Goal: Task Accomplishment & Management: Use online tool/utility

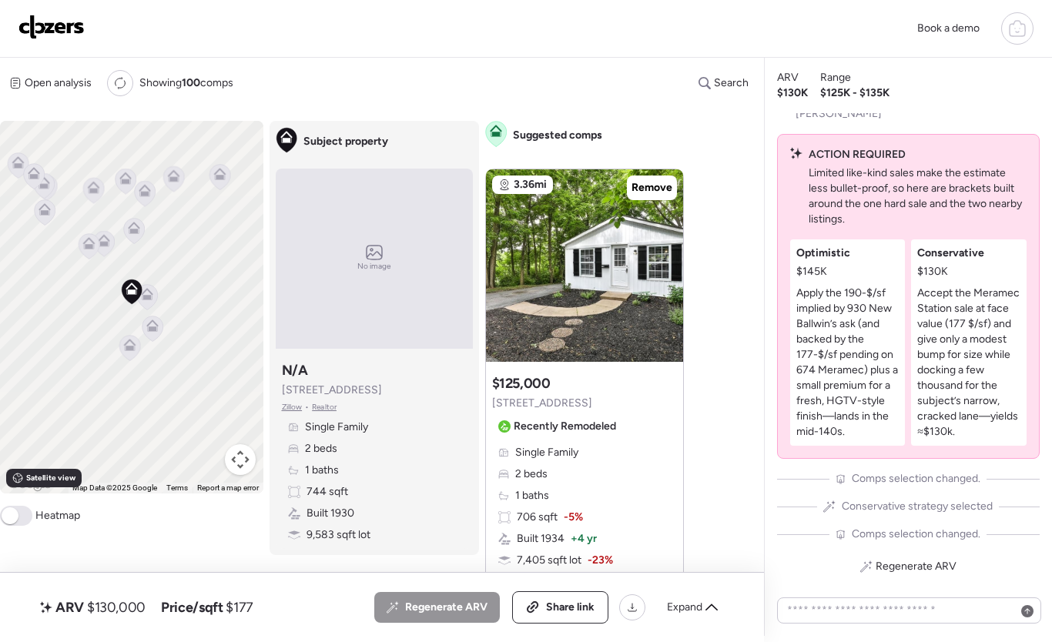
click at [58, 30] on img at bounding box center [51, 27] width 66 height 25
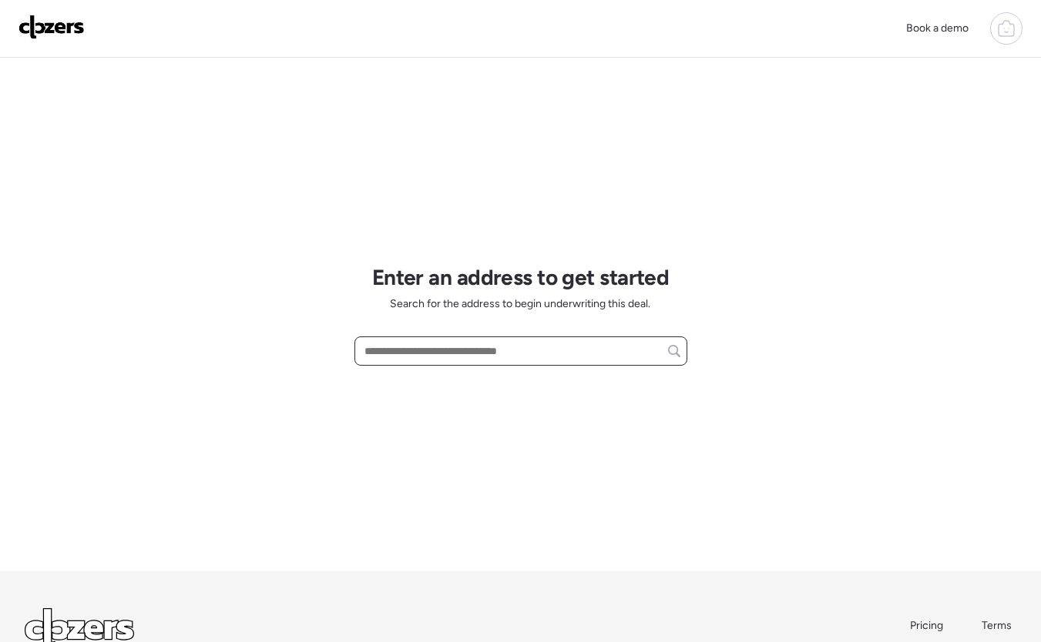
click at [420, 351] on input "text" at bounding box center [520, 351] width 319 height 22
paste input "**********"
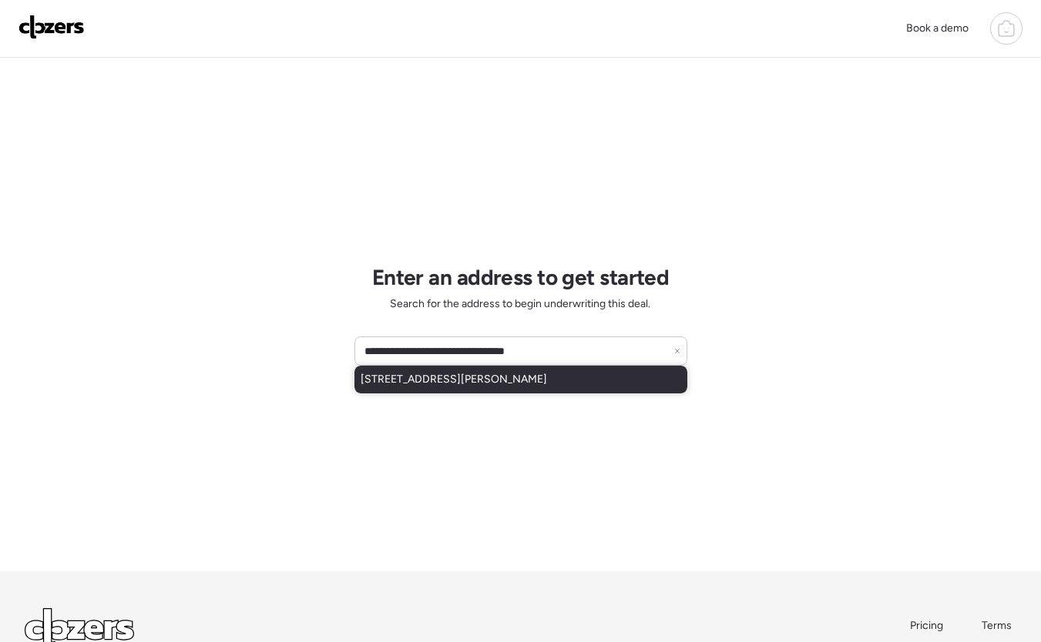
click at [474, 378] on span "2215 Dawes Pl, Saint Louis, MO, 63114" at bounding box center [453, 379] width 186 height 15
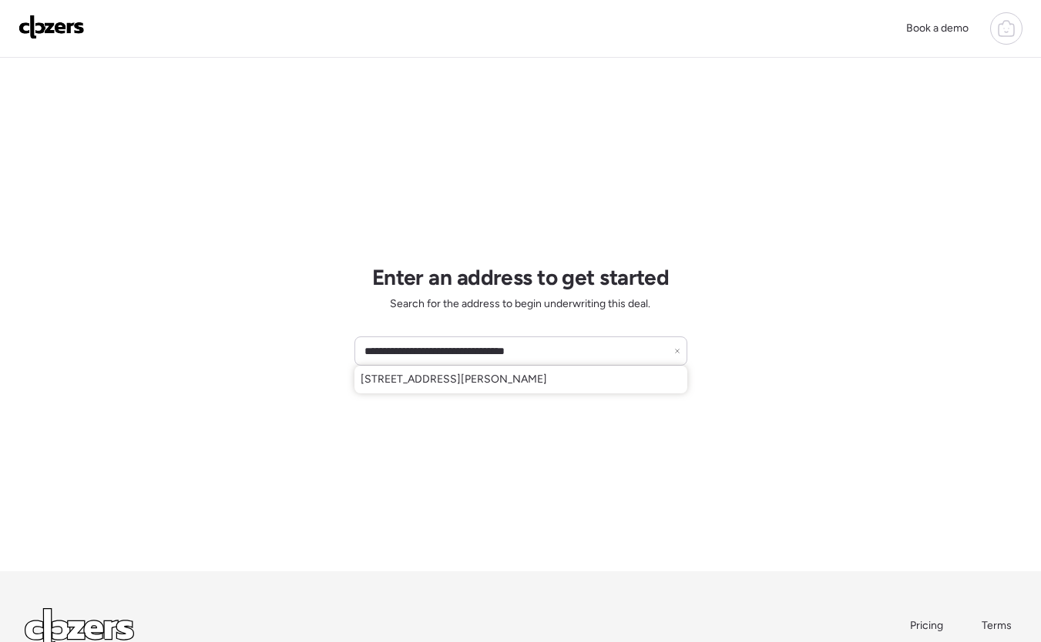
type input "**********"
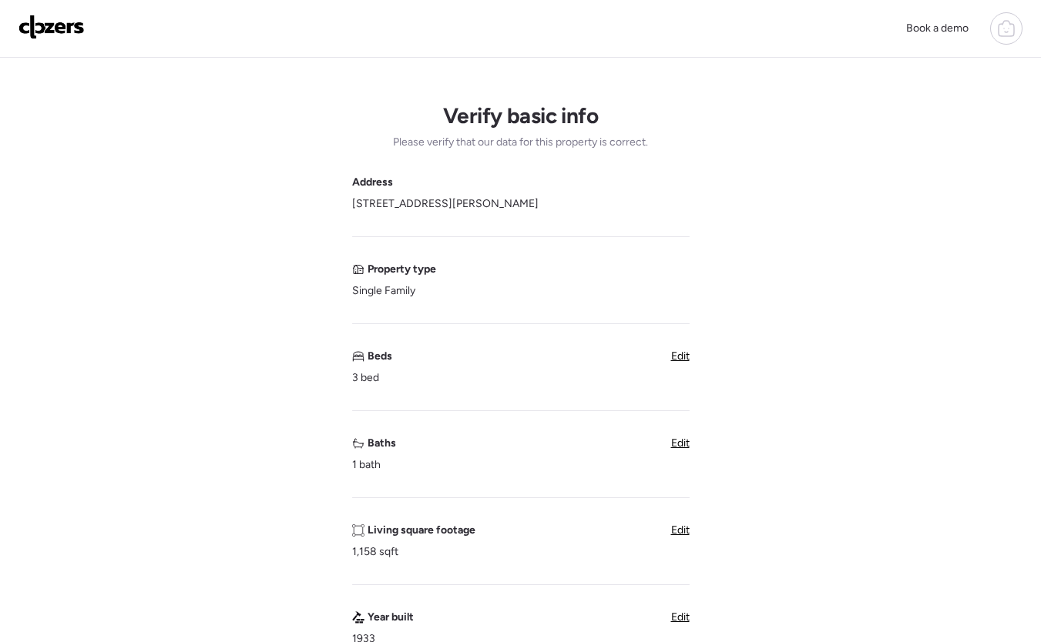
click at [67, 37] on img at bounding box center [51, 27] width 66 height 25
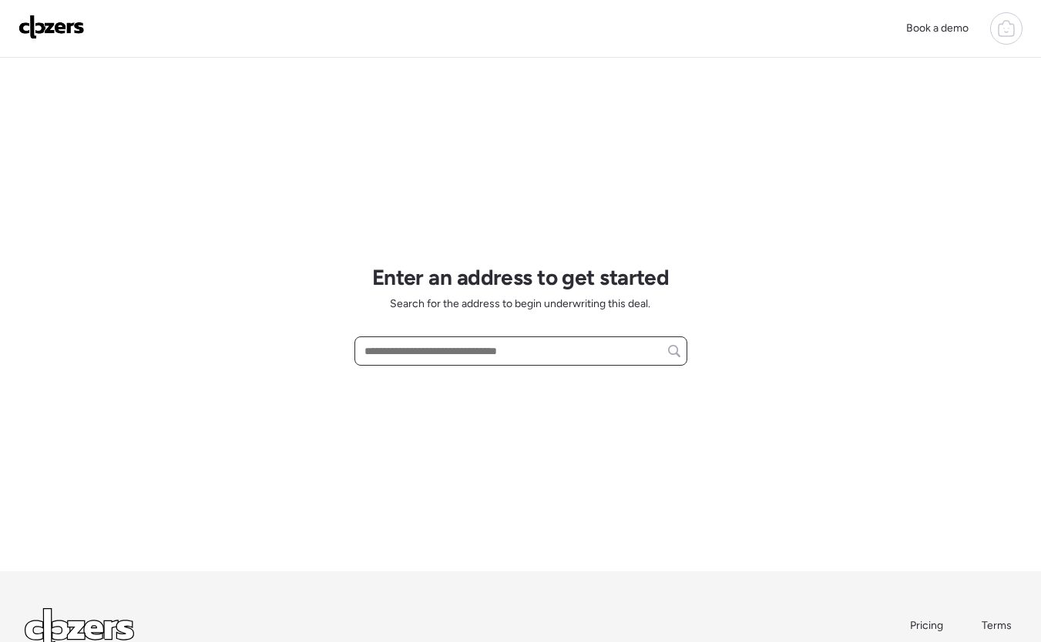
click at [460, 350] on input "text" at bounding box center [520, 351] width 319 height 22
click at [477, 352] on input "text" at bounding box center [520, 351] width 319 height 22
paste input "**********"
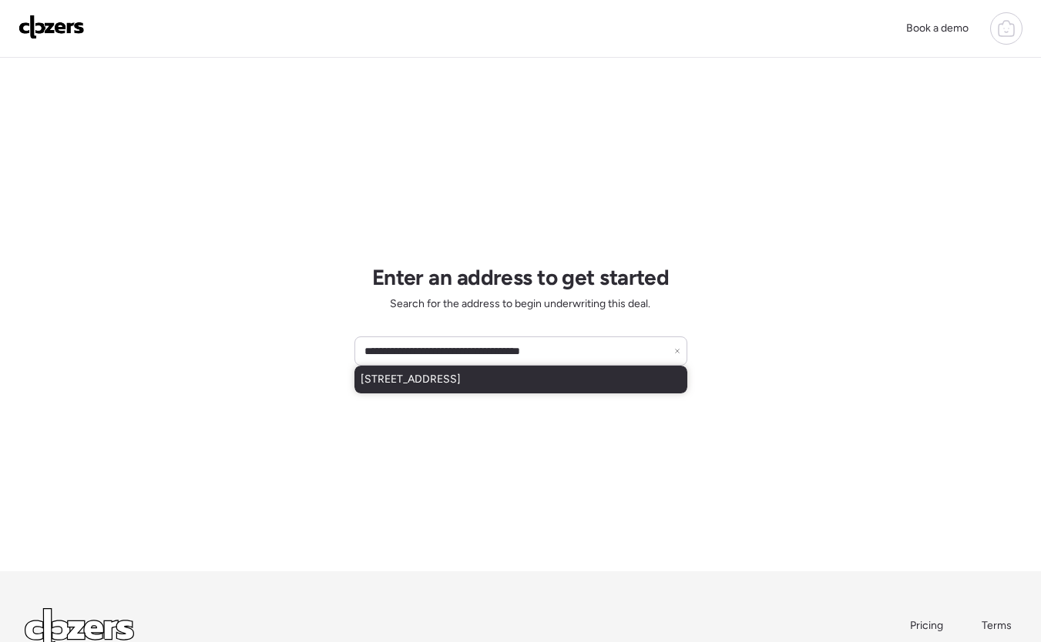
click at [461, 375] on span "506 Northview Ct W, Wentzville, MO, 63385" at bounding box center [410, 379] width 100 height 15
type input "**********"
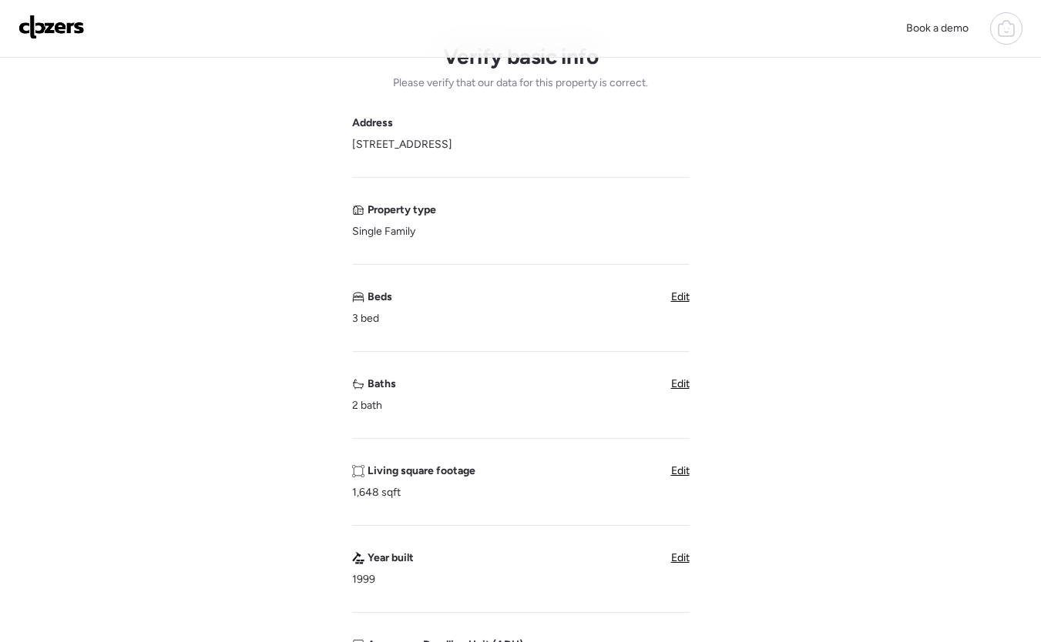
scroll to position [62, 0]
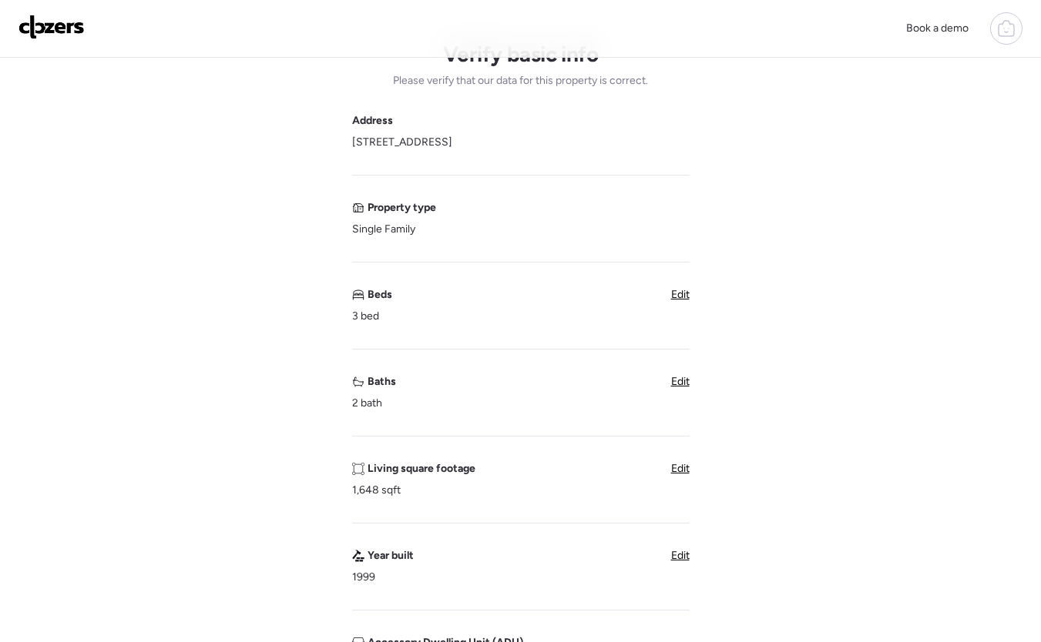
click at [678, 384] on span "Edit" at bounding box center [680, 381] width 18 height 13
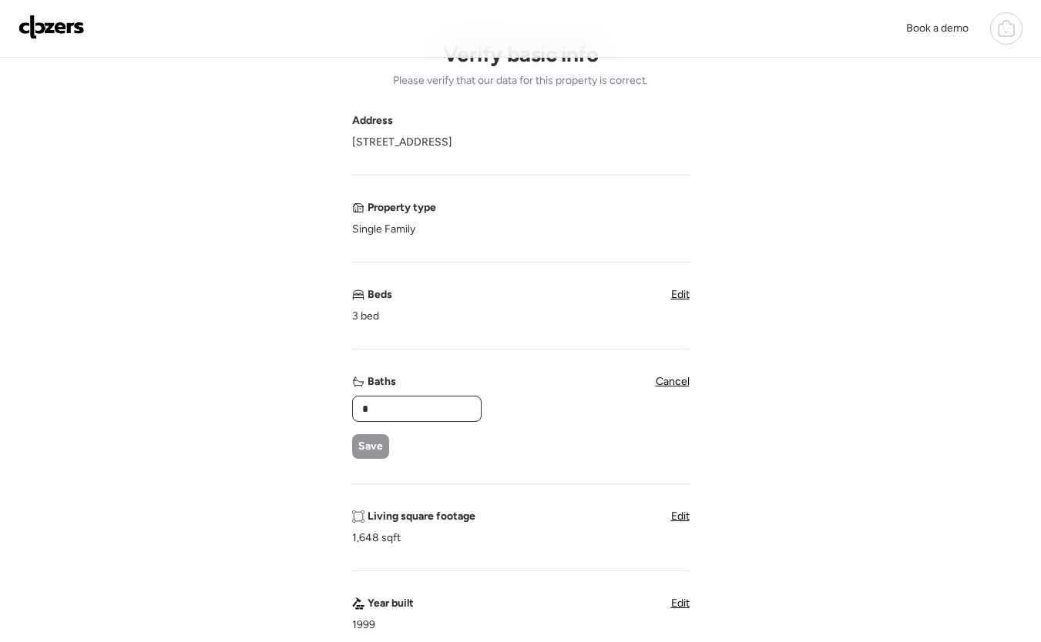
drag, startPoint x: 395, startPoint y: 407, endPoint x: 330, endPoint y: 411, distance: 65.6
click at [340, 411] on div "Verify basic info Please verify that our data for this property is correct. Add…" at bounding box center [520, 575] width 1016 height 1158
type input "*"
drag, startPoint x: 373, startPoint y: 451, endPoint x: 391, endPoint y: 458, distance: 19.5
click at [373, 452] on span "Save" at bounding box center [370, 446] width 25 height 15
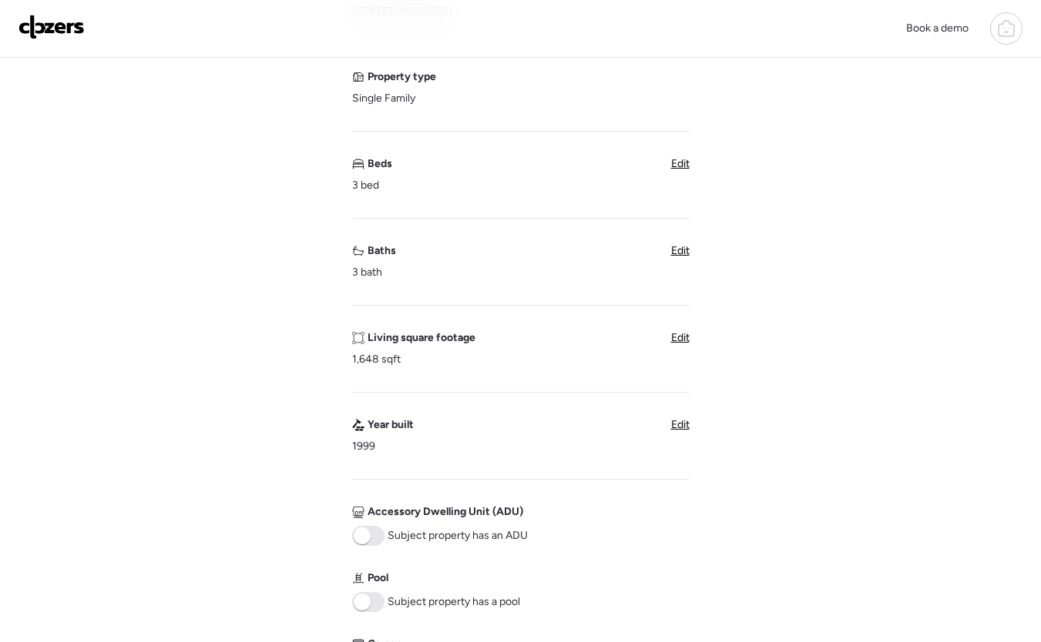
scroll to position [373, 0]
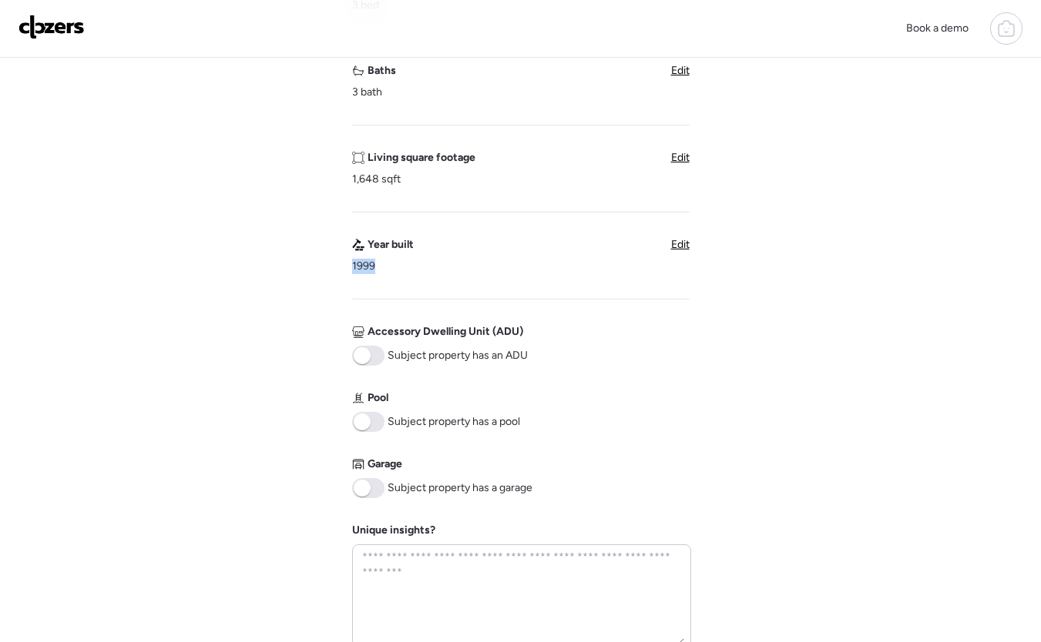
drag, startPoint x: 353, startPoint y: 263, endPoint x: 373, endPoint y: 264, distance: 20.0
click at [373, 264] on span "1999" at bounding box center [363, 266] width 23 height 15
click at [352, 266] on span "1999" at bounding box center [363, 266] width 23 height 15
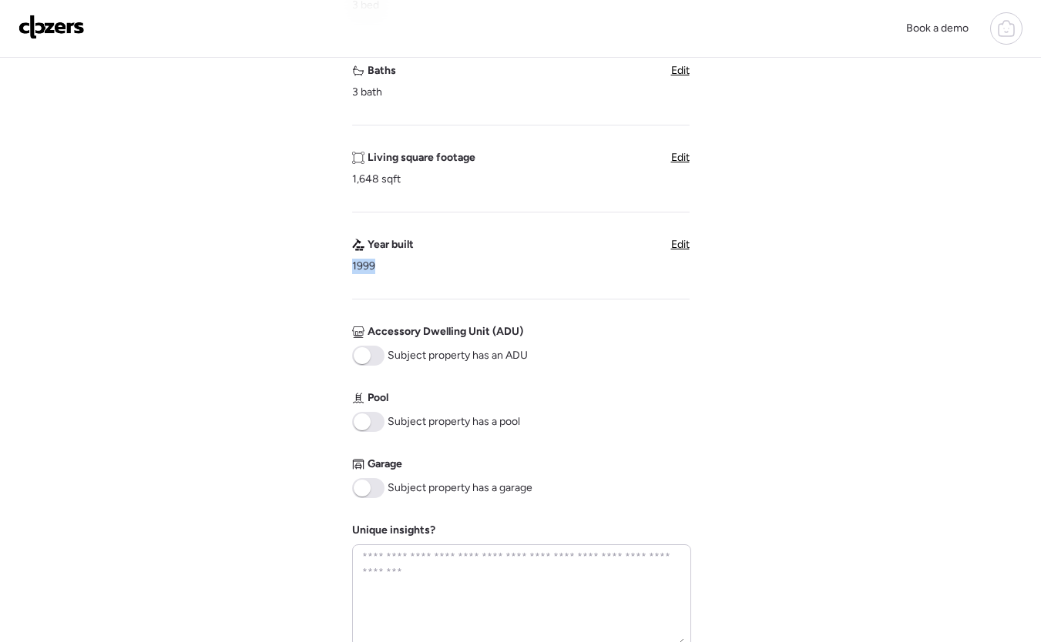
drag, startPoint x: 352, startPoint y: 266, endPoint x: 378, endPoint y: 266, distance: 26.2
click at [378, 266] on div "Year built 1999" at bounding box center [383, 255] width 62 height 37
drag, startPoint x: 375, startPoint y: 266, endPoint x: 364, endPoint y: 266, distance: 10.8
click at [364, 266] on div "Year built 1999" at bounding box center [383, 255] width 62 height 37
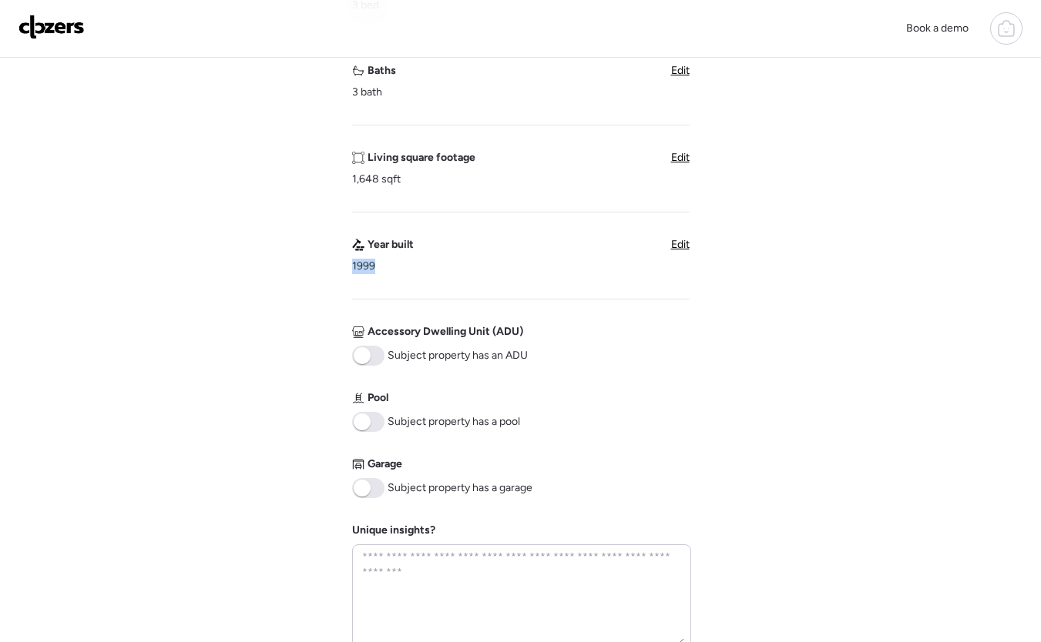
click at [364, 266] on span "1999" at bounding box center [363, 266] width 23 height 15
drag, startPoint x: 360, startPoint y: 268, endPoint x: 382, endPoint y: 268, distance: 22.3
click at [382, 268] on div "Year built 1999" at bounding box center [383, 255] width 62 height 37
drag, startPoint x: 382, startPoint y: 268, endPoint x: 359, endPoint y: 268, distance: 23.1
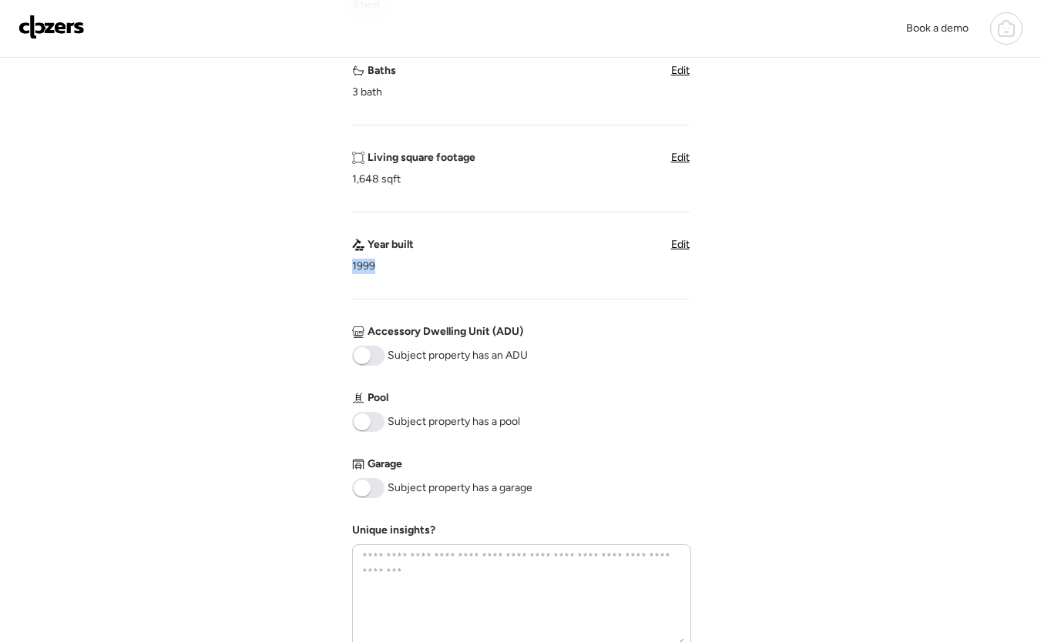
click at [359, 268] on div "Year built 1999" at bounding box center [383, 255] width 62 height 37
click at [370, 481] on span at bounding box center [368, 488] width 32 height 20
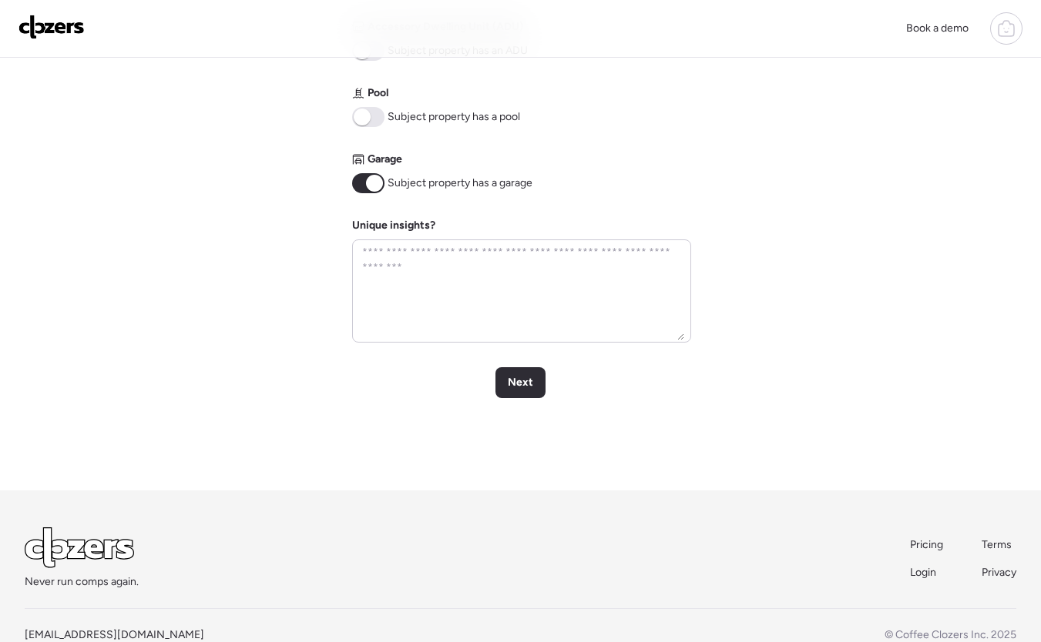
scroll to position [716, 0]
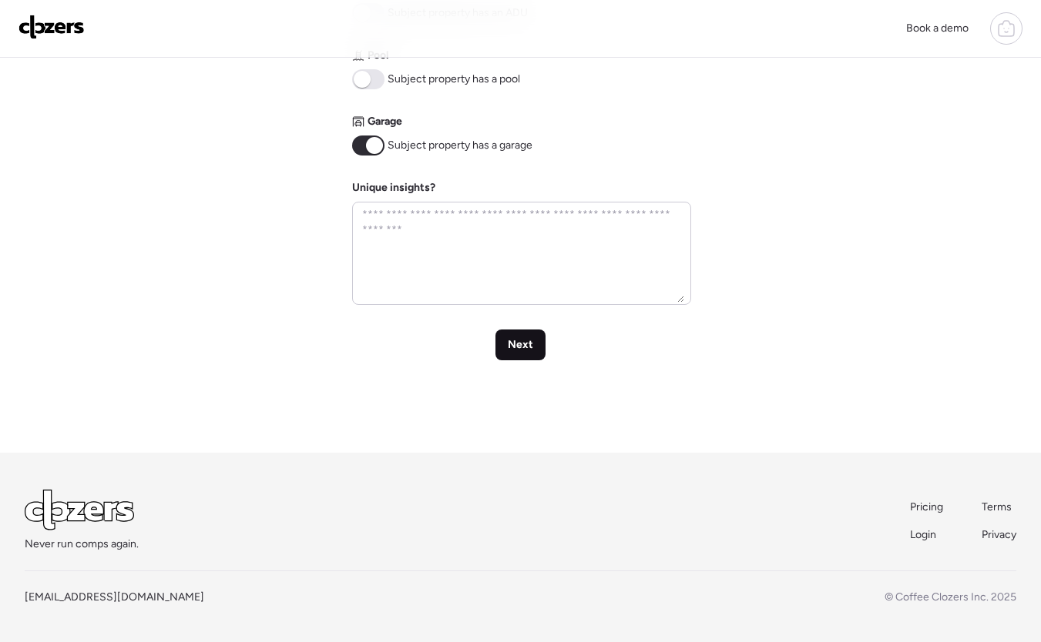
click at [531, 347] on span "Next" at bounding box center [520, 344] width 25 height 15
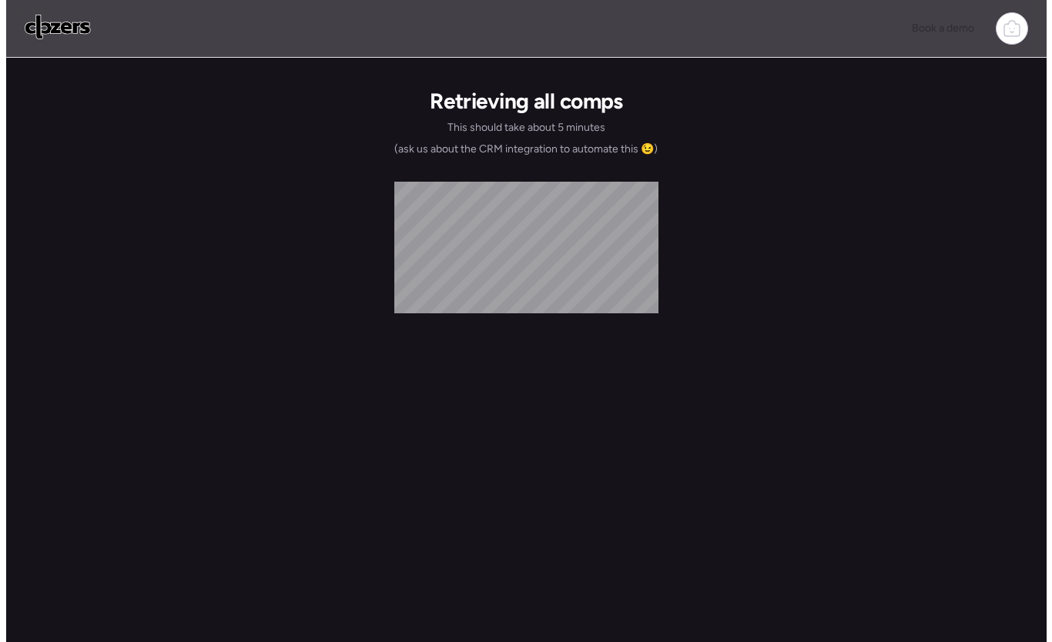
scroll to position [0, 0]
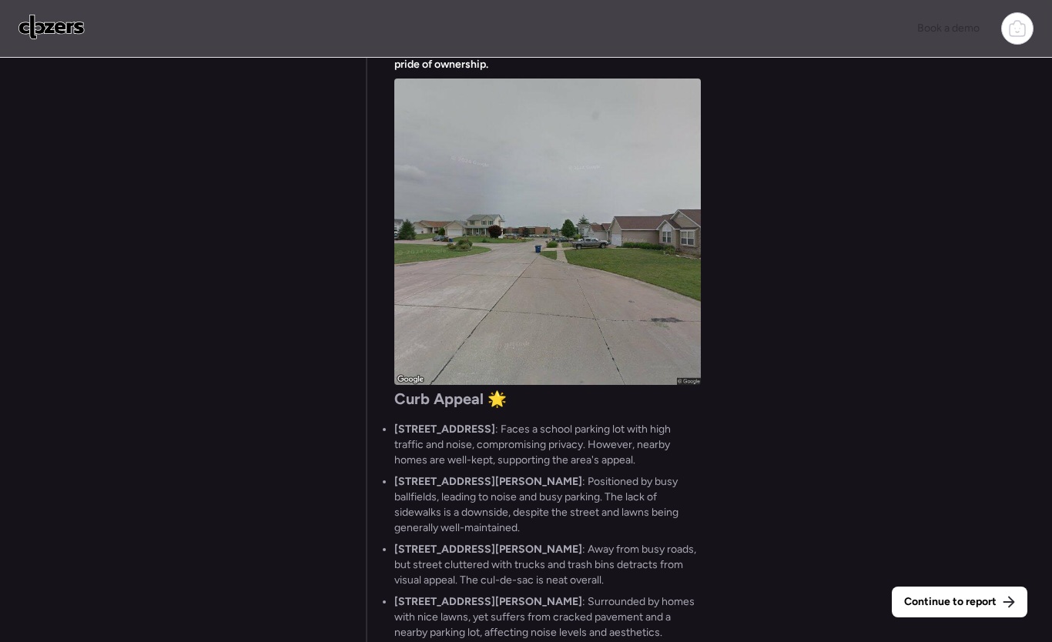
scroll to position [-253, 0]
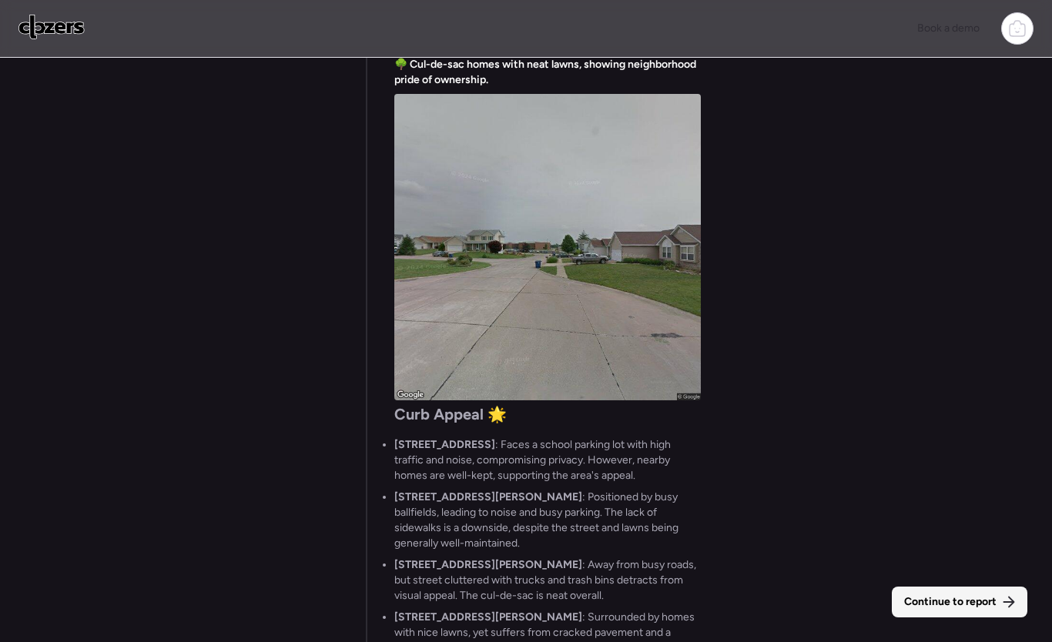
click at [953, 604] on span "Continue to report" at bounding box center [950, 602] width 92 height 15
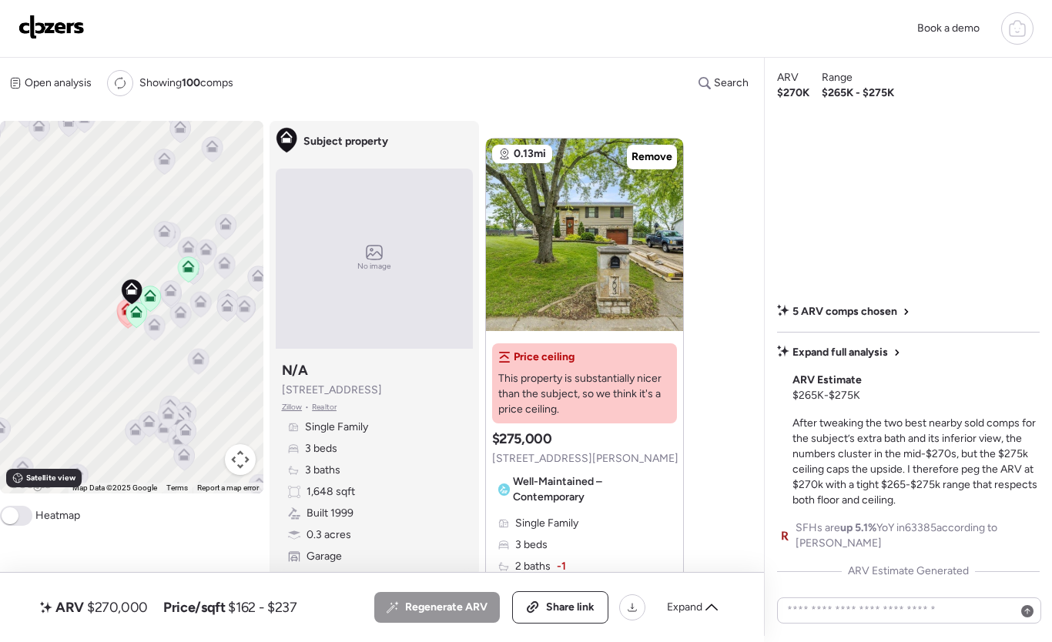
scroll to position [33, 0]
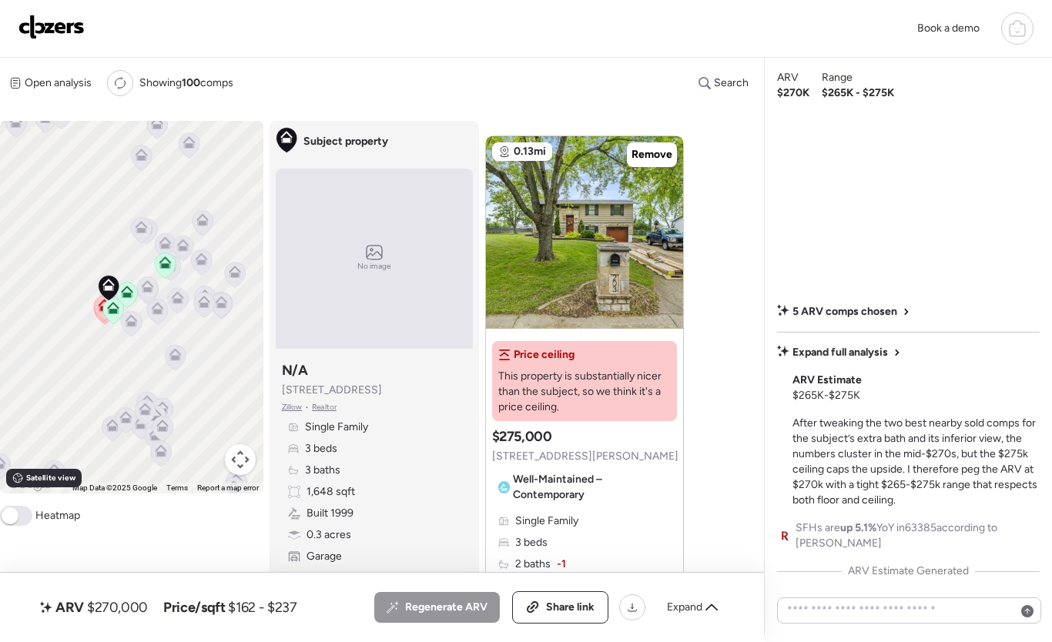
drag, startPoint x: 210, startPoint y: 269, endPoint x: 186, endPoint y: 265, distance: 24.9
click at [186, 265] on div "To activate drag with keyboard, press Alt + Enter. Once in keyboard drag state,…" at bounding box center [131, 307] width 263 height 373
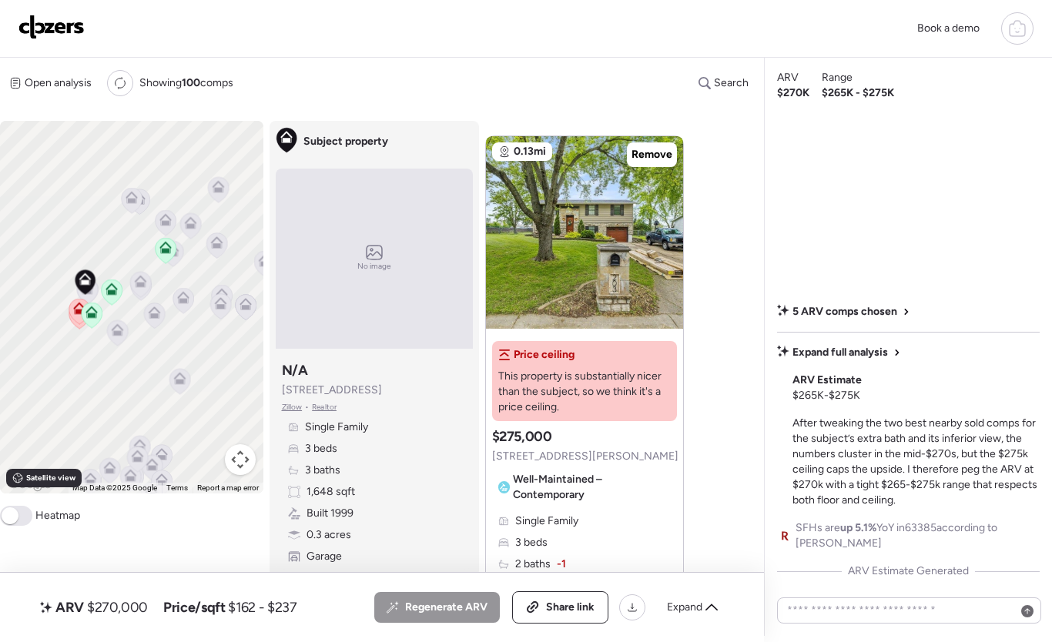
click at [177, 384] on icon at bounding box center [180, 382] width 10 height 5
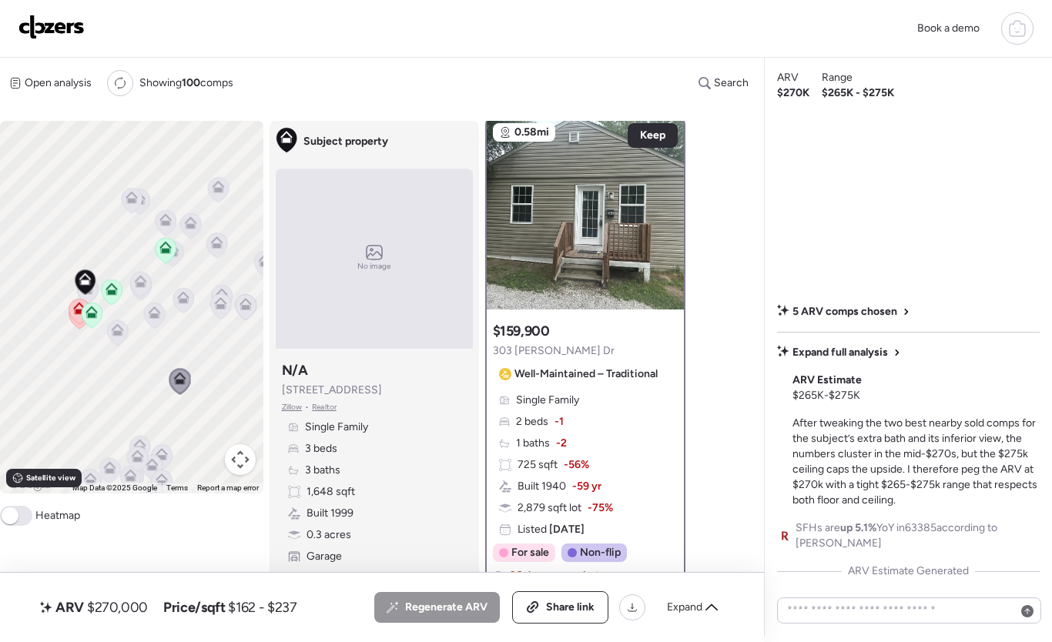
scroll to position [0, 0]
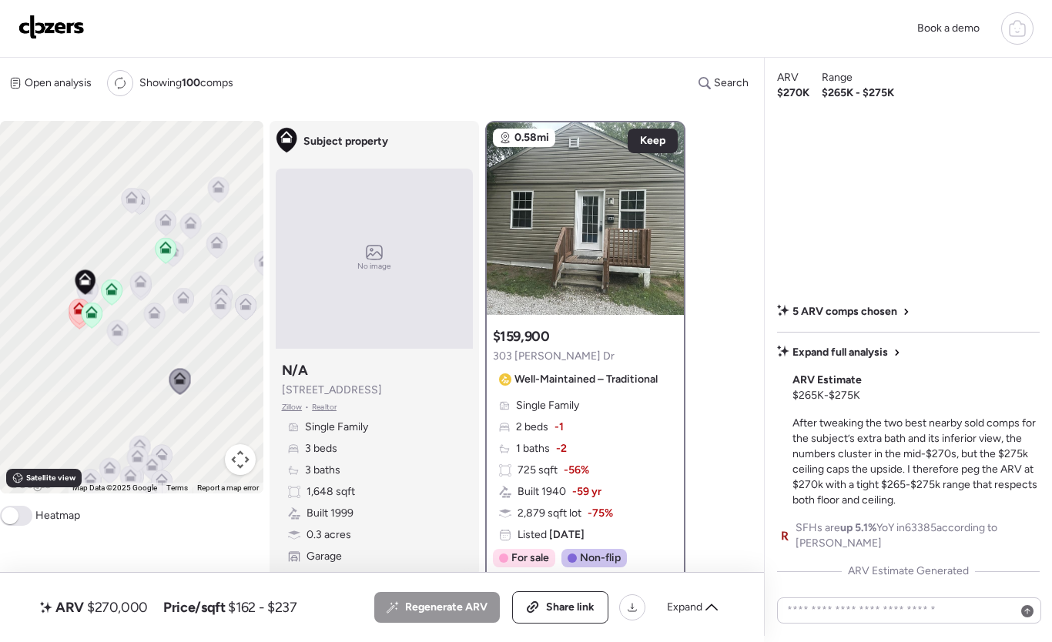
click at [122, 340] on icon at bounding box center [117, 332] width 21 height 25
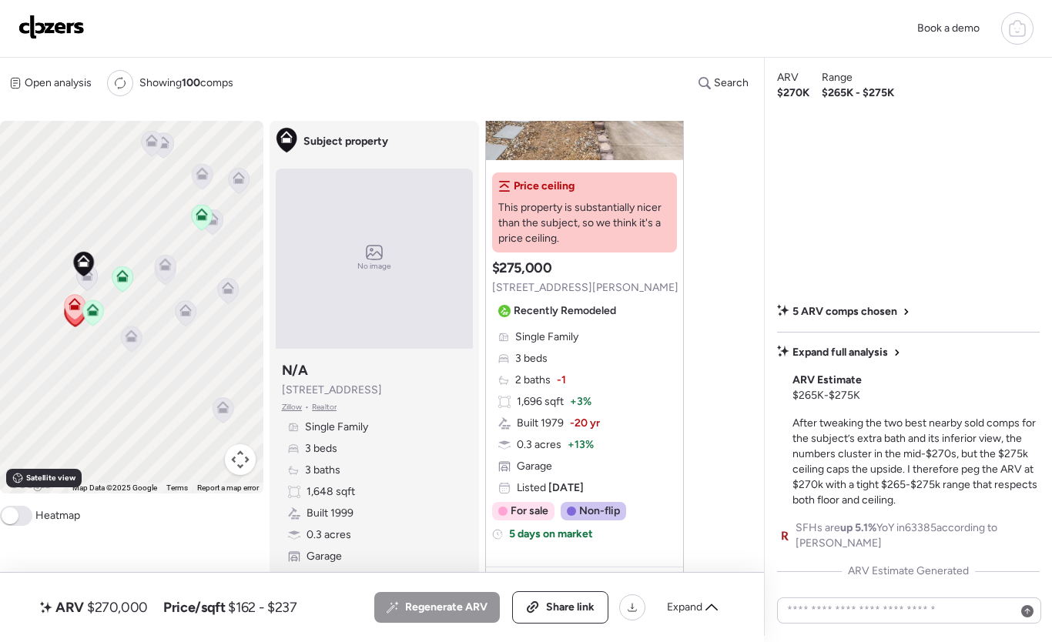
scroll to position [1883, 0]
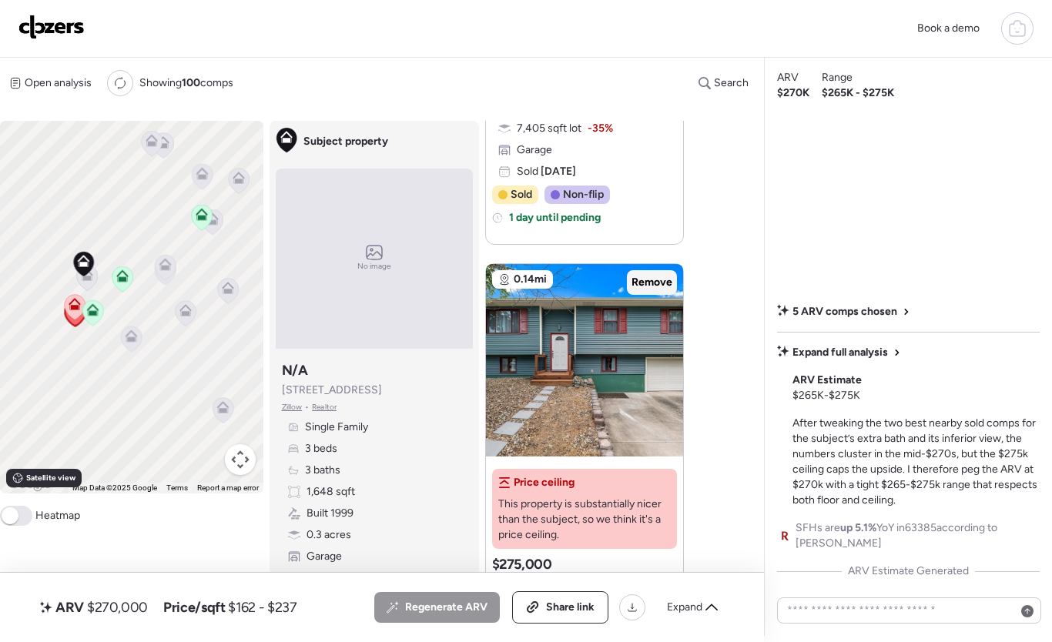
click at [642, 270] on div "Remove" at bounding box center [652, 282] width 50 height 25
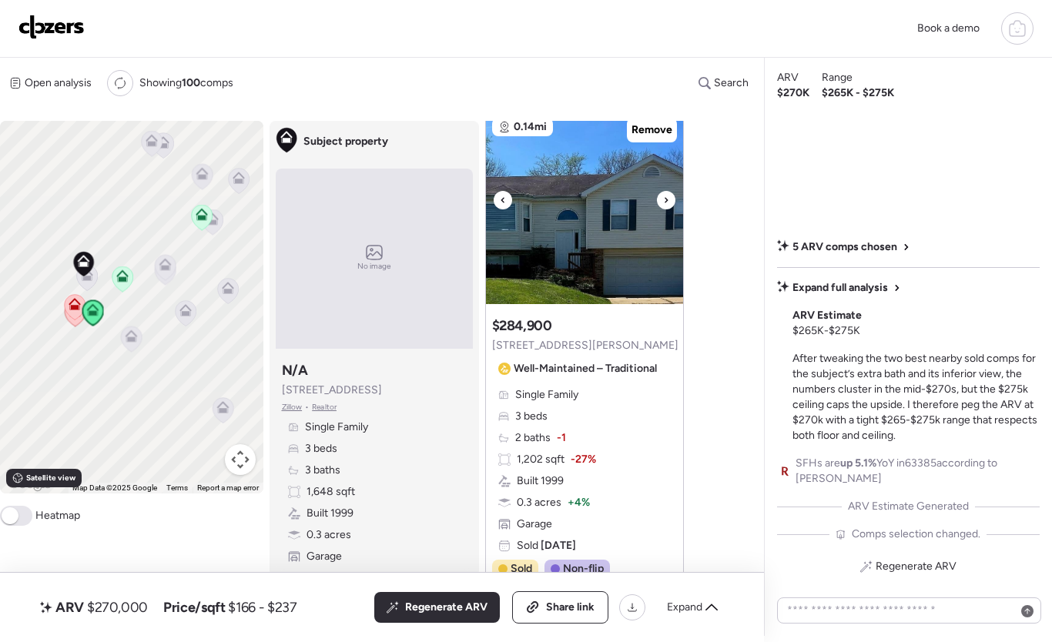
scroll to position [3314, 0]
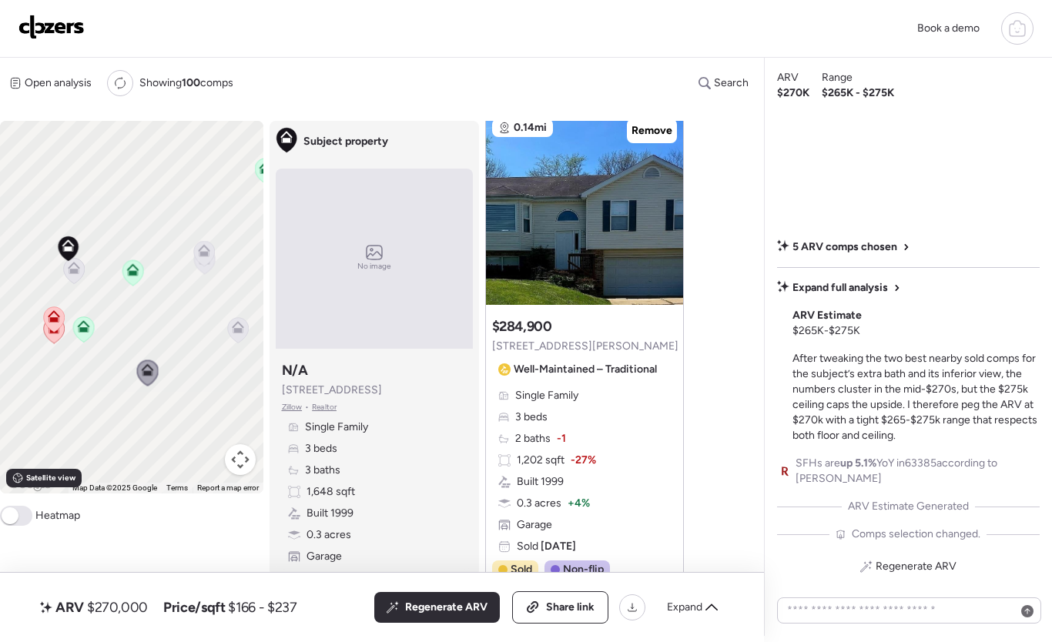
click at [79, 277] on icon at bounding box center [74, 271] width 21 height 25
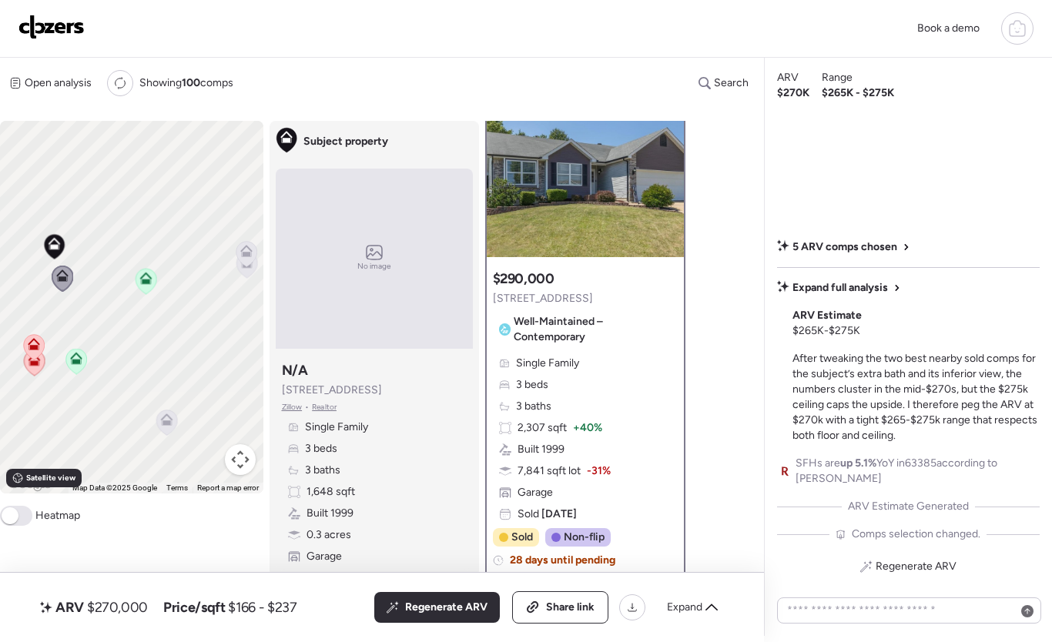
scroll to position [0, 0]
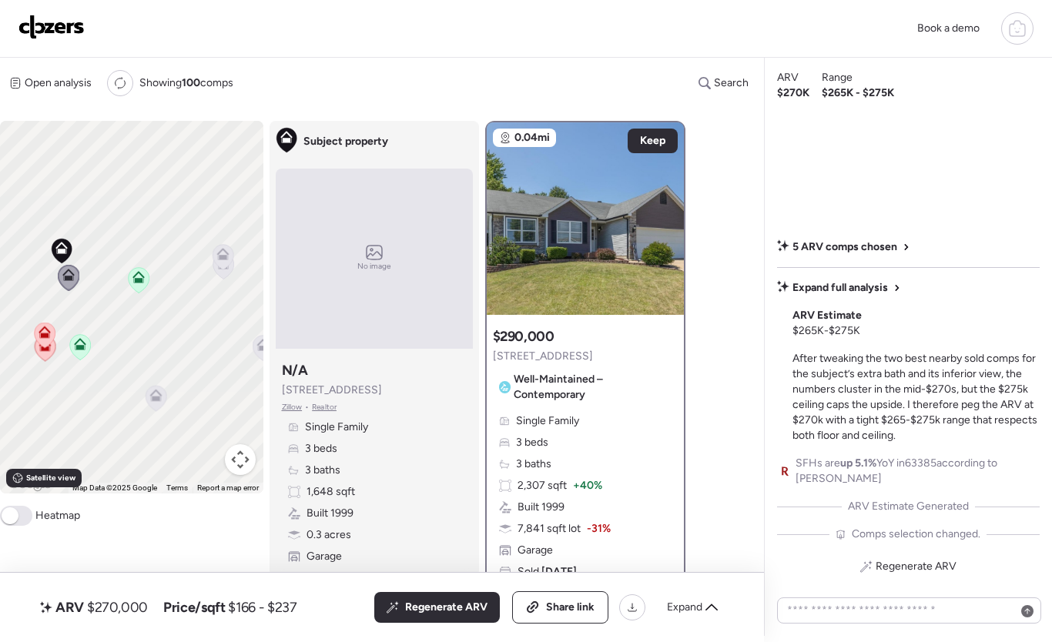
click at [159, 410] on icon at bounding box center [156, 398] width 21 height 25
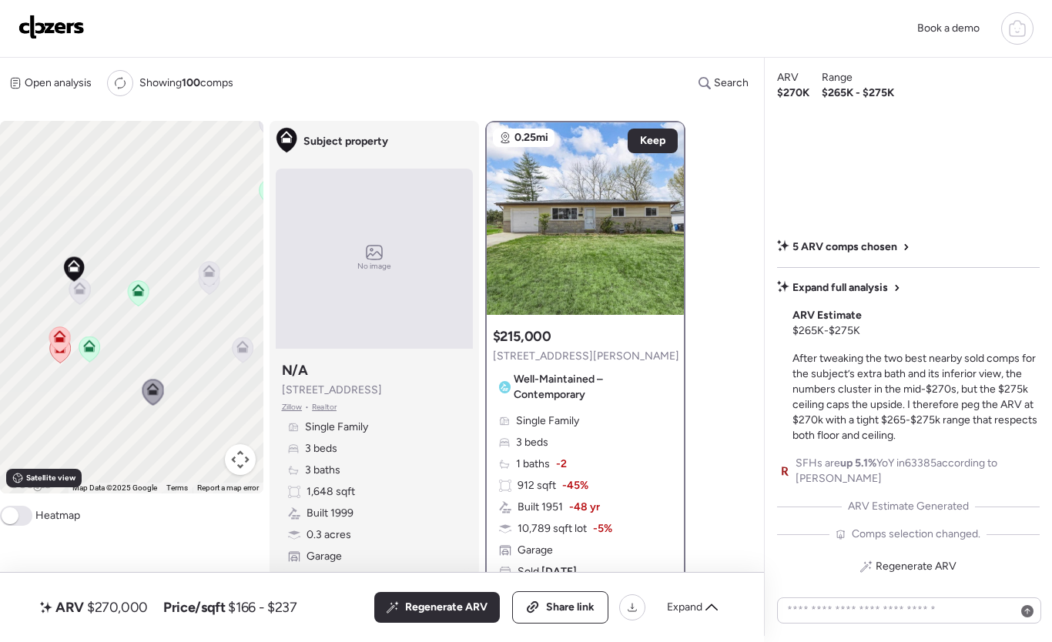
click at [205, 273] on icon at bounding box center [209, 271] width 12 height 12
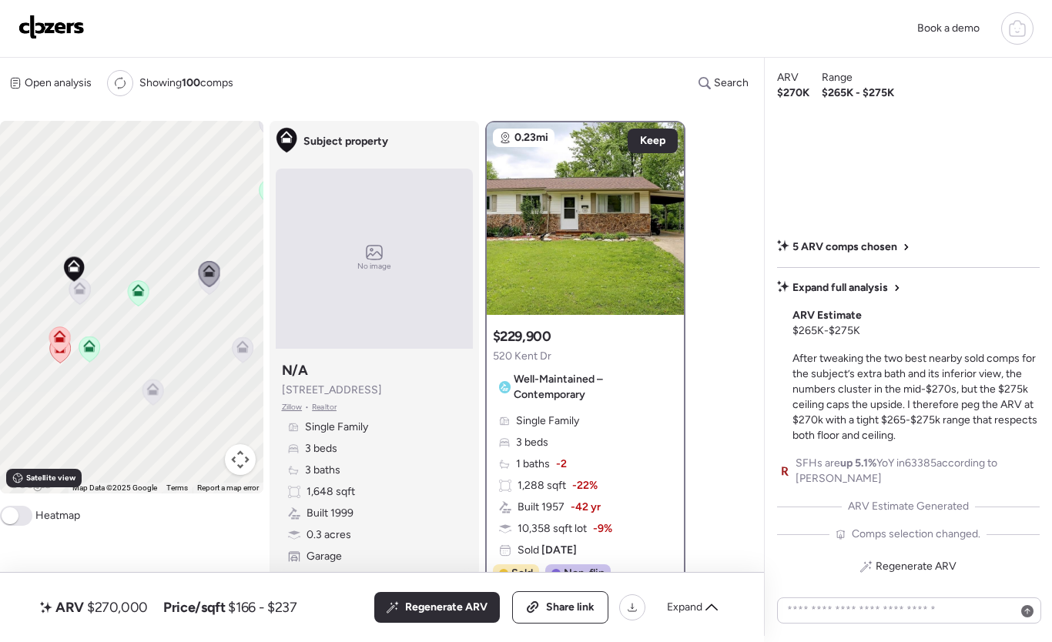
click at [206, 293] on icon at bounding box center [209, 282] width 21 height 25
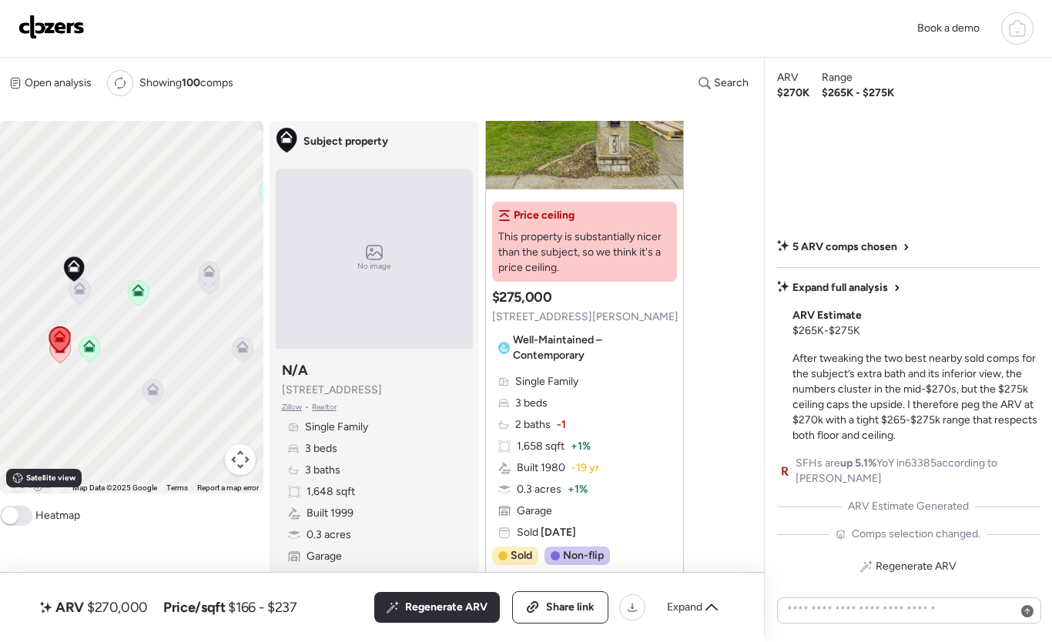
scroll to position [835, 0]
drag, startPoint x: 122, startPoint y: 245, endPoint x: 167, endPoint y: 253, distance: 46.2
click at [167, 253] on div "To activate drag with keyboard, press Alt + Enter. Once in keyboard drag state,…" at bounding box center [131, 307] width 263 height 373
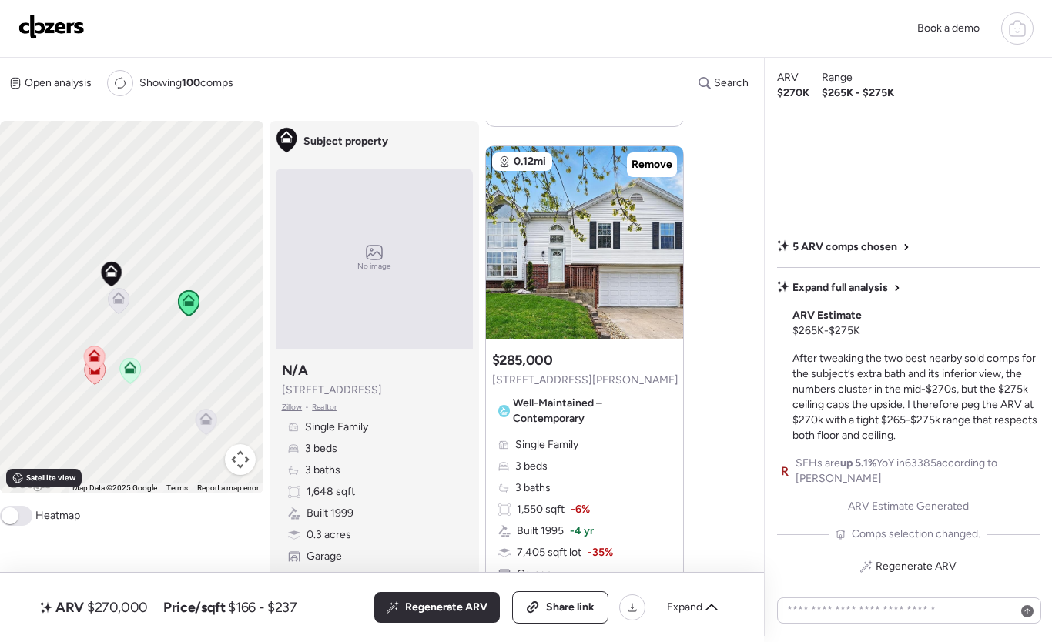
scroll to position [1453, 0]
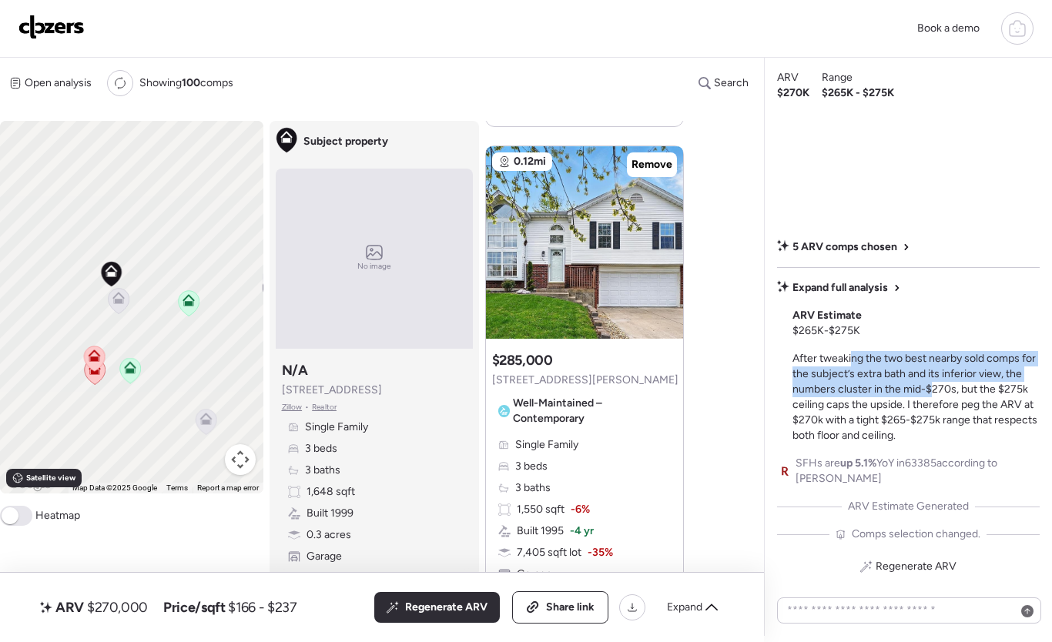
drag, startPoint x: 851, startPoint y: 366, endPoint x: 929, endPoint y: 397, distance: 84.0
click at [929, 397] on div "After tweaking the two best nearby sold comps for the subject’s extra bath and …" at bounding box center [917, 397] width 248 height 92
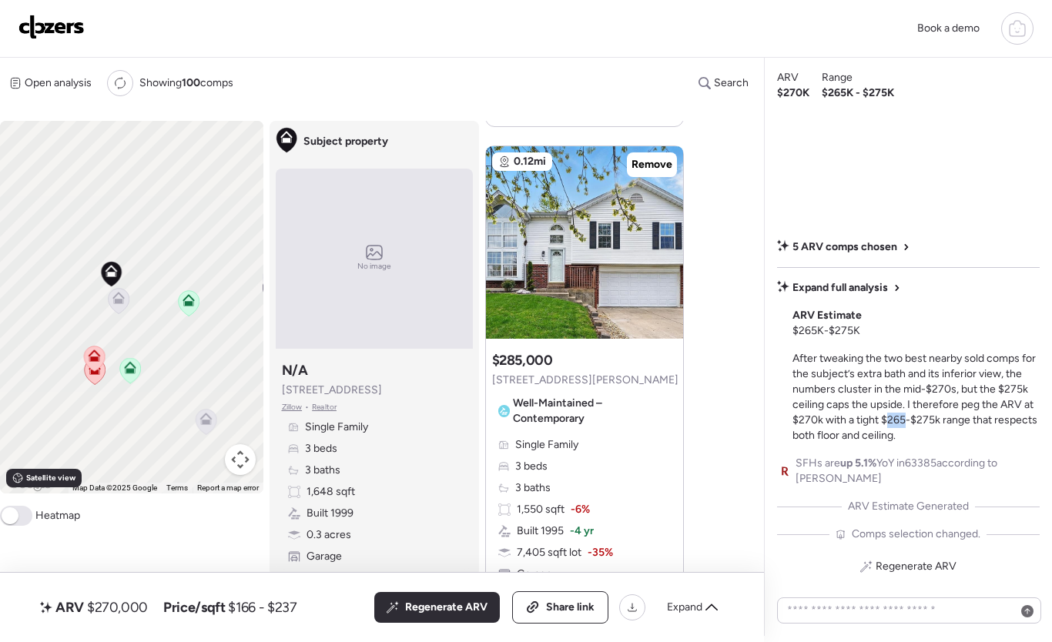
drag, startPoint x: 907, startPoint y: 427, endPoint x: 885, endPoint y: 426, distance: 21.6
click at [887, 426] on span "After tweaking the two best nearby sold comps for the subject’s extra bath and …" at bounding box center [915, 397] width 245 height 90
click at [881, 424] on span "After tweaking the two best nearby sold comps for the subject’s extra bath and …" at bounding box center [915, 397] width 245 height 90
click at [895, 435] on div "After tweaking the two best nearby sold comps for the subject’s extra bath and …" at bounding box center [917, 397] width 248 height 92
click at [894, 435] on span "After tweaking the two best nearby sold comps for the subject’s extra bath and …" at bounding box center [915, 397] width 245 height 90
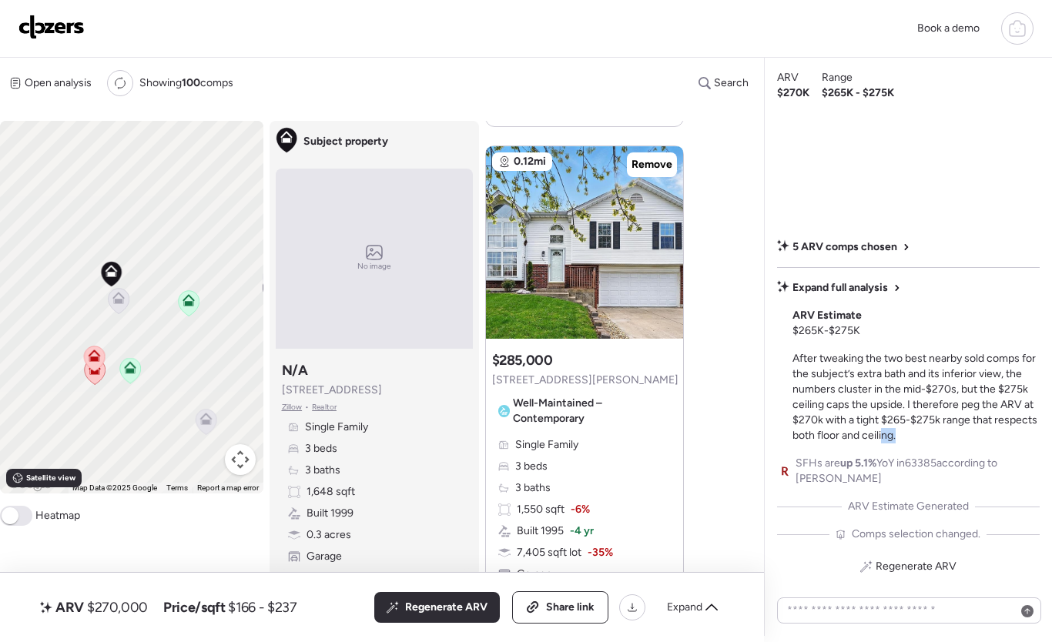
drag, startPoint x: 900, startPoint y: 437, endPoint x: 880, endPoint y: 427, distance: 22.4
click at [880, 429] on div "After tweaking the two best nearby sold comps for the subject’s extra bath and …" at bounding box center [917, 397] width 248 height 92
click at [880, 427] on span "After tweaking the two best nearby sold comps for the subject’s extra bath and …" at bounding box center [915, 397] width 245 height 90
drag, startPoint x: 900, startPoint y: 434, endPoint x: 877, endPoint y: 427, distance: 23.4
click at [878, 427] on div "After tweaking the two best nearby sold comps for the subject’s extra bath and …" at bounding box center [917, 397] width 248 height 92
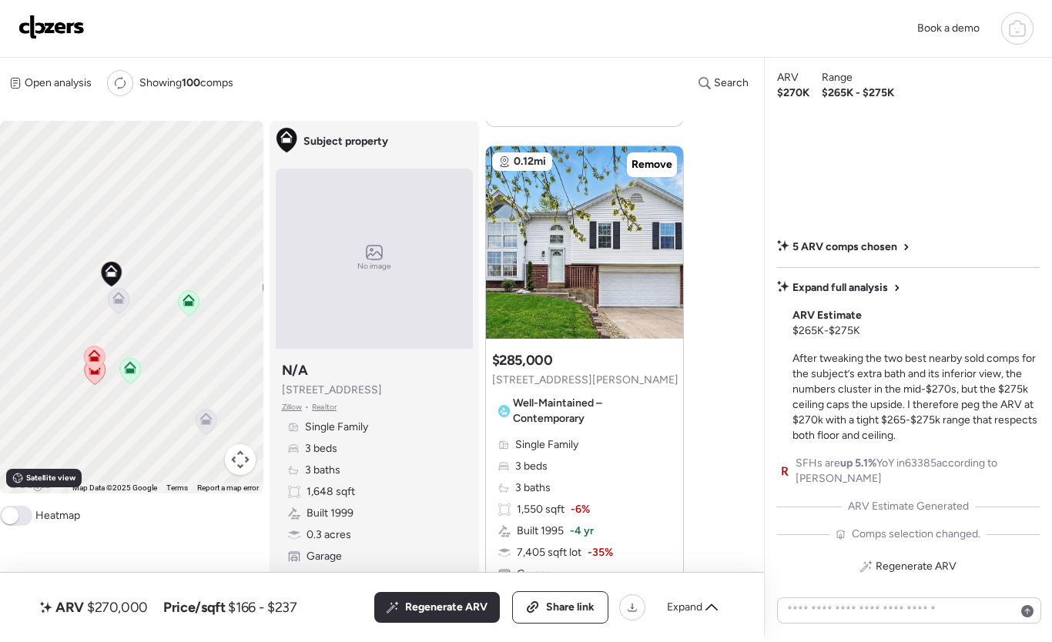
click at [877, 427] on span "After tweaking the two best nearby sold comps for the subject’s extra bath and …" at bounding box center [915, 397] width 245 height 90
drag, startPoint x: 893, startPoint y: 434, endPoint x: 877, endPoint y: 425, distance: 18.0
click at [878, 427] on div "After tweaking the two best nearby sold comps for the subject’s extra bath and …" at bounding box center [917, 397] width 248 height 92
click at [877, 424] on span "After tweaking the two best nearby sold comps for the subject’s extra bath and …" at bounding box center [915, 397] width 245 height 90
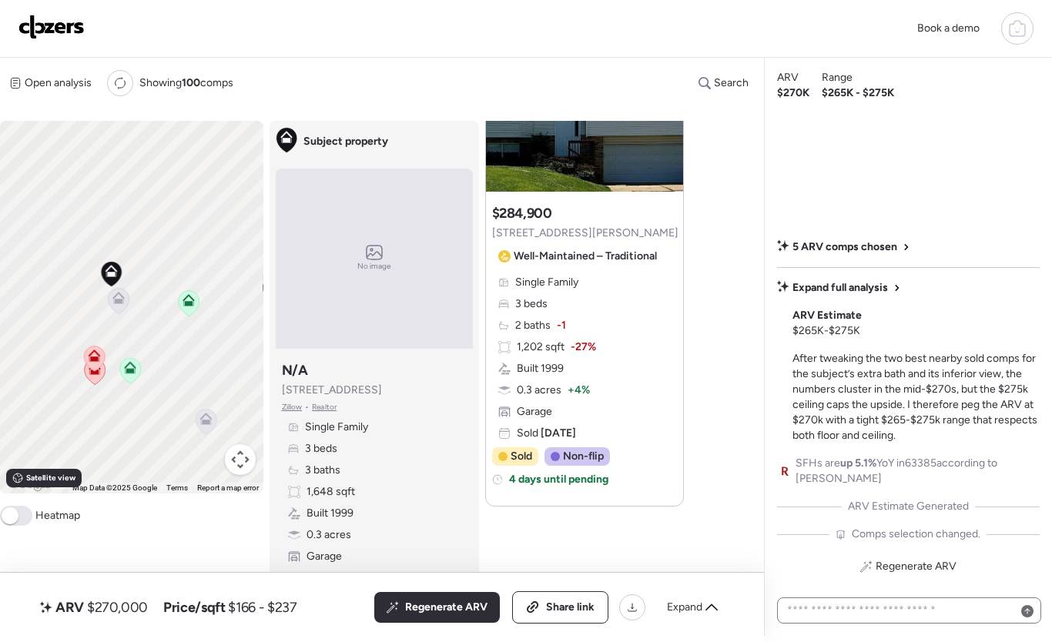
scroll to position [3426, 0]
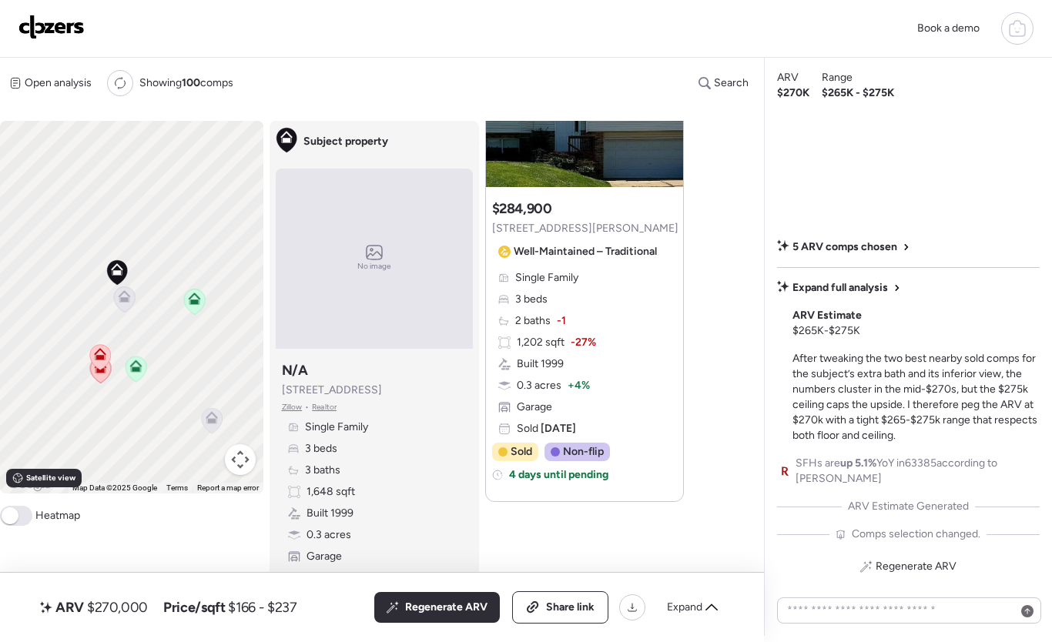
click at [125, 298] on icon at bounding box center [124, 296] width 12 height 12
click at [125, 299] on div "To activate drag with keyboard, press Alt + Enter. Once in keyboard drag state,…" at bounding box center [131, 307] width 263 height 373
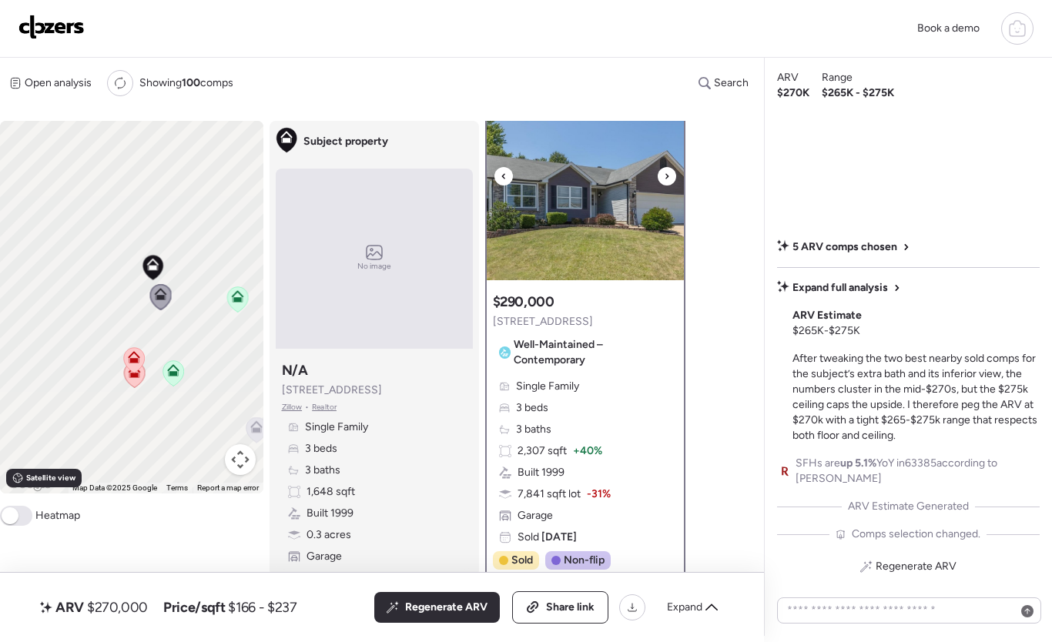
scroll to position [6, 0]
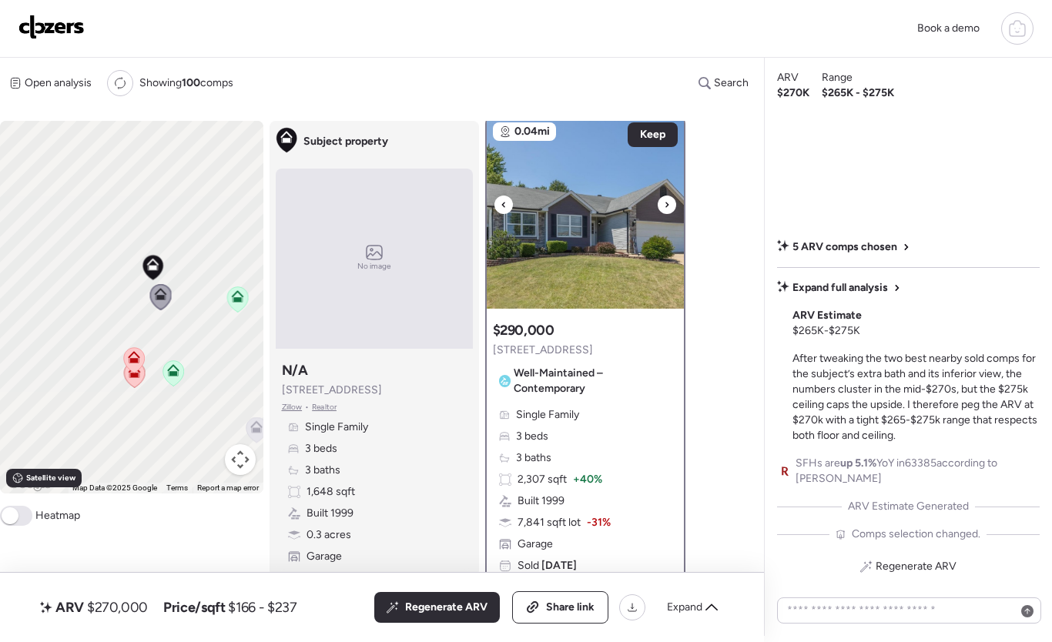
click at [665, 207] on icon at bounding box center [666, 204] width 3 height 5
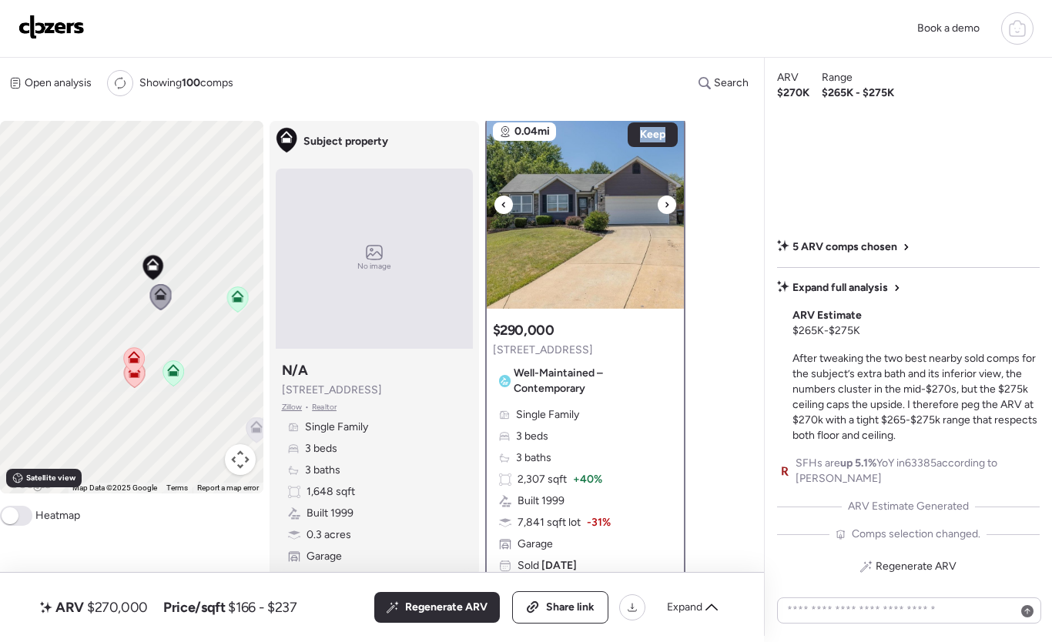
click at [665, 207] on icon at bounding box center [666, 204] width 3 height 5
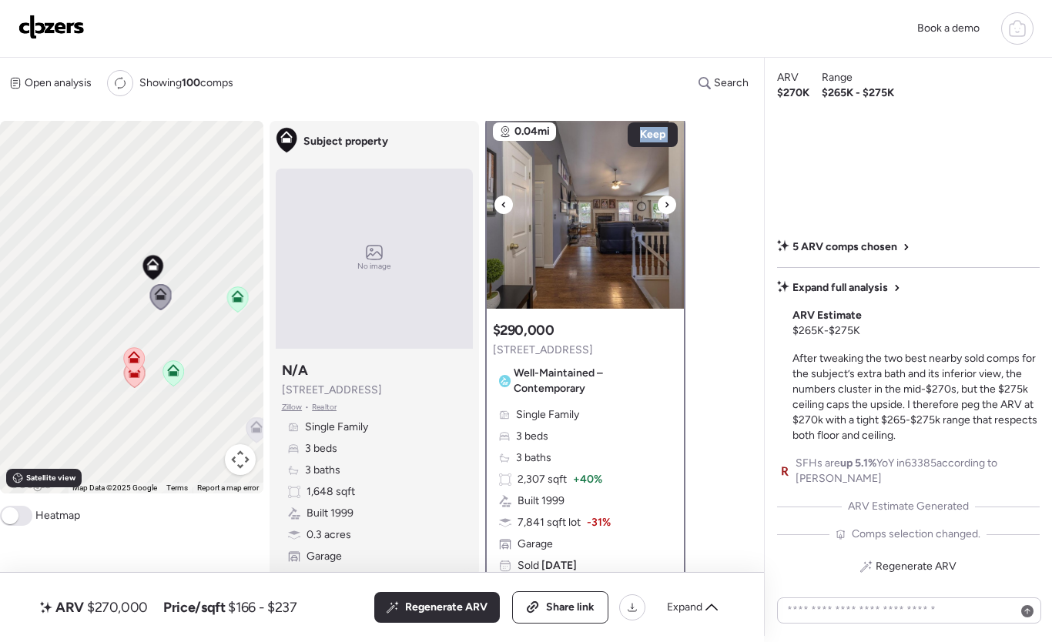
click at [665, 207] on icon at bounding box center [666, 204] width 3 height 5
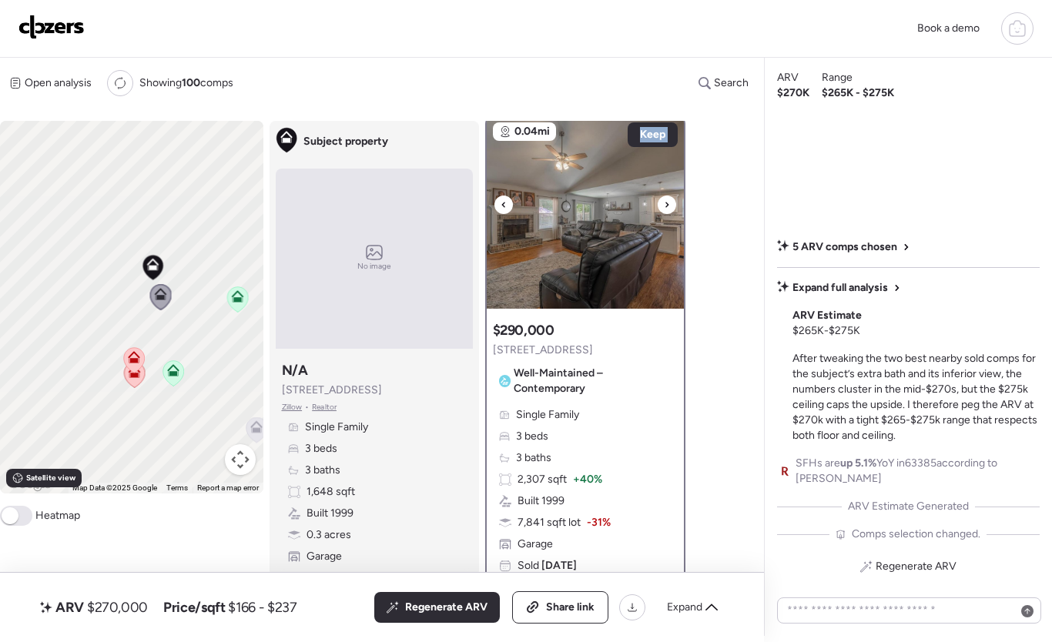
click at [665, 207] on icon at bounding box center [666, 204] width 3 height 5
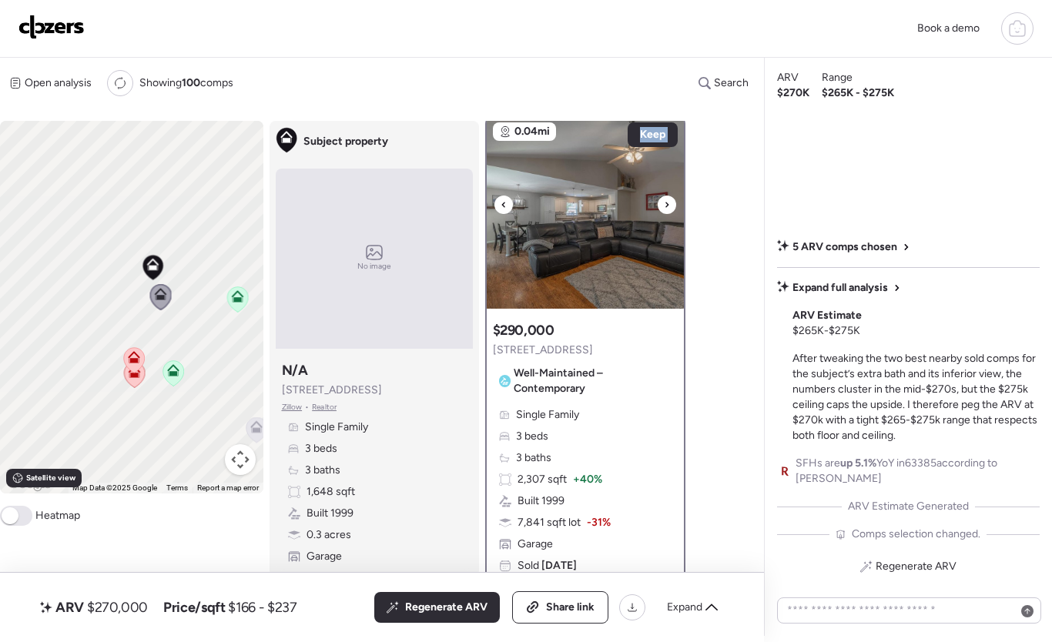
click at [665, 208] on icon at bounding box center [667, 205] width 6 height 18
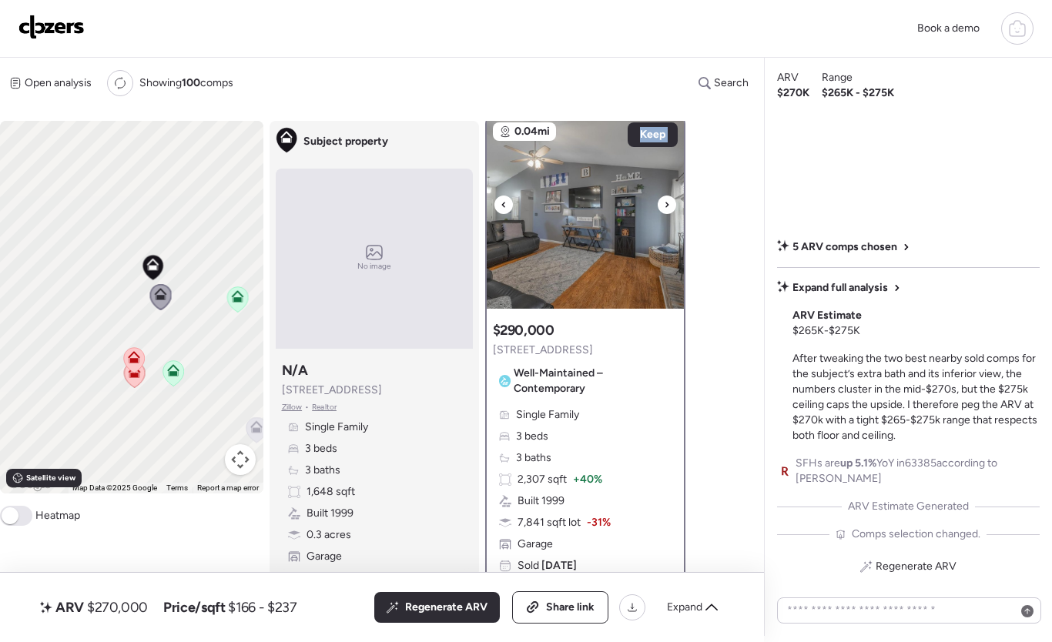
click at [589, 190] on img at bounding box center [585, 212] width 197 height 193
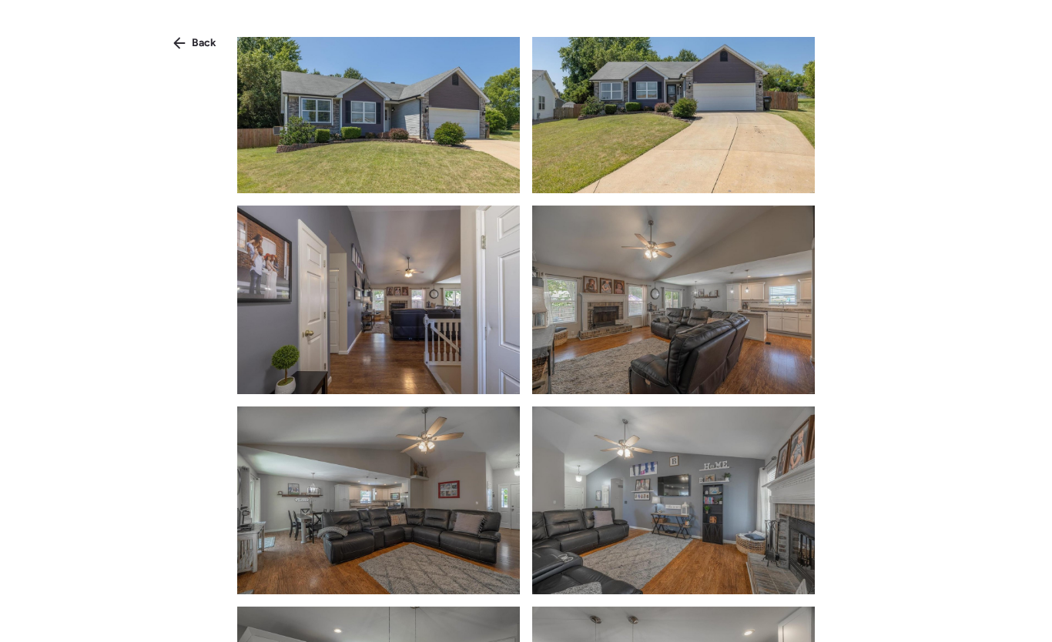
scroll to position [0, 0]
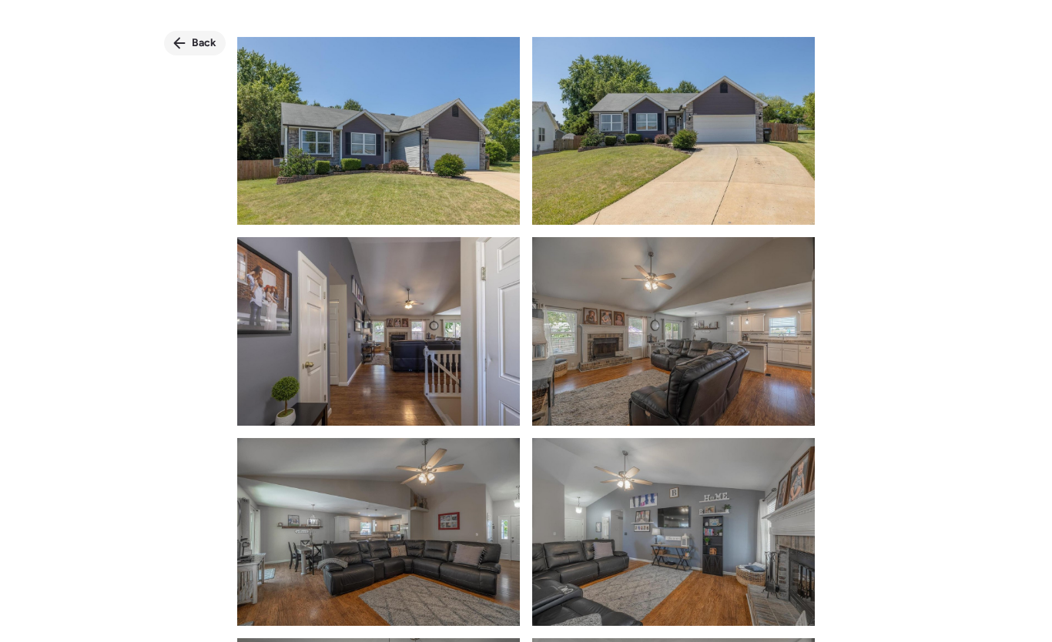
click at [200, 39] on span "Back" at bounding box center [204, 42] width 25 height 15
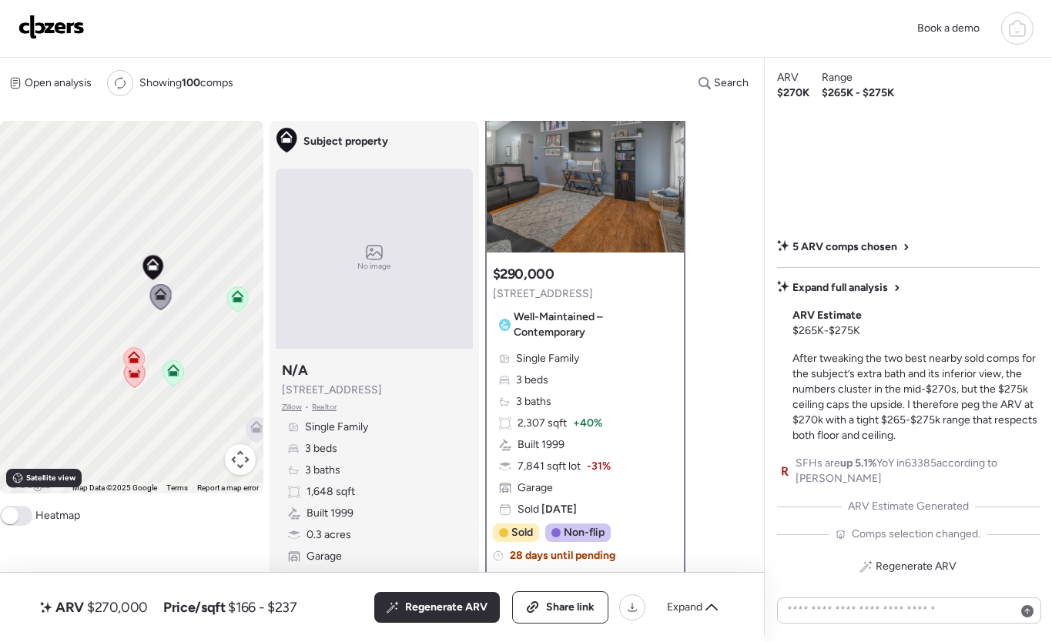
scroll to position [63, 0]
click at [65, 34] on img at bounding box center [51, 27] width 66 height 25
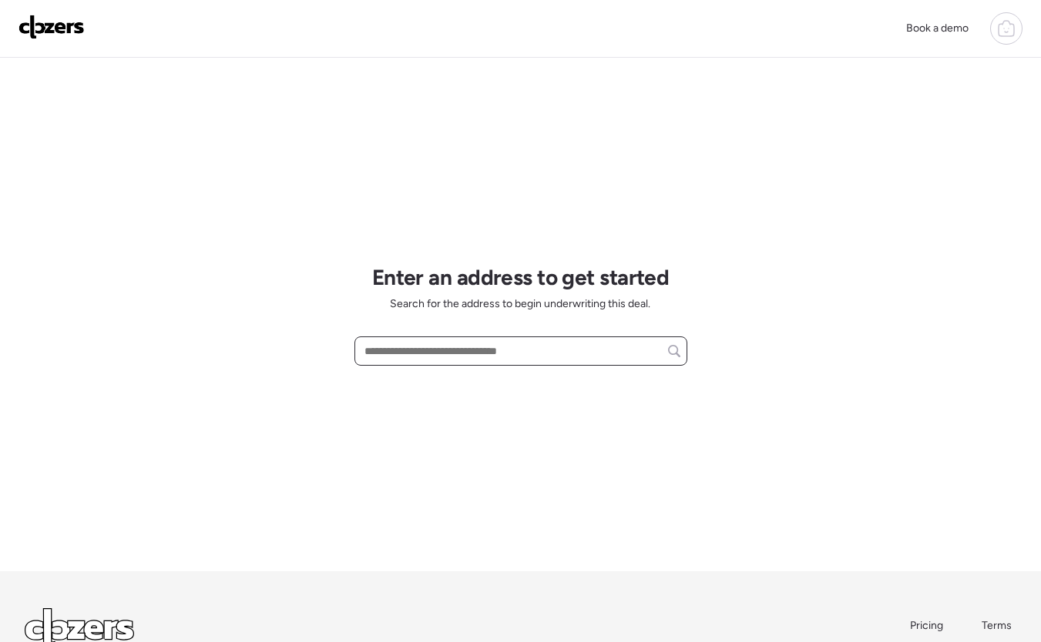
click at [450, 358] on input "text" at bounding box center [520, 351] width 319 height 22
paste input "**********"
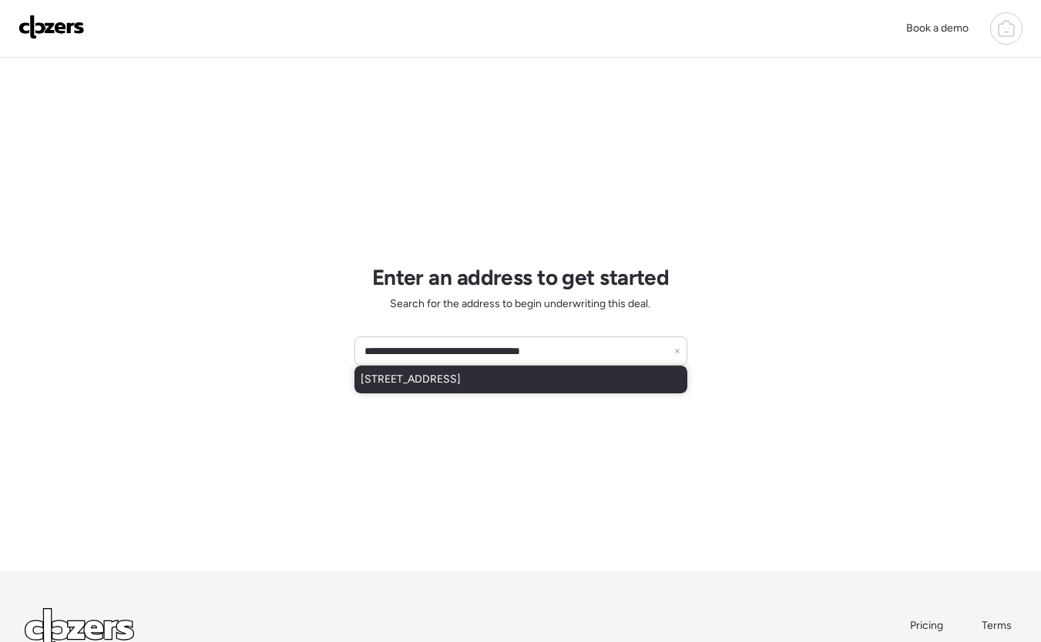
click at [461, 380] on span "[STREET_ADDRESS]" at bounding box center [410, 379] width 100 height 15
type input "**********"
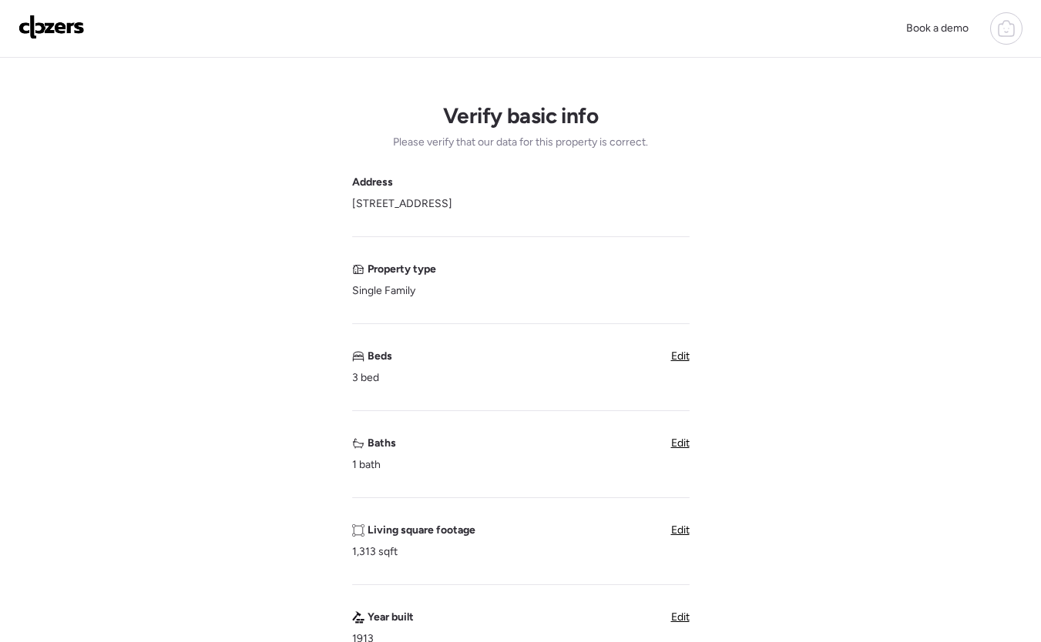
click at [1001, 23] on icon at bounding box center [1006, 28] width 18 height 18
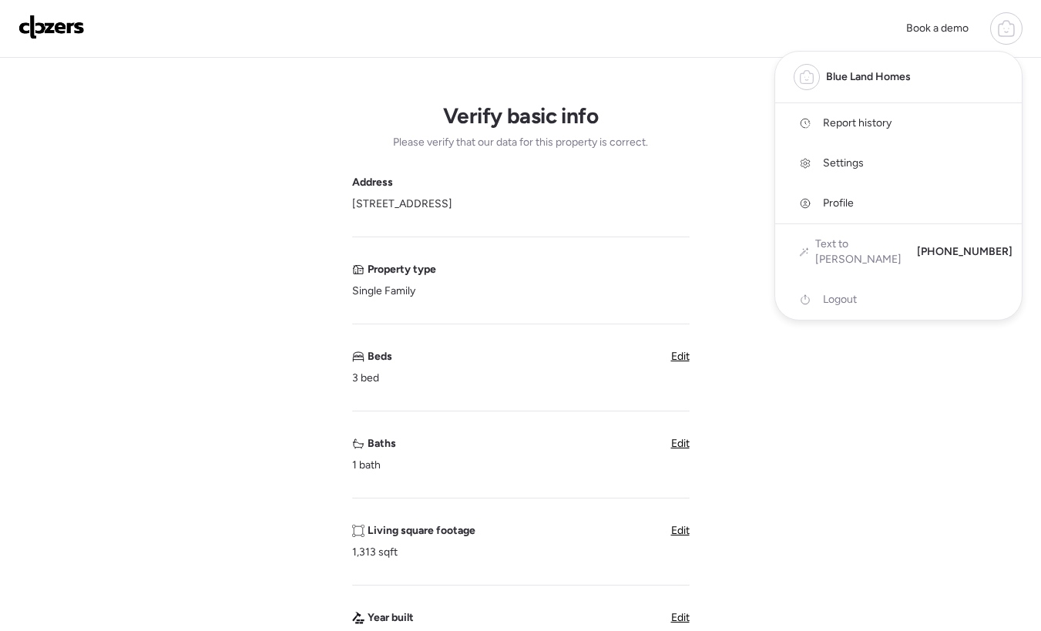
click at [847, 127] on span "Report history" at bounding box center [857, 123] width 69 height 15
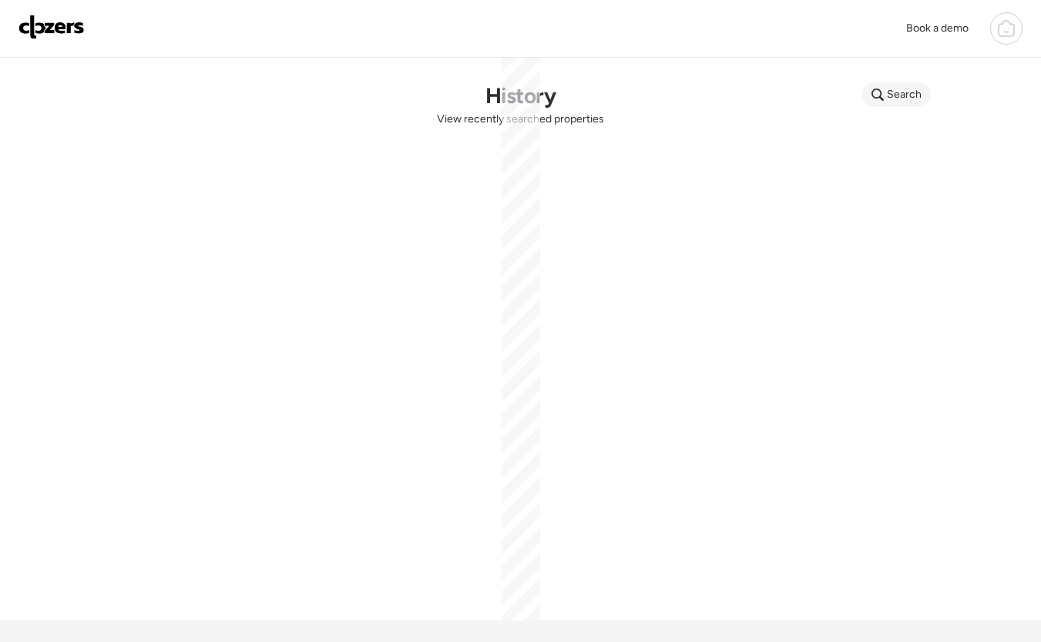
click at [907, 99] on span "Search" at bounding box center [904, 94] width 35 height 15
click at [907, 99] on input "text" at bounding box center [926, 97] width 114 height 22
paste input "**********"
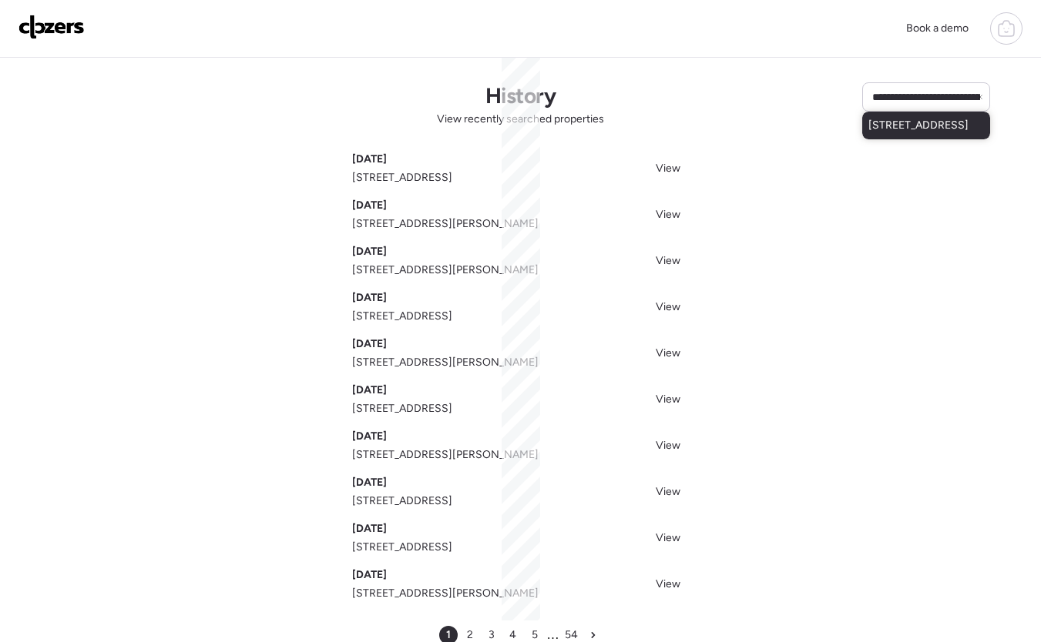
click at [923, 133] on span "[STREET_ADDRESS]" at bounding box center [918, 125] width 100 height 15
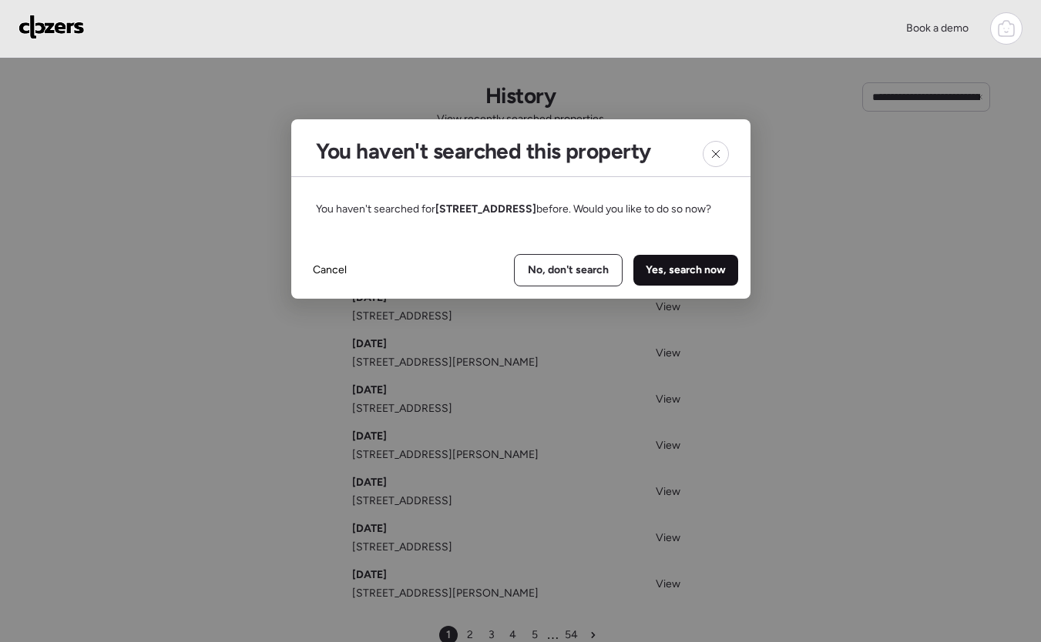
click at [702, 278] on span "Yes, search now" at bounding box center [685, 270] width 80 height 15
type input "**********"
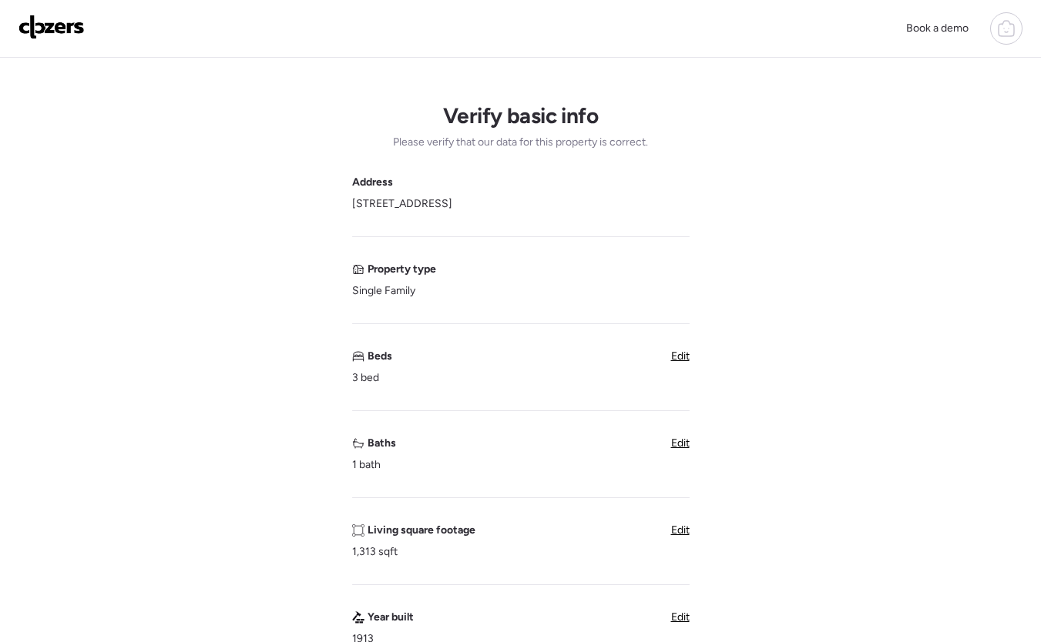
click at [682, 360] on span "Edit" at bounding box center [680, 356] width 18 height 13
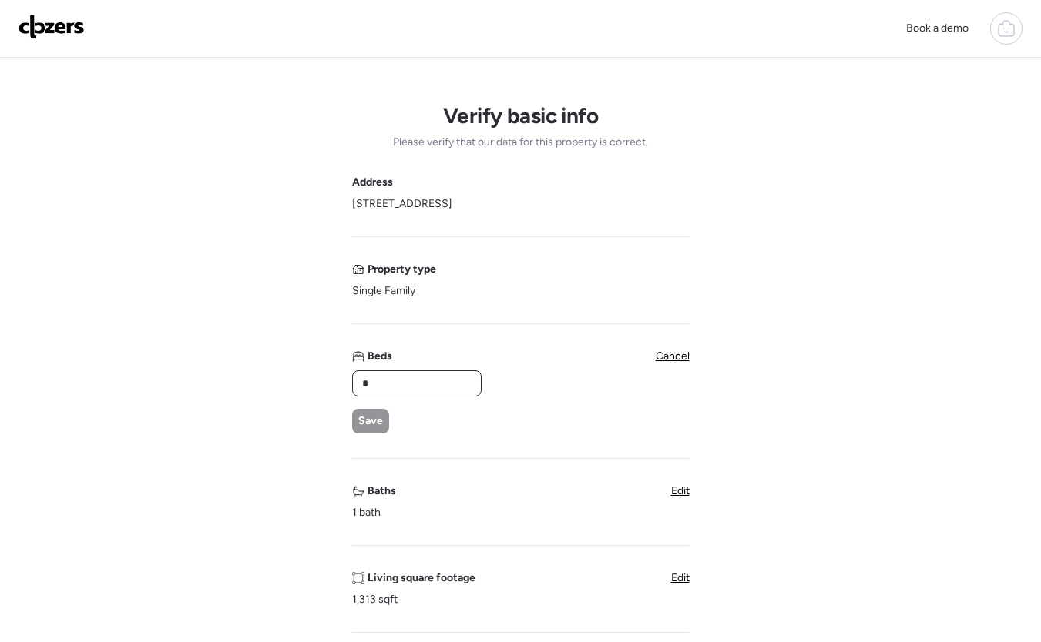
click at [421, 382] on input "*" at bounding box center [417, 384] width 116 height 22
drag, startPoint x: 407, startPoint y: 377, endPoint x: 368, endPoint y: 377, distance: 38.5
click at [368, 377] on input "*" at bounding box center [417, 384] width 116 height 22
drag, startPoint x: 390, startPoint y: 380, endPoint x: 332, endPoint y: 375, distance: 58.0
click at [332, 375] on div "Verify basic info Please verify that our data for this property is correct. Add…" at bounding box center [520, 637] width 1016 height 1158
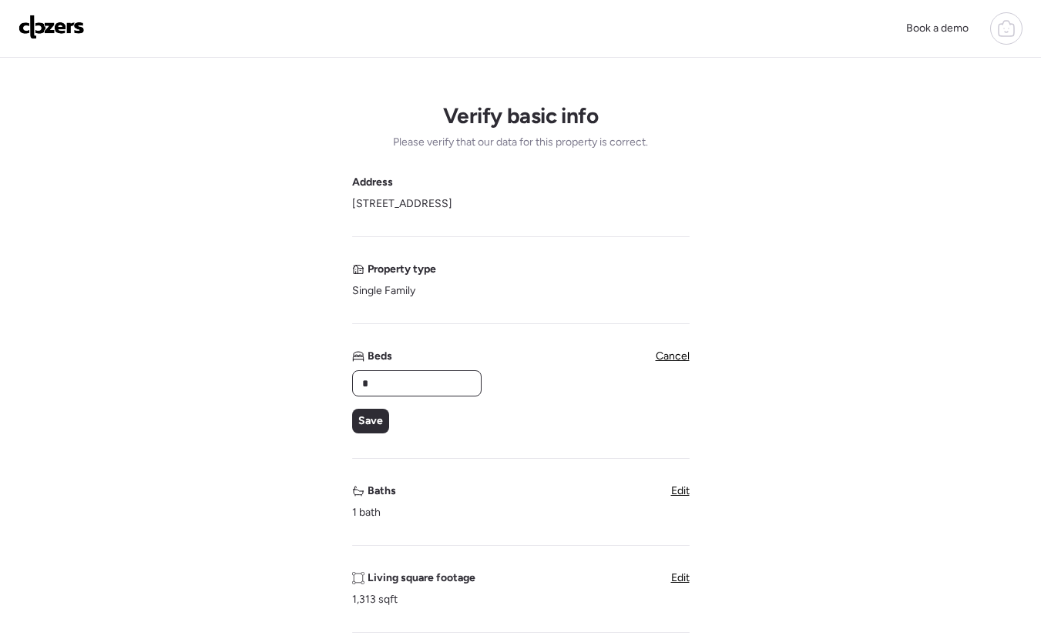
type input "*"
click at [369, 408] on div "* Save" at bounding box center [416, 401] width 128 height 63
click at [374, 419] on span "Save" at bounding box center [370, 421] width 25 height 15
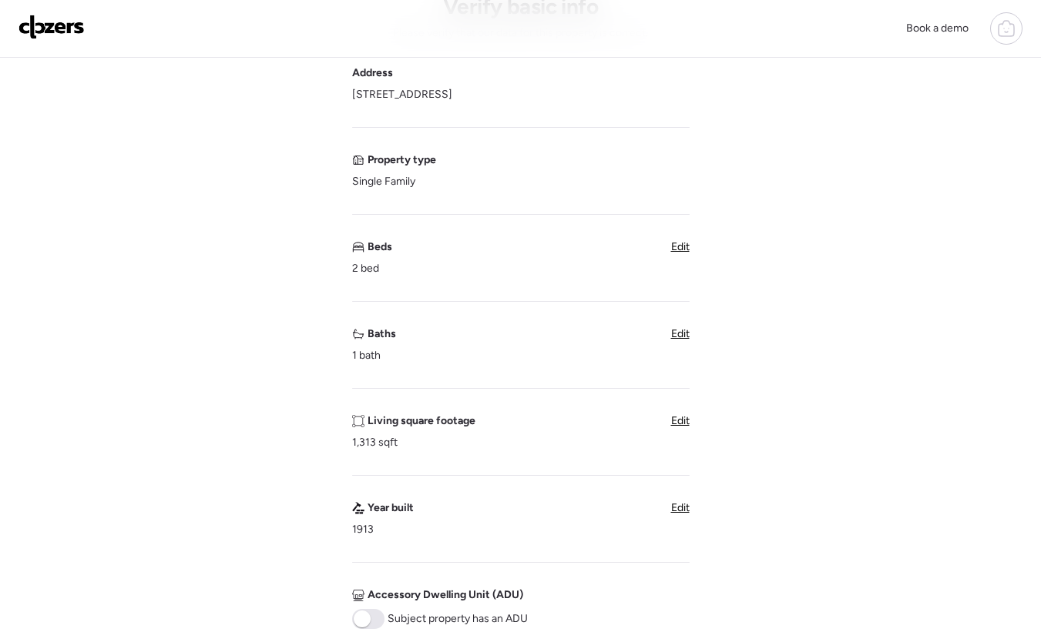
scroll to position [111, 0]
click at [675, 331] on span "Edit" at bounding box center [680, 332] width 18 height 13
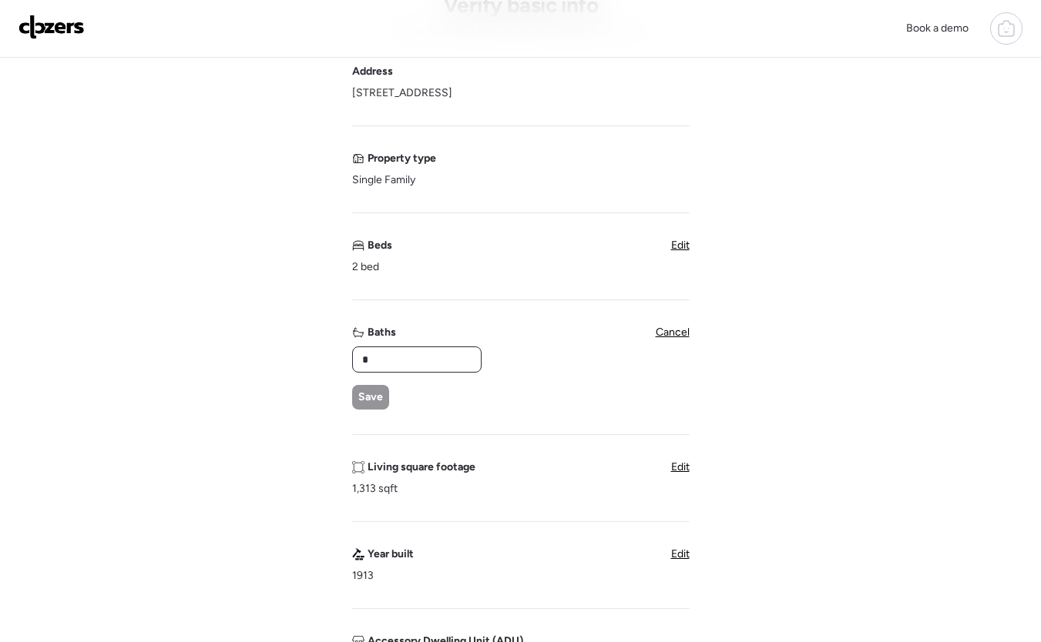
click at [364, 356] on input "*" at bounding box center [417, 360] width 116 height 22
drag, startPoint x: 391, startPoint y: 357, endPoint x: 330, endPoint y: 354, distance: 61.7
click at [329, 354] on div "Verify basic info Please verify that our data for this property is correct. Add…" at bounding box center [520, 526] width 1016 height 1158
type input "*"
click at [371, 394] on span "Save" at bounding box center [370, 397] width 25 height 15
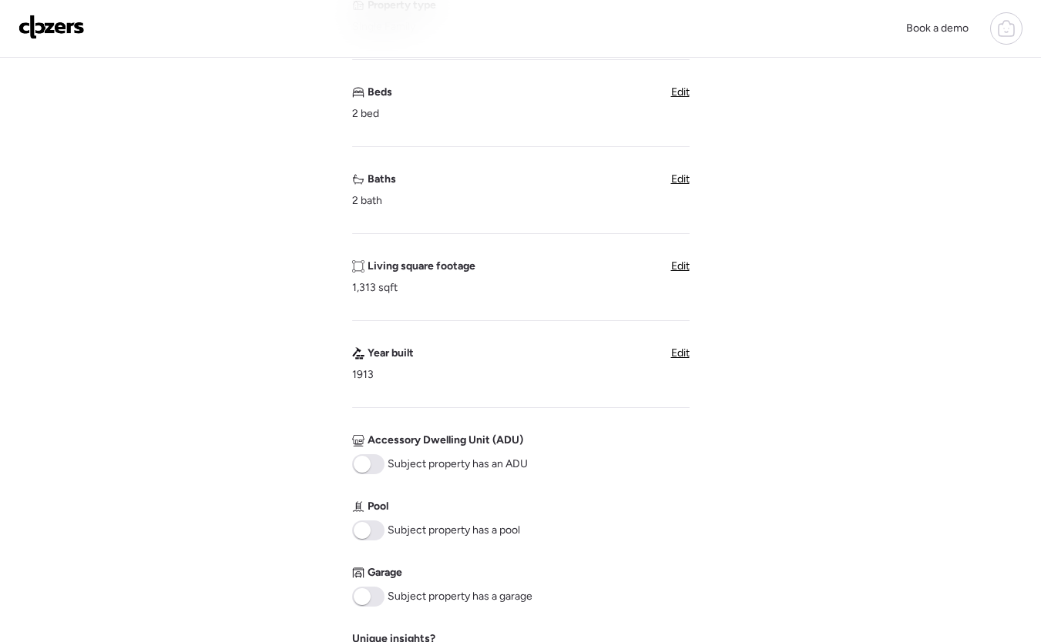
scroll to position [256, 0]
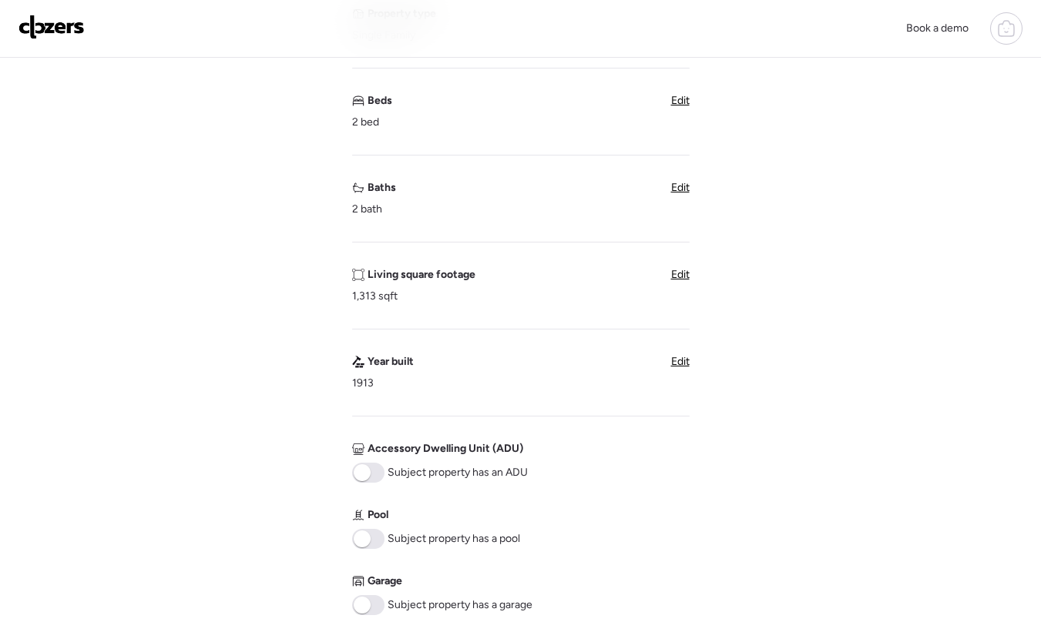
click at [674, 103] on span "Edit" at bounding box center [680, 100] width 18 height 13
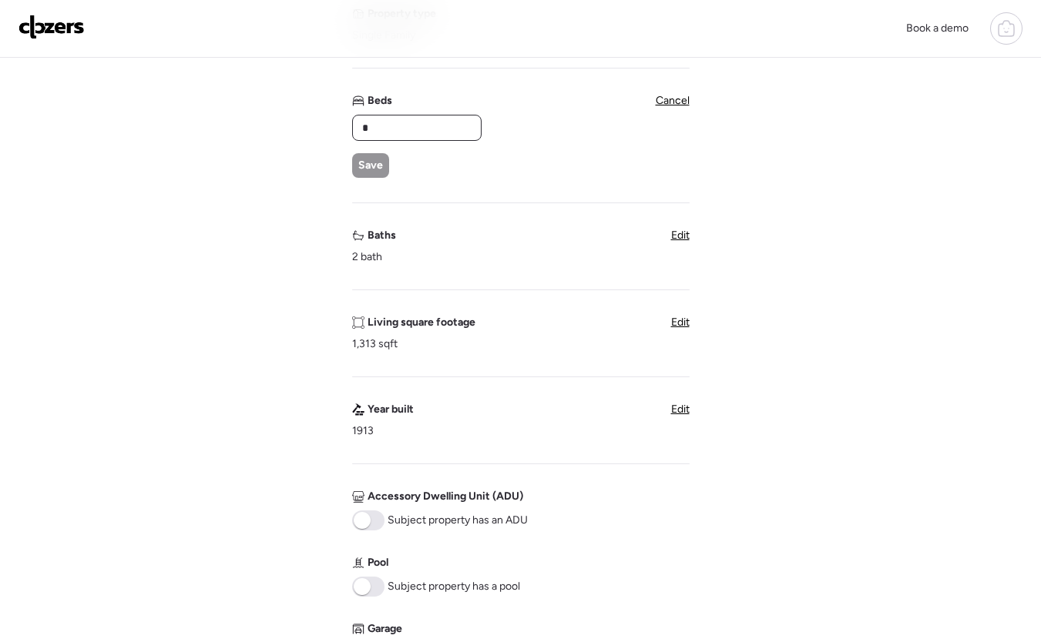
drag, startPoint x: 370, startPoint y: 124, endPoint x: 327, endPoint y: 120, distance: 43.3
click at [327, 120] on div "Verify basic info Please verify that our data for this property is correct. Add…" at bounding box center [520, 381] width 1016 height 1158
click at [345, 129] on div "Verify basic info Please verify that our data for this property is correct. Add…" at bounding box center [520, 381] width 1016 height 1158
type input "*"
click at [370, 159] on span "Save" at bounding box center [370, 165] width 25 height 15
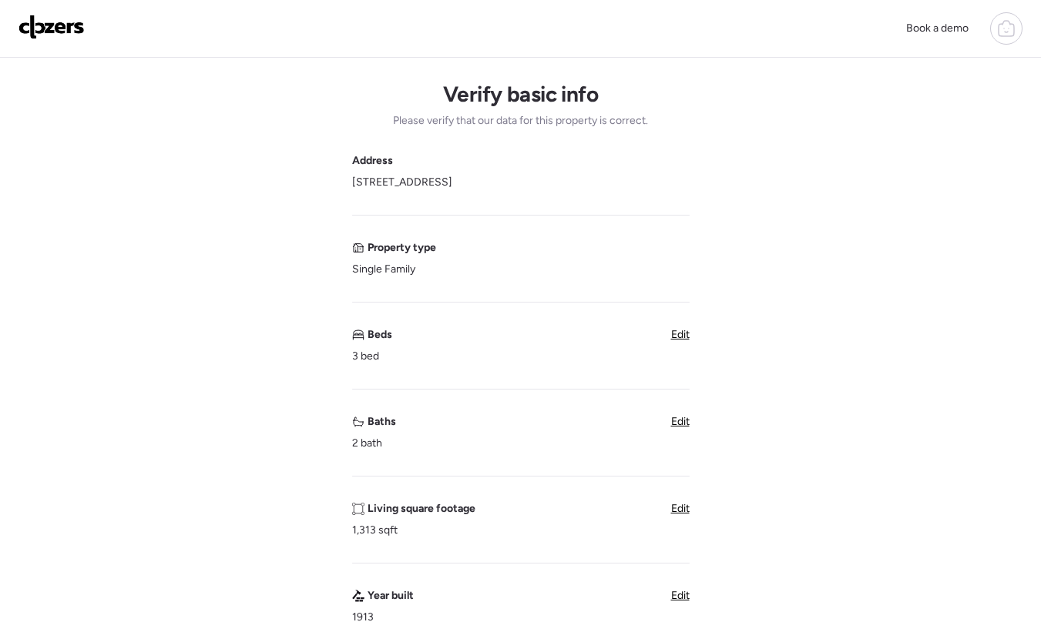
scroll to position [47, 0]
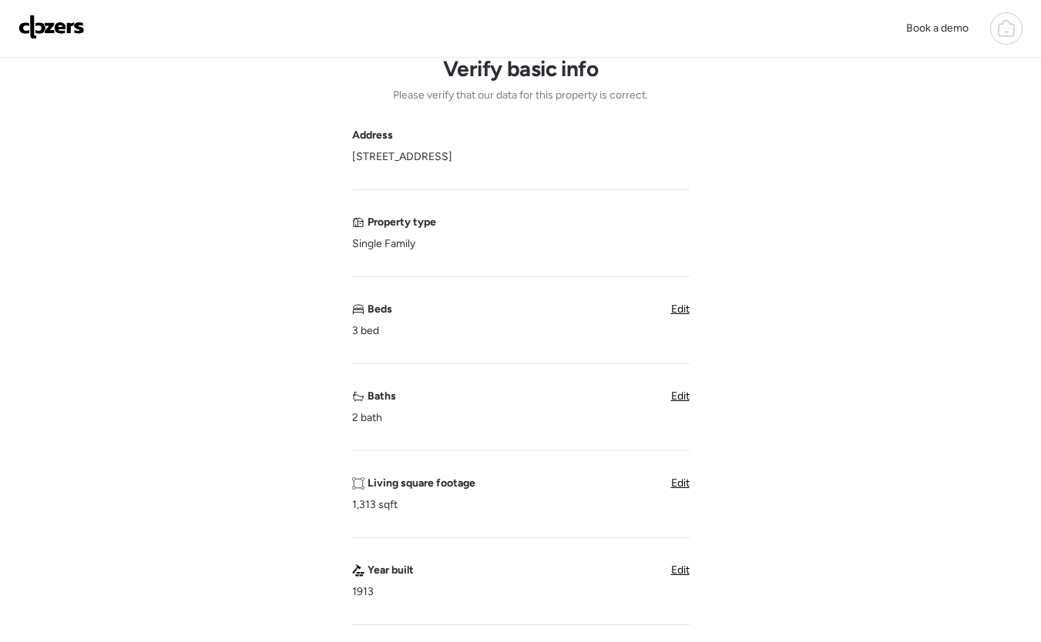
click at [676, 302] on div "Edit" at bounding box center [680, 309] width 18 height 15
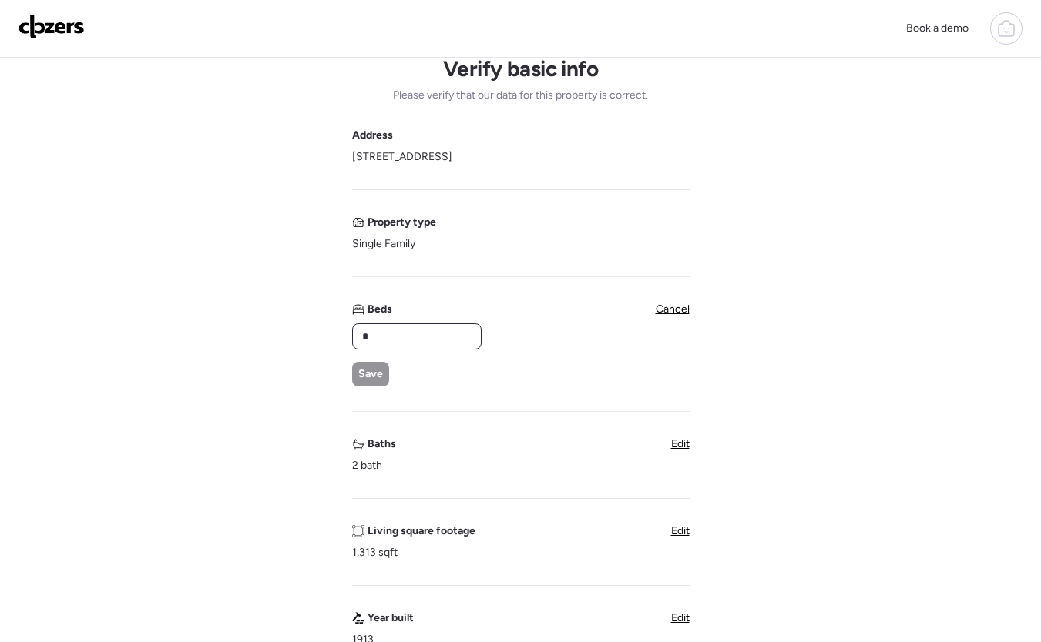
drag, startPoint x: 434, startPoint y: 334, endPoint x: 277, endPoint y: 337, distance: 157.1
click at [277, 337] on div "Verify basic info Please verify that our data for this property is correct. Add…" at bounding box center [520, 590] width 1016 height 1158
type input "*"
click at [362, 375] on span "Save" at bounding box center [370, 374] width 25 height 15
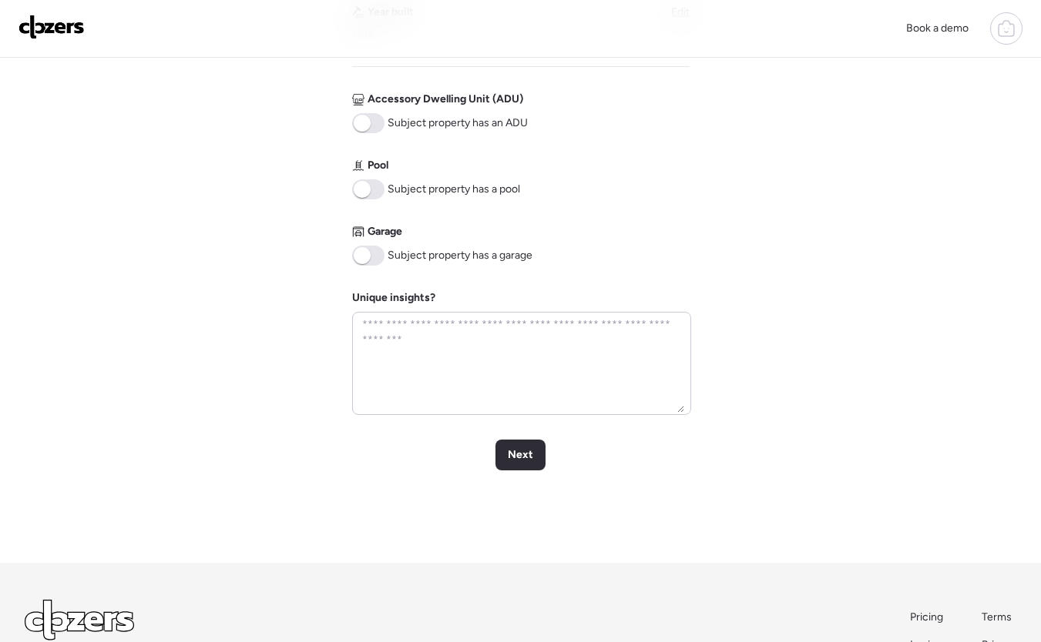
scroll to position [685, 0]
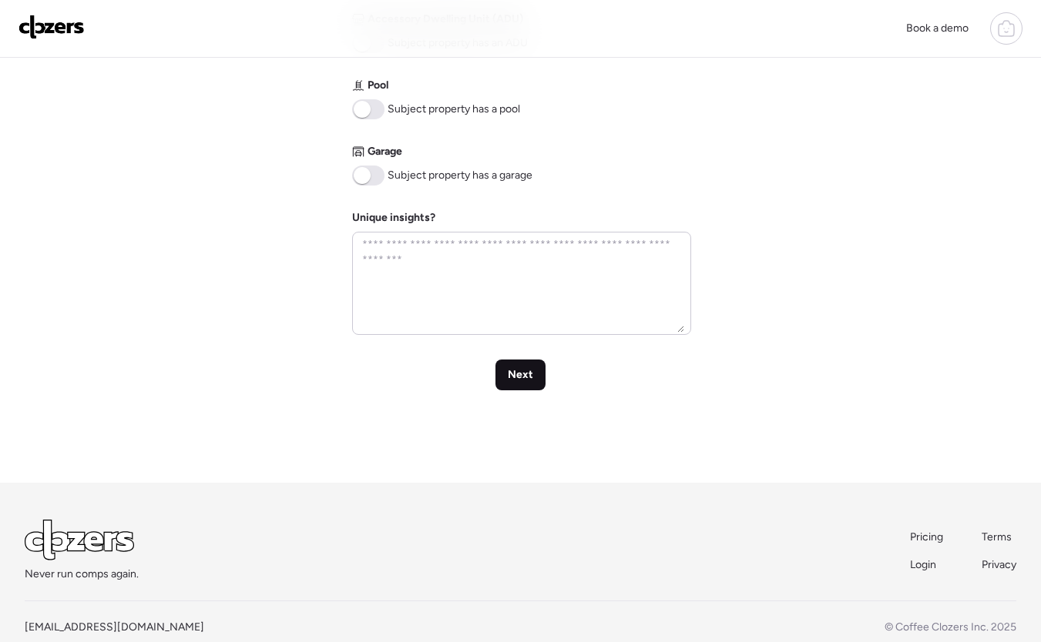
click at [531, 384] on div "Next" at bounding box center [520, 375] width 50 height 31
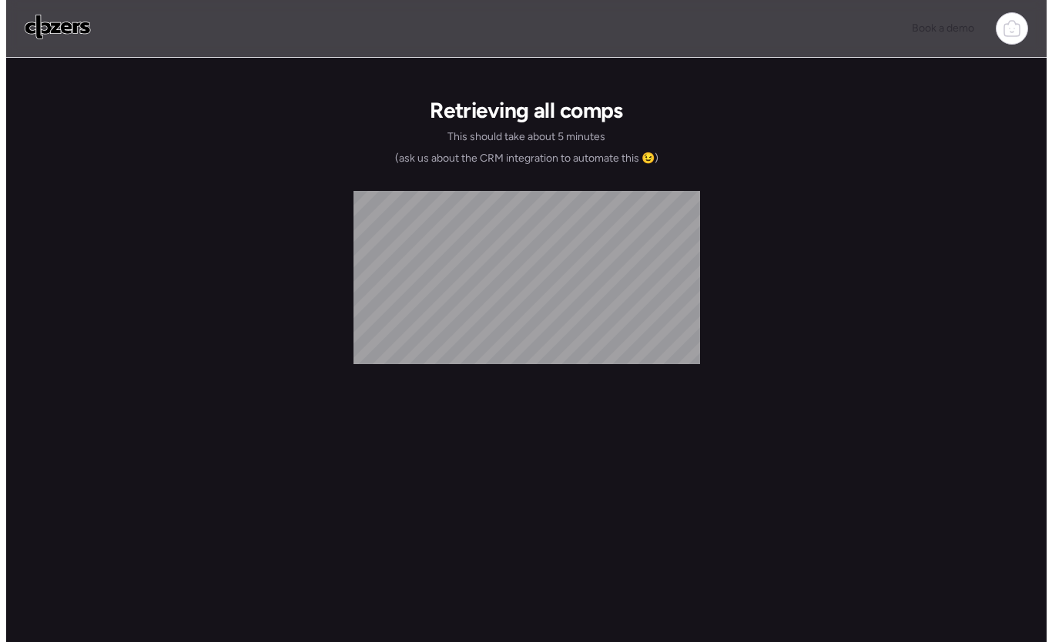
scroll to position [0, 0]
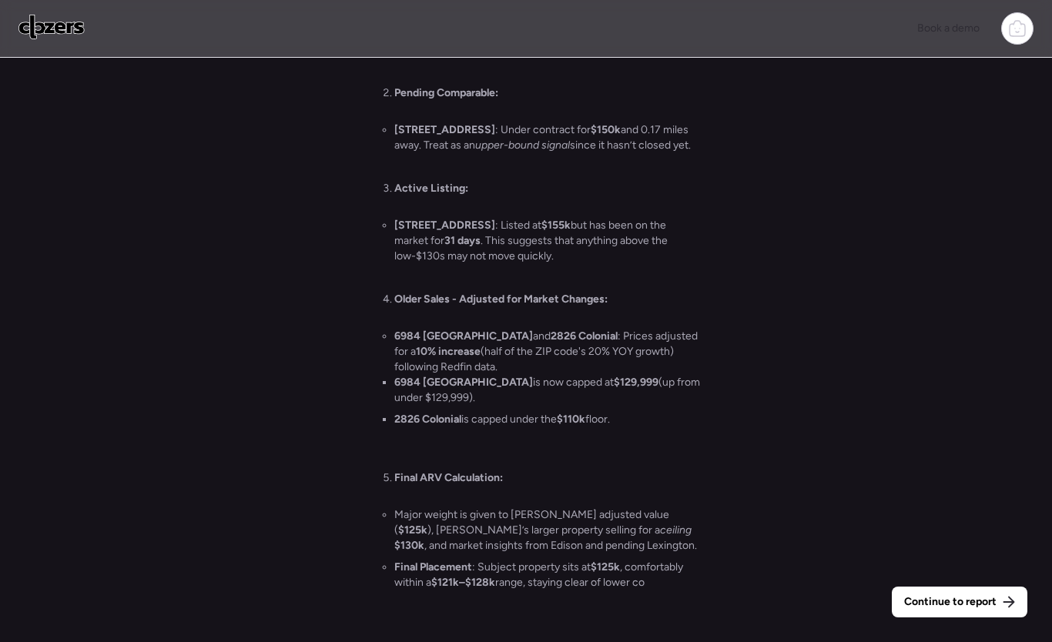
click at [958, 602] on span "Continue to report" at bounding box center [950, 602] width 92 height 15
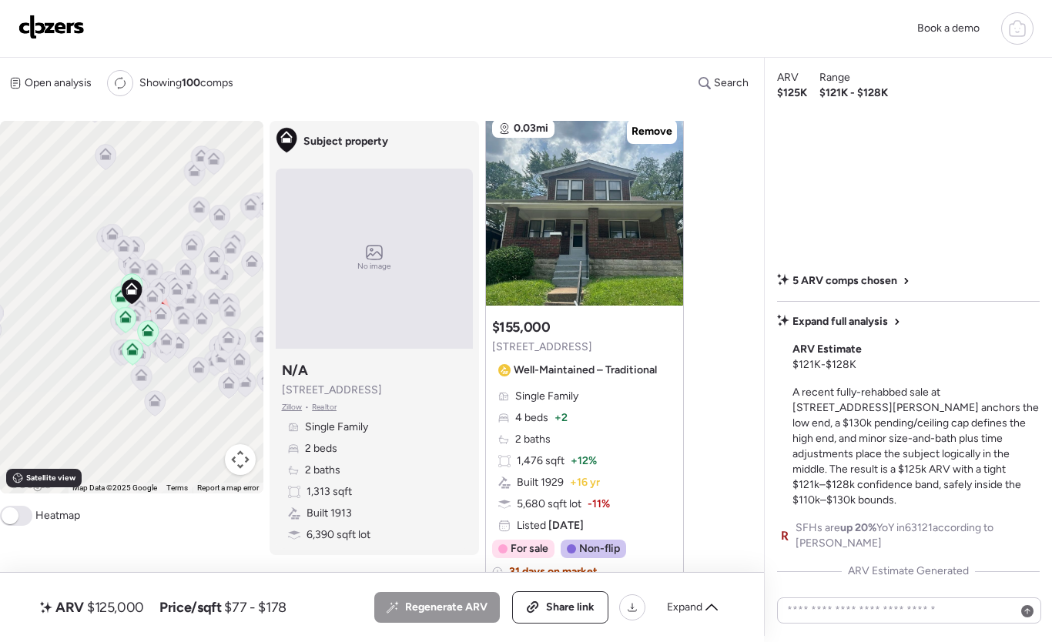
scroll to position [529, 0]
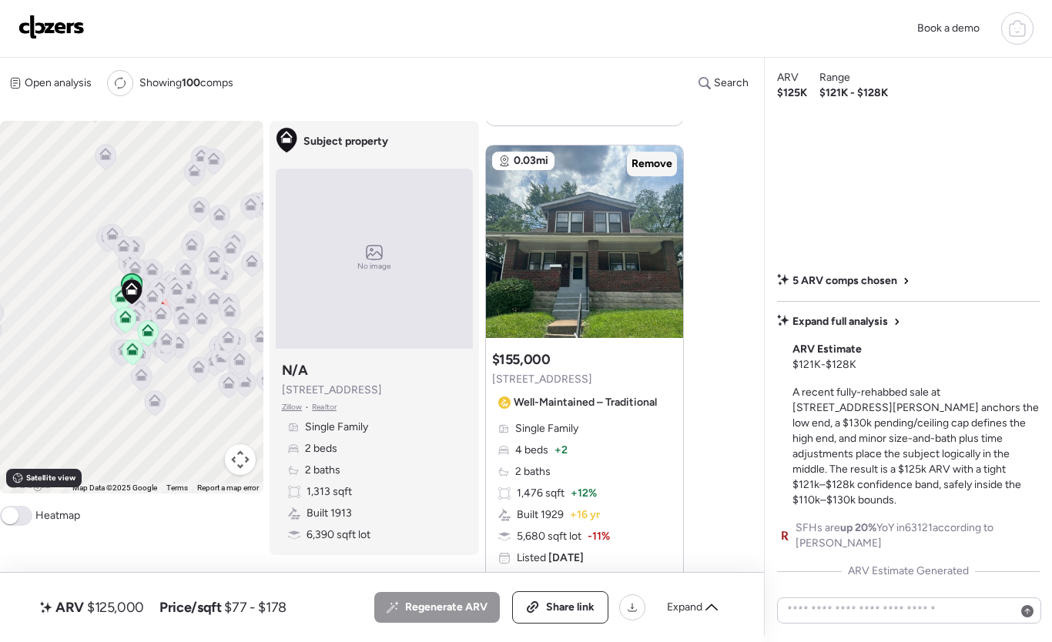
click at [662, 164] on span "Remove" at bounding box center [652, 163] width 41 height 15
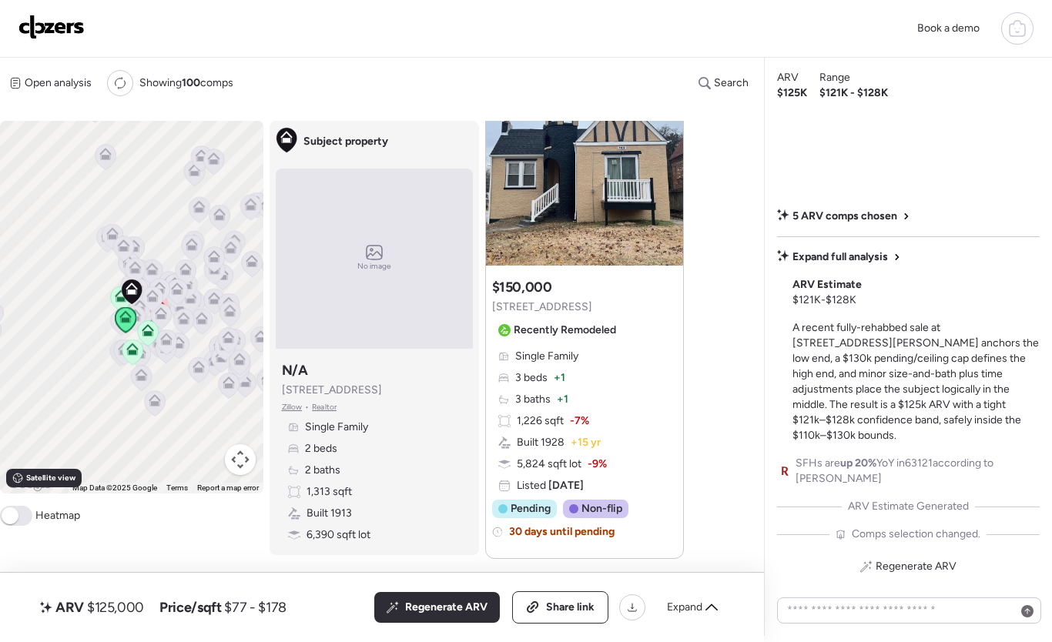
scroll to position [1054, 0]
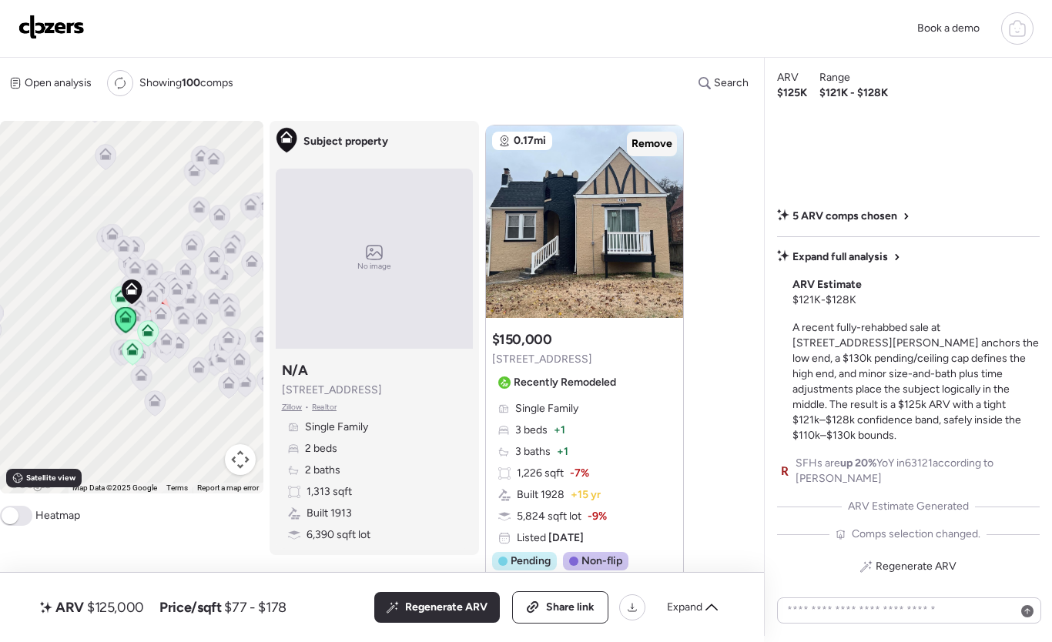
click at [648, 142] on span "Remove" at bounding box center [652, 143] width 41 height 15
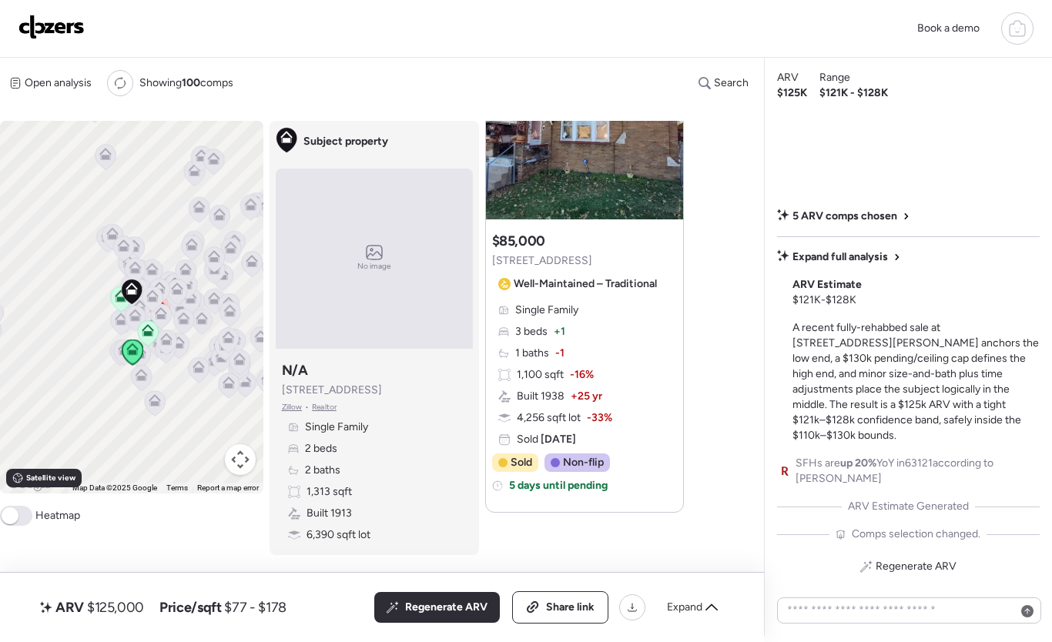
scroll to position [2132, 0]
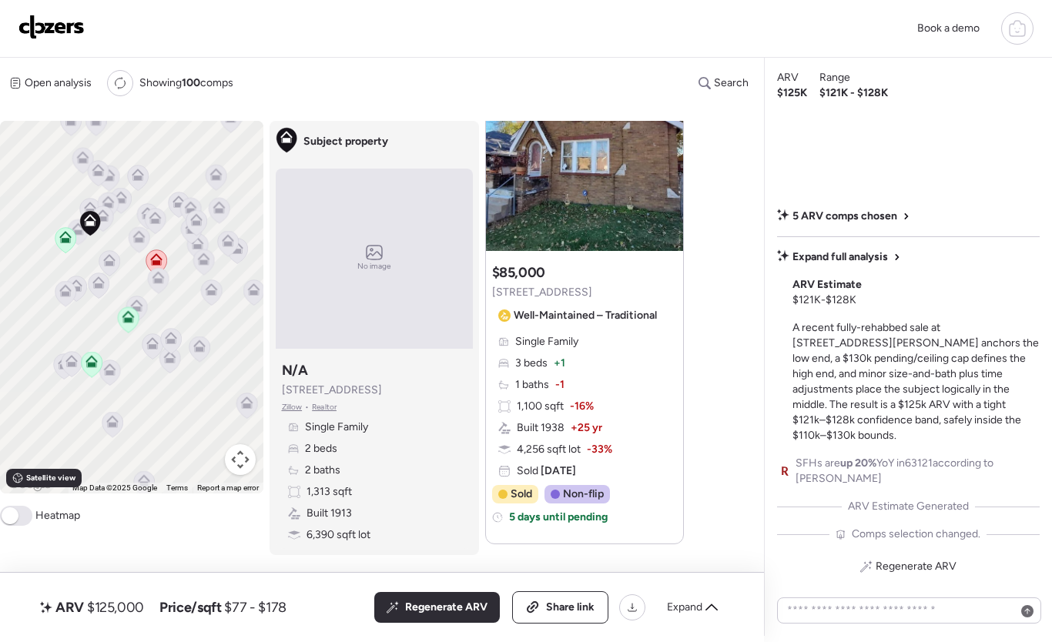
click at [61, 297] on icon at bounding box center [65, 291] width 12 height 12
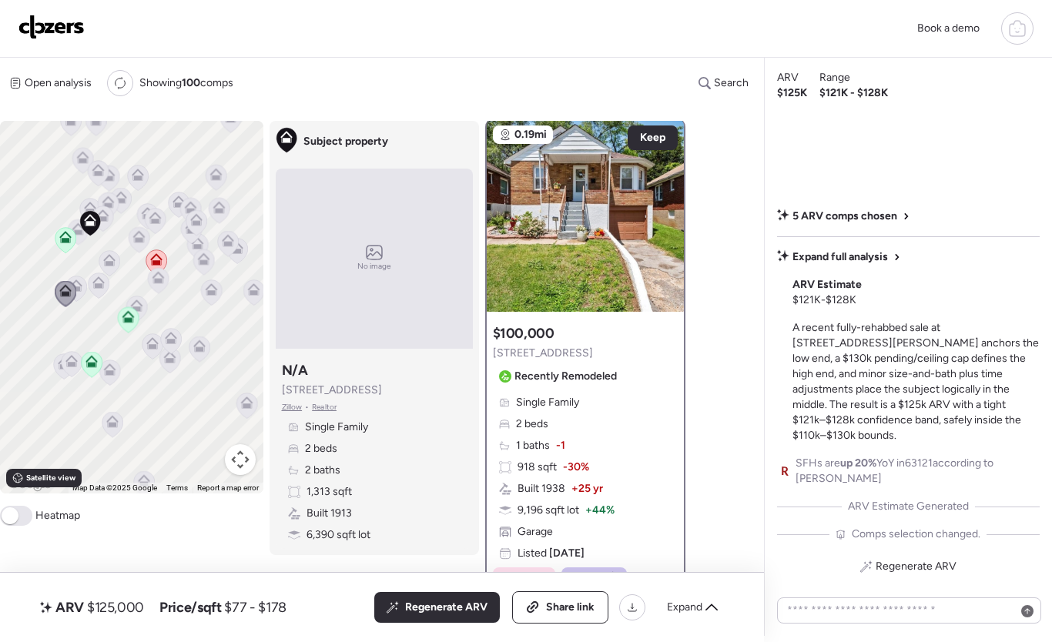
scroll to position [0, 0]
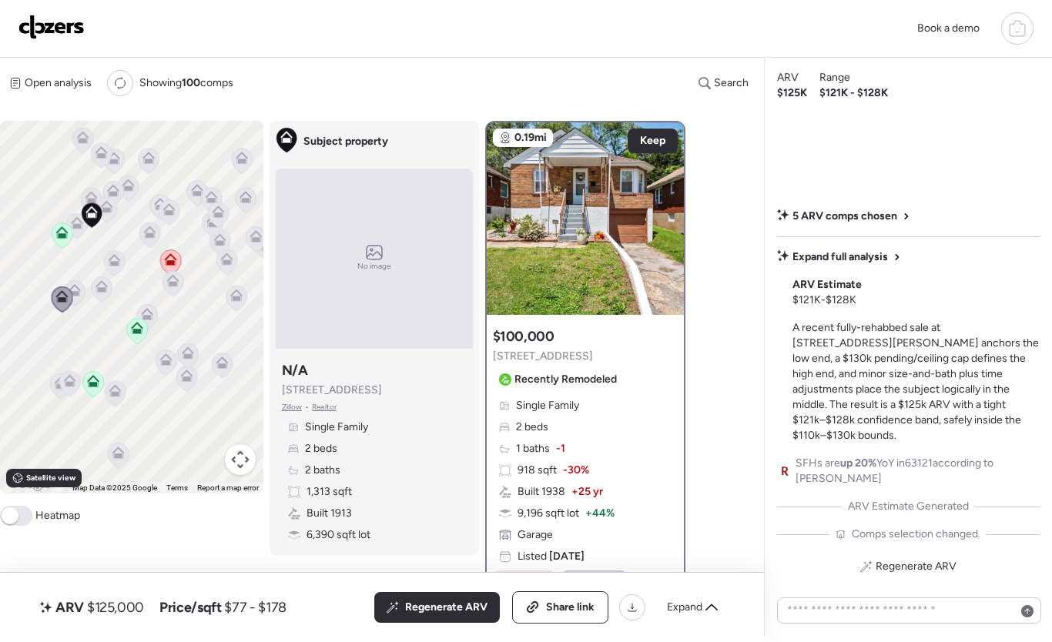
click at [96, 289] on icon at bounding box center [102, 286] width 12 height 12
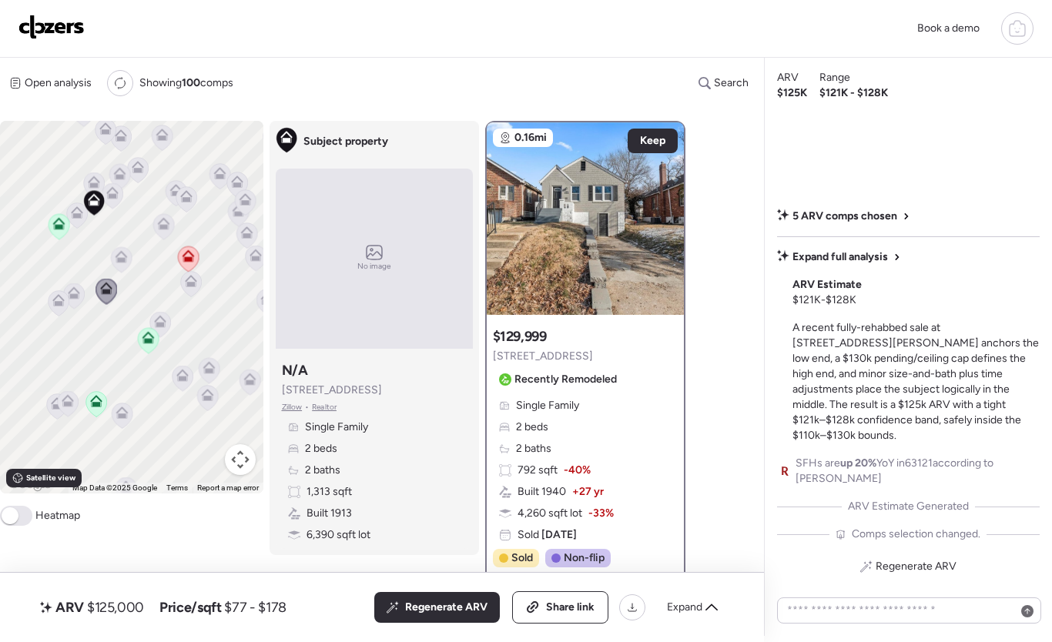
click at [74, 299] on icon at bounding box center [74, 296] width 10 height 5
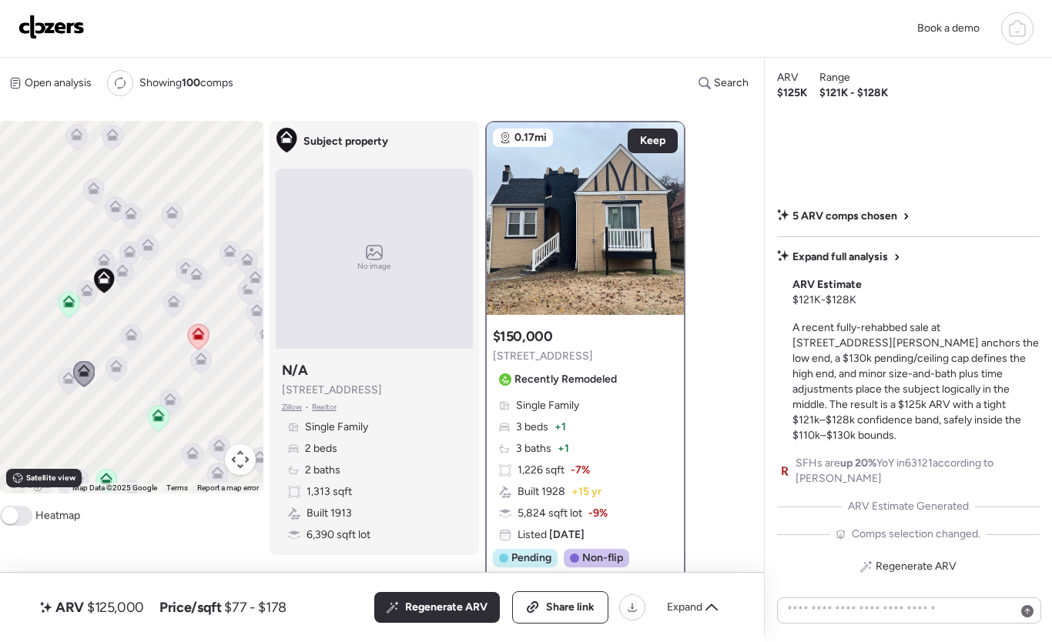
click at [109, 342] on div "To activate drag with keyboard, press Alt + Enter. Once in keyboard drag state,…" at bounding box center [131, 307] width 263 height 373
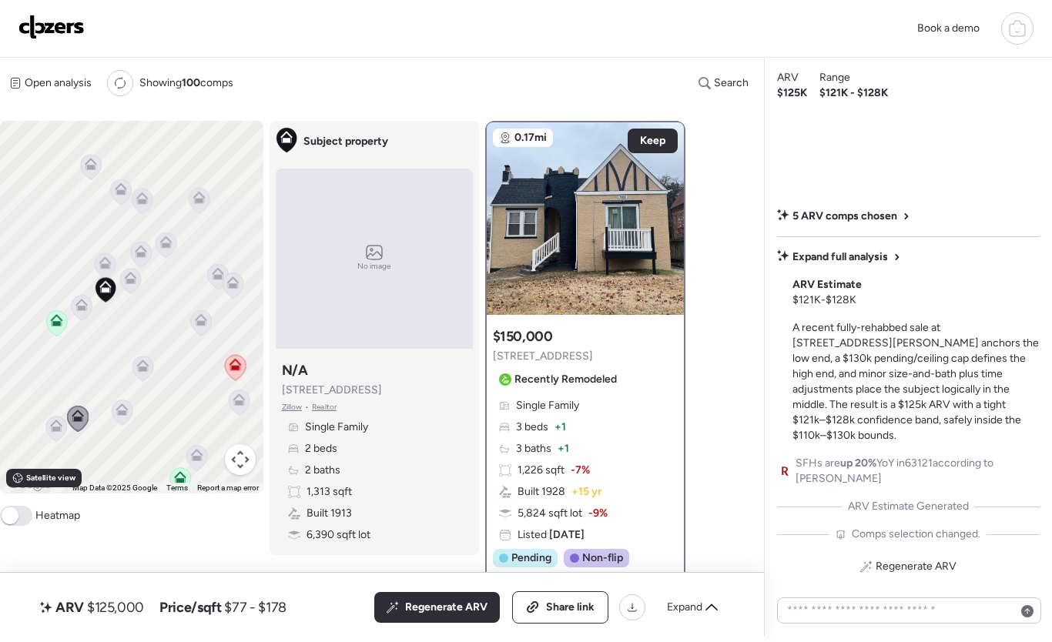
click at [83, 309] on icon at bounding box center [81, 308] width 10 height 5
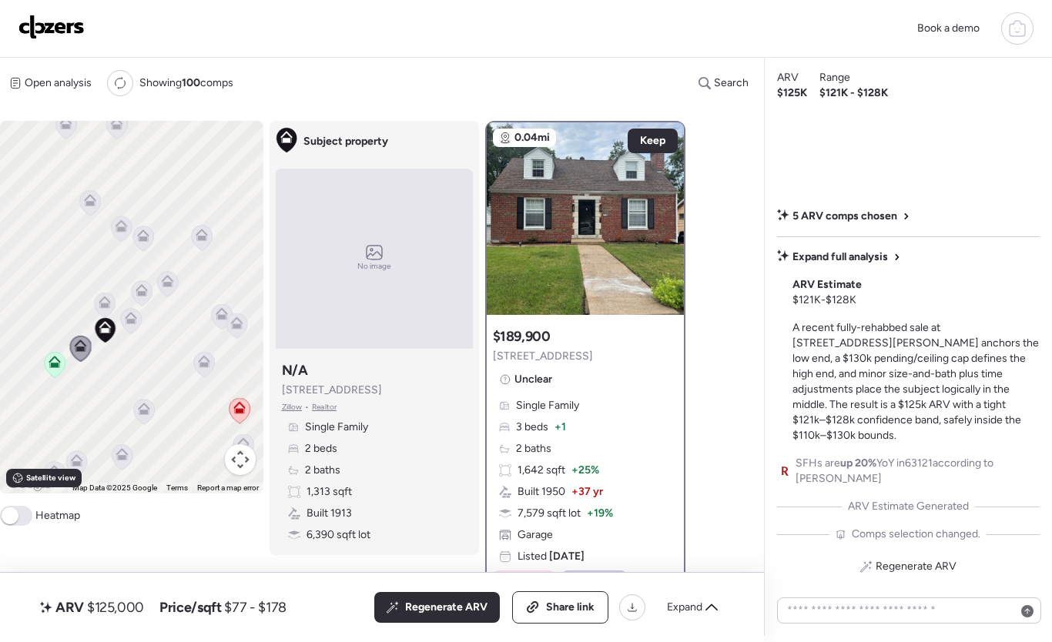
drag, startPoint x: 136, startPoint y: 292, endPoint x: 134, endPoint y: 344, distance: 52.4
click at [134, 334] on icon at bounding box center [131, 321] width 22 height 26
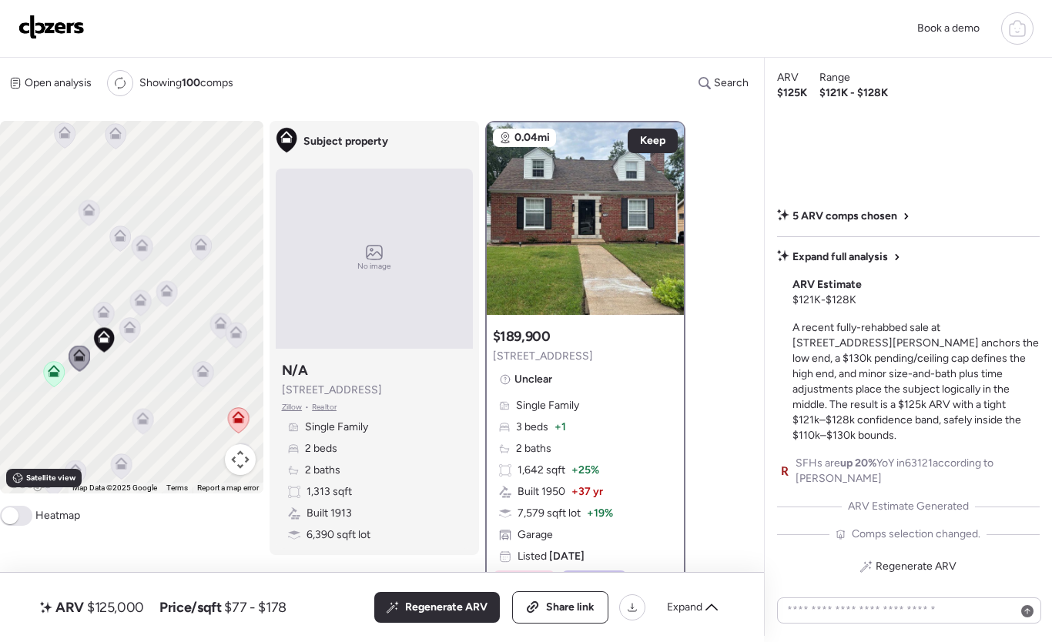
click at [101, 313] on icon at bounding box center [103, 312] width 12 height 12
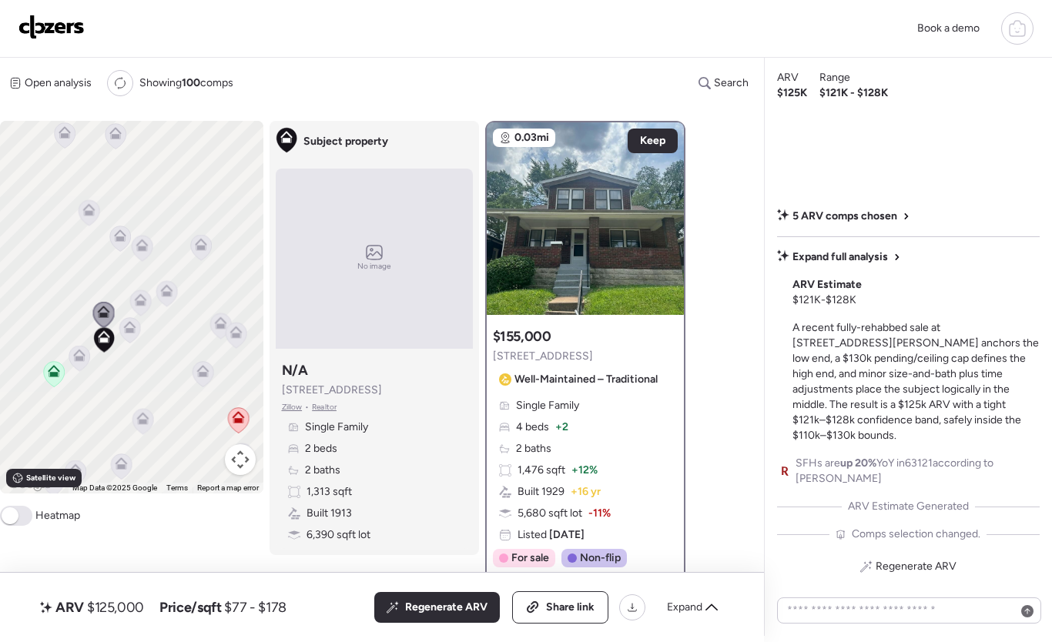
click at [117, 320] on div "To activate drag with keyboard, press Alt + Enter. Once in keyboard drag state,…" at bounding box center [131, 307] width 263 height 373
click at [127, 327] on icon at bounding box center [129, 327] width 12 height 12
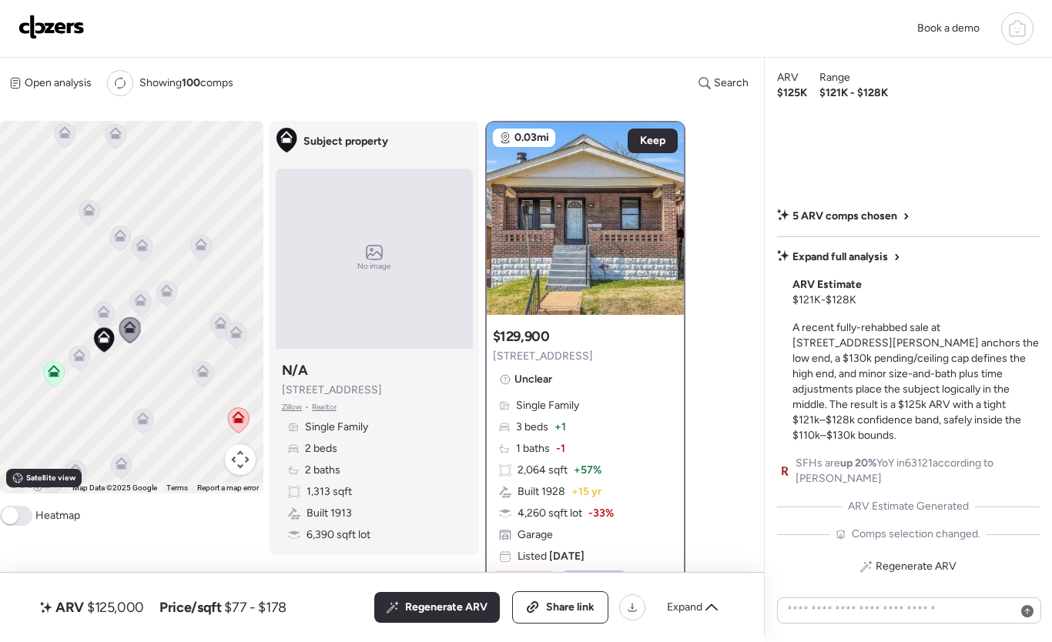
click at [137, 300] on icon at bounding box center [141, 297] width 12 height 7
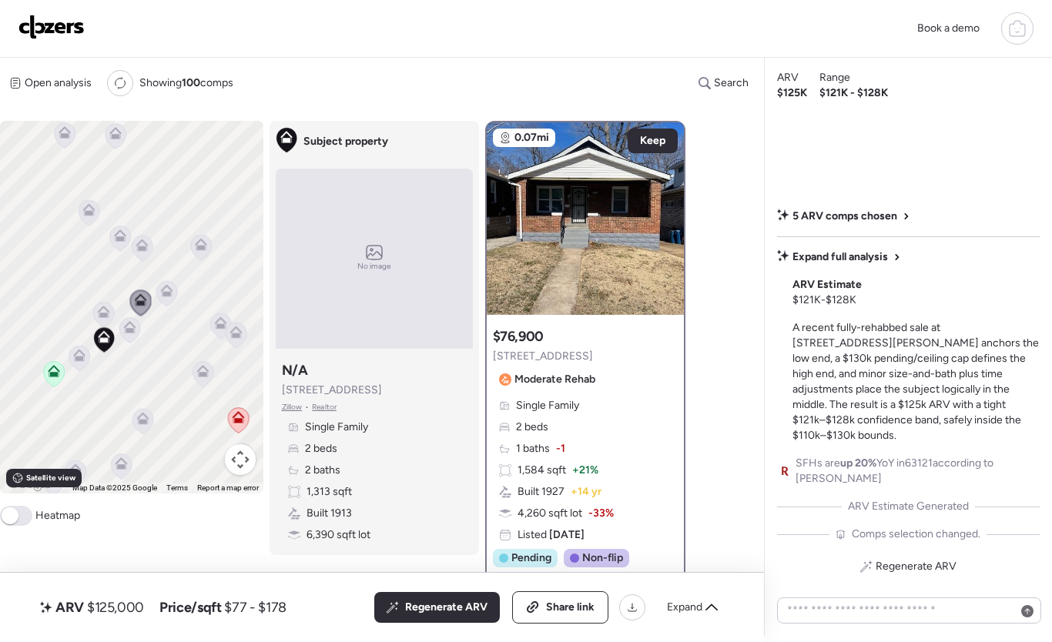
click at [120, 241] on icon at bounding box center [120, 238] width 10 height 5
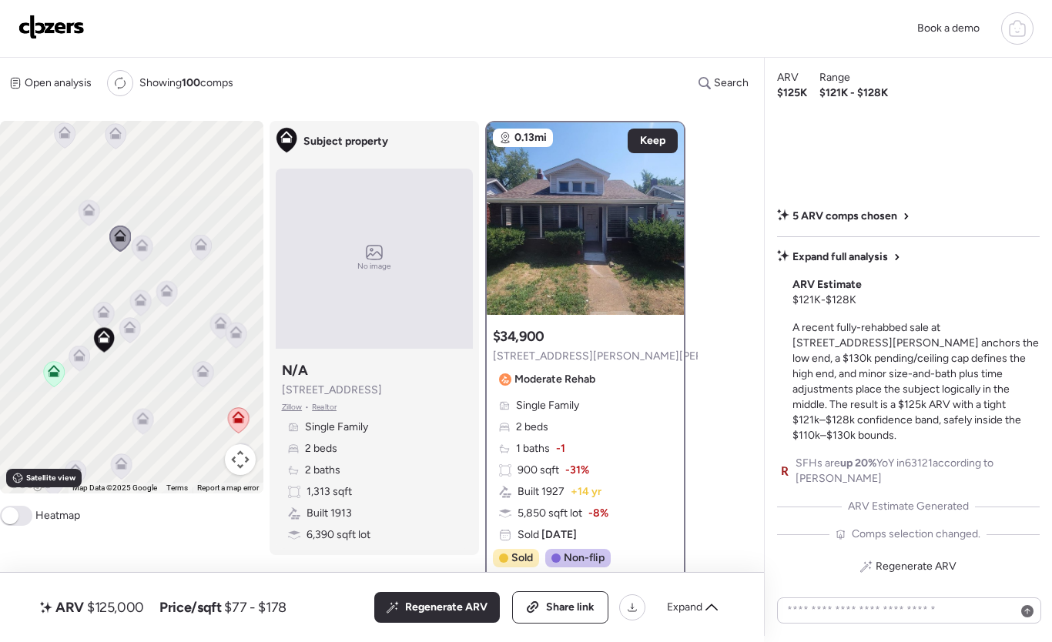
click at [139, 246] on icon at bounding box center [142, 246] width 12 height 12
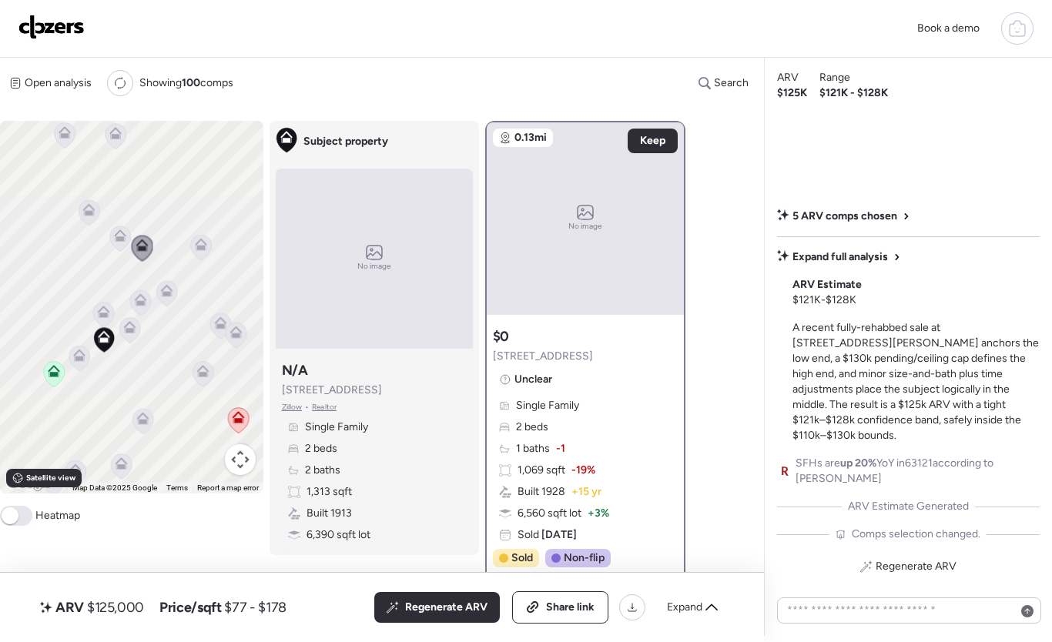
click at [169, 294] on icon at bounding box center [167, 294] width 10 height 5
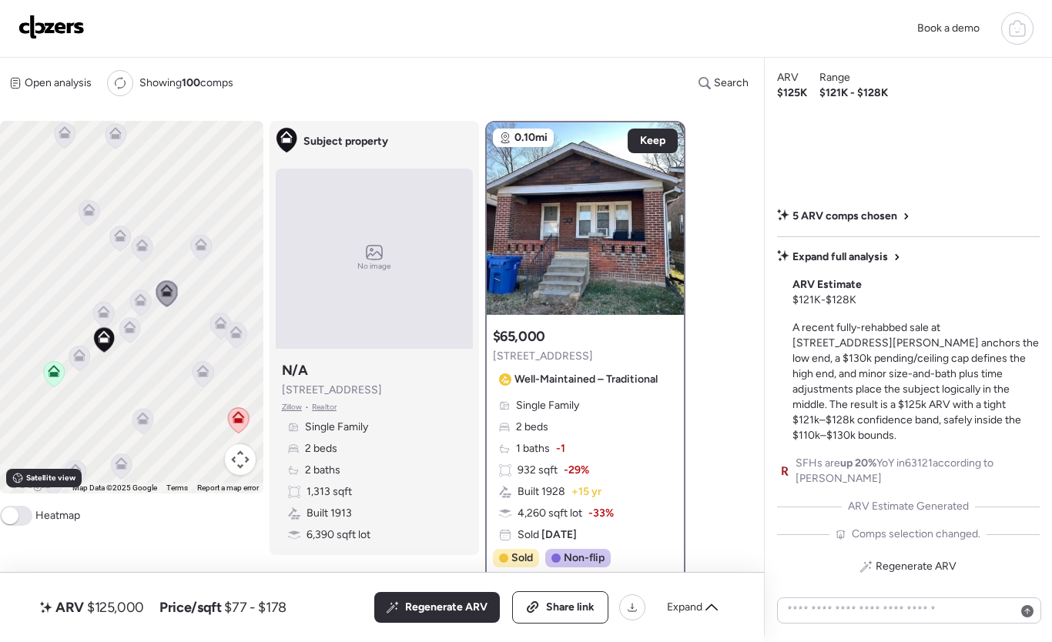
click at [199, 235] on icon at bounding box center [201, 248] width 22 height 26
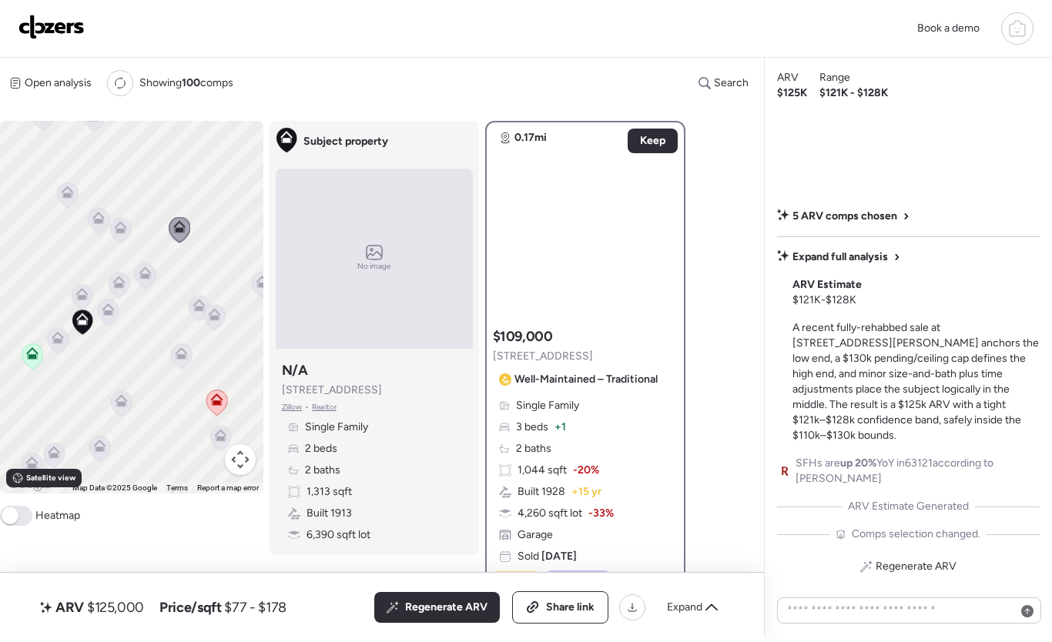
drag, startPoint x: 179, startPoint y: 297, endPoint x: 169, endPoint y: 268, distance: 31.2
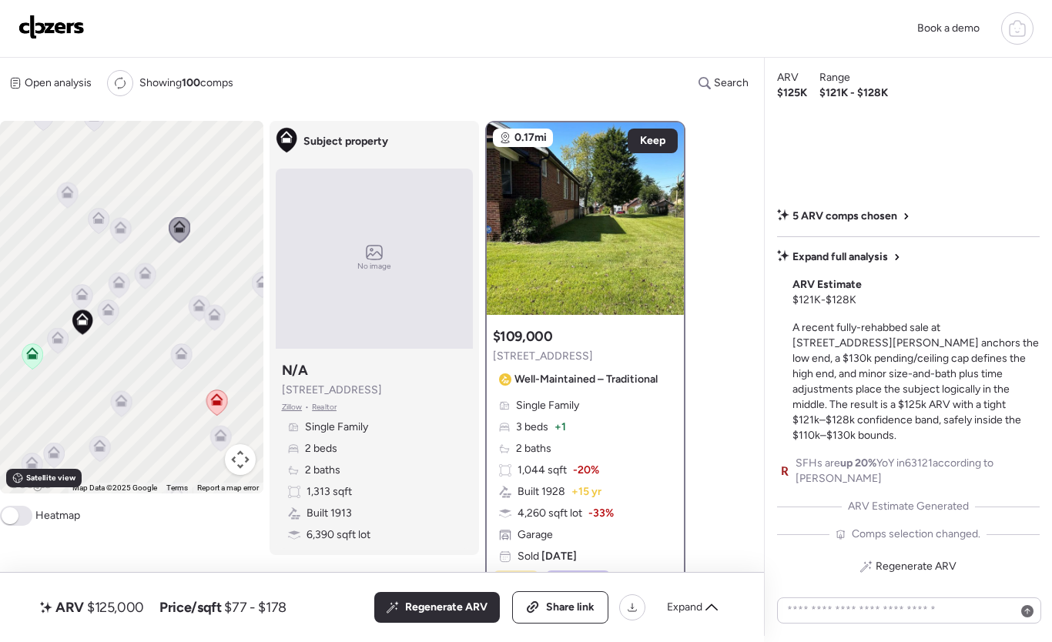
click at [169, 268] on div "To activate drag with keyboard, press Alt + Enter. Once in keyboard drag state,…" at bounding box center [131, 307] width 263 height 373
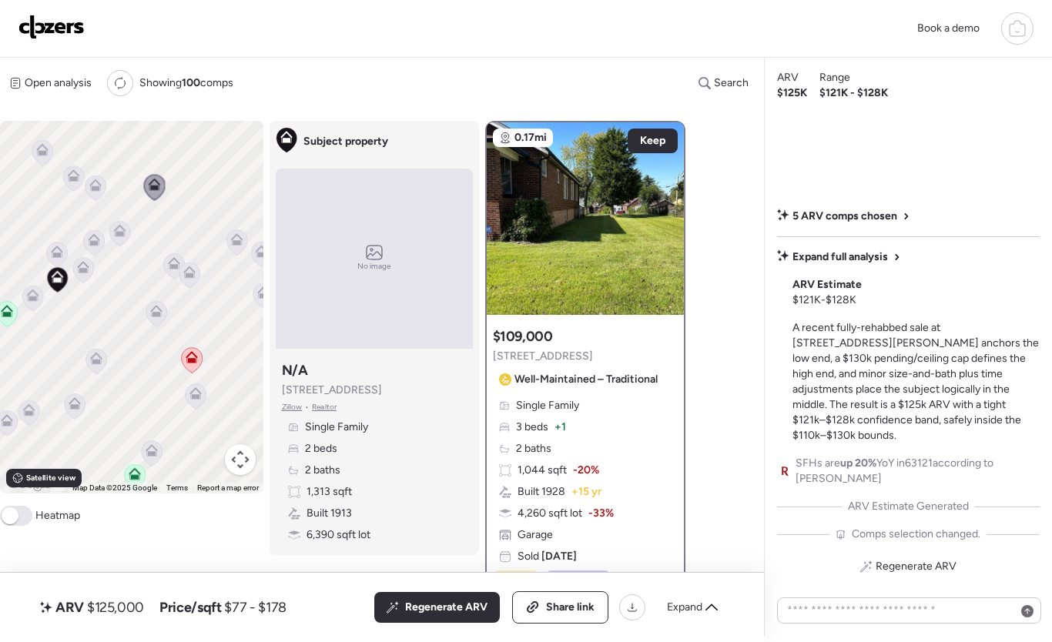
drag, startPoint x: 186, startPoint y: 270, endPoint x: 168, endPoint y: 240, distance: 35.5
click at [166, 240] on div "To activate drag with keyboard, press Alt + Enter. Once in keyboard drag state,…" at bounding box center [131, 307] width 263 height 373
click at [9, 518] on span at bounding box center [10, 516] width 17 height 17
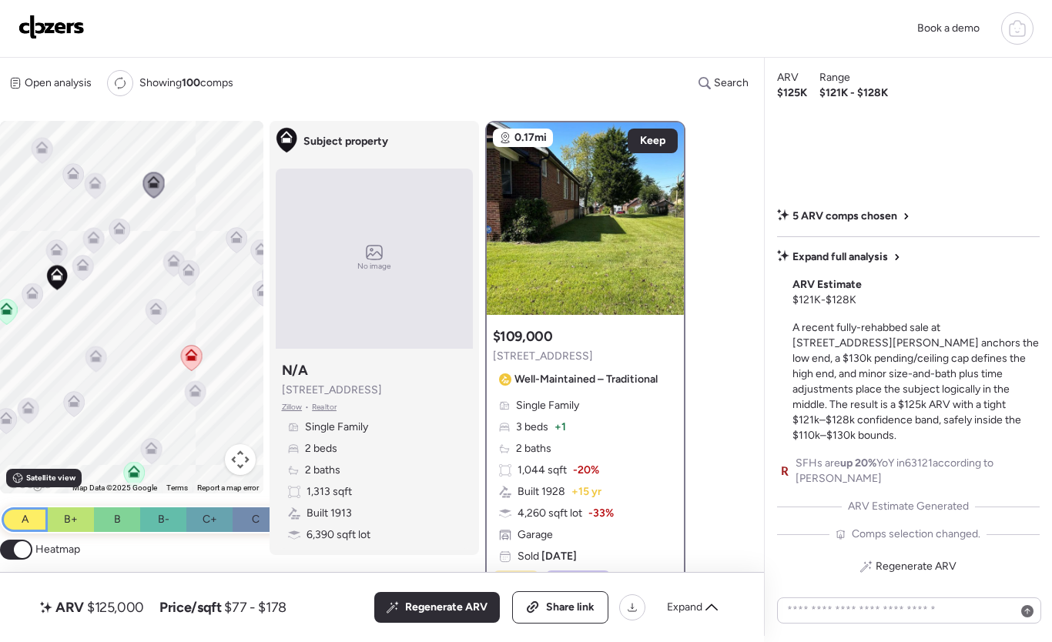
click at [15, 516] on div "A" at bounding box center [25, 520] width 46 height 25
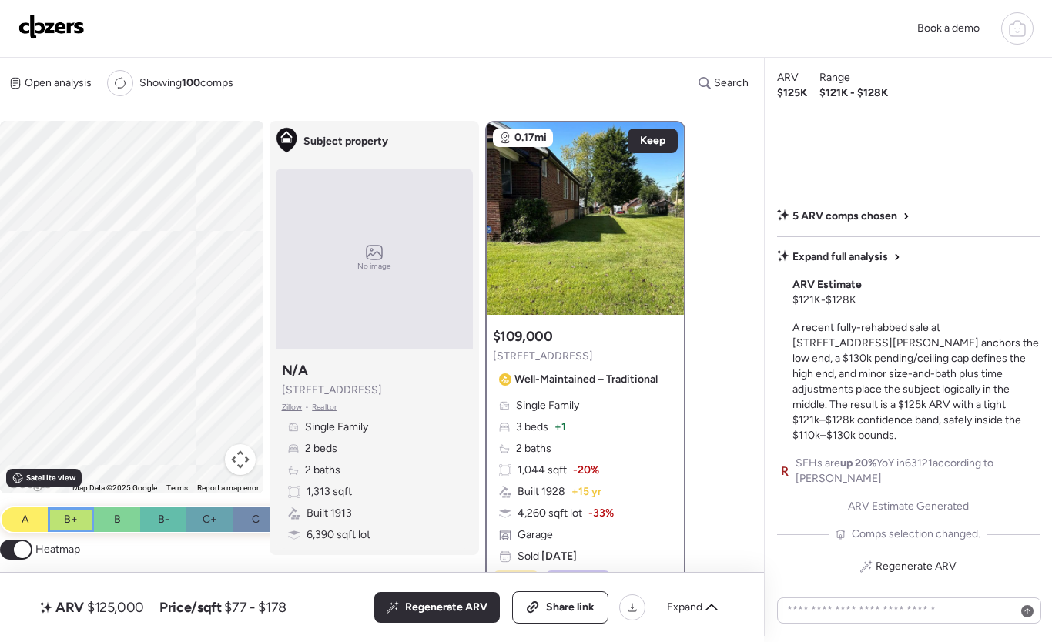
click at [56, 521] on div "B+" at bounding box center [71, 520] width 46 height 25
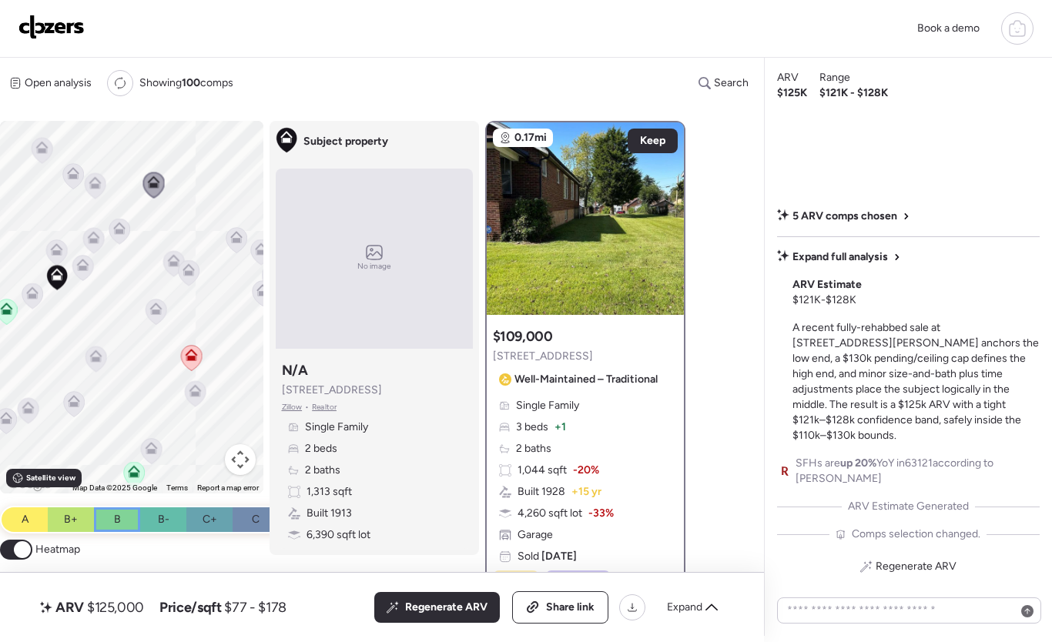
click at [105, 519] on div "B" at bounding box center [117, 520] width 46 height 25
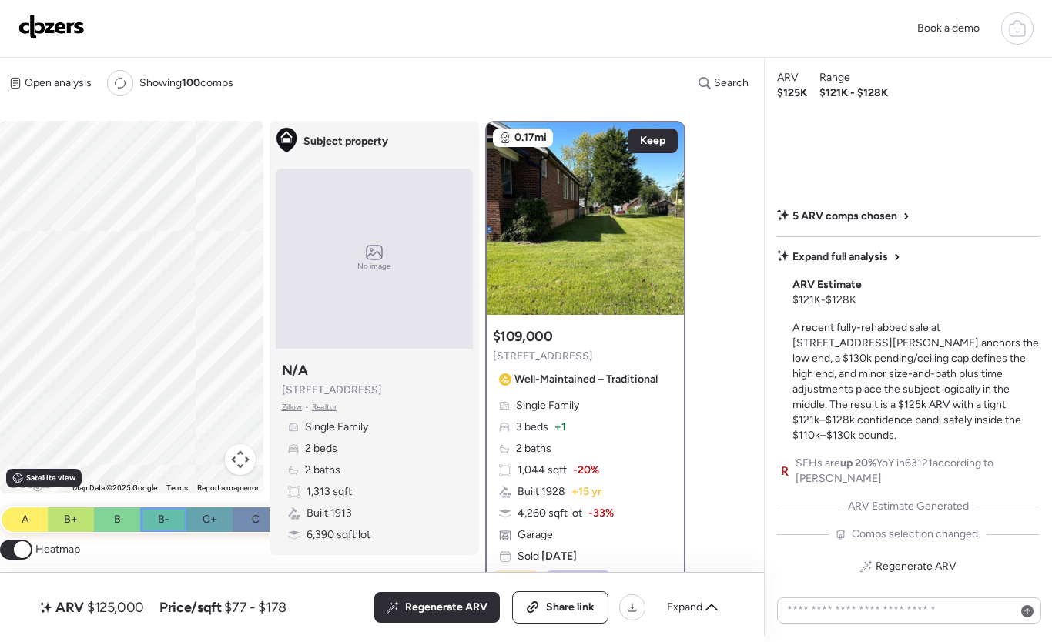
click at [143, 521] on div "B-" at bounding box center [163, 520] width 46 height 25
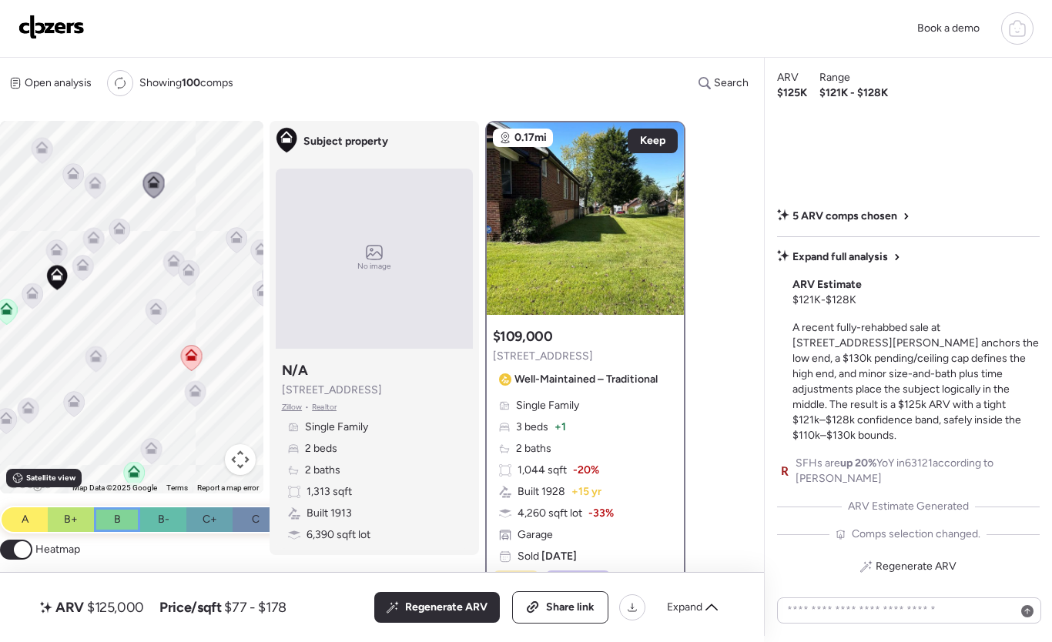
click at [109, 521] on div "B" at bounding box center [117, 520] width 46 height 25
click at [82, 521] on div "B+" at bounding box center [71, 520] width 46 height 25
click at [29, 522] on div "A" at bounding box center [25, 520] width 46 height 25
click at [15, 554] on span at bounding box center [22, 549] width 17 height 17
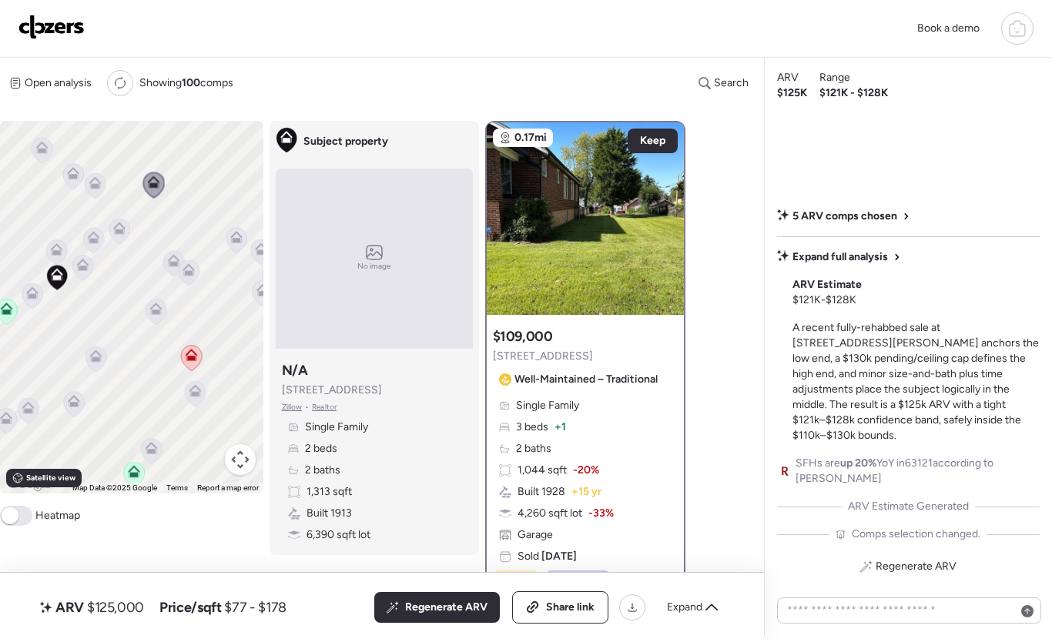
click at [41, 543] on div "To activate drag with keyboard, press Alt + Enter. Once in keyboard drag state,…" at bounding box center [349, 379] width 698 height 516
click at [173, 253] on icon at bounding box center [173, 263] width 21 height 25
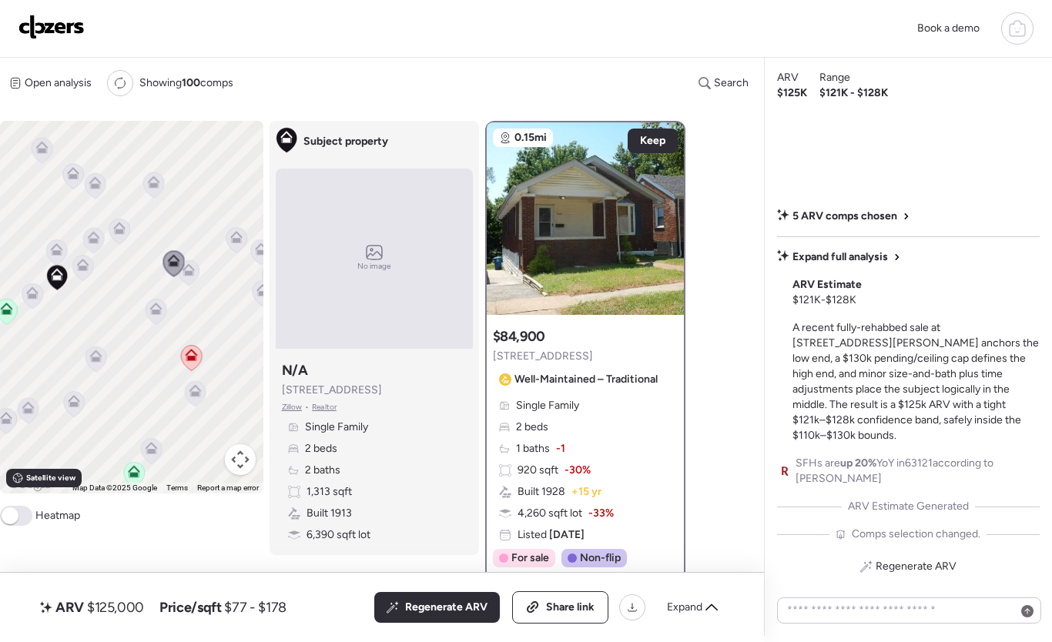
click at [186, 277] on icon at bounding box center [189, 272] width 21 height 25
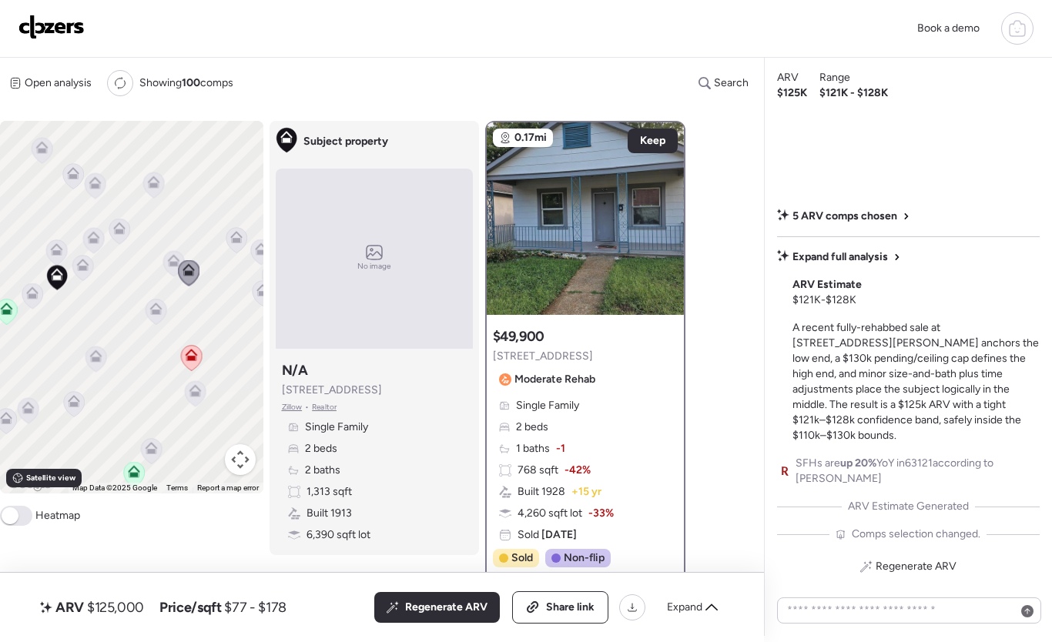
click at [153, 315] on icon at bounding box center [155, 309] width 12 height 12
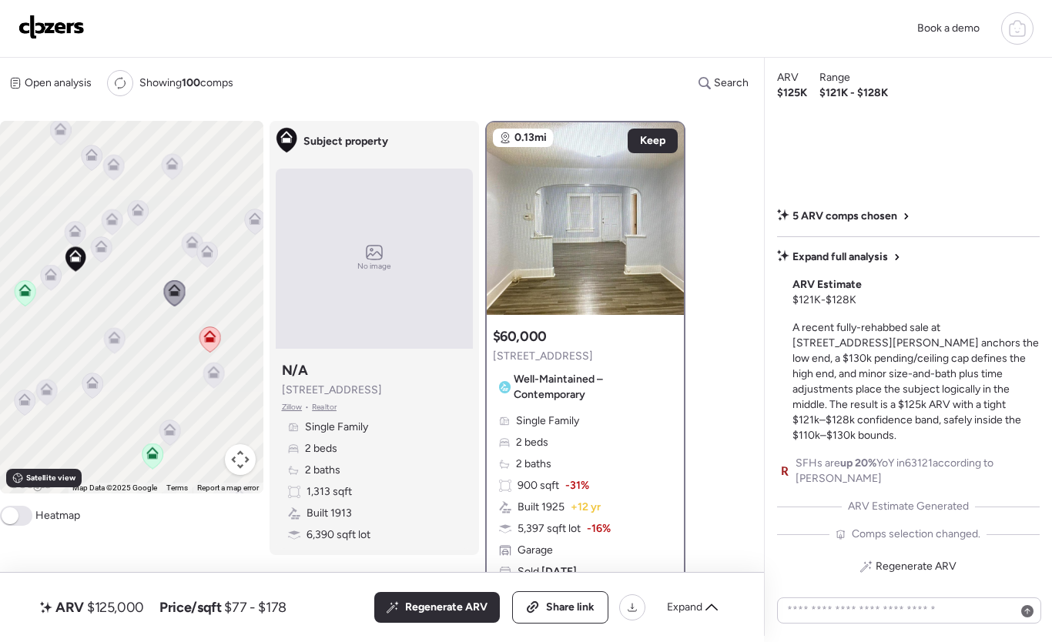
drag, startPoint x: 122, startPoint y: 324, endPoint x: 142, endPoint y: 303, distance: 28.9
click at [142, 303] on div "To activate drag with keyboard, press Alt + Enter. Once in keyboard drag state,…" at bounding box center [131, 307] width 263 height 373
click at [113, 345] on icon at bounding box center [114, 340] width 21 height 25
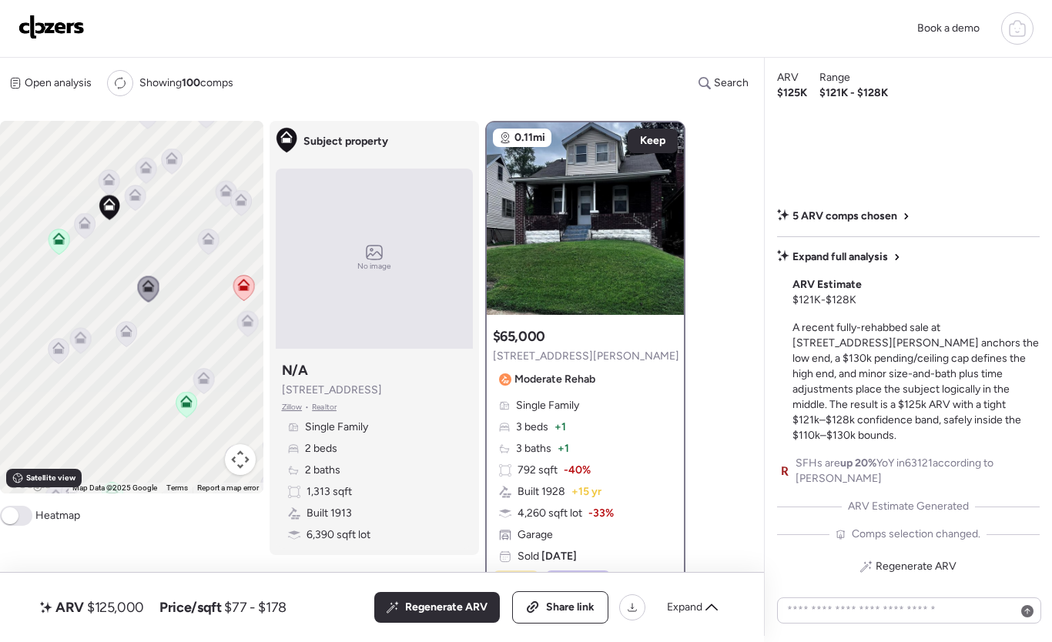
drag, startPoint x: 168, startPoint y: 313, endPoint x: 183, endPoint y: 274, distance: 41.9
click at [183, 274] on div "To activate drag with keyboard, press Alt + Enter. Once in keyboard drag state,…" at bounding box center [131, 307] width 263 height 373
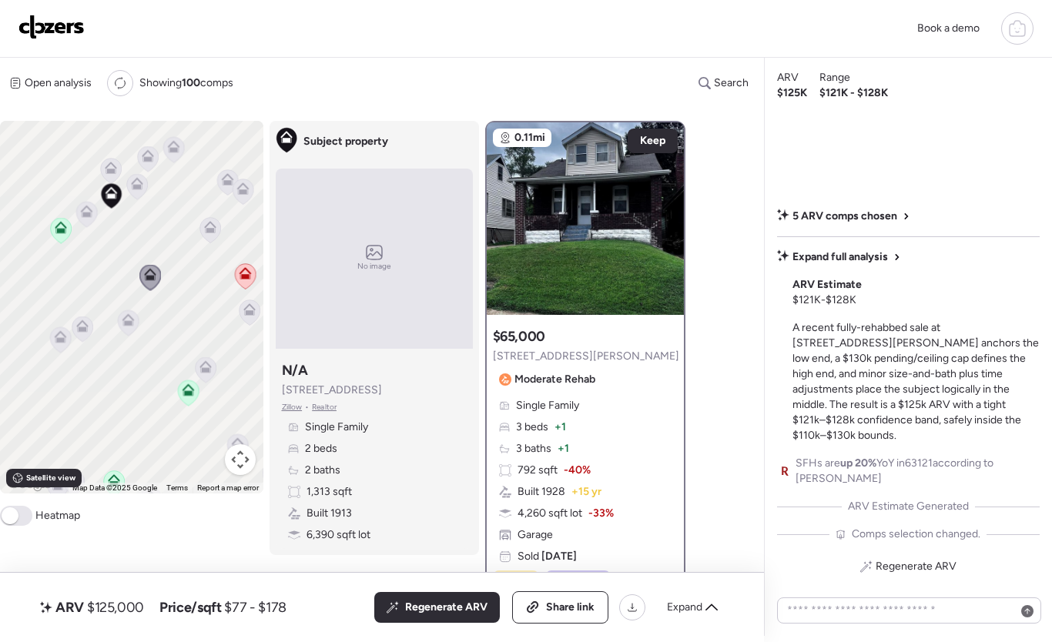
click at [126, 323] on icon at bounding box center [128, 323] width 10 height 5
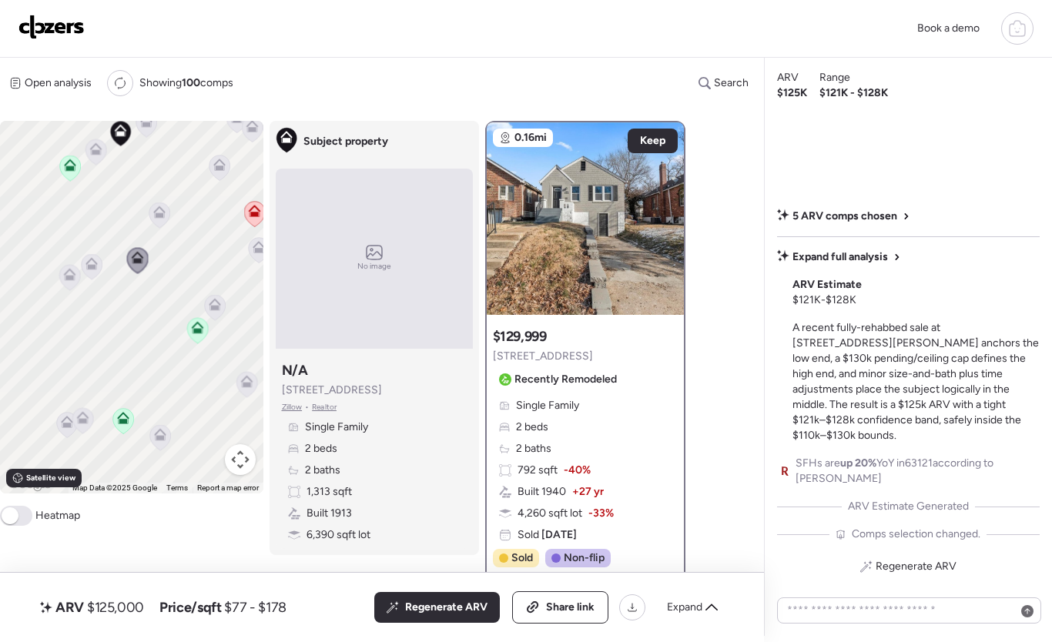
drag, startPoint x: 137, startPoint y: 360, endPoint x: 146, endPoint y: 297, distance: 64.6
click at [146, 297] on div "To activate drag with keyboard, press Alt + Enter. Once in keyboard drag state,…" at bounding box center [131, 307] width 263 height 373
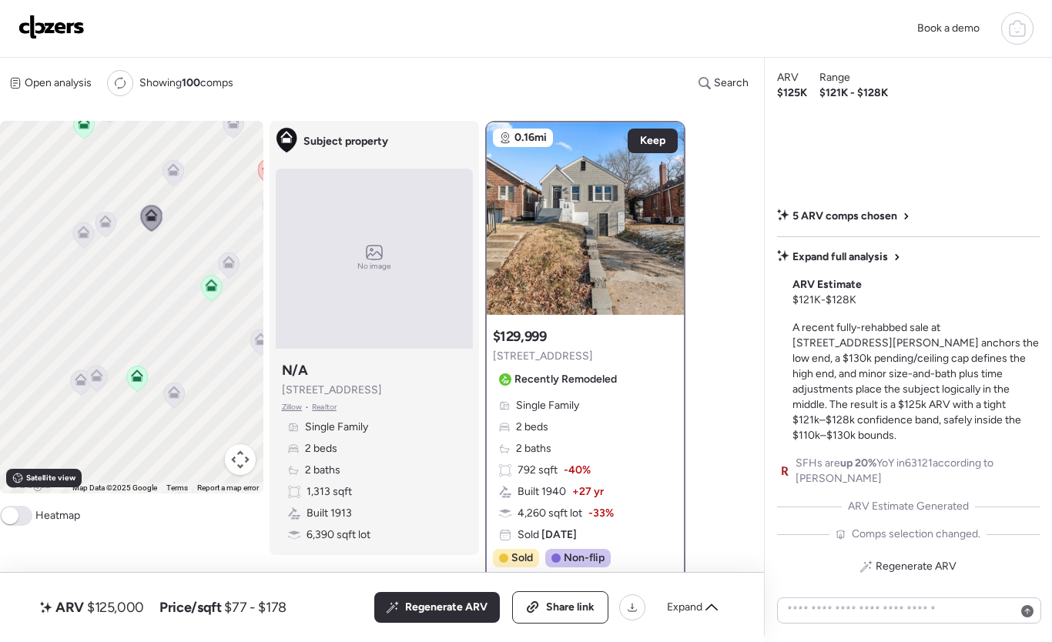
drag, startPoint x: 106, startPoint y: 307, endPoint x: 121, endPoint y: 253, distance: 56.1
click at [121, 253] on div "To activate drag with keyboard, press Alt + Enter. Once in keyboard drag state,…" at bounding box center [131, 307] width 263 height 373
click at [78, 372] on icon at bounding box center [82, 371] width 10 height 5
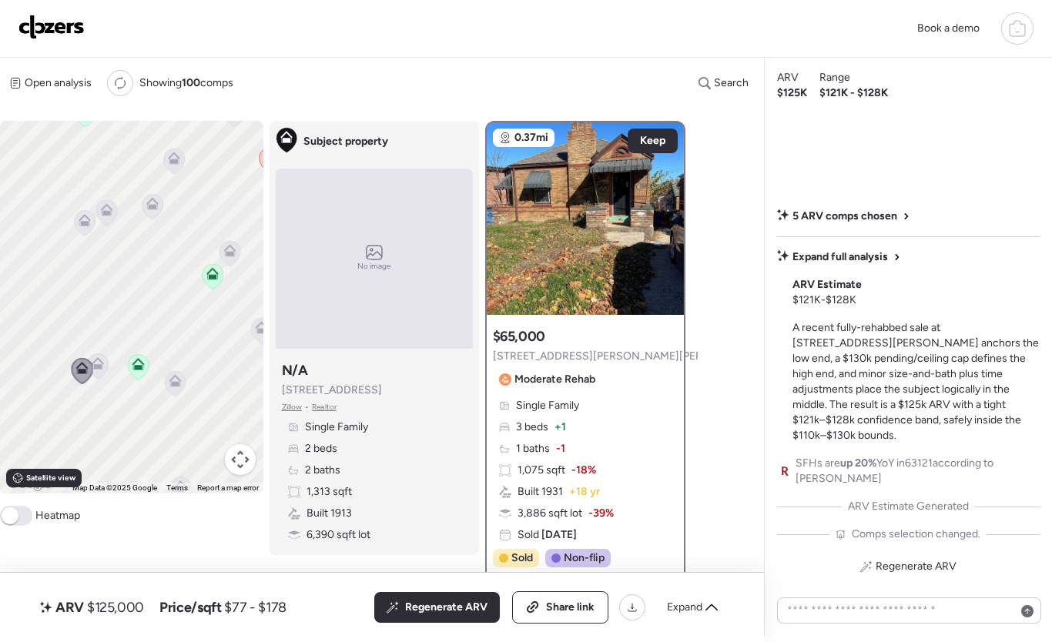
click at [99, 364] on icon at bounding box center [98, 363] width 12 height 12
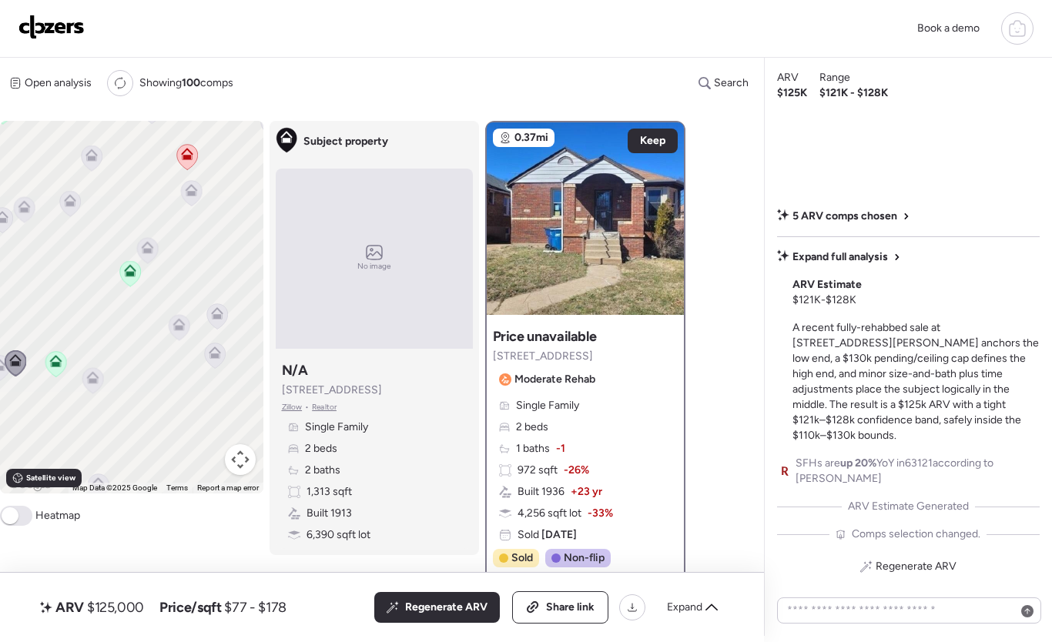
drag, startPoint x: 167, startPoint y: 344, endPoint x: 85, endPoint y: 340, distance: 82.5
click at [85, 340] on div "To activate drag with keyboard, press Alt + Enter. Once in keyboard drag state,…" at bounding box center [131, 307] width 263 height 373
click at [89, 381] on icon at bounding box center [91, 381] width 10 height 5
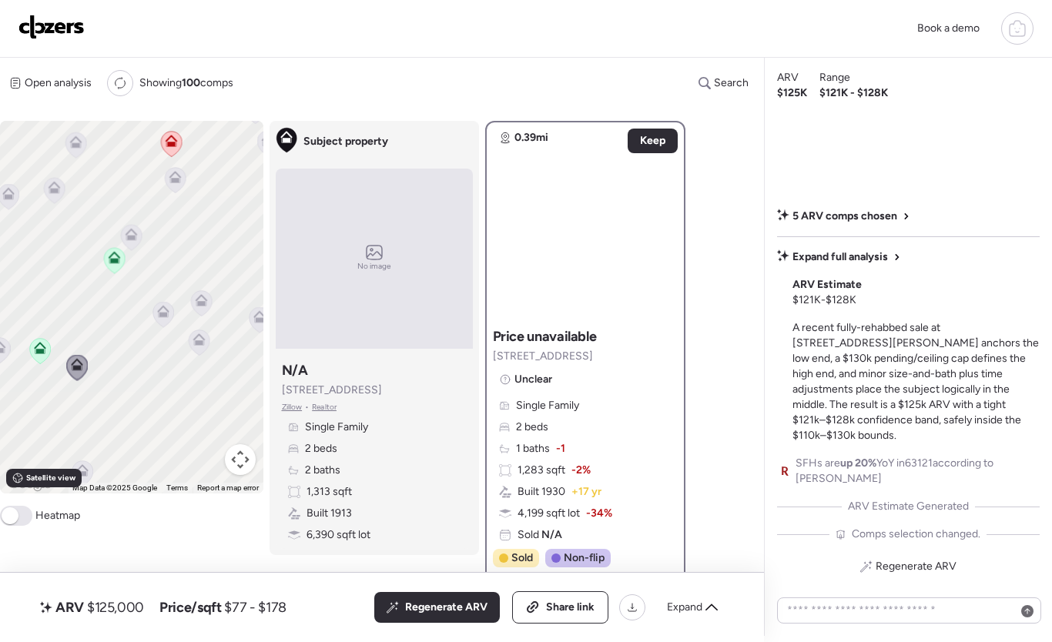
drag, startPoint x: 122, startPoint y: 347, endPoint x: 118, endPoint y: 358, distance: 11.5
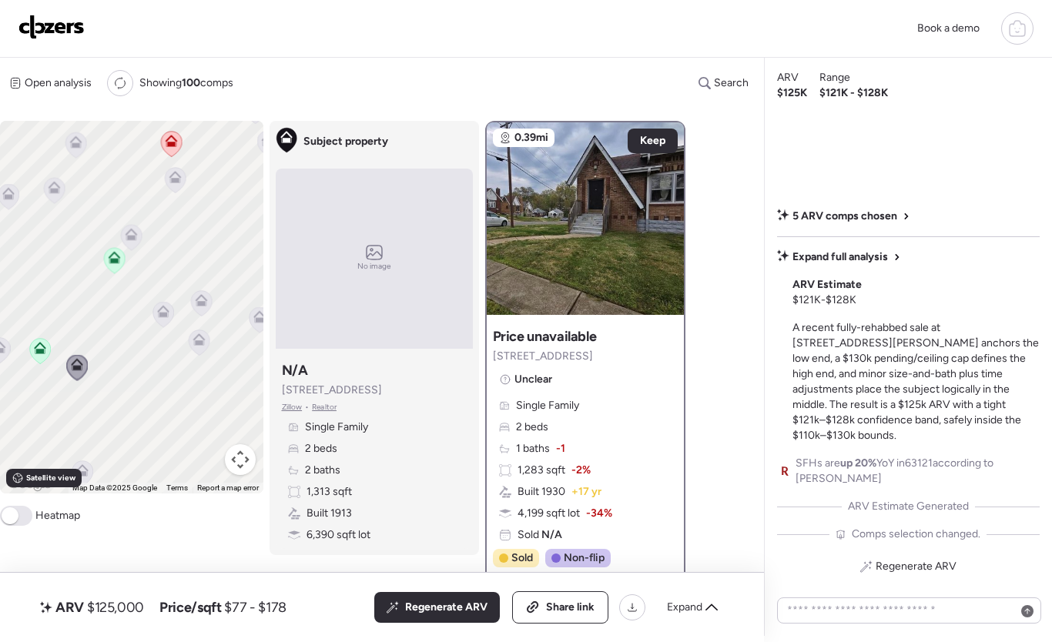
click at [121, 348] on div "To navigate, press the arrow keys. To activate drag with keyboard, press Alt + …" at bounding box center [131, 307] width 263 height 373
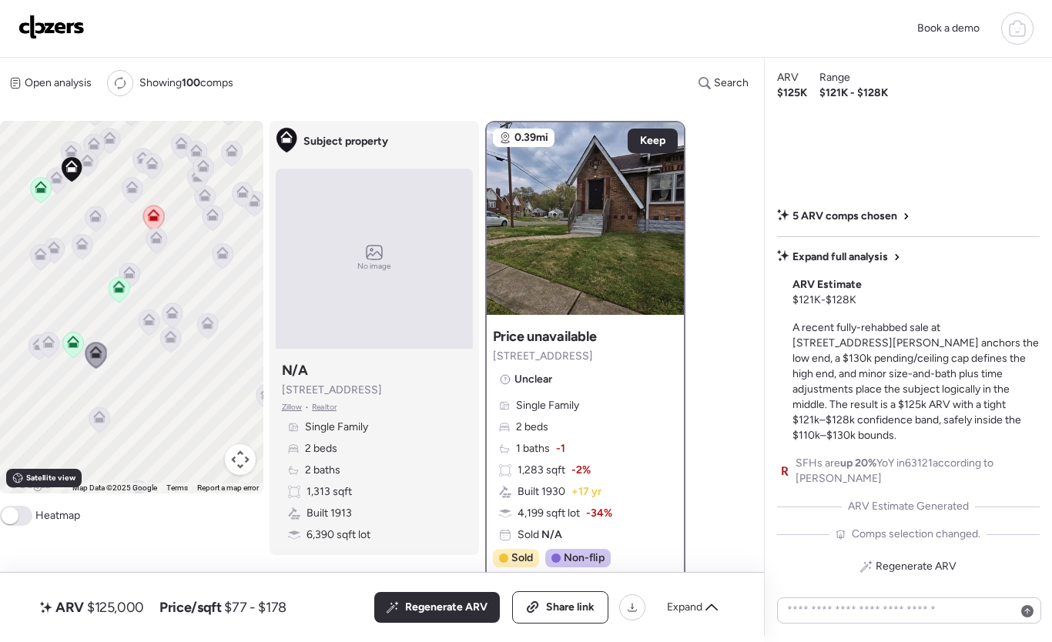
click at [95, 424] on icon at bounding box center [99, 419] width 21 height 25
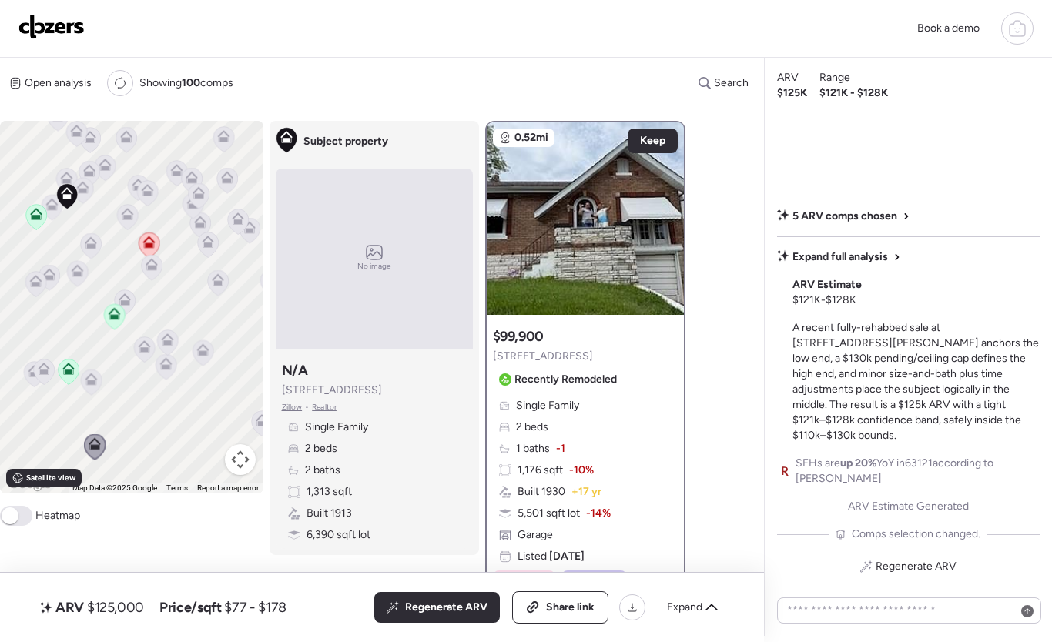
drag, startPoint x: 127, startPoint y: 383, endPoint x: 122, endPoint y: 412, distance: 29.6
click at [122, 412] on div "To activate drag with keyboard, press Alt + Enter. Once in keyboard drag state,…" at bounding box center [131, 307] width 263 height 373
click at [146, 350] on icon at bounding box center [144, 350] width 10 height 5
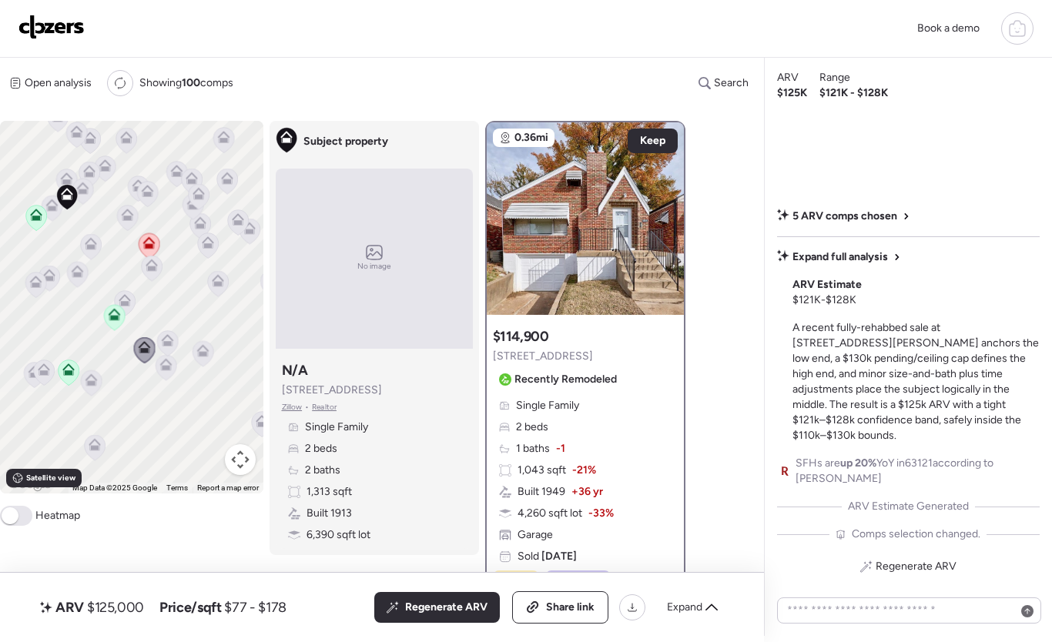
click at [170, 370] on icon at bounding box center [165, 365] width 12 height 12
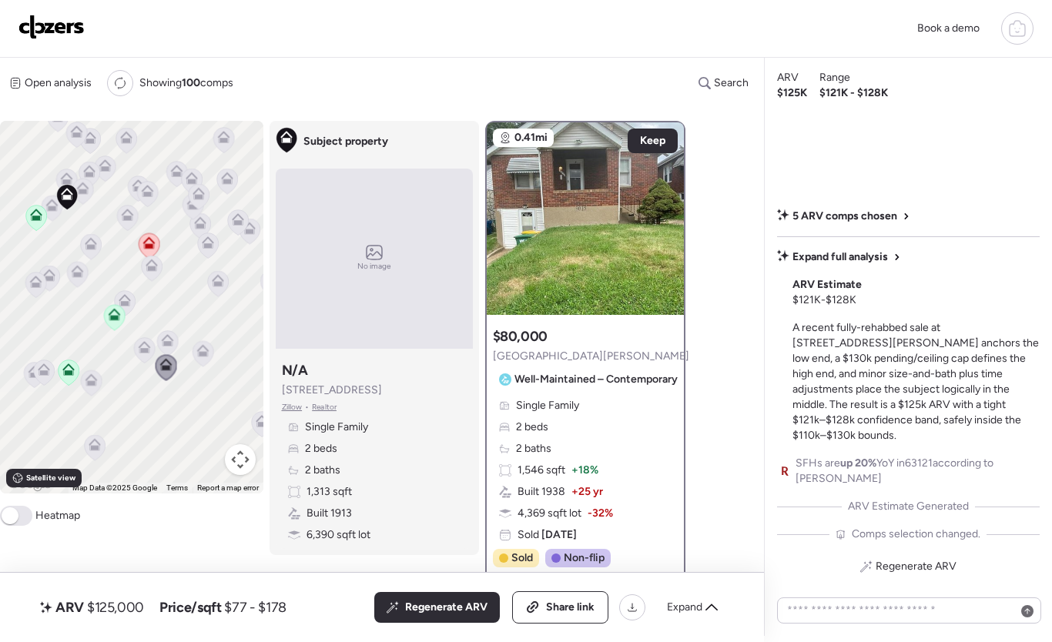
click at [168, 340] on icon at bounding box center [167, 340] width 12 height 12
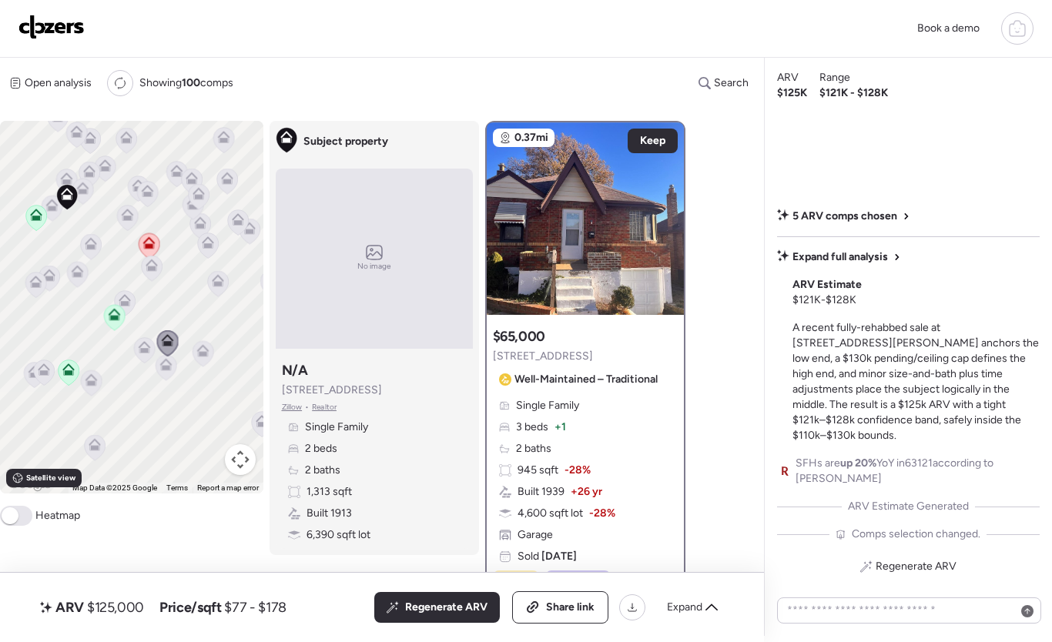
click at [201, 347] on icon at bounding box center [202, 351] width 12 height 12
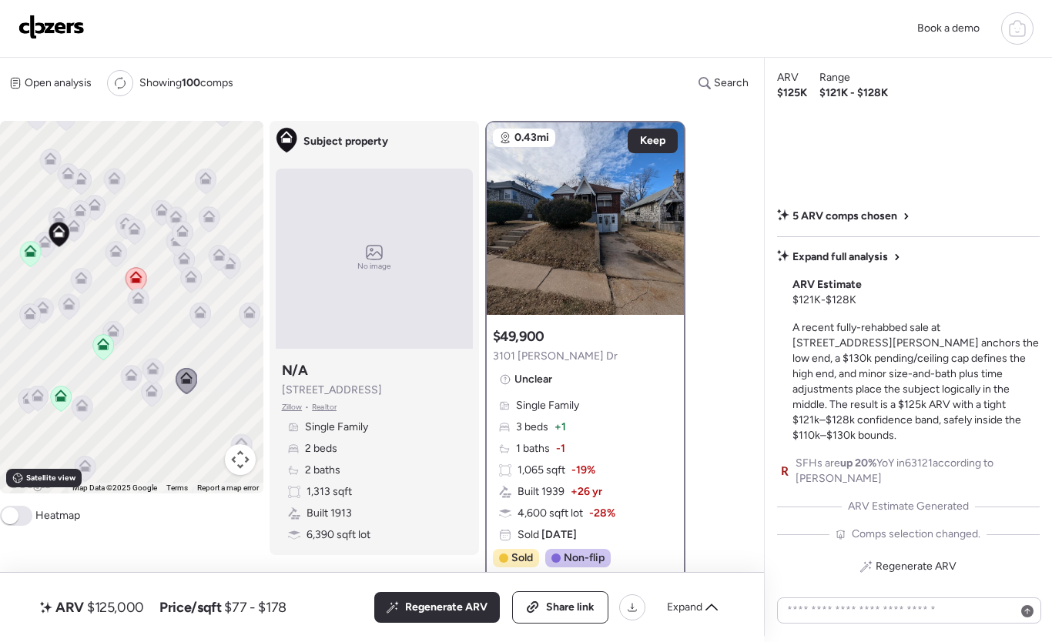
click at [166, 366] on div "To activate drag with keyboard, press Alt + Enter. Once in keyboard drag state,…" at bounding box center [131, 307] width 263 height 373
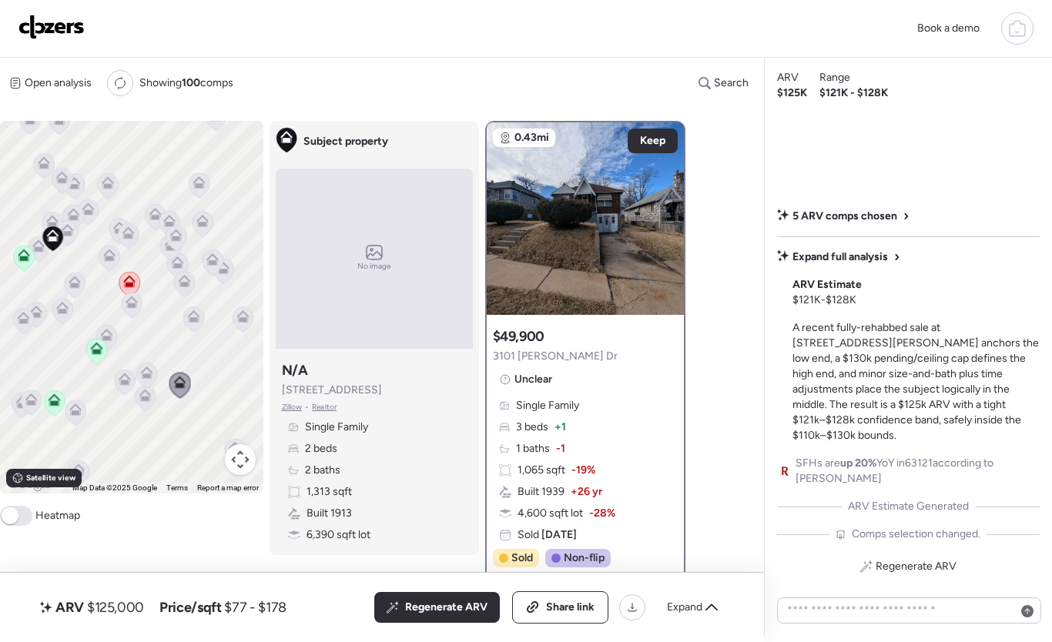
click at [134, 314] on icon at bounding box center [132, 305] width 21 height 25
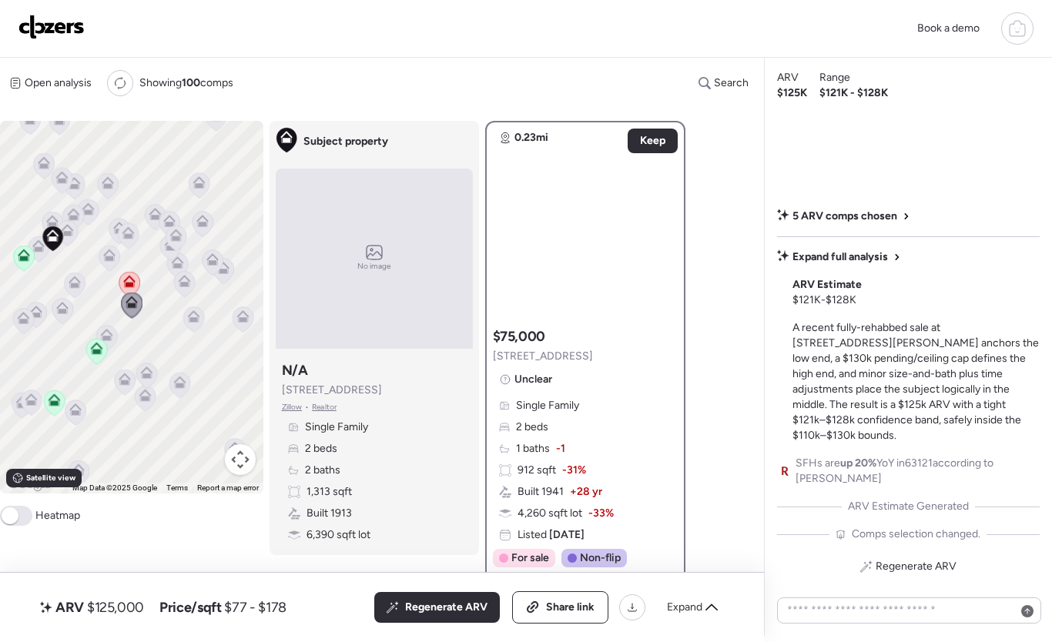
click at [152, 215] on icon at bounding box center [155, 214] width 12 height 12
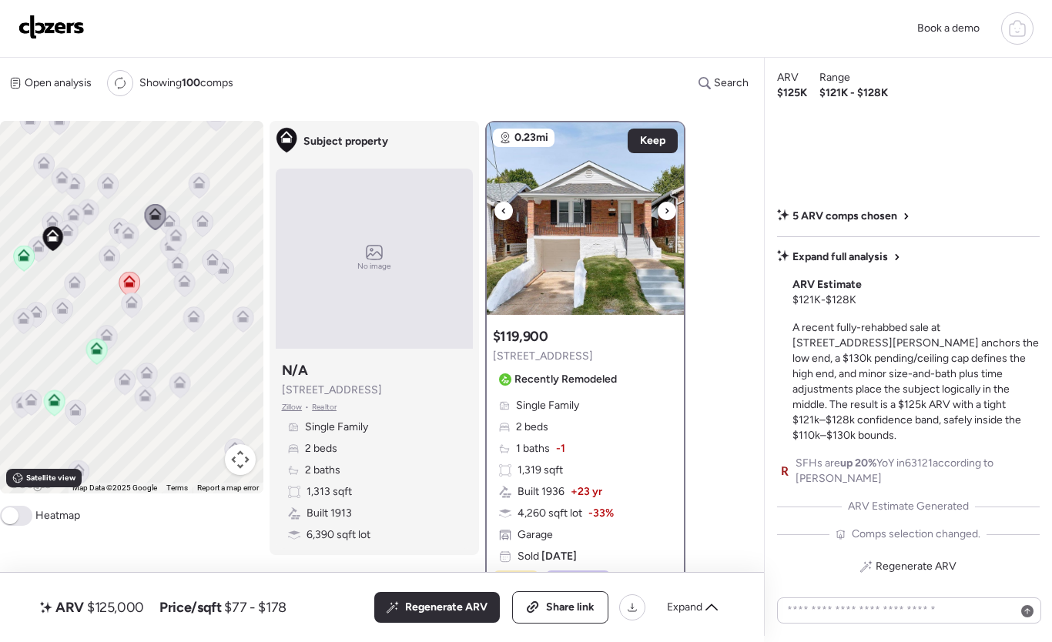
click at [669, 219] on icon at bounding box center [667, 211] width 6 height 18
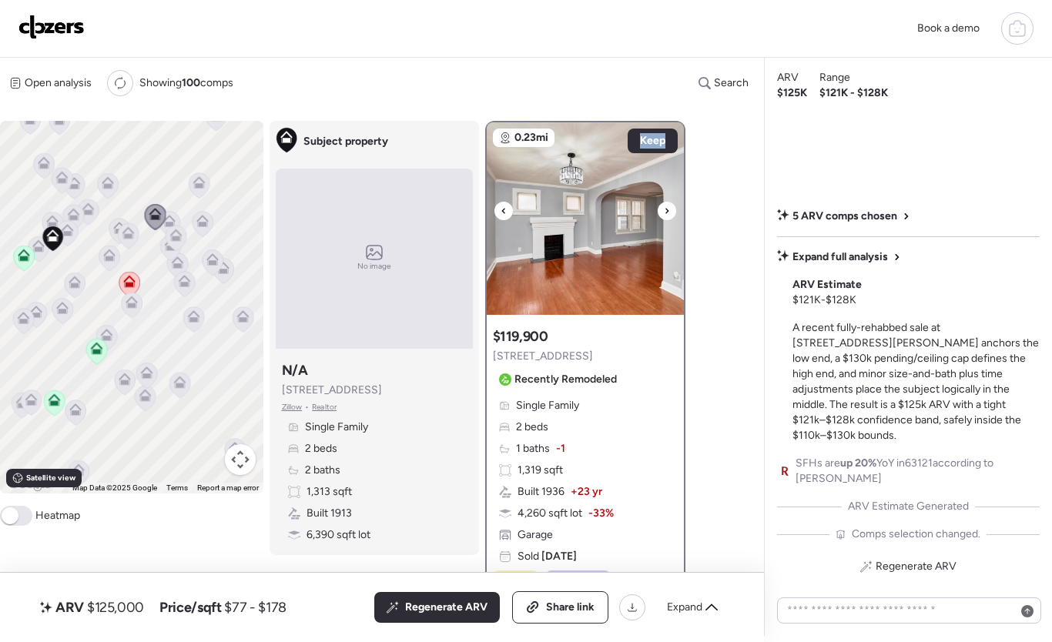
click at [669, 219] on icon at bounding box center [667, 211] width 6 height 18
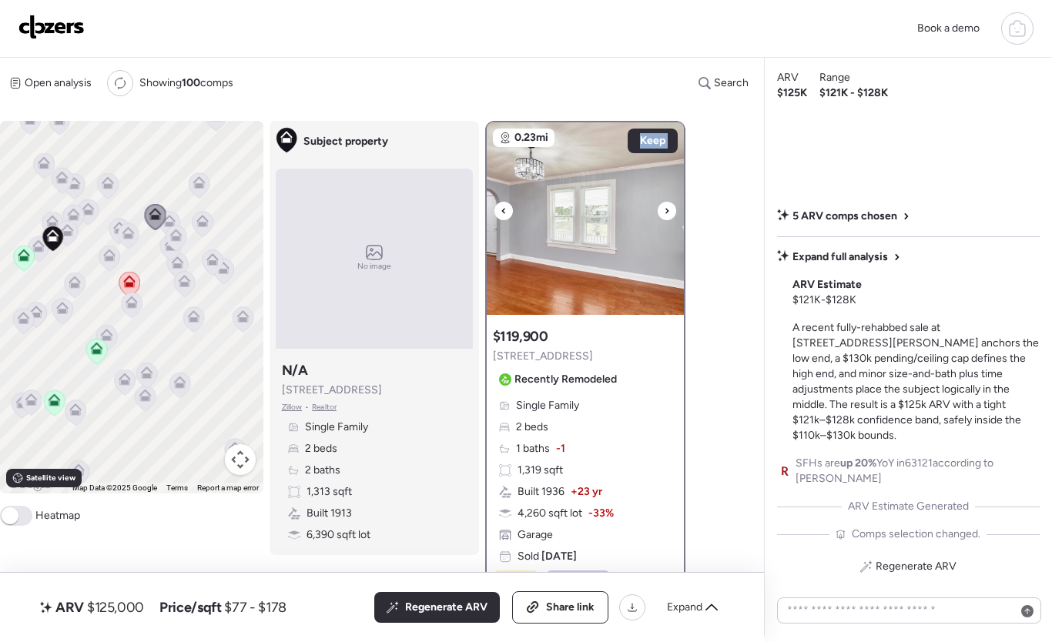
click at [669, 219] on icon at bounding box center [667, 211] width 6 height 18
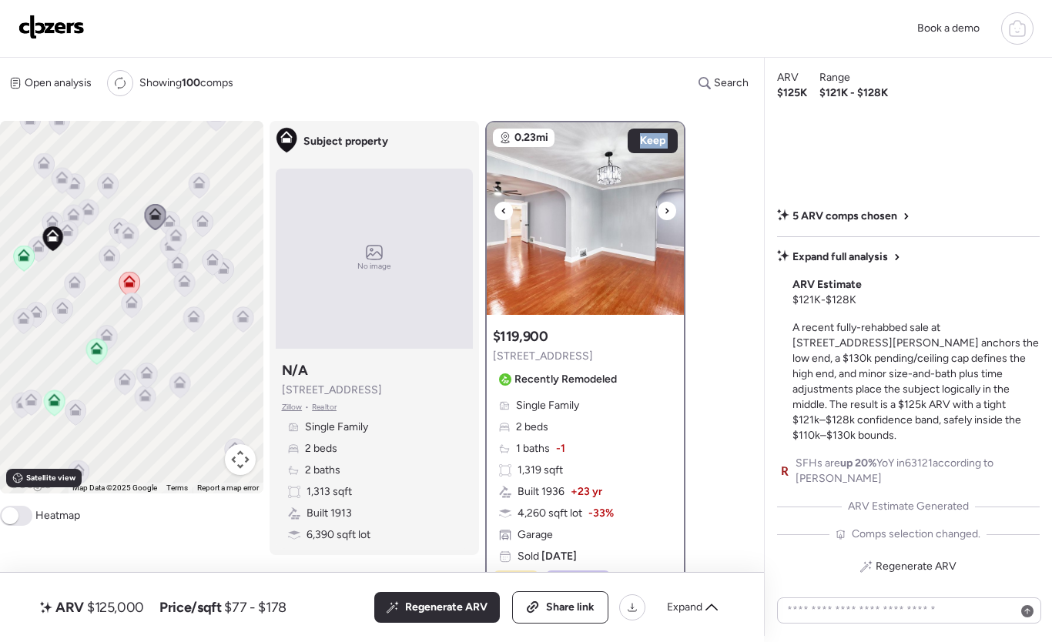
click at [669, 218] on icon at bounding box center [667, 211] width 6 height 18
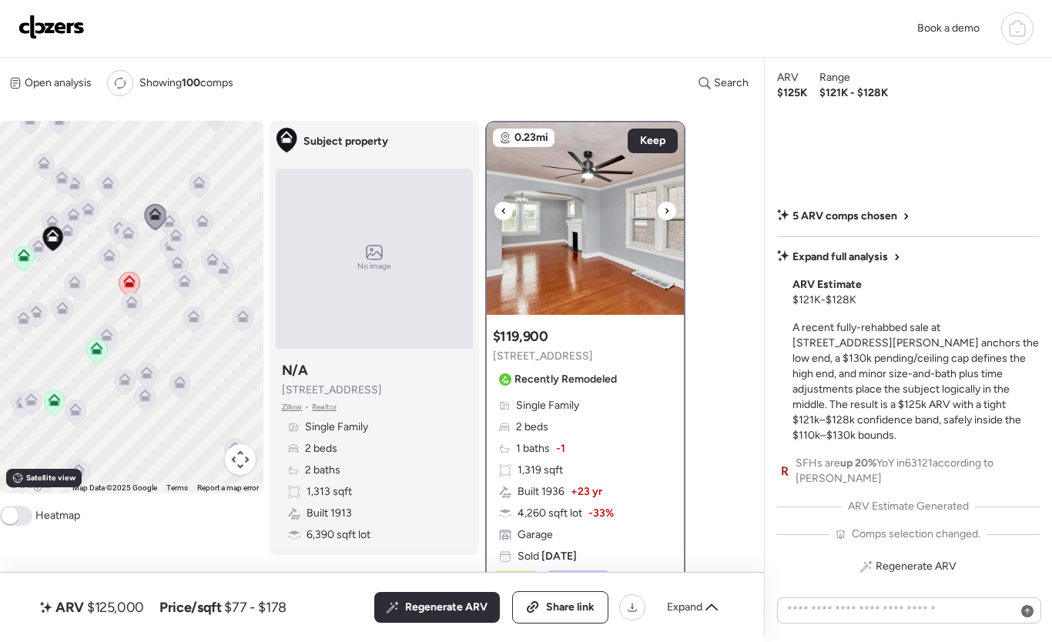
click at [669, 214] on icon at bounding box center [667, 211] width 6 height 18
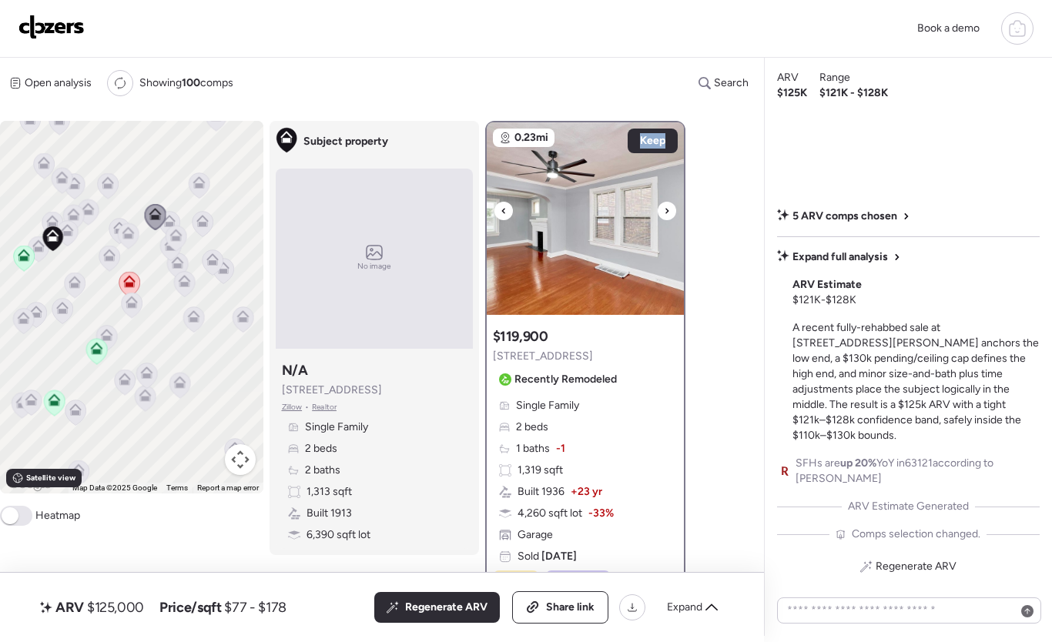
click at [669, 214] on icon at bounding box center [667, 211] width 6 height 18
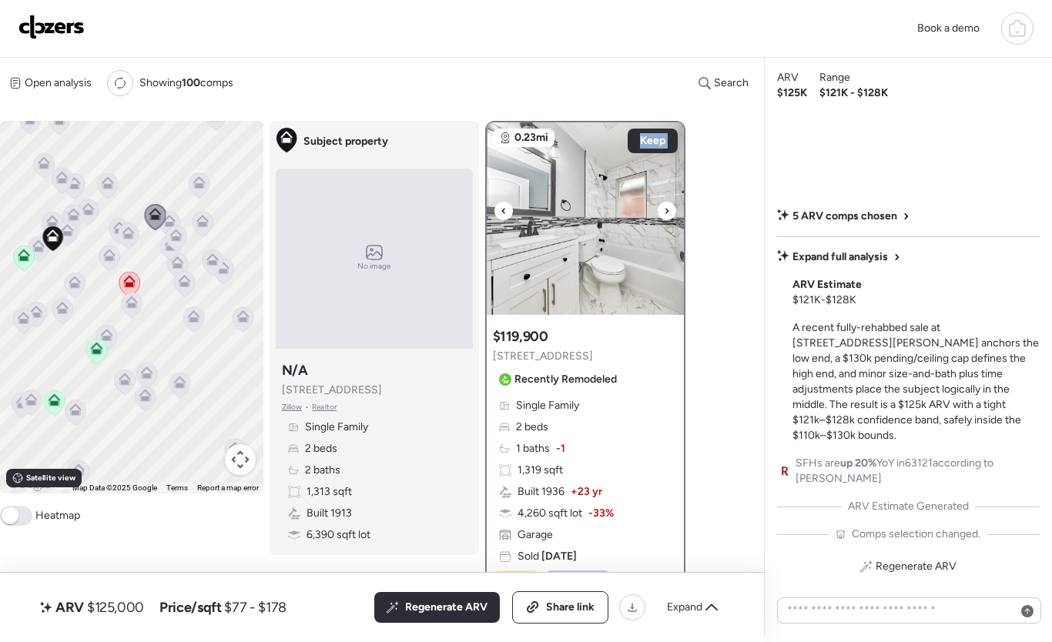
click at [669, 214] on icon at bounding box center [667, 211] width 6 height 18
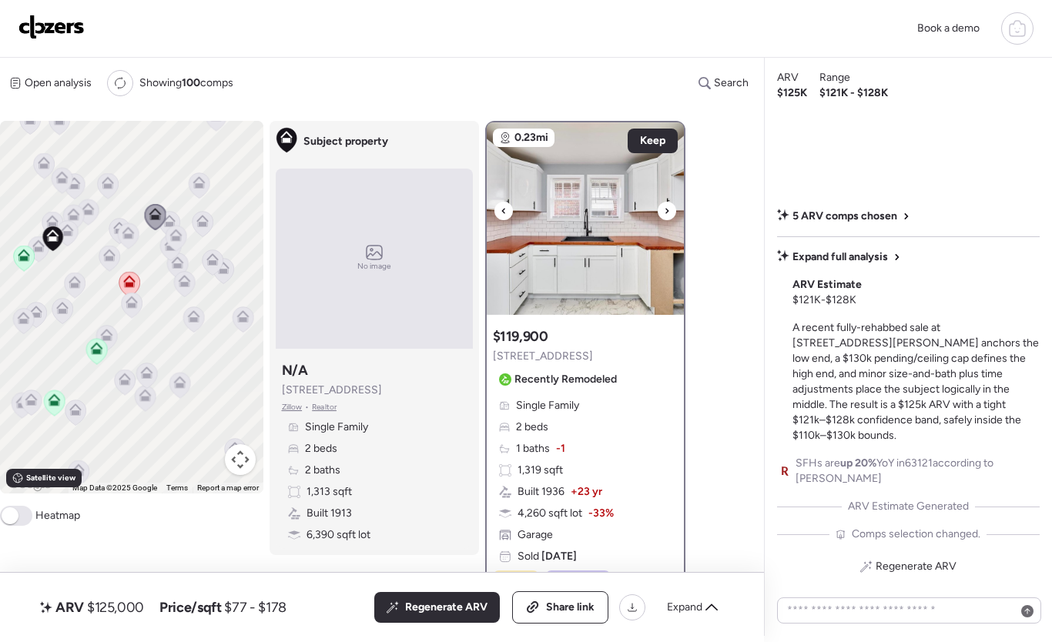
click at [666, 213] on icon at bounding box center [666, 210] width 3 height 5
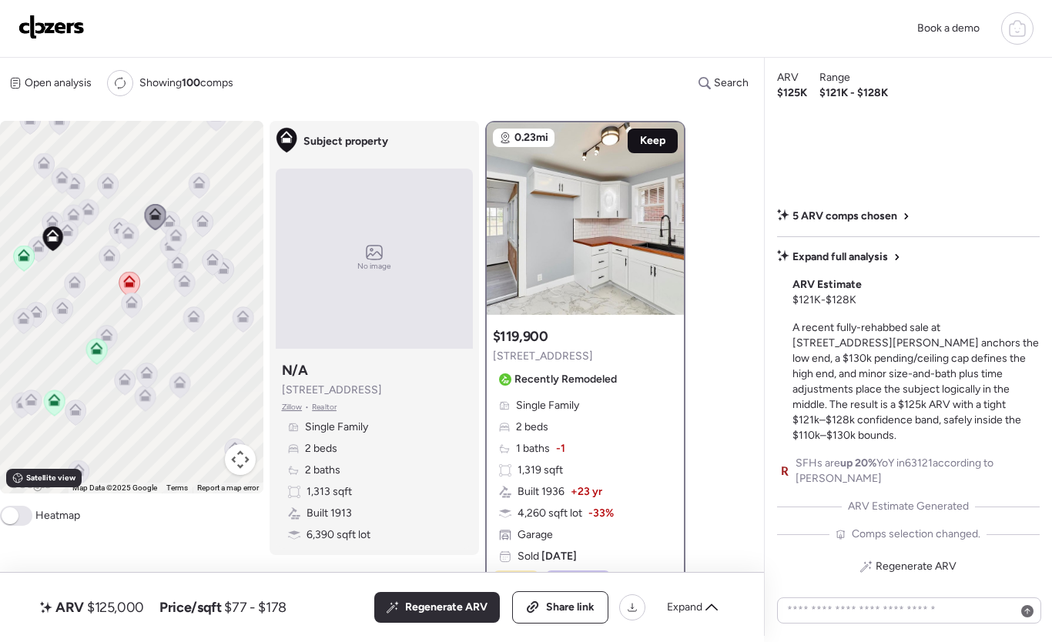
click at [647, 146] on span "Keep" at bounding box center [652, 140] width 25 height 15
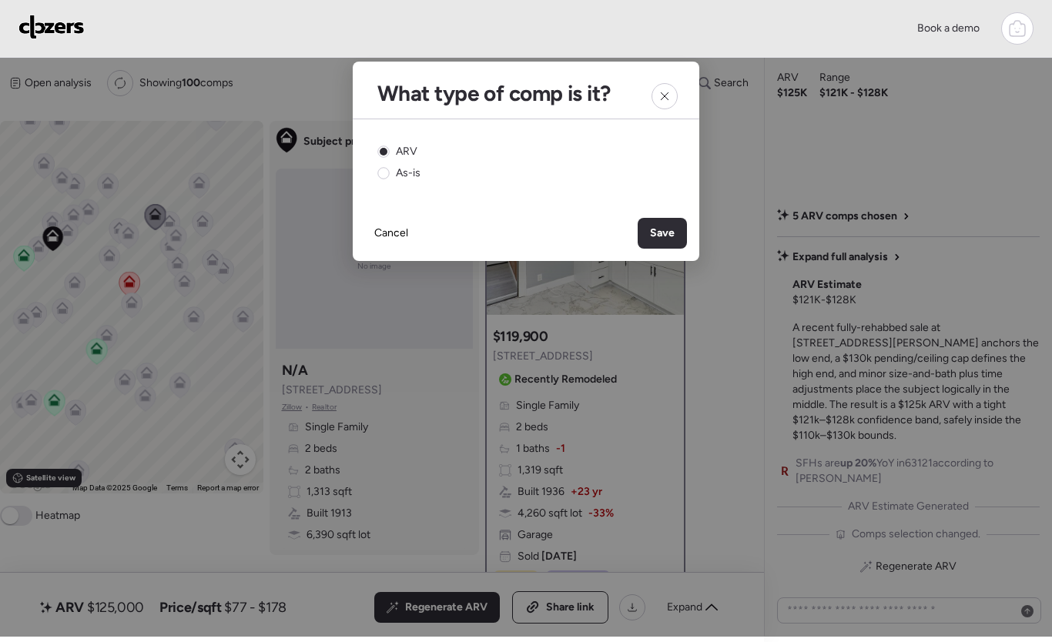
click at [675, 230] on div "Save" at bounding box center [662, 233] width 49 height 31
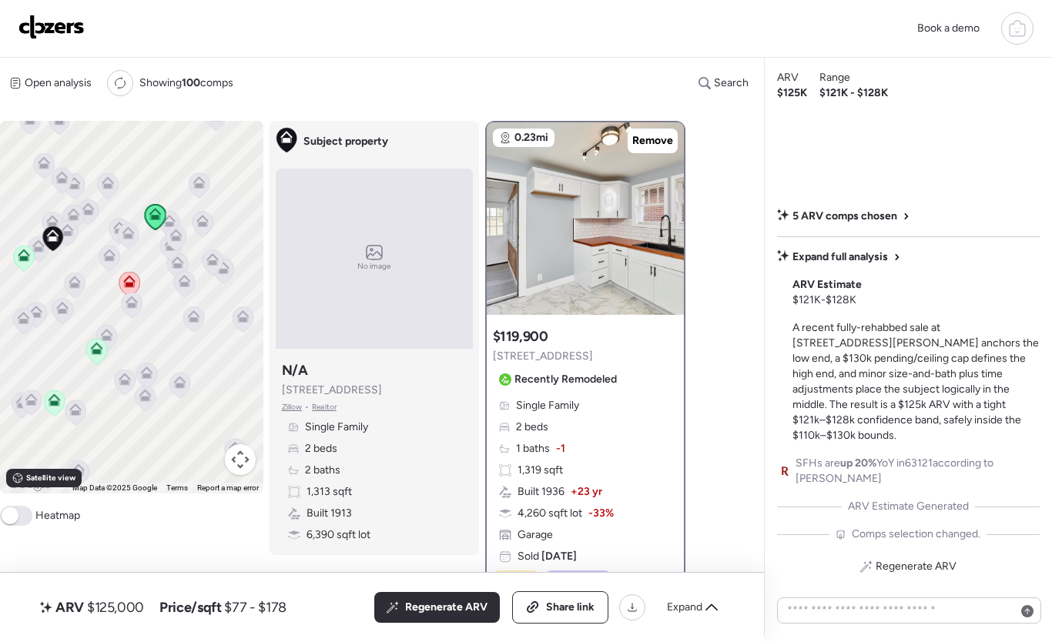
click at [171, 221] on icon at bounding box center [169, 221] width 12 height 12
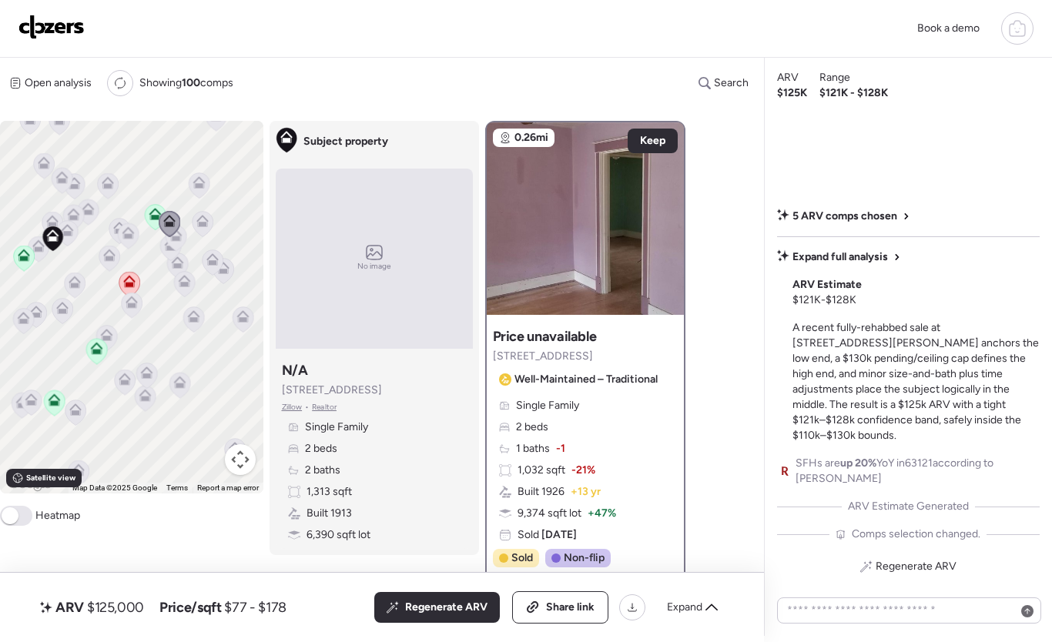
click at [177, 235] on icon at bounding box center [170, 224] width 22 height 26
click at [183, 242] on icon at bounding box center [176, 238] width 21 height 25
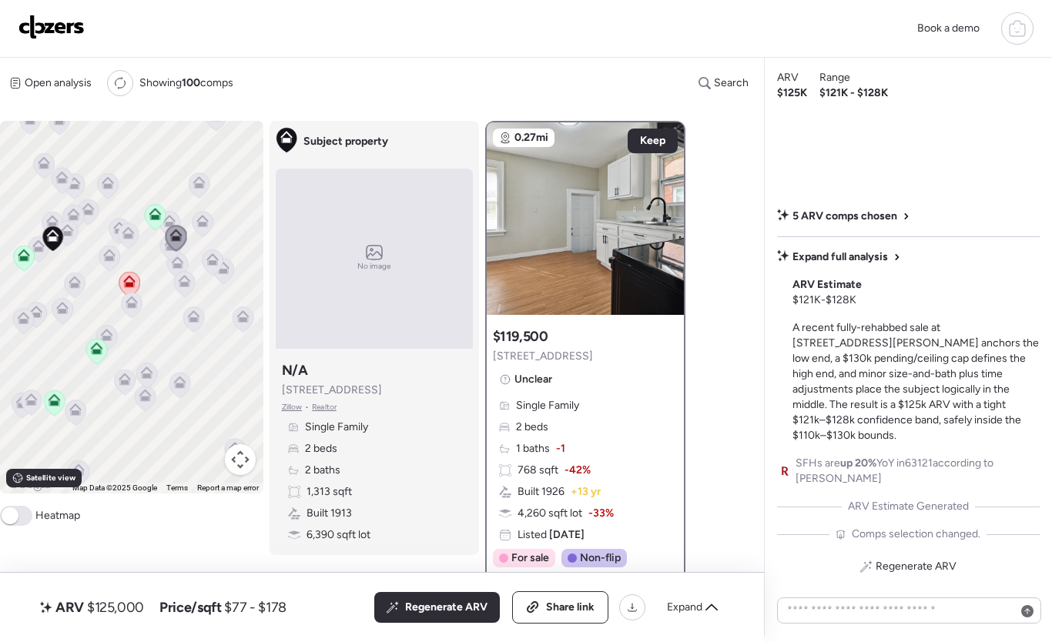
click at [168, 246] on icon at bounding box center [176, 239] width 22 height 26
click at [163, 254] on icon at bounding box center [170, 248] width 21 height 25
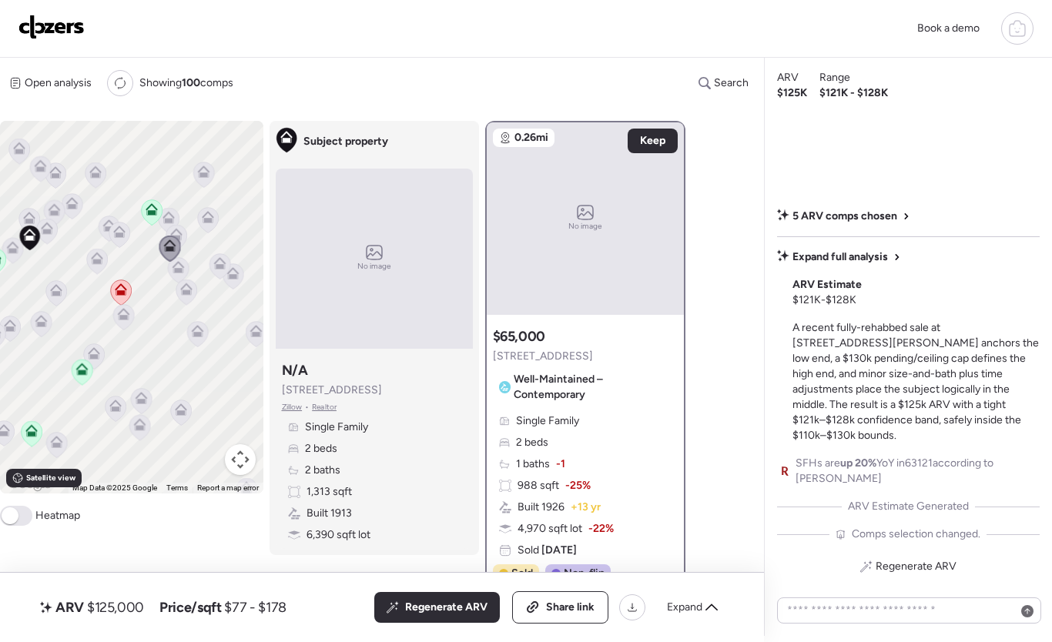
click at [179, 266] on icon at bounding box center [178, 267] width 12 height 12
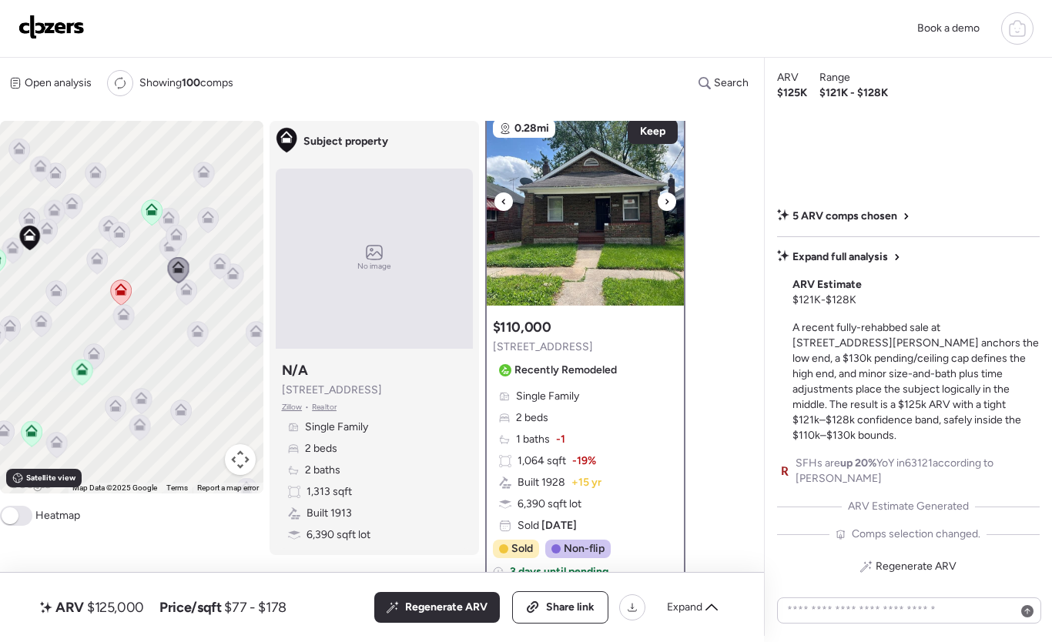
scroll to position [28, 0]
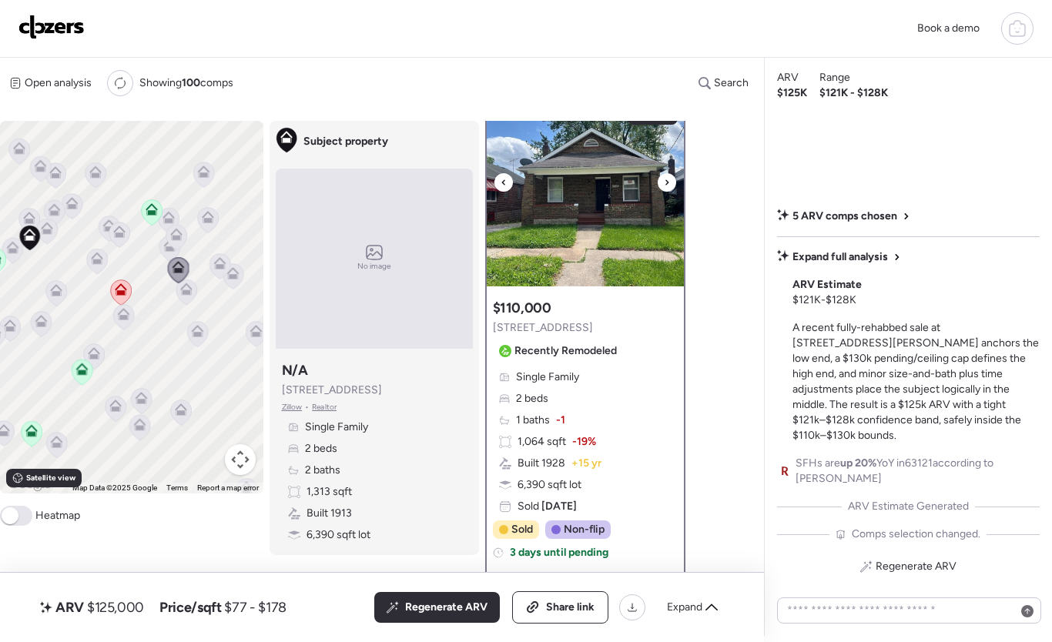
click at [668, 186] on icon at bounding box center [667, 182] width 6 height 18
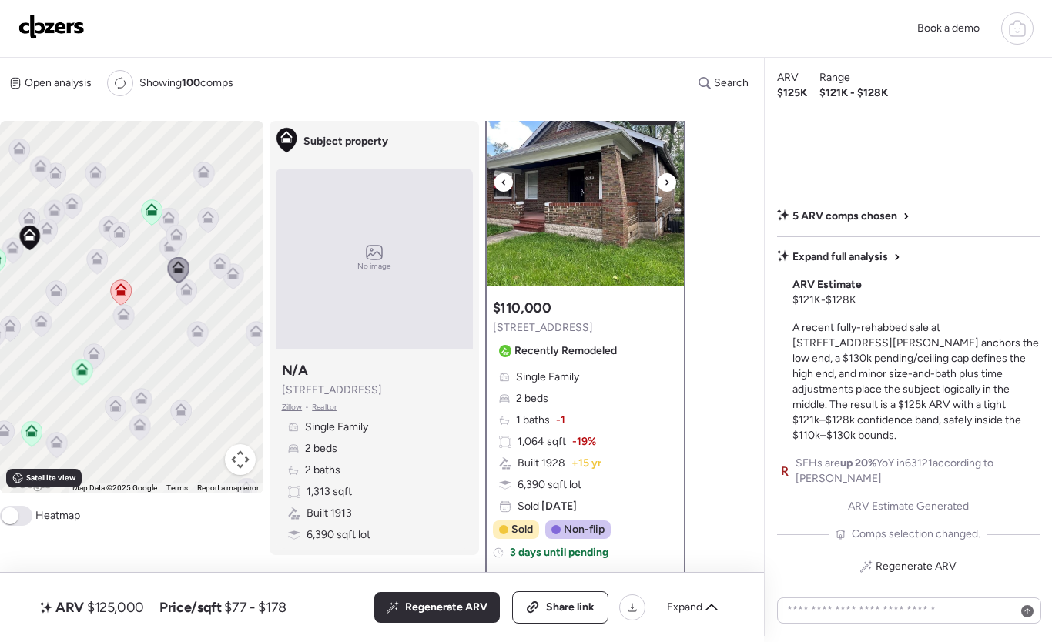
click at [668, 186] on icon at bounding box center [667, 182] width 6 height 18
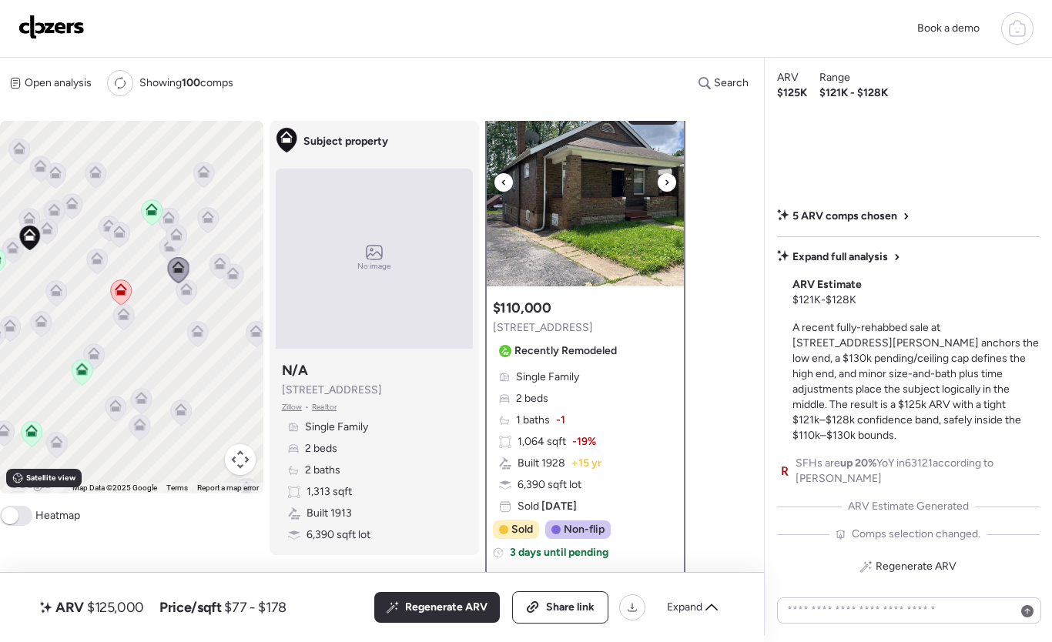
click at [668, 186] on icon at bounding box center [667, 182] width 6 height 18
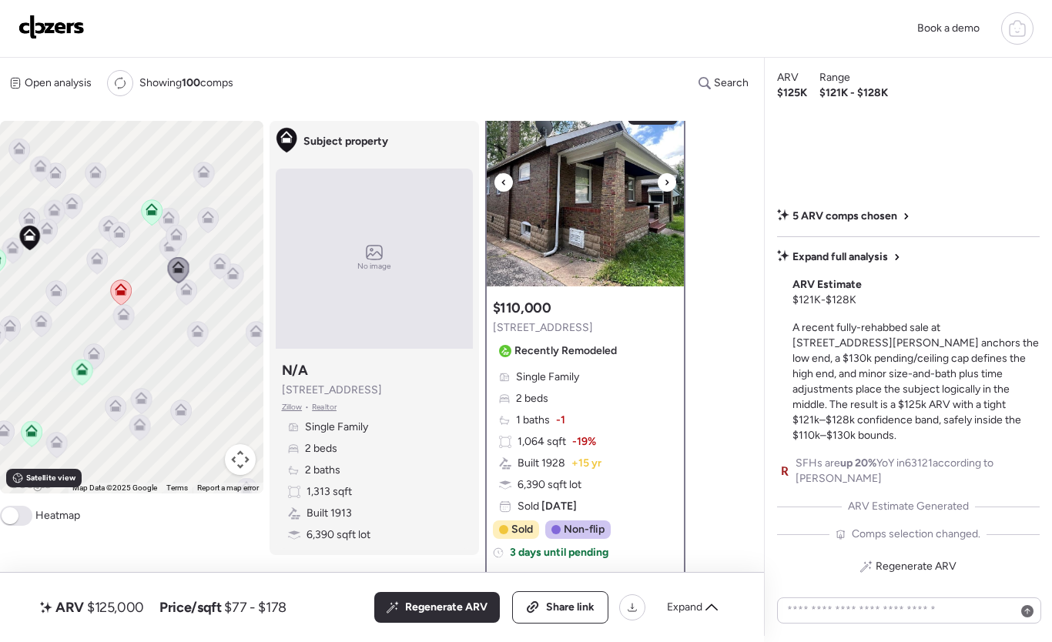
click at [668, 186] on icon at bounding box center [667, 182] width 6 height 18
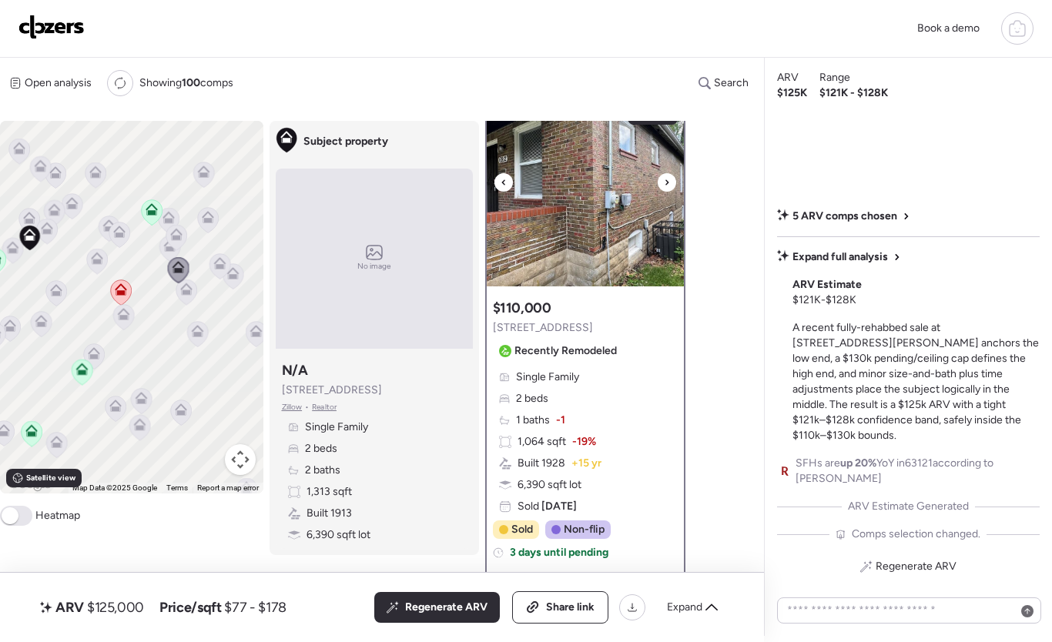
click at [668, 186] on icon at bounding box center [667, 182] width 6 height 18
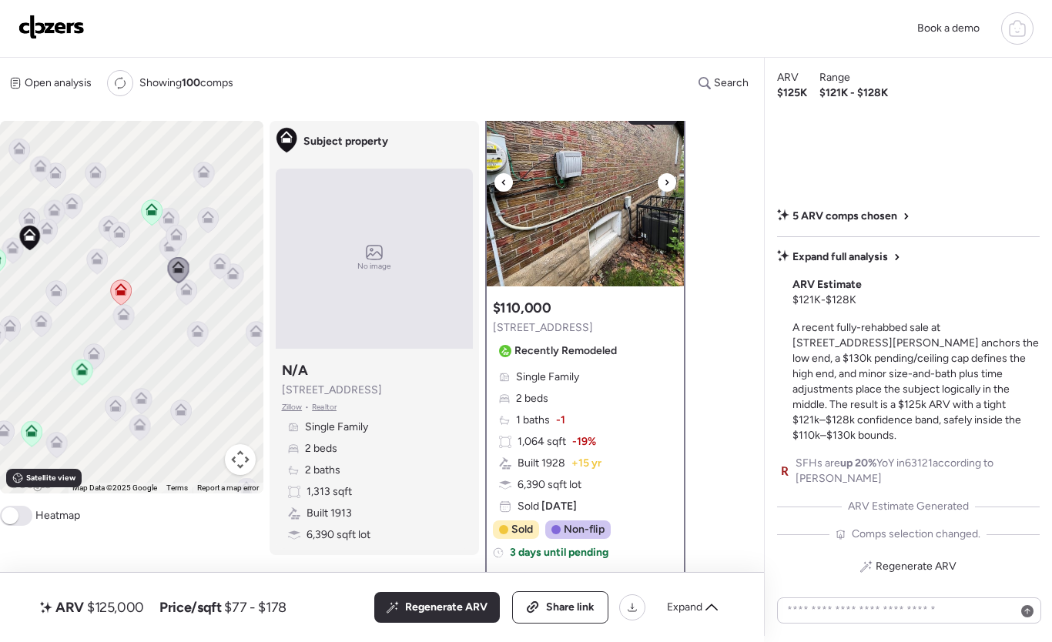
click at [668, 186] on icon at bounding box center [667, 182] width 6 height 18
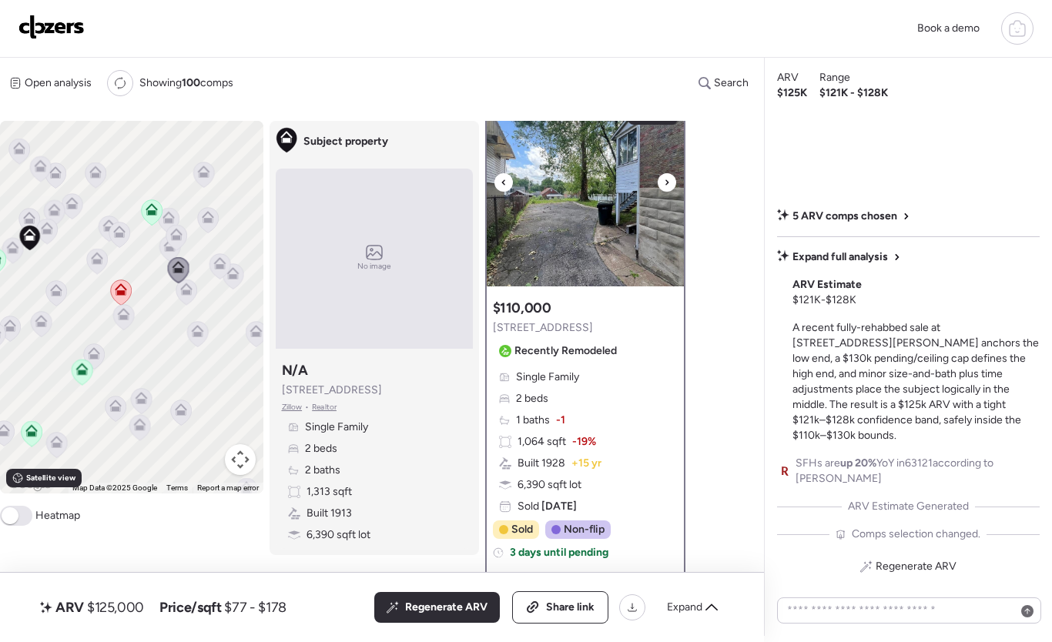
click at [668, 186] on icon at bounding box center [667, 182] width 6 height 18
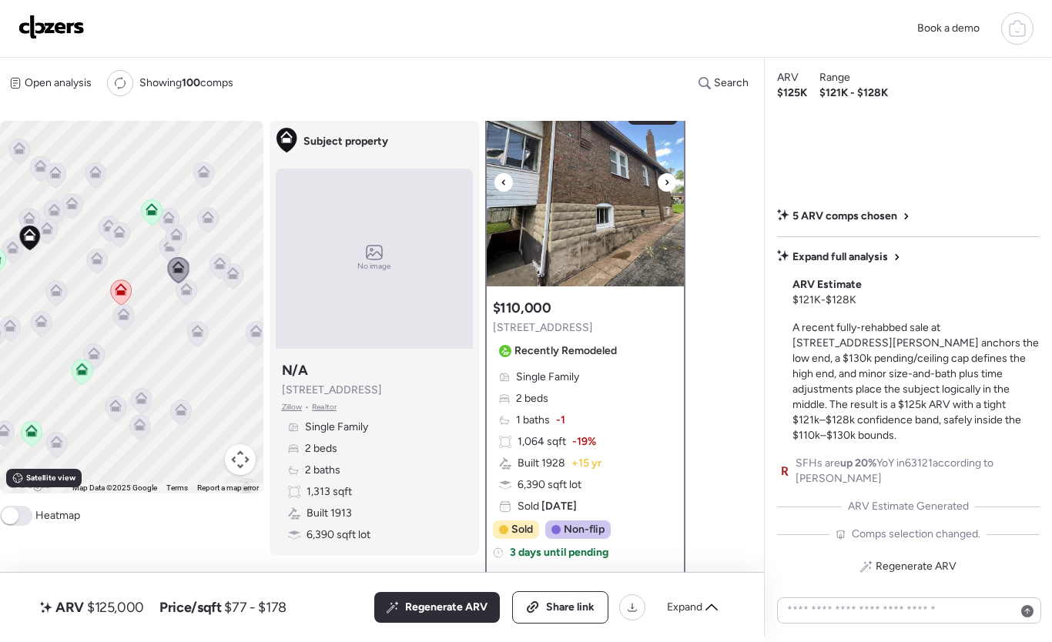
click at [668, 186] on icon at bounding box center [667, 182] width 6 height 18
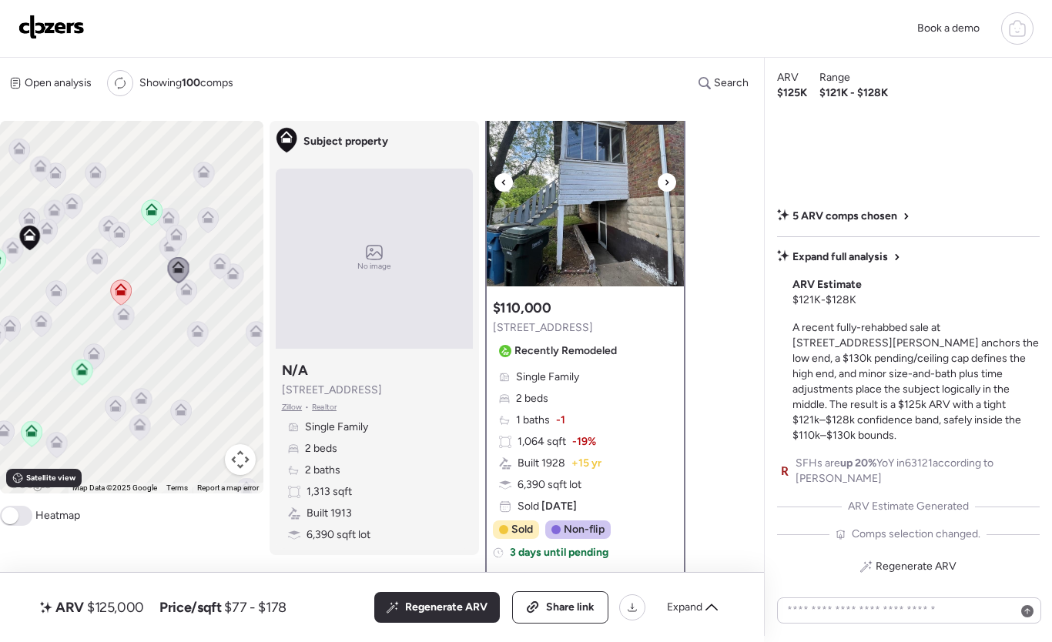
click at [668, 186] on icon at bounding box center [667, 182] width 6 height 18
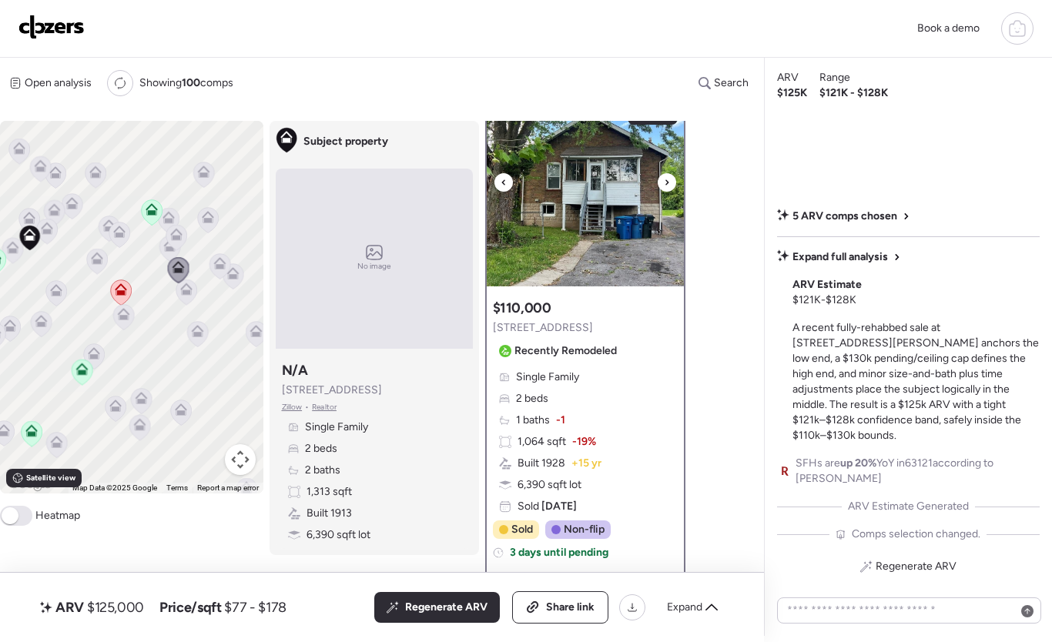
click at [669, 186] on icon at bounding box center [667, 182] width 6 height 18
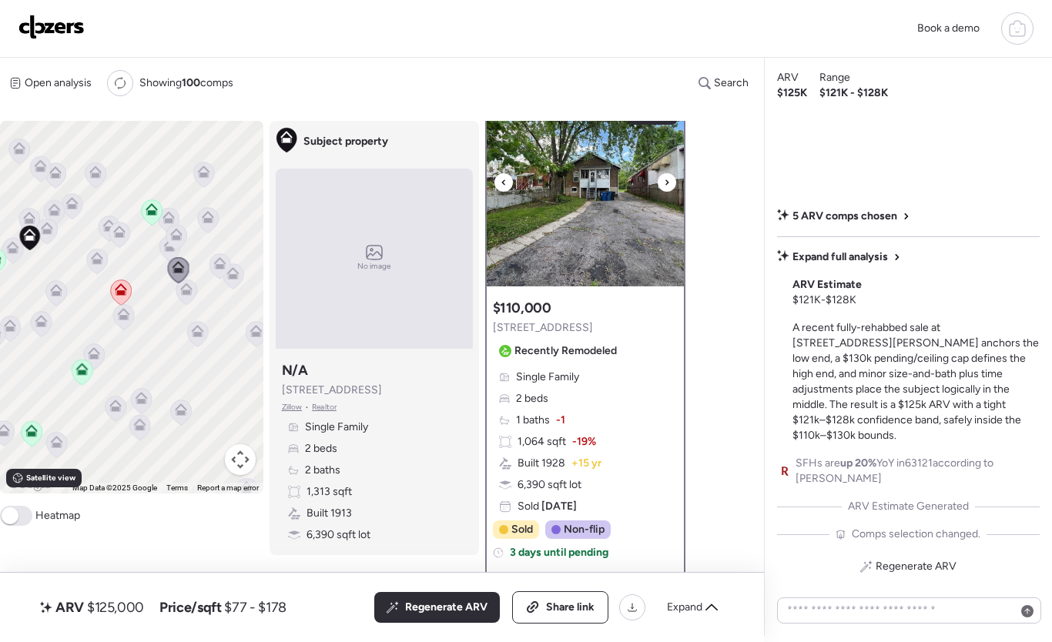
click at [669, 186] on icon at bounding box center [667, 182] width 6 height 18
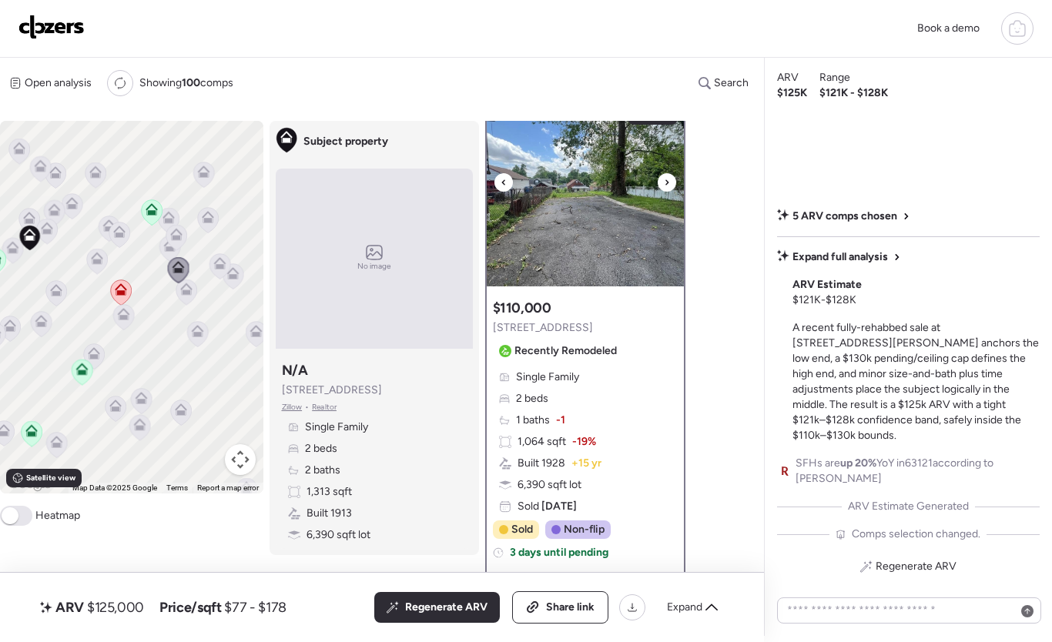
click at [669, 186] on icon at bounding box center [667, 182] width 6 height 18
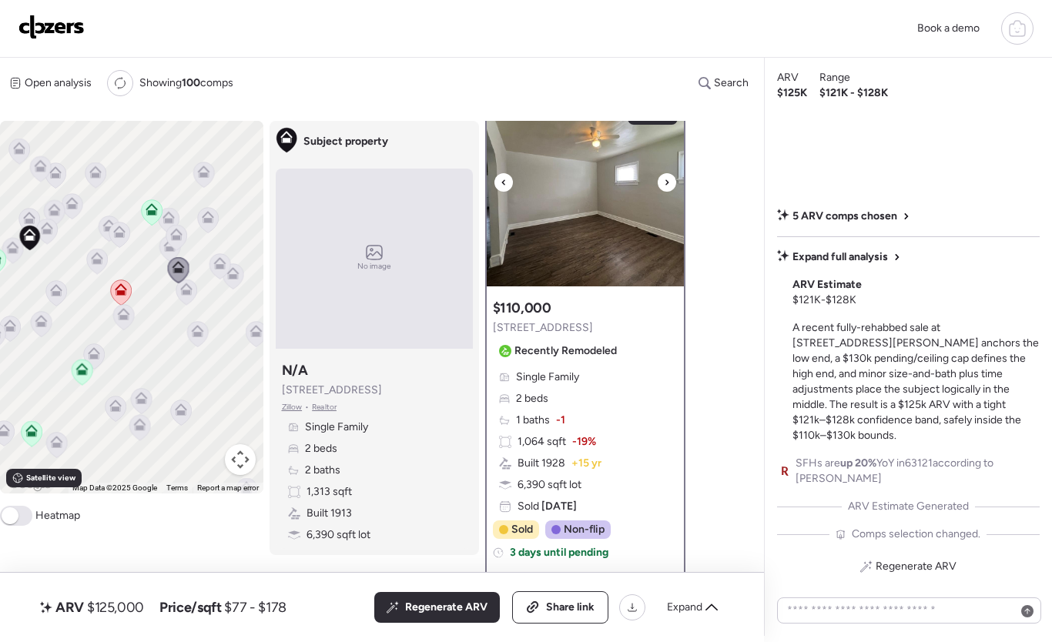
click at [669, 185] on icon at bounding box center [667, 182] width 6 height 18
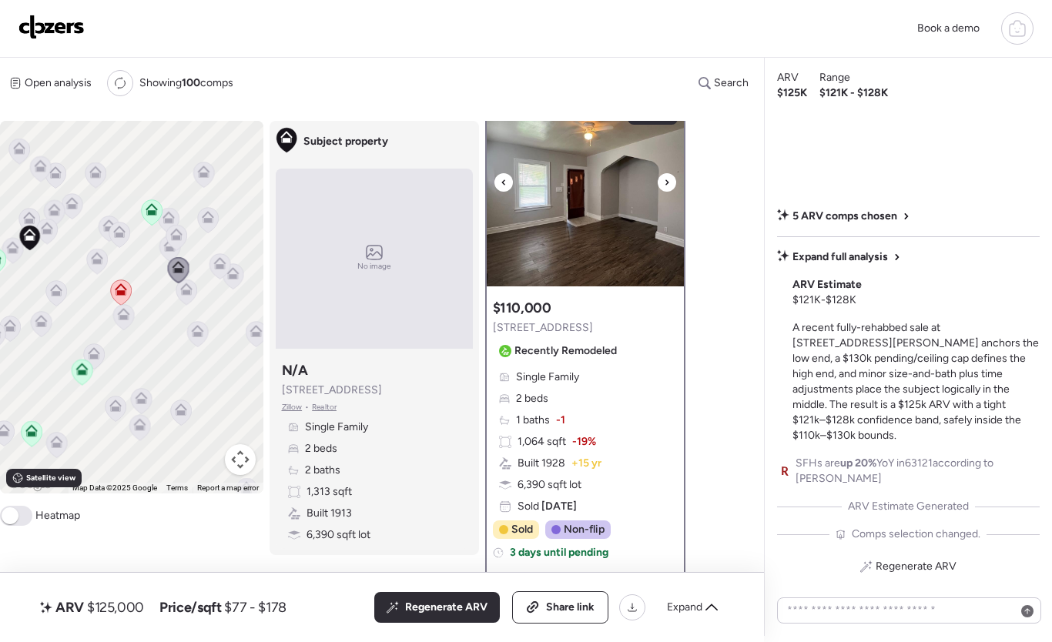
click at [669, 185] on icon at bounding box center [667, 182] width 6 height 18
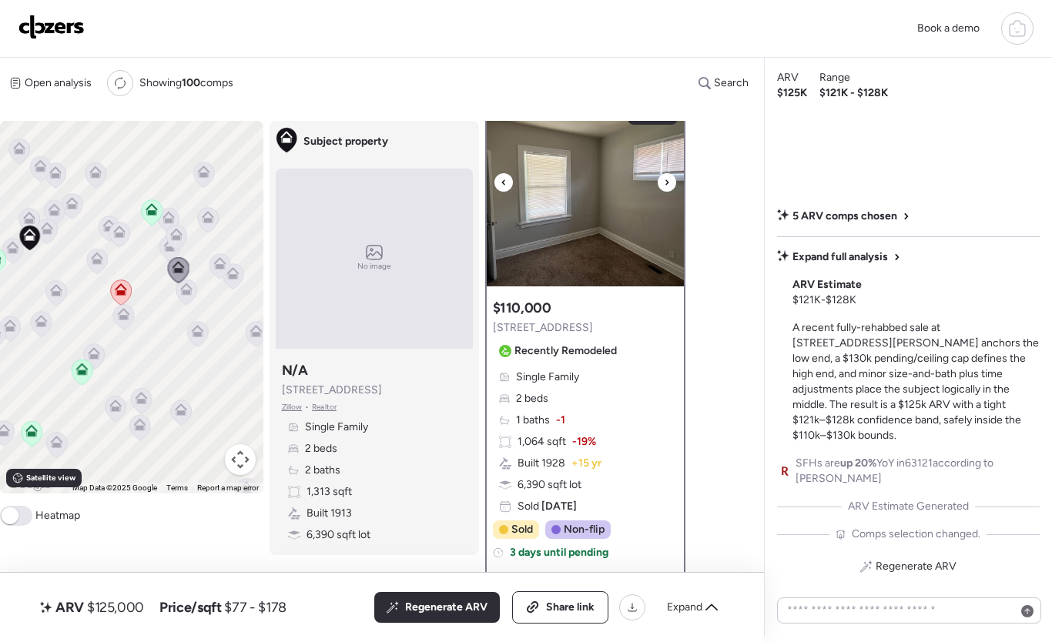
click at [669, 185] on icon at bounding box center [667, 182] width 6 height 18
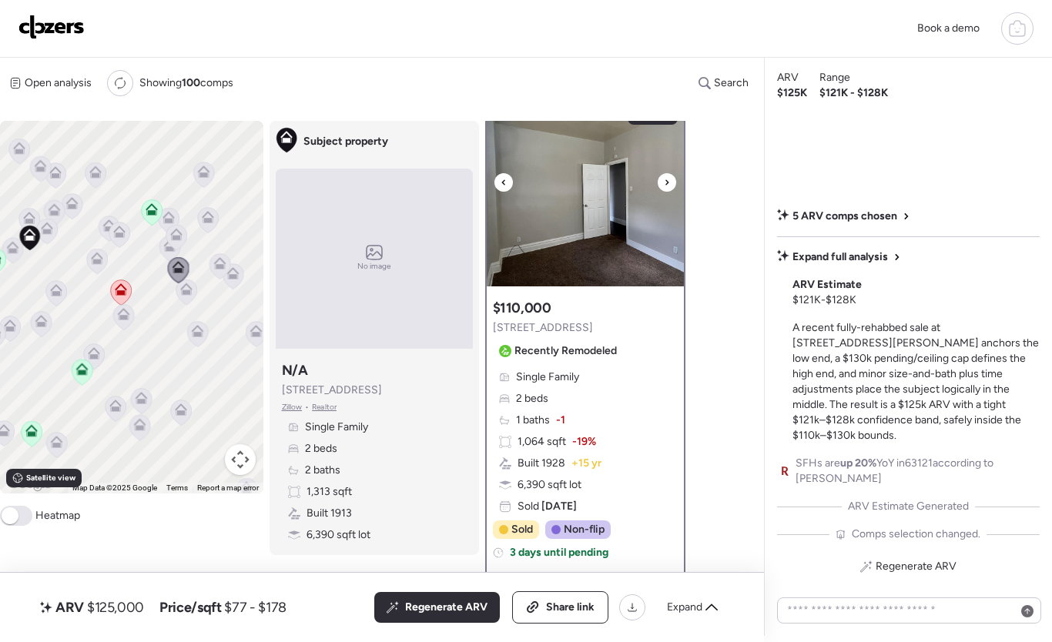
click at [669, 185] on icon at bounding box center [667, 182] width 6 height 18
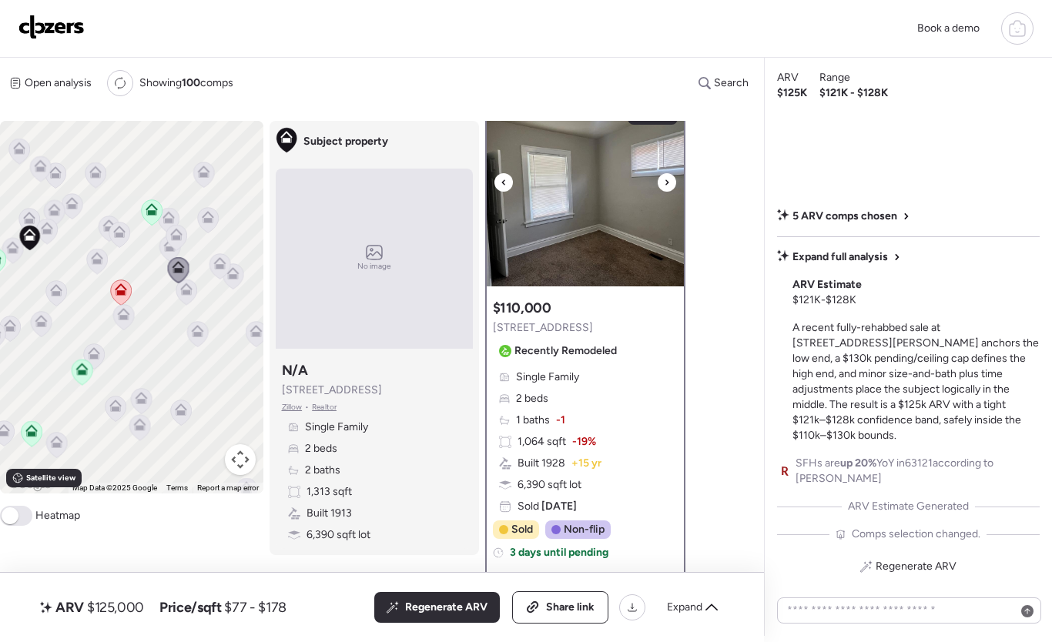
click at [669, 185] on icon at bounding box center [667, 182] width 6 height 18
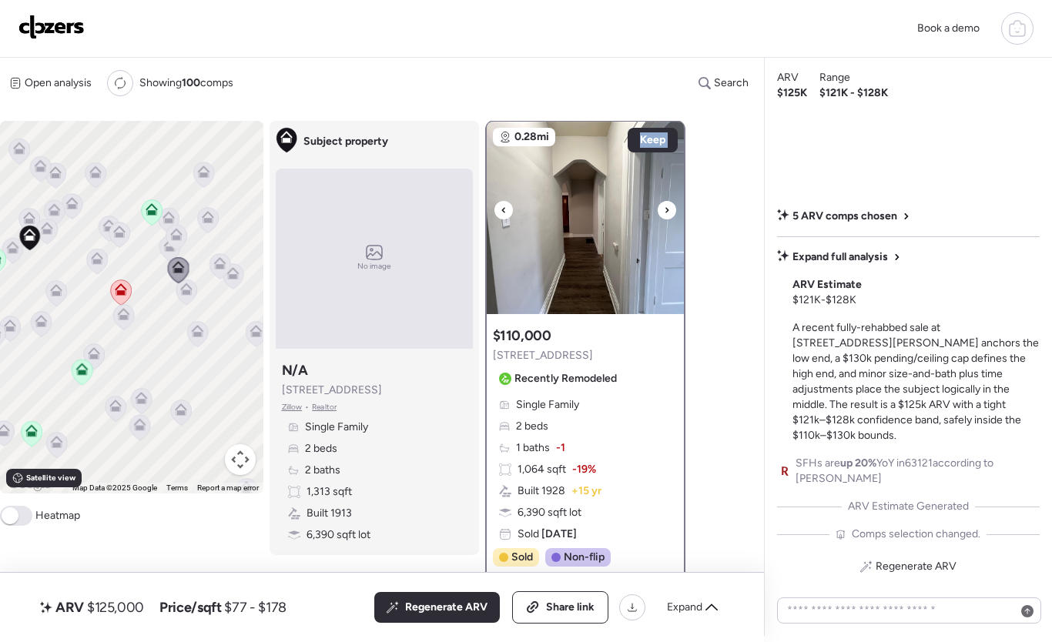
scroll to position [0, 0]
click at [709, 602] on icon at bounding box center [712, 608] width 12 height 12
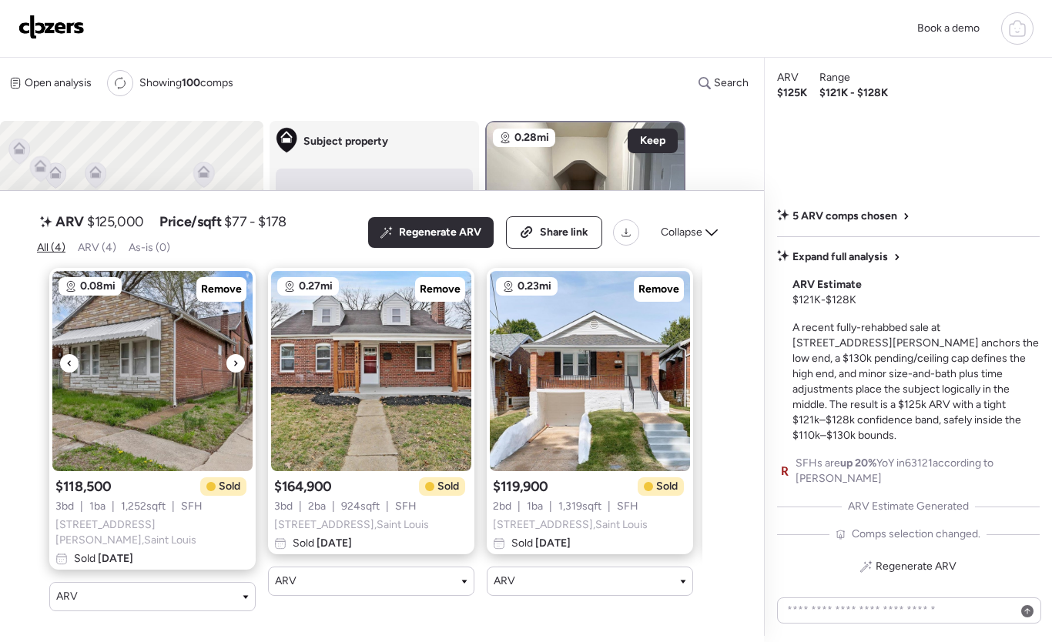
click at [236, 370] on icon at bounding box center [236, 363] width 6 height 18
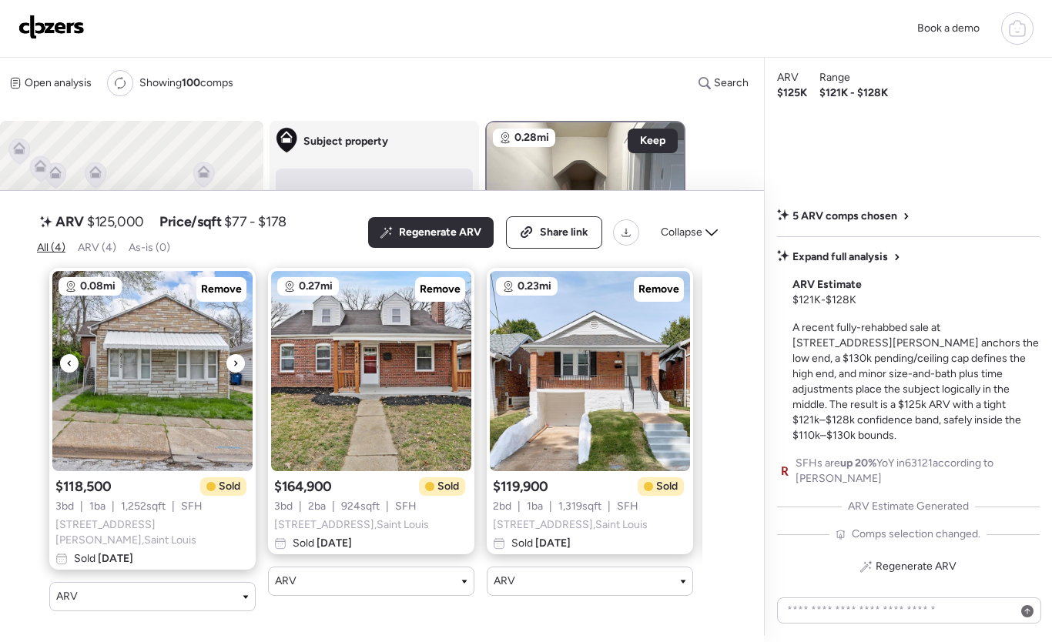
click at [236, 370] on icon at bounding box center [236, 363] width 6 height 18
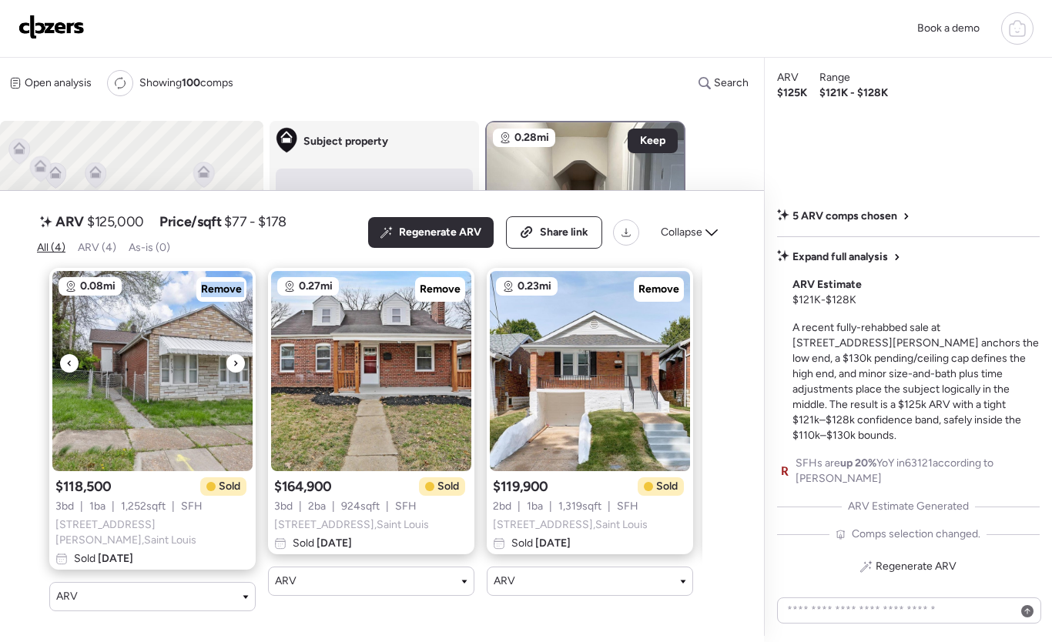
click at [236, 370] on icon at bounding box center [236, 363] width 6 height 18
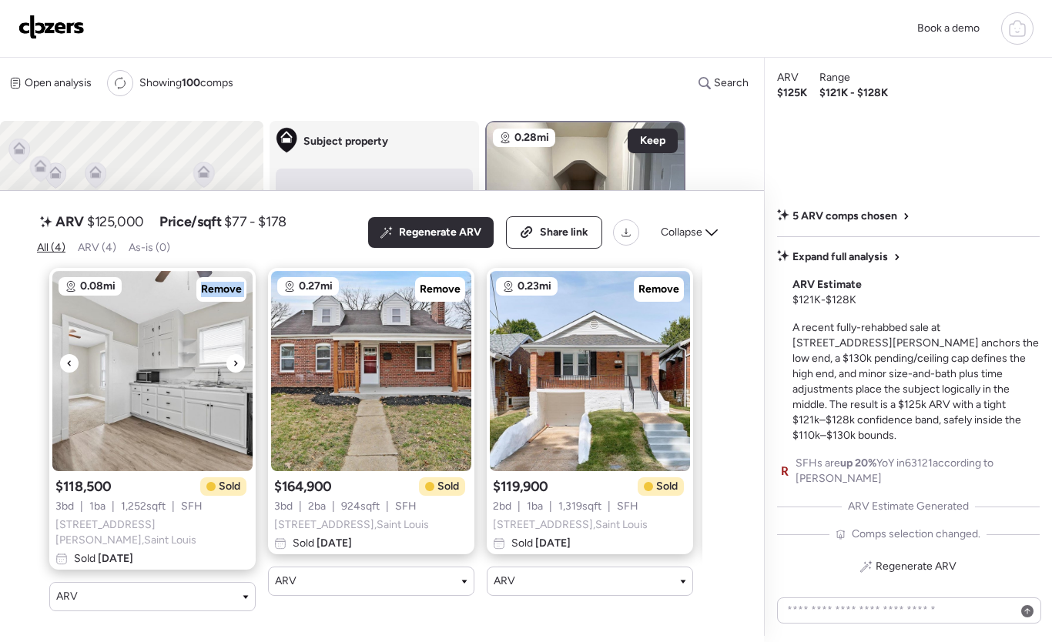
click at [236, 370] on icon at bounding box center [236, 363] width 6 height 18
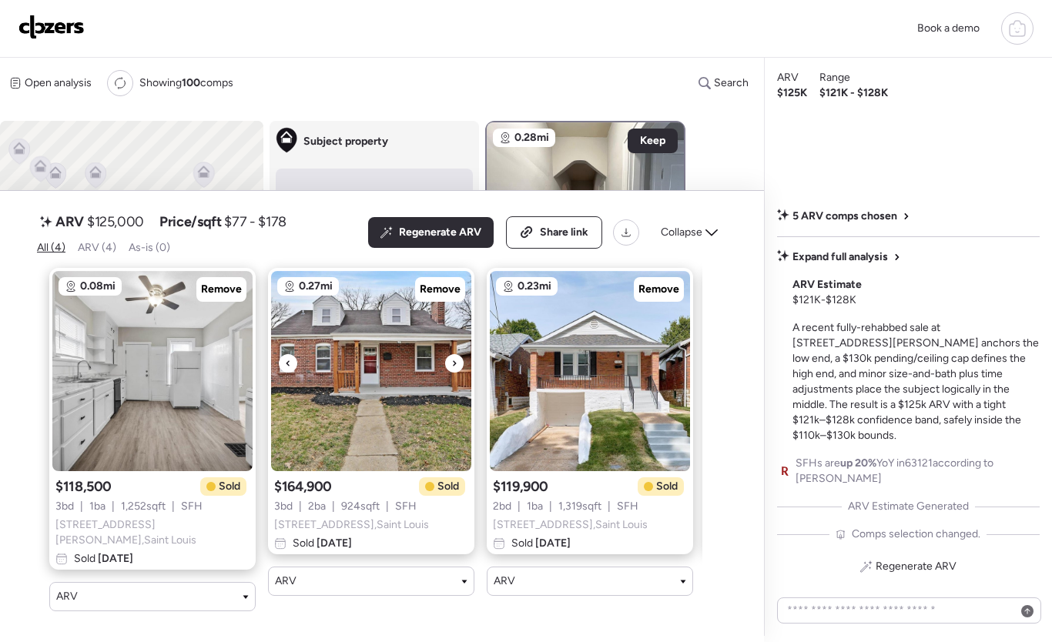
click at [454, 369] on icon at bounding box center [454, 363] width 6 height 18
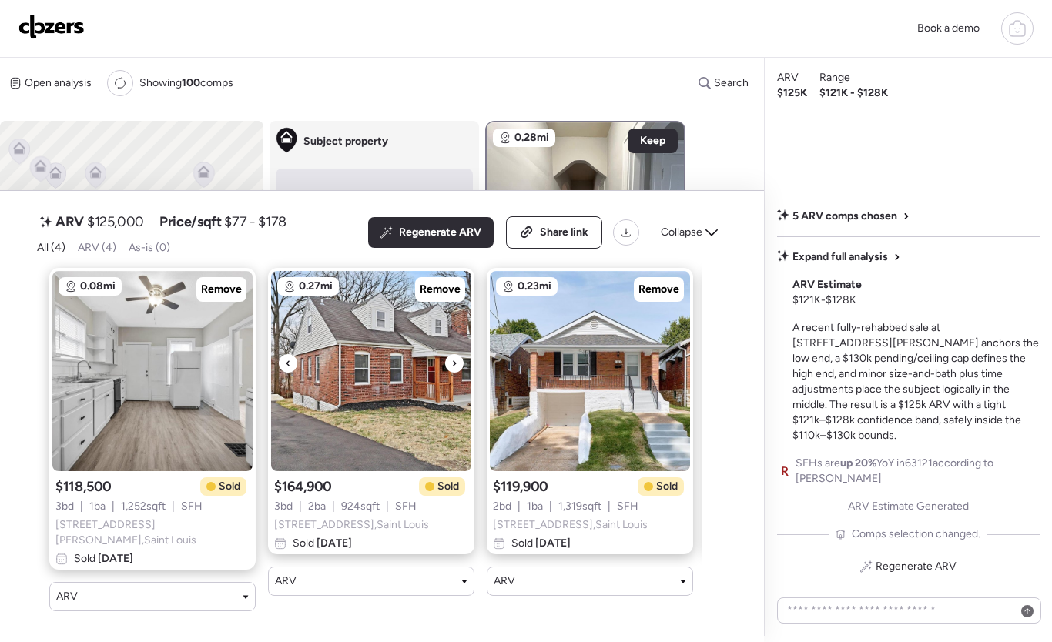
click at [453, 366] on icon at bounding box center [454, 362] width 3 height 5
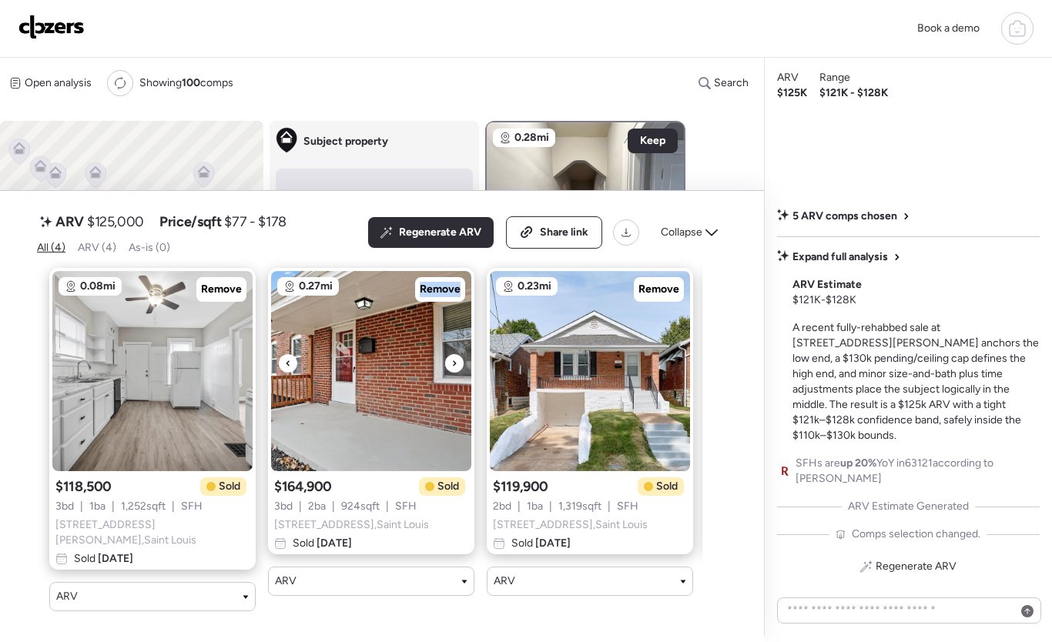
click at [453, 366] on icon at bounding box center [454, 362] width 3 height 5
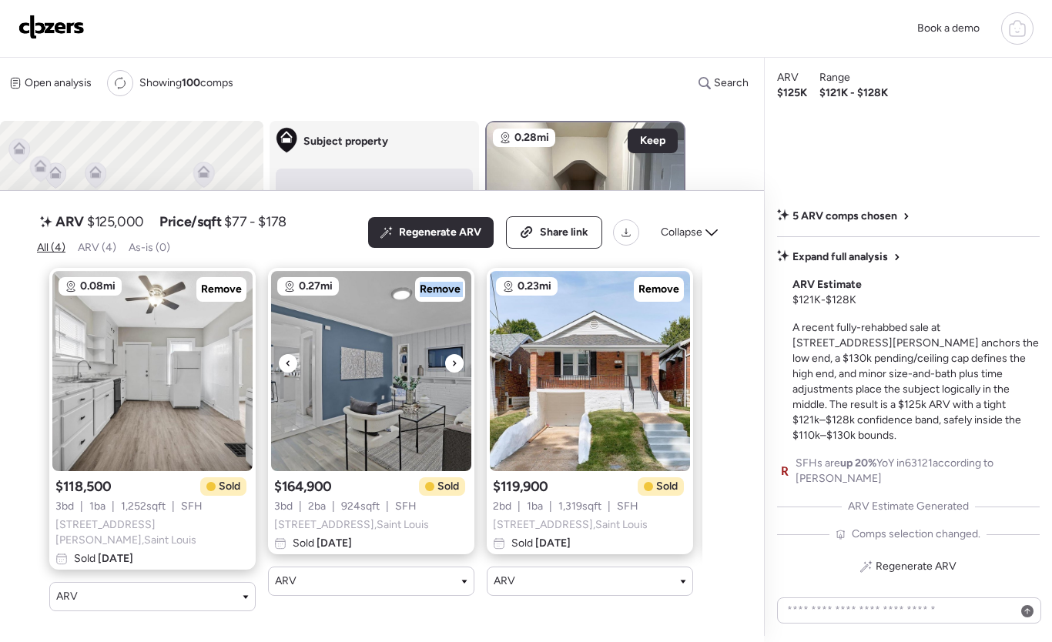
click at [453, 366] on icon at bounding box center [454, 362] width 3 height 5
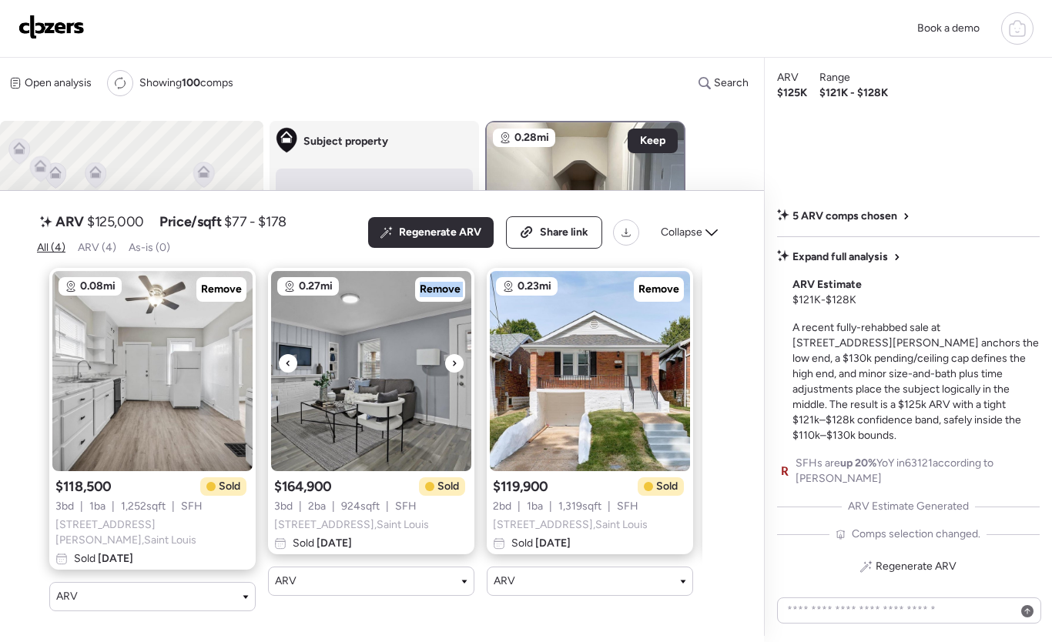
click at [453, 369] on icon at bounding box center [454, 363] width 6 height 18
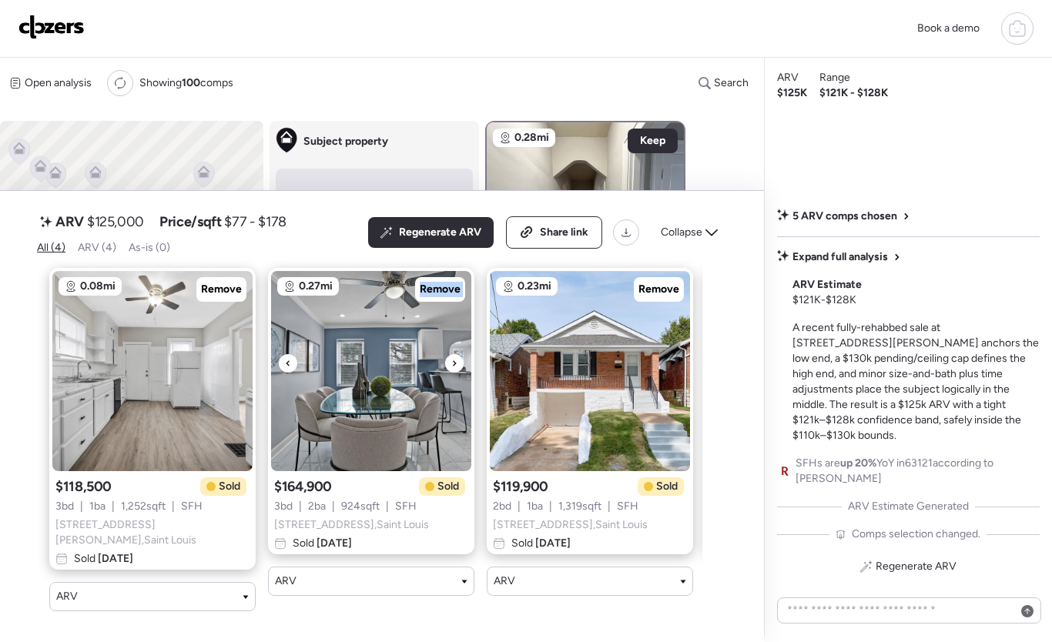
click at [453, 369] on icon at bounding box center [454, 363] width 6 height 18
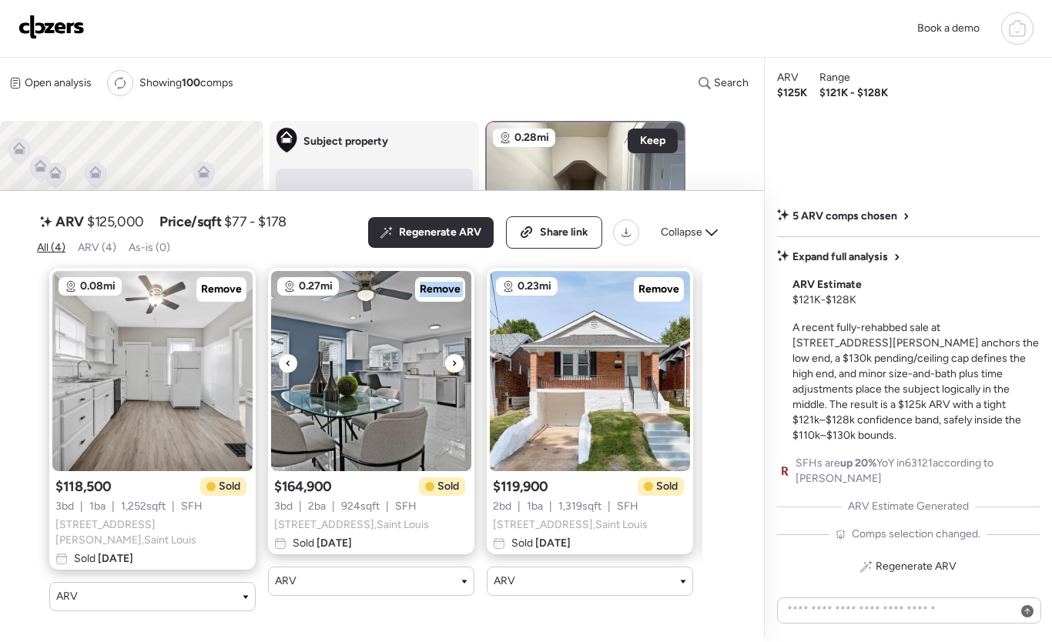
click at [452, 369] on icon at bounding box center [454, 363] width 6 height 18
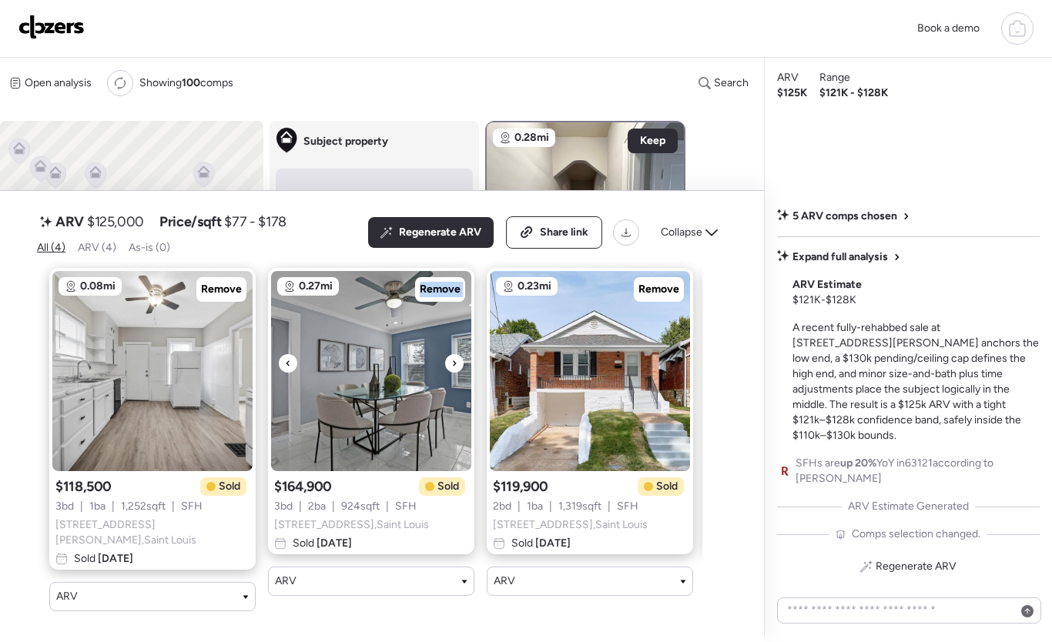
click at [452, 369] on icon at bounding box center [454, 363] width 6 height 18
click at [450, 369] on div at bounding box center [454, 363] width 18 height 18
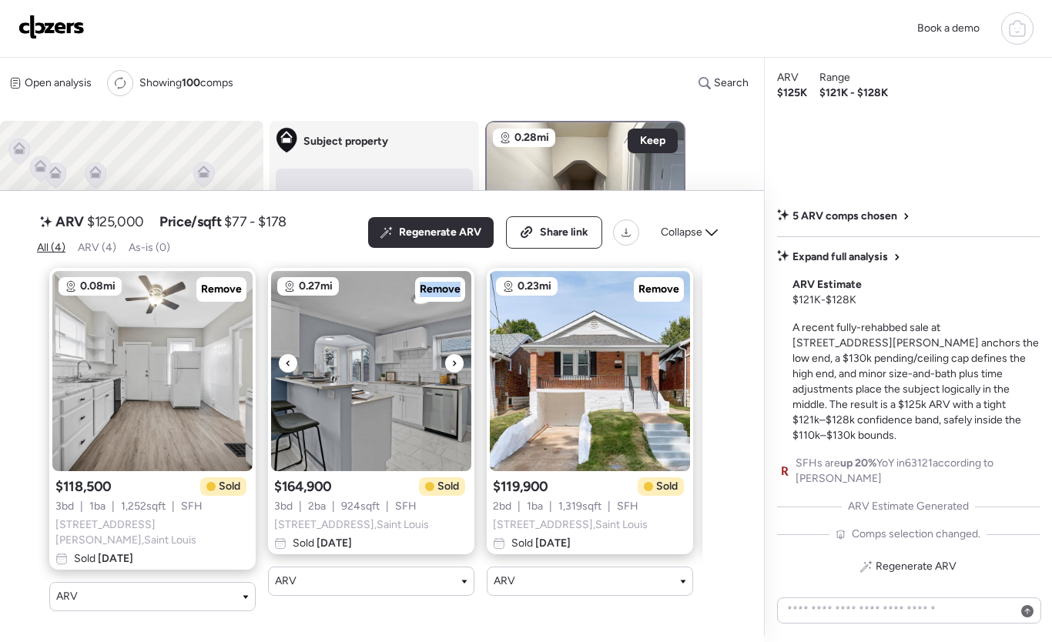
click at [451, 369] on icon at bounding box center [454, 363] width 6 height 18
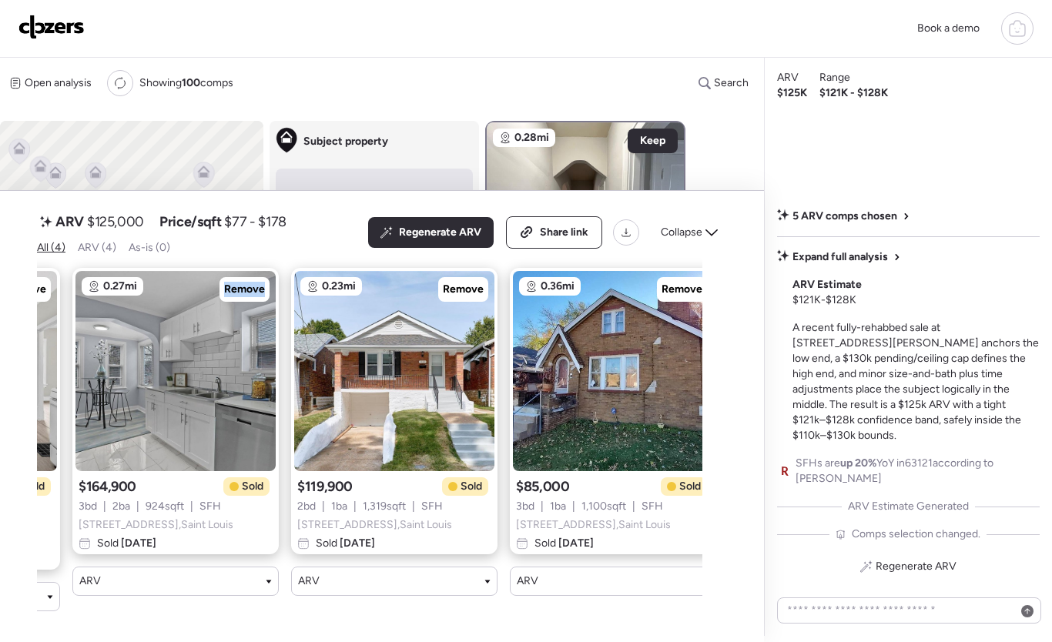
scroll to position [0, 222]
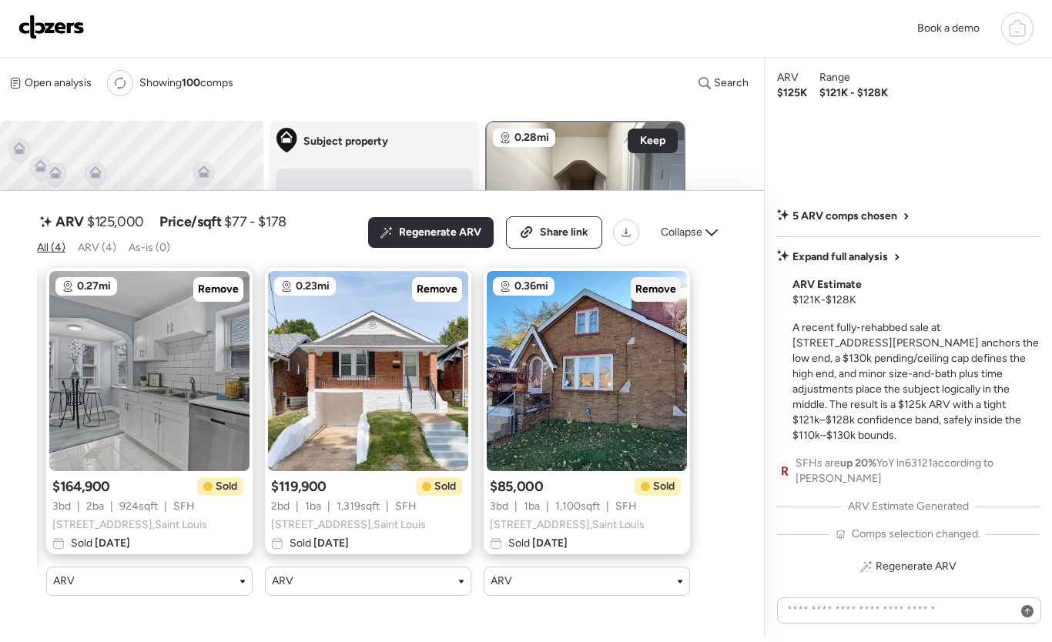
click at [659, 296] on span "Remove" at bounding box center [655, 289] width 41 height 15
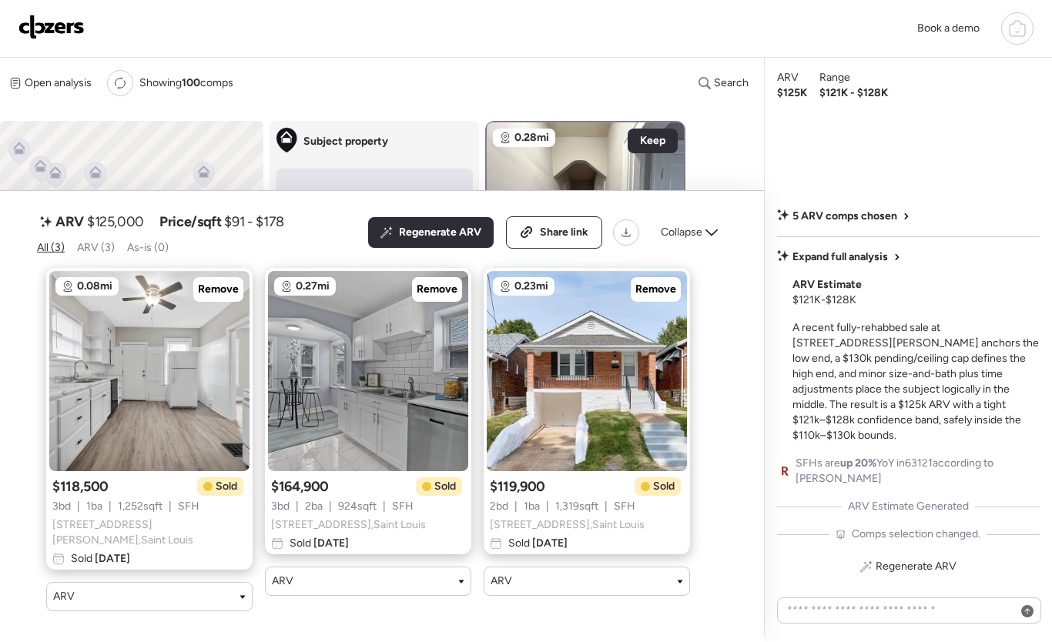
scroll to position [0, 3]
click at [391, 234] on icon at bounding box center [386, 232] width 12 height 12
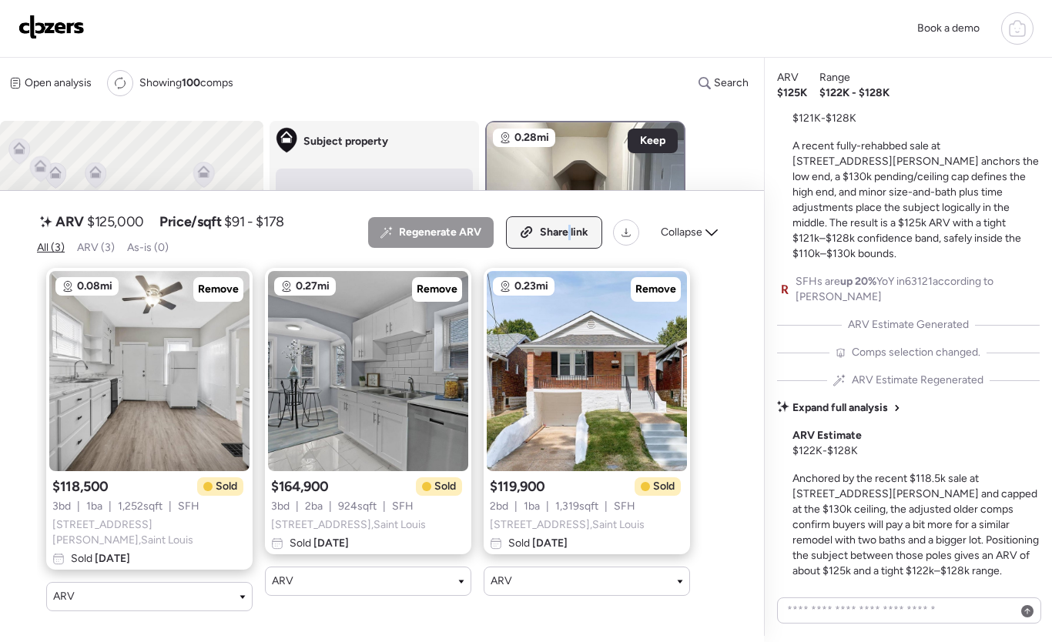
click at [572, 238] on span "Share link" at bounding box center [564, 232] width 49 height 15
click at [713, 236] on icon at bounding box center [712, 233] width 12 height 7
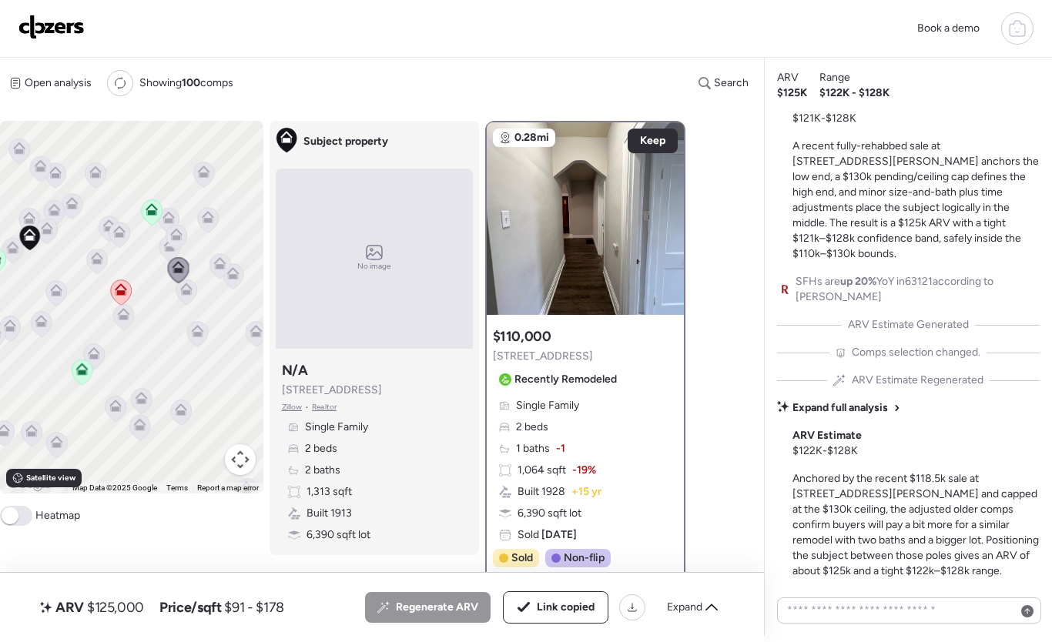
click at [64, 27] on img at bounding box center [51, 27] width 66 height 25
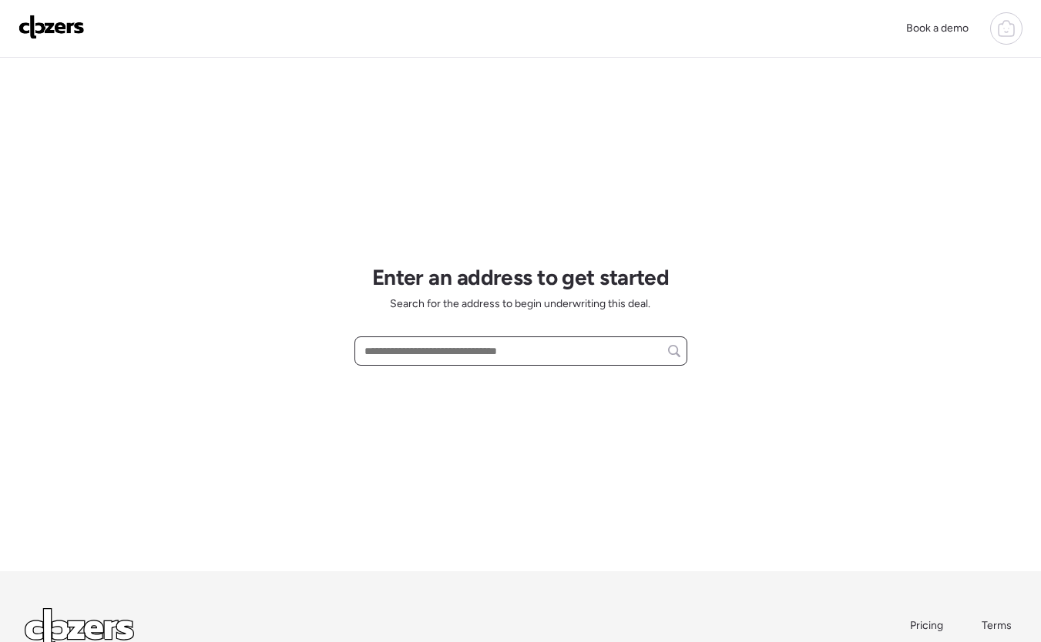
click at [471, 356] on input "text" at bounding box center [520, 351] width 319 height 22
paste input "**********"
click at [490, 384] on span "2215 Dawes Pl, Saint Louis, MO, 63114" at bounding box center [453, 379] width 186 height 15
type input "**********"
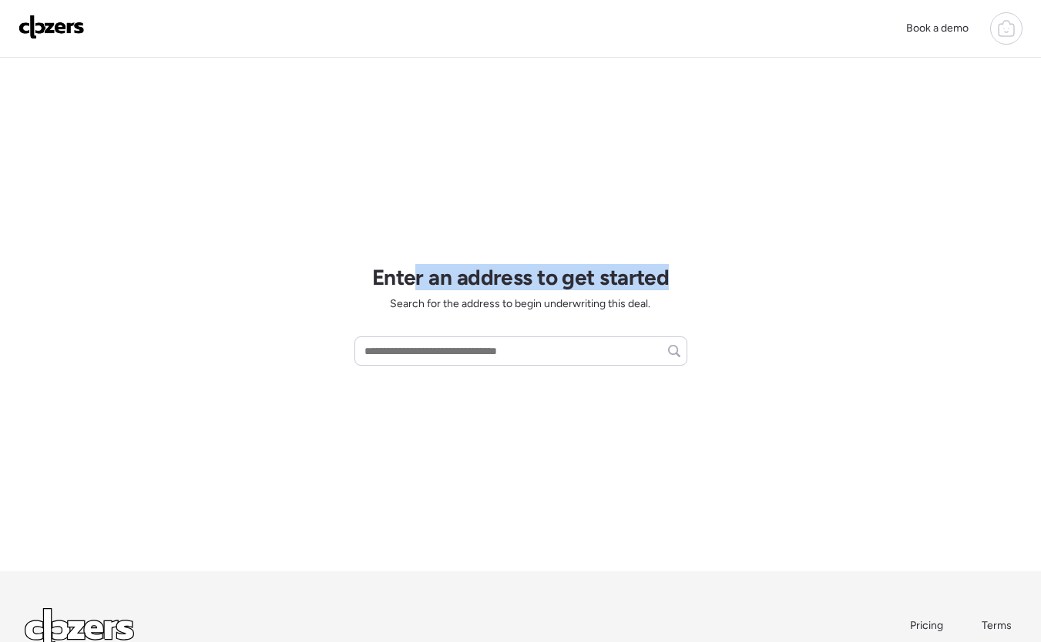
drag, startPoint x: 682, startPoint y: 277, endPoint x: 409, endPoint y: 273, distance: 272.7
click at [412, 273] on div "Book a demo Enter an address to get started Search for the address to begin und…" at bounding box center [520, 380] width 1041 height 761
click at [409, 273] on h1 "Enter an address to get started" at bounding box center [520, 277] width 297 height 26
drag, startPoint x: 377, startPoint y: 272, endPoint x: 615, endPoint y: 284, distance: 238.3
click at [615, 284] on div "Enter an address to get started Search for the address to begin underwriting th…" at bounding box center [520, 315] width 333 height 514
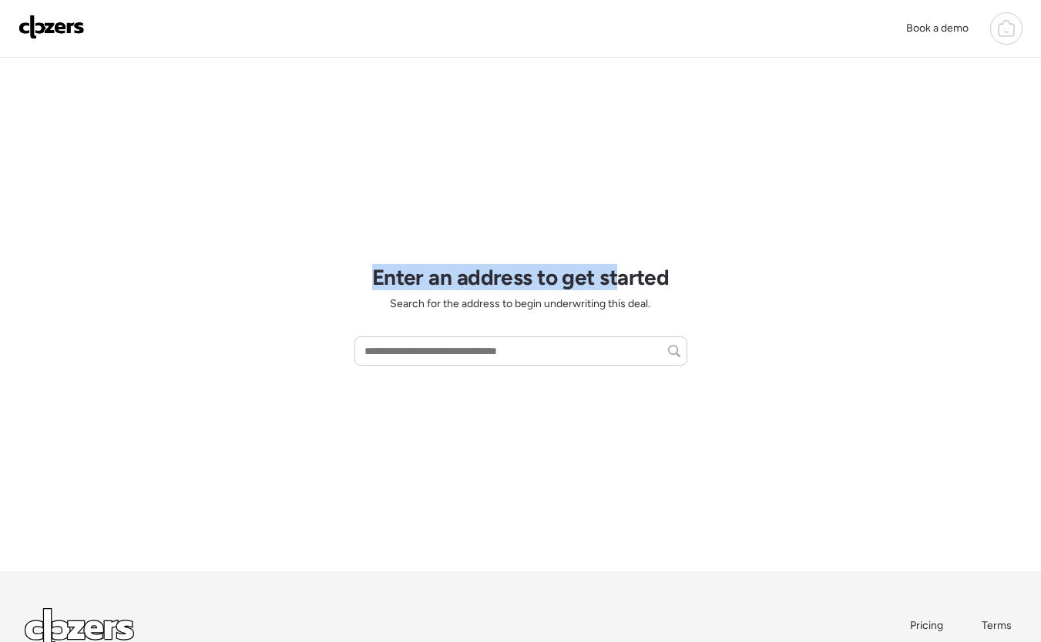
click at [616, 284] on h1 "Enter an address to get started" at bounding box center [520, 277] width 297 height 26
drag, startPoint x: 689, startPoint y: 286, endPoint x: 449, endPoint y: 283, distance: 239.6
click at [452, 283] on div "Book a demo Enter an address to get started Search for the address to begin und…" at bounding box center [520, 380] width 1041 height 761
click at [449, 283] on h1 "Enter an address to get started" at bounding box center [520, 277] width 297 height 26
drag, startPoint x: 485, startPoint y: 280, endPoint x: 636, endPoint y: 282, distance: 151.0
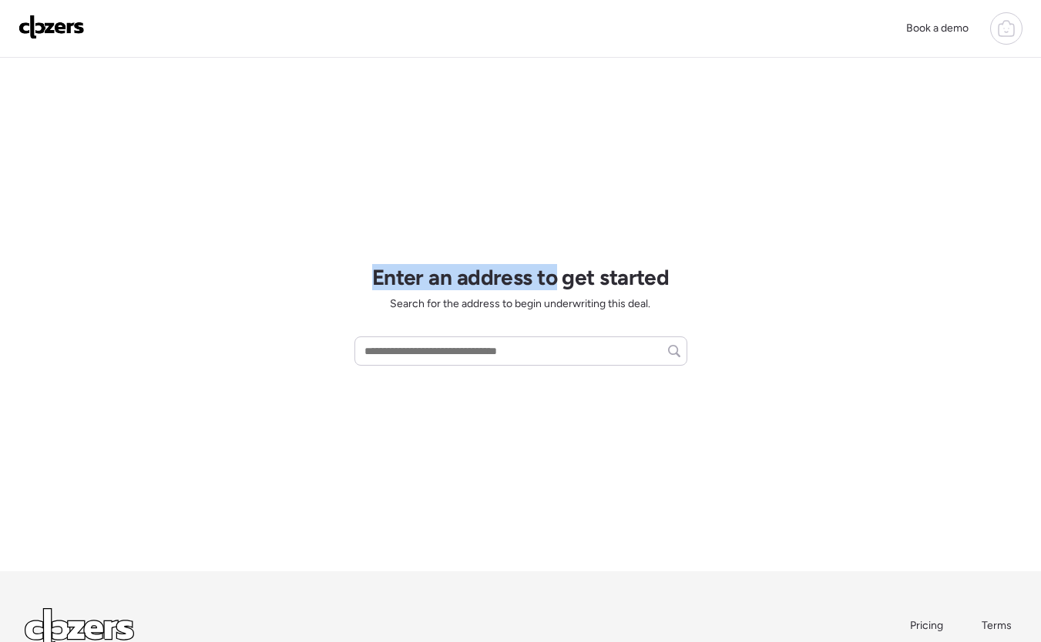
click at [619, 282] on h1 "Enter an address to get started" at bounding box center [520, 277] width 297 height 26
click at [639, 282] on h1 "Enter an address to get started" at bounding box center [520, 277] width 297 height 26
drag, startPoint x: 692, startPoint y: 280, endPoint x: 519, endPoint y: 280, distance: 173.3
click at [546, 280] on div "Book a demo Enter an address to get started Search for the address to begin und…" at bounding box center [520, 380] width 1041 height 761
click at [519, 280] on h1 "Enter an address to get started" at bounding box center [520, 277] width 297 height 26
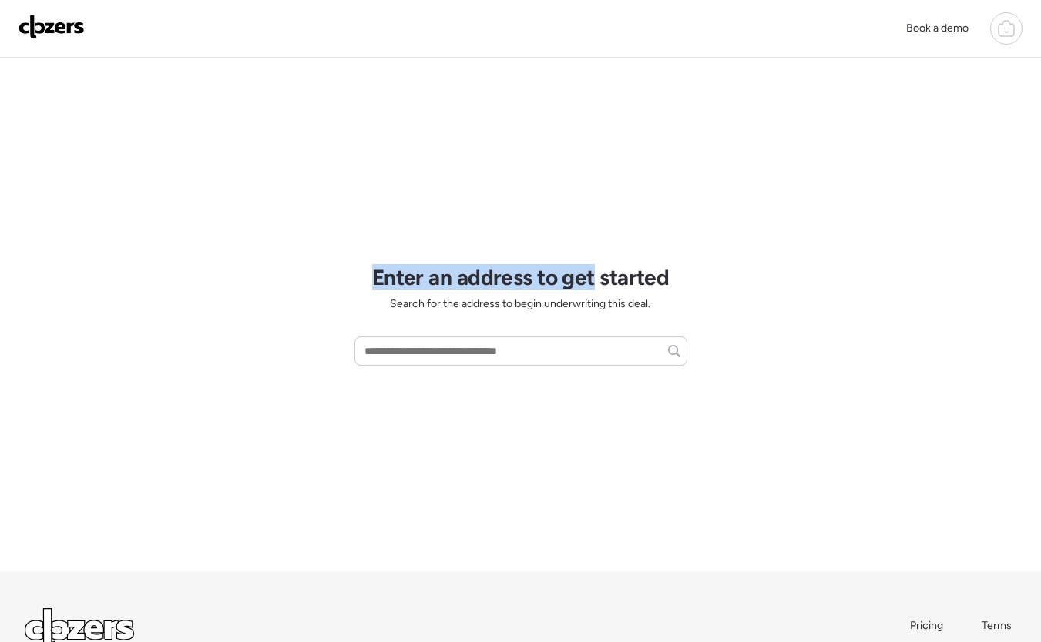
drag, startPoint x: 426, startPoint y: 272, endPoint x: 741, endPoint y: 280, distance: 315.1
click at [717, 280] on div "Book a demo Enter an address to get started Search for the address to begin und…" at bounding box center [520, 380] width 1041 height 761
click at [741, 280] on div "Book a demo Enter an address to get started Search for the address to begin und…" at bounding box center [520, 380] width 1041 height 761
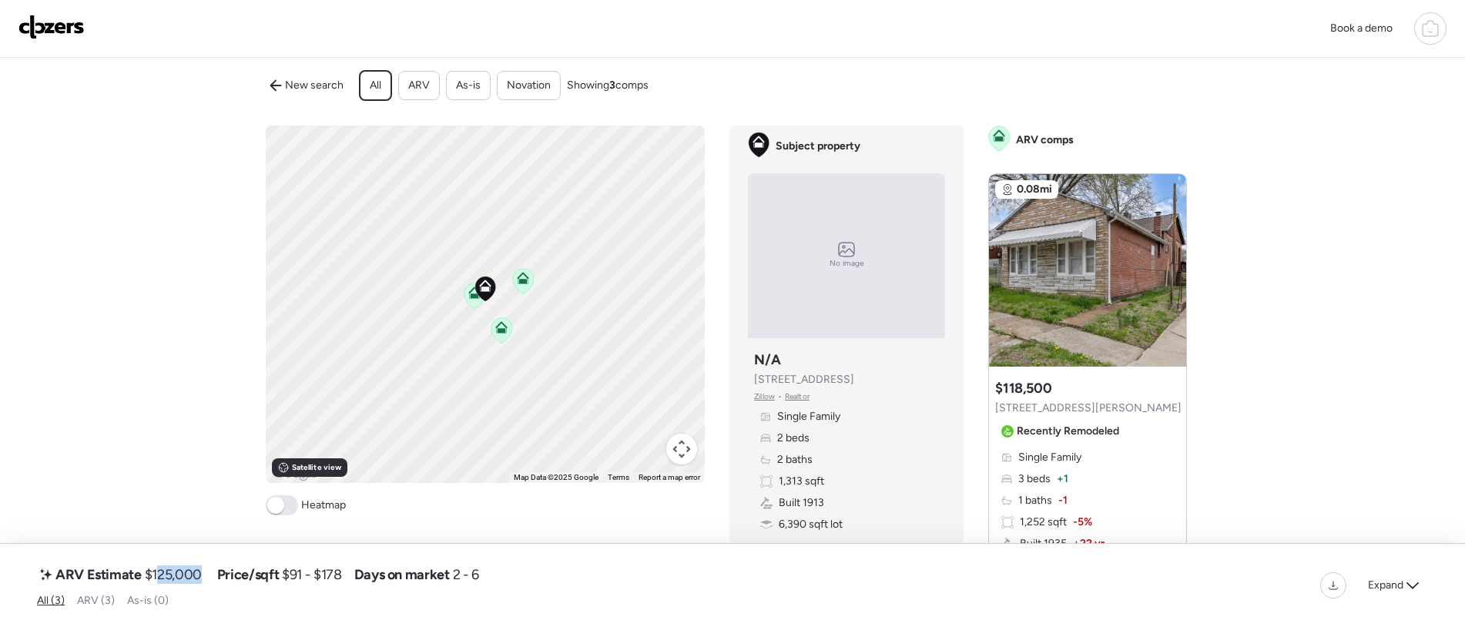
drag, startPoint x: 163, startPoint y: 575, endPoint x: 201, endPoint y: 578, distance: 37.9
click at [201, 578] on div "ARV Estimate $125,000" at bounding box center [121, 574] width 168 height 25
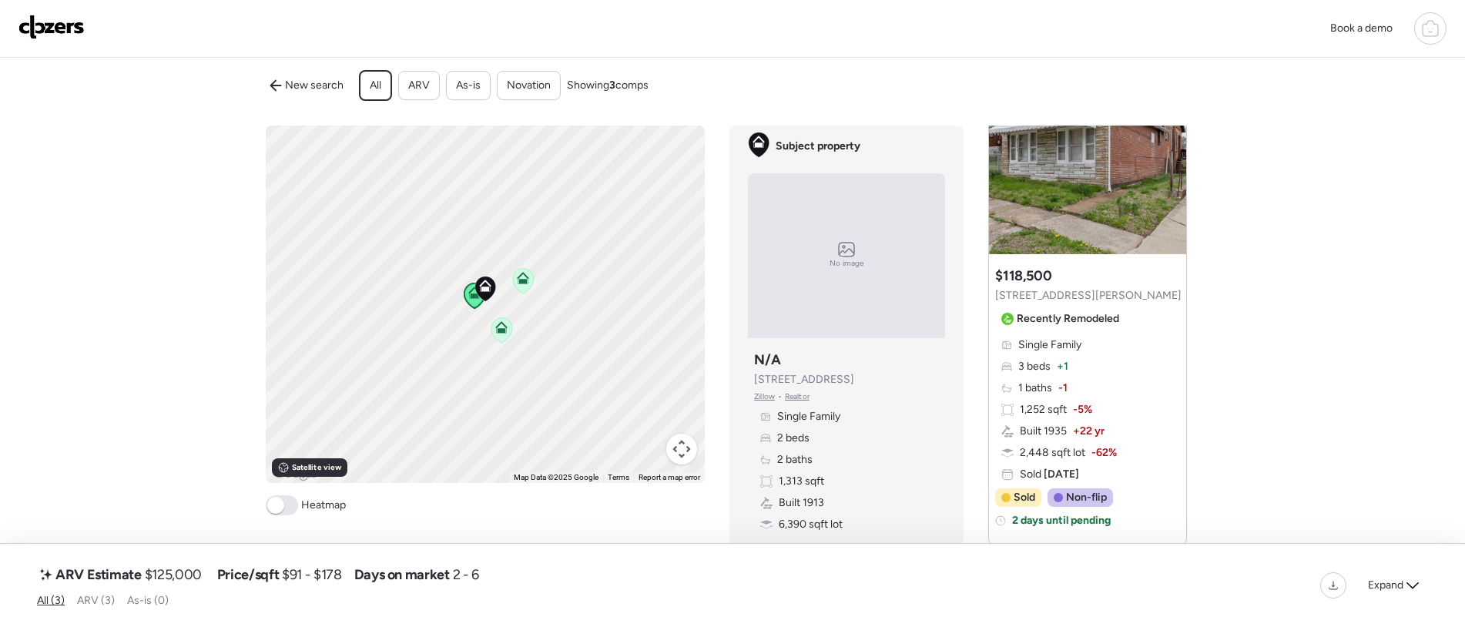
scroll to position [116, 0]
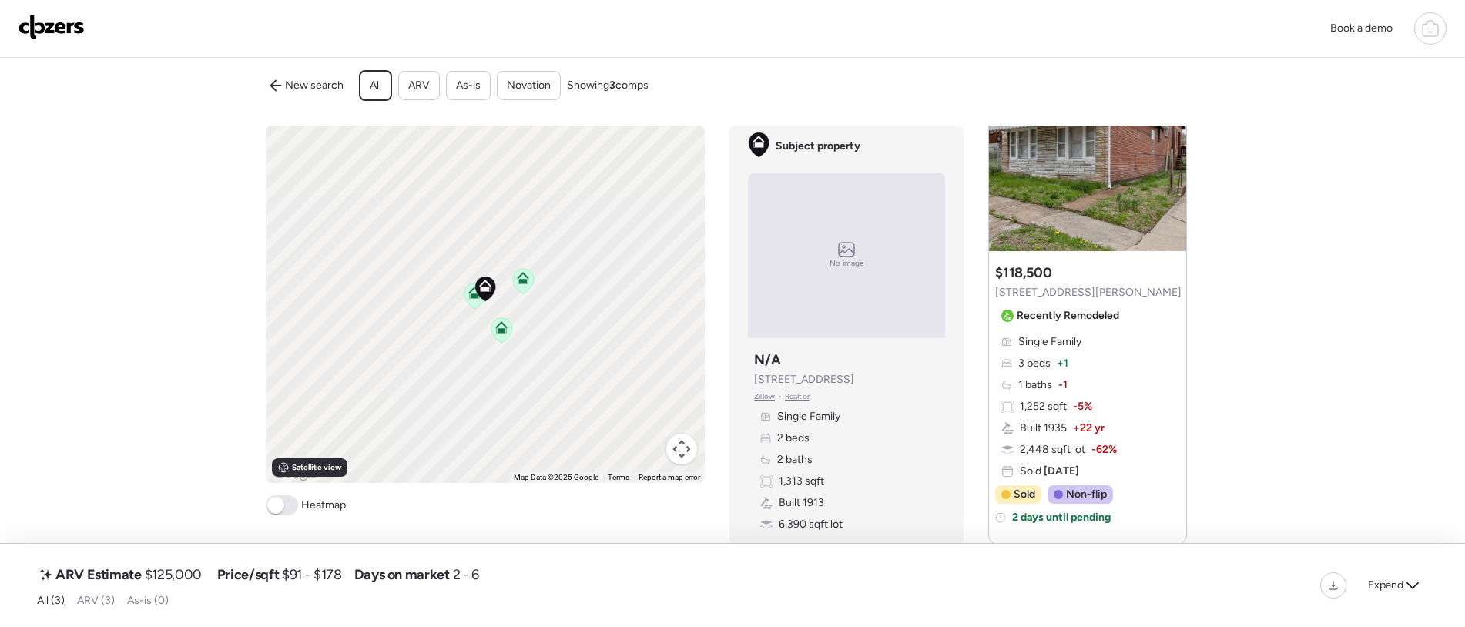
click at [54, 17] on img at bounding box center [51, 27] width 66 height 25
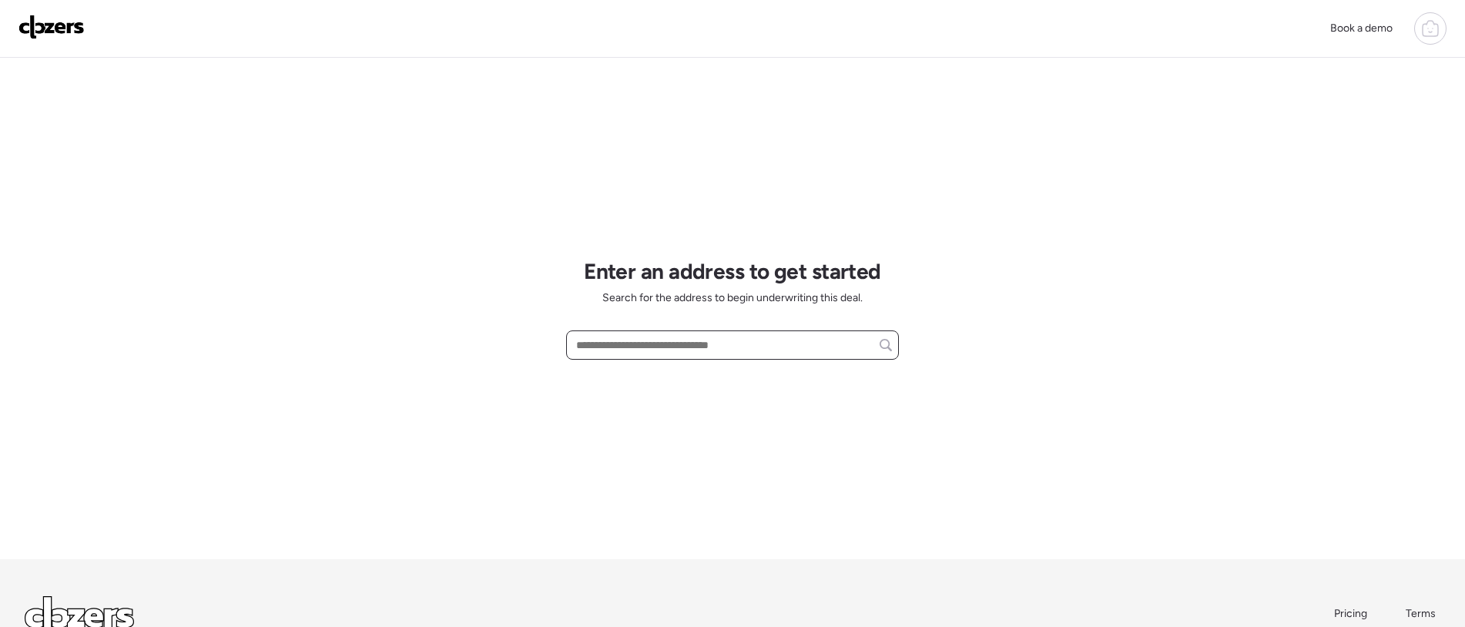
click at [662, 342] on input "text" at bounding box center [732, 345] width 319 height 22
paste input "**********"
type input "**********"
click at [1432, 27] on icon at bounding box center [1430, 28] width 18 height 18
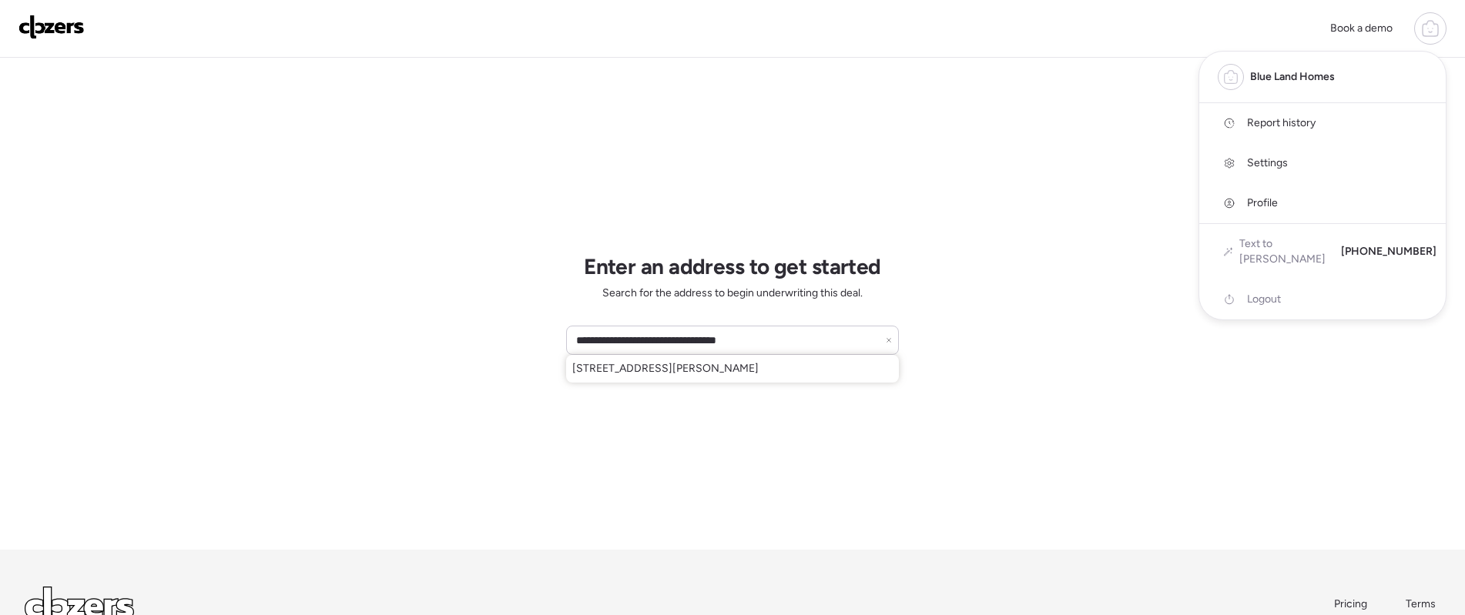
click at [1351, 127] on link "Report history" at bounding box center [1322, 123] width 246 height 40
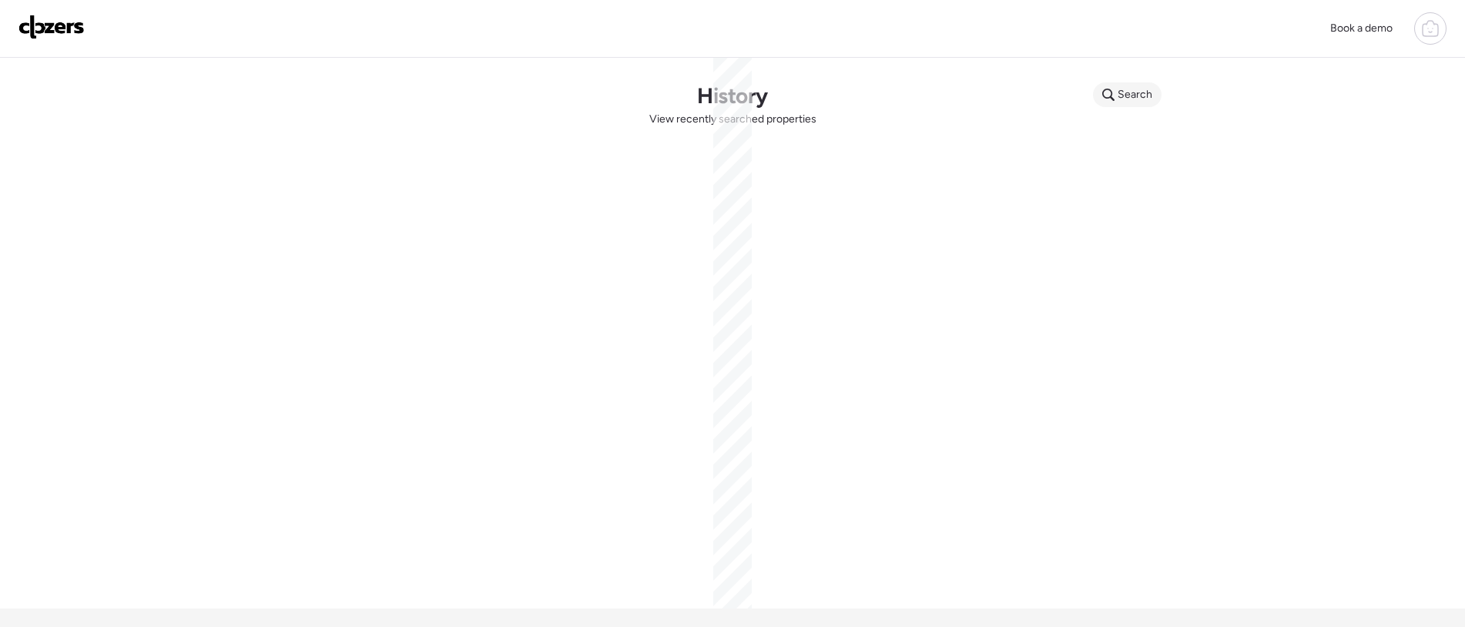
click at [1147, 95] on span "Search" at bounding box center [1135, 94] width 35 height 15
click at [1149, 95] on input "text" at bounding box center [1157, 97] width 114 height 22
paste input "**********"
type input "**********"
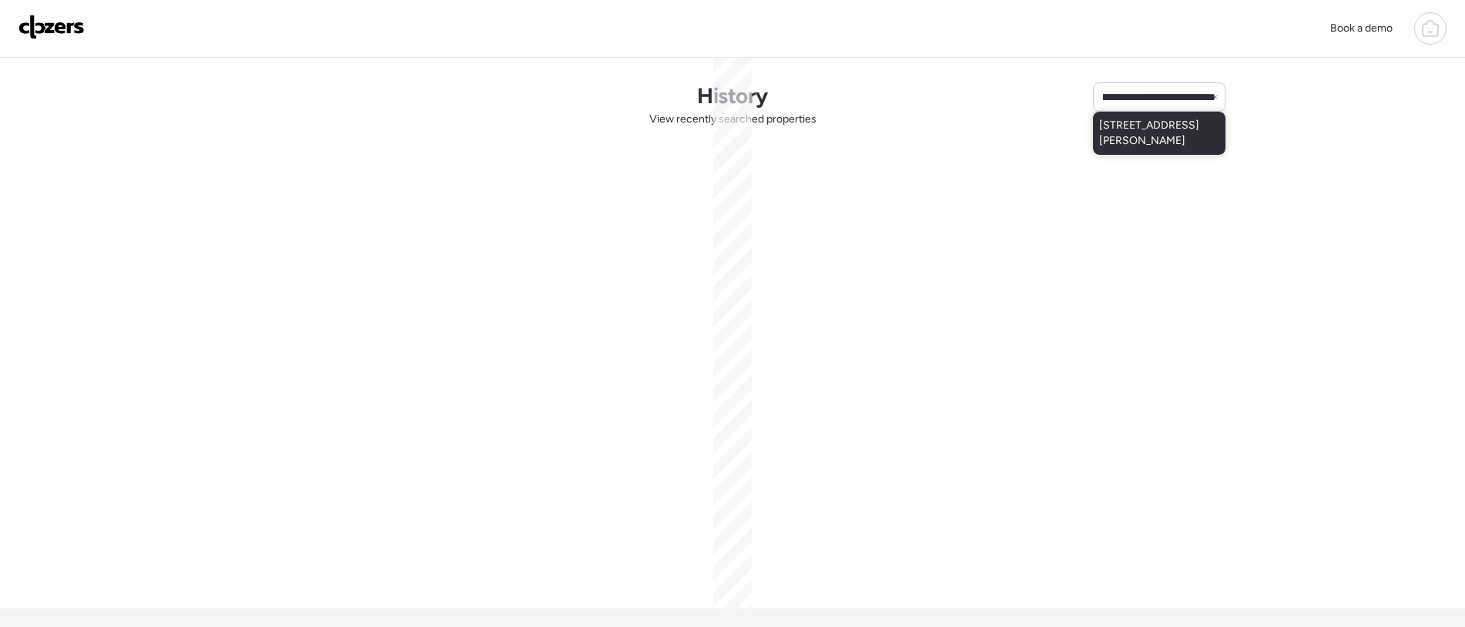
click at [1153, 133] on span "[STREET_ADDRESS][PERSON_NAME]" at bounding box center [1159, 133] width 120 height 31
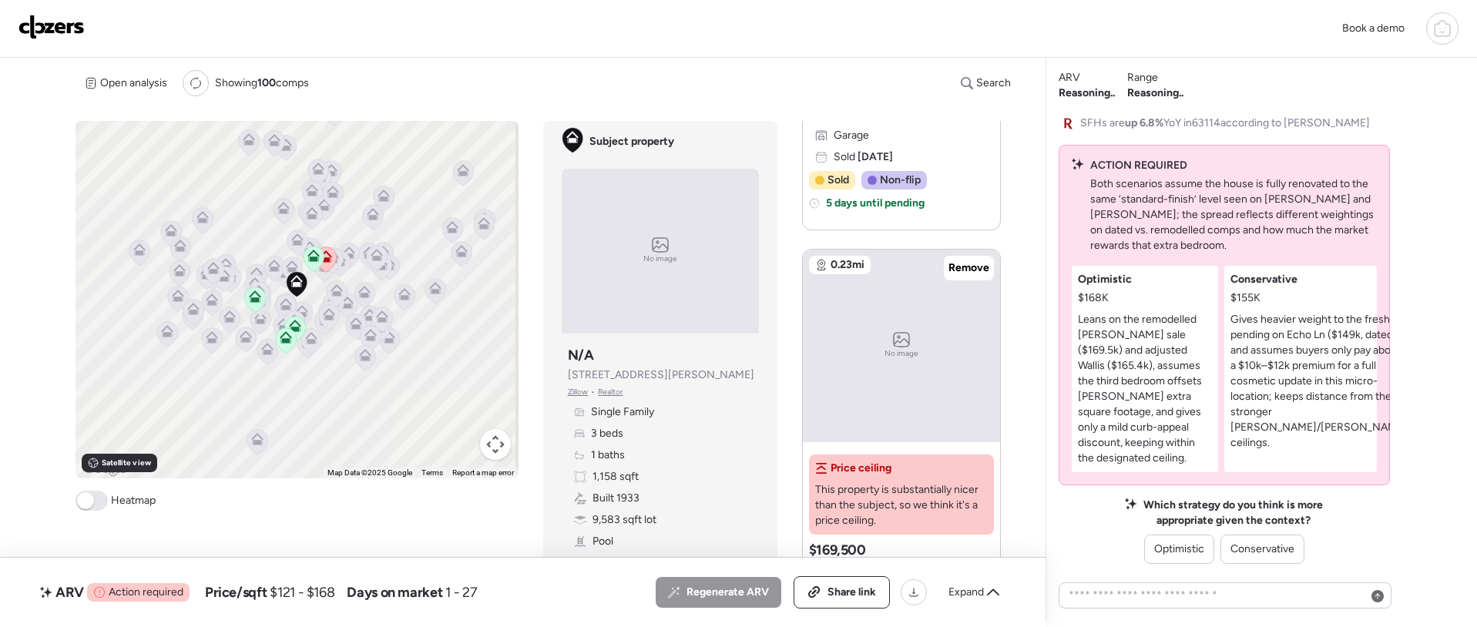
scroll to position [450, 0]
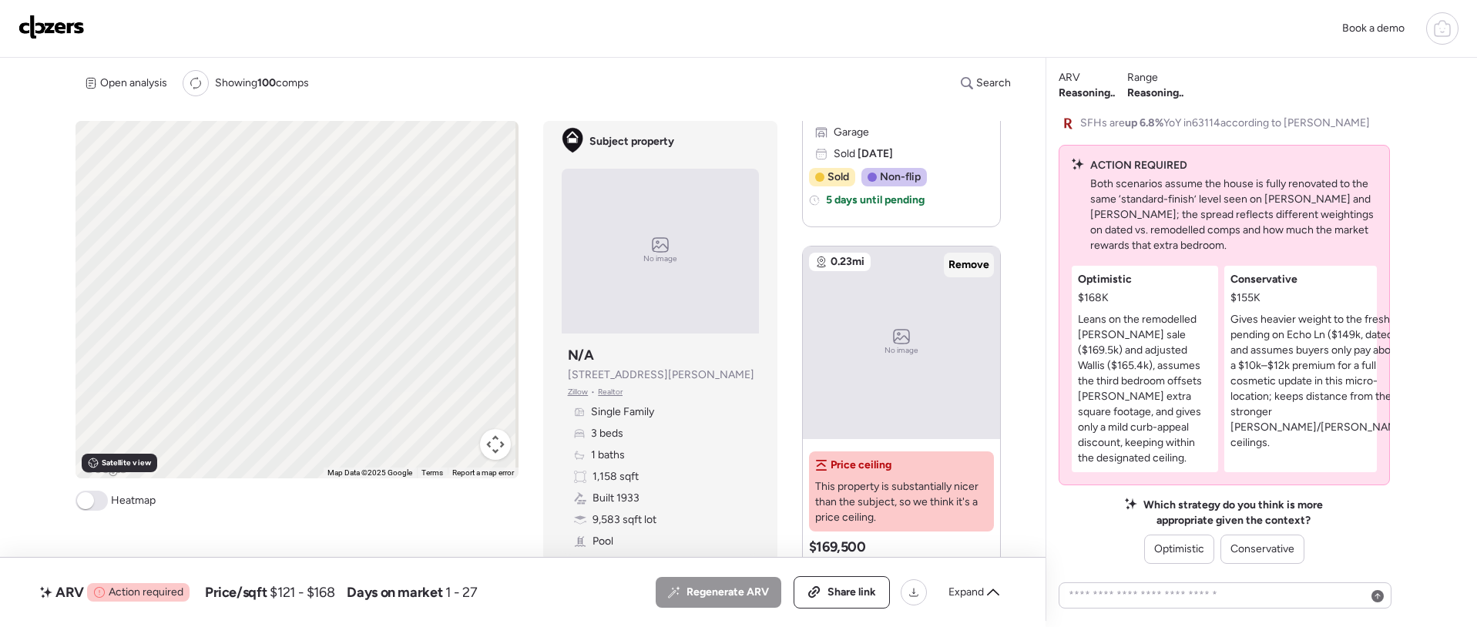
click at [970, 264] on span "Remove" at bounding box center [968, 264] width 41 height 15
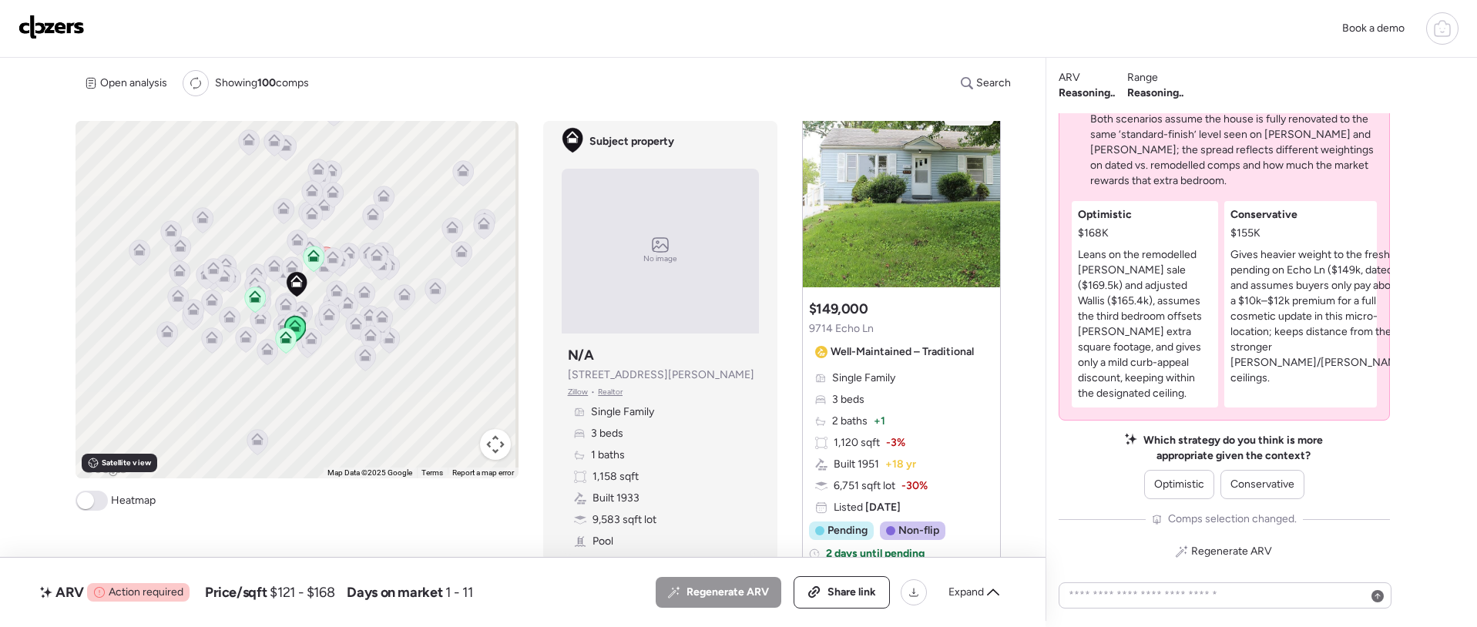
click at [966, 121] on span "Remove" at bounding box center [968, 113] width 41 height 15
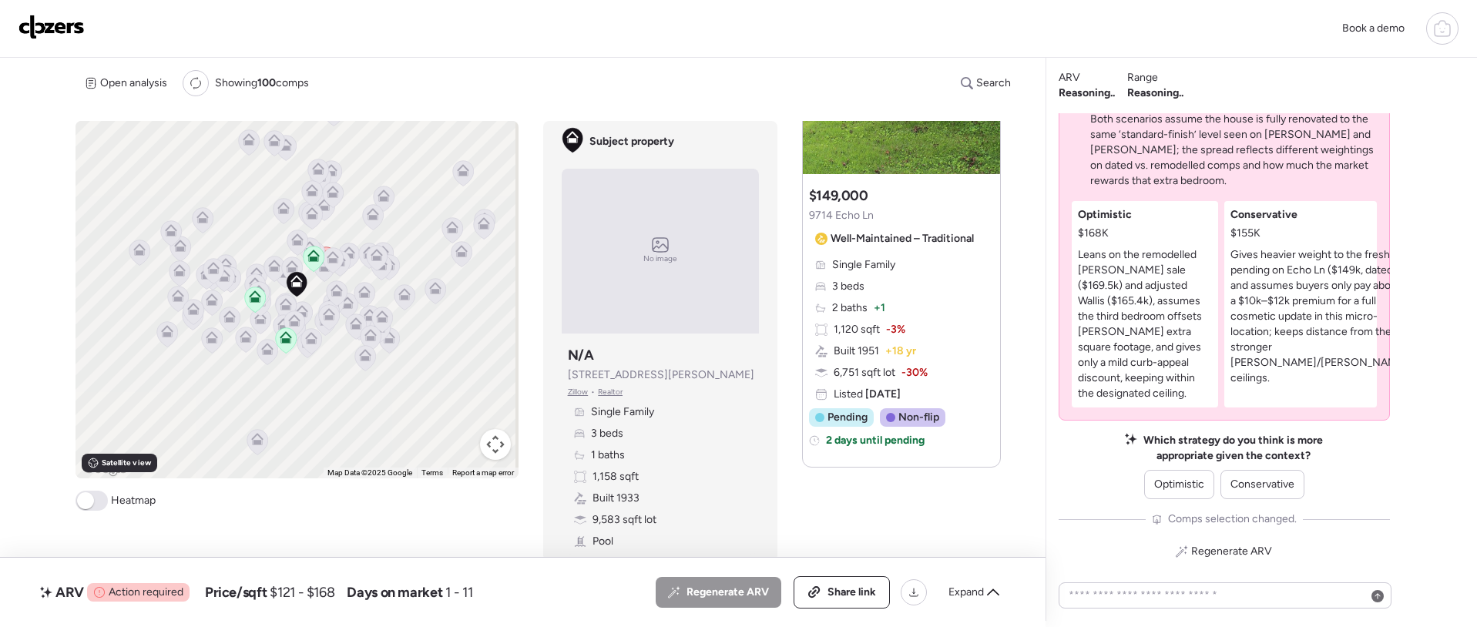
scroll to position [2438, 0]
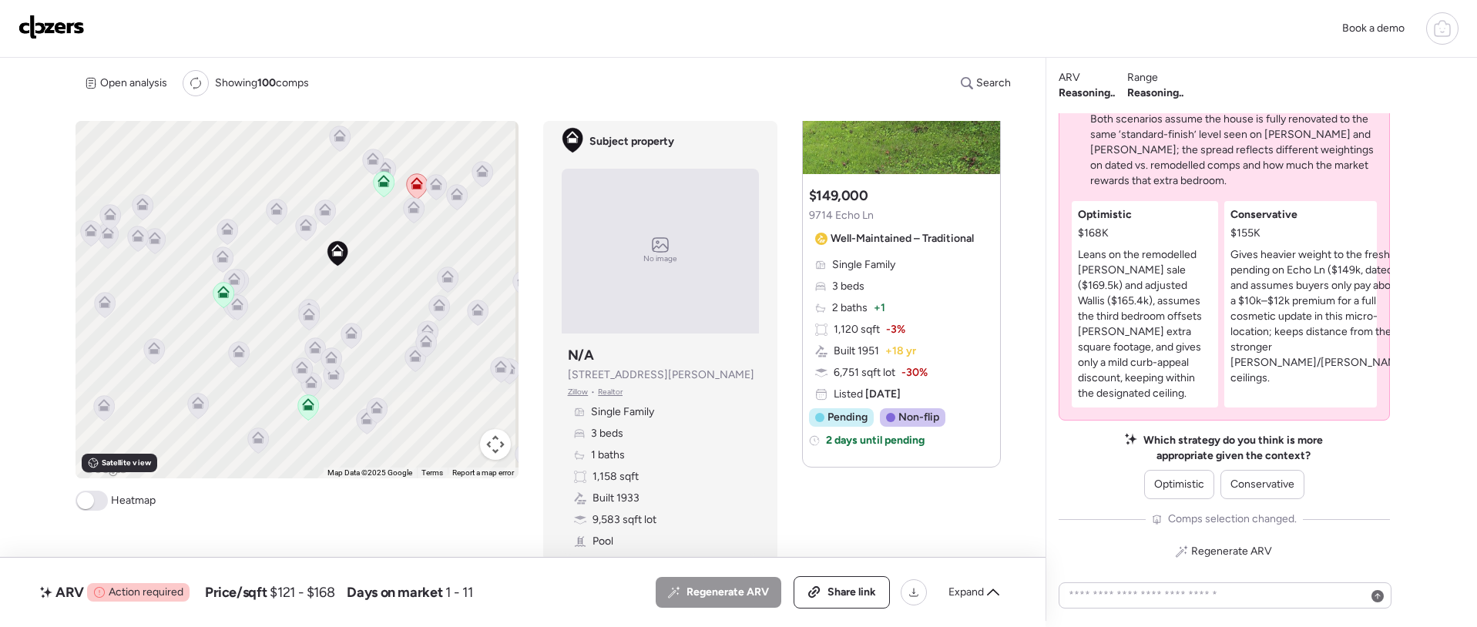
click at [415, 179] on icon at bounding box center [417, 180] width 12 height 7
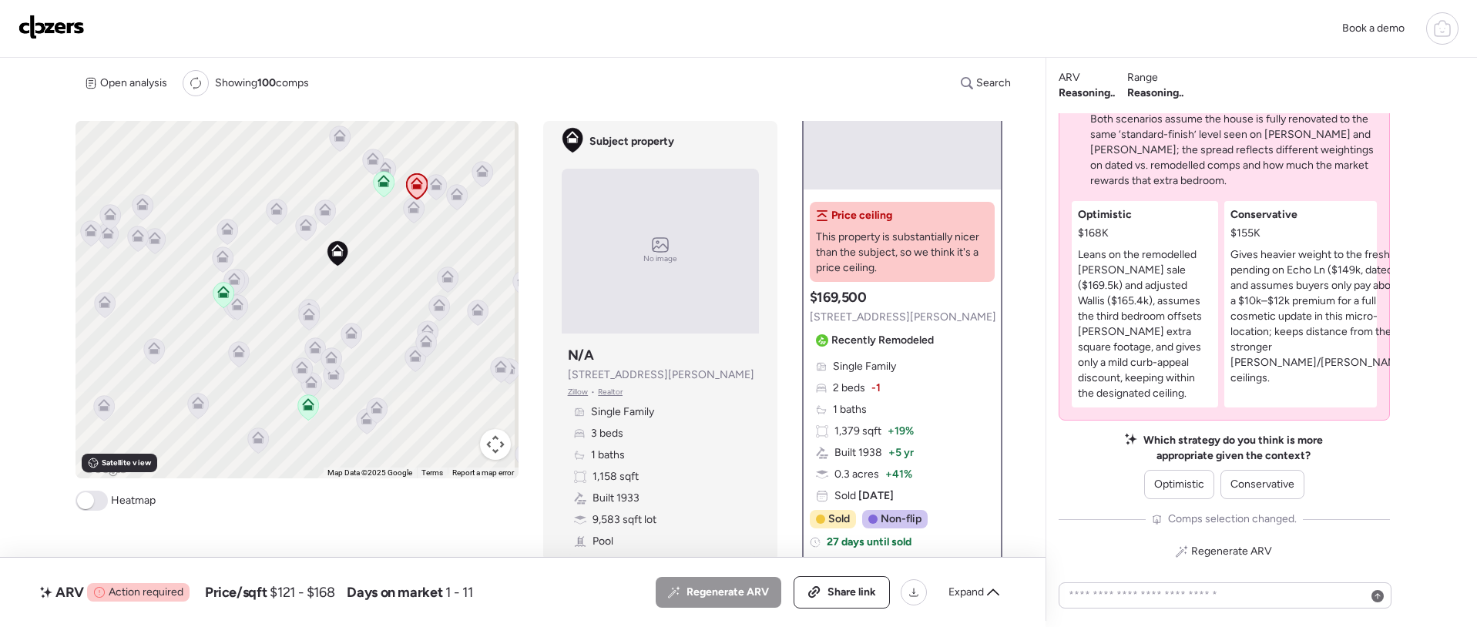
scroll to position [147, 0]
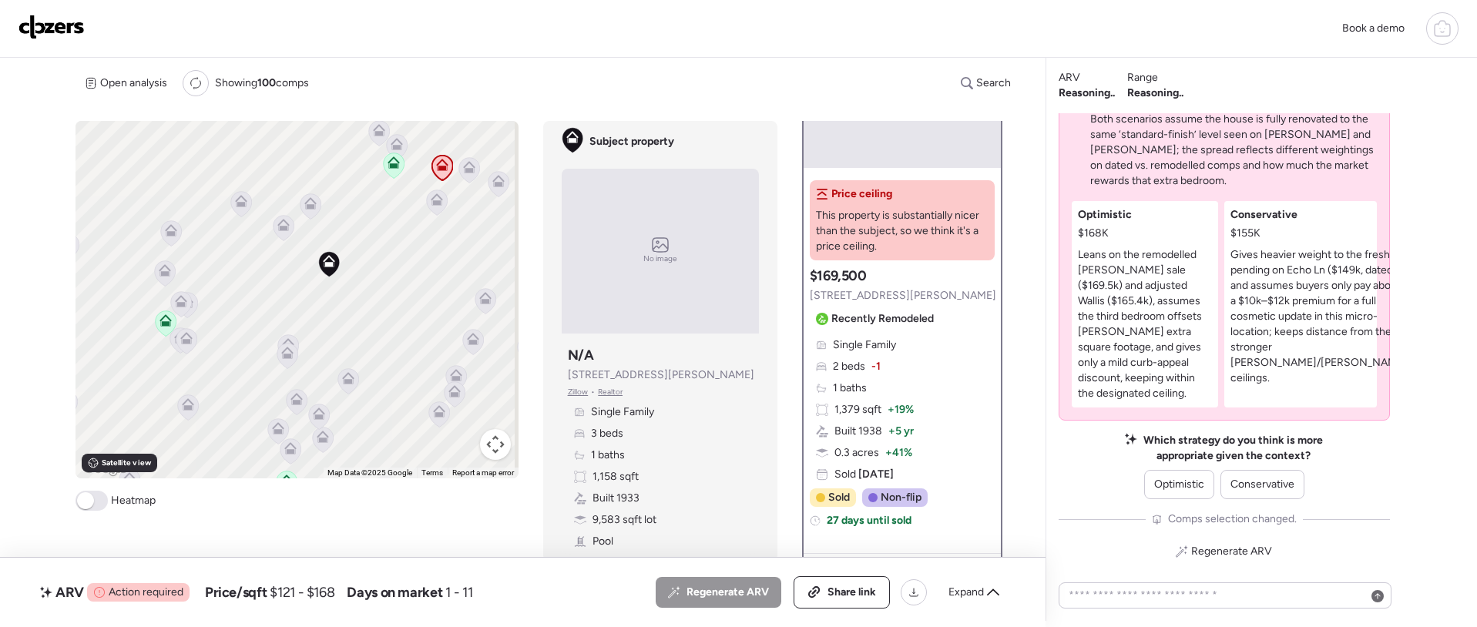
click at [182, 342] on icon at bounding box center [186, 341] width 10 height 5
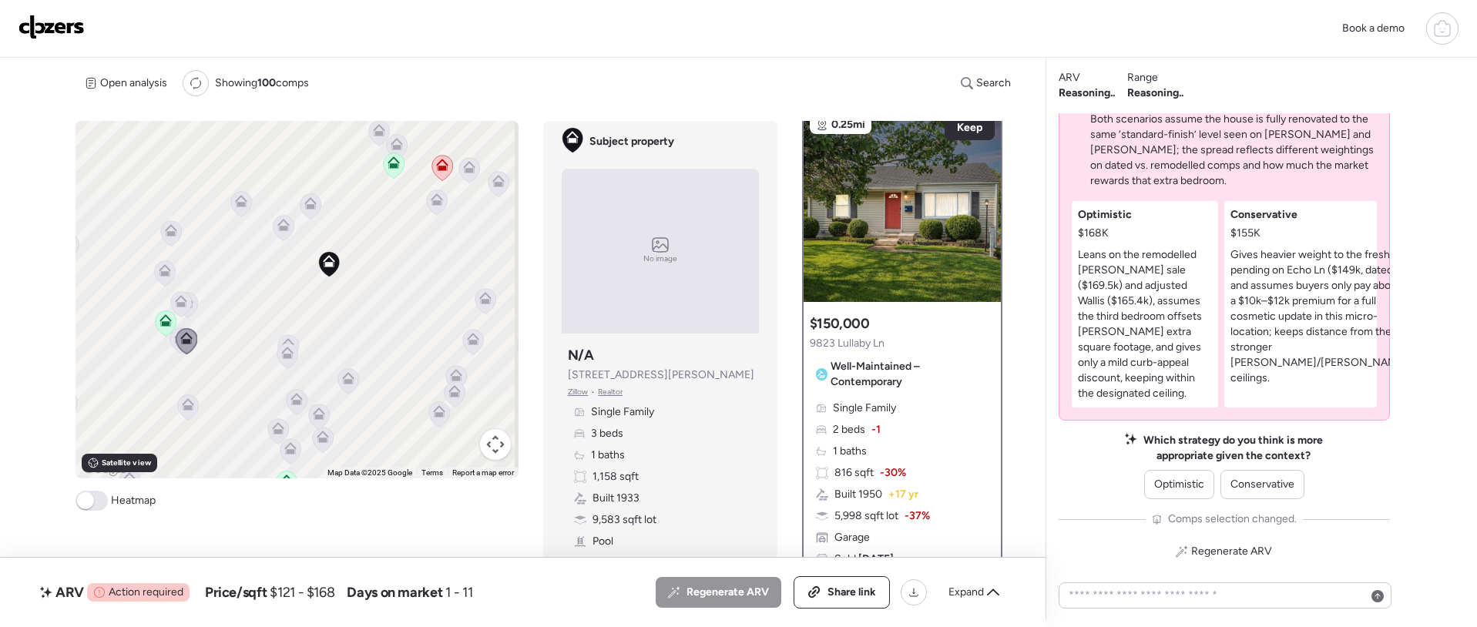
scroll to position [0, 0]
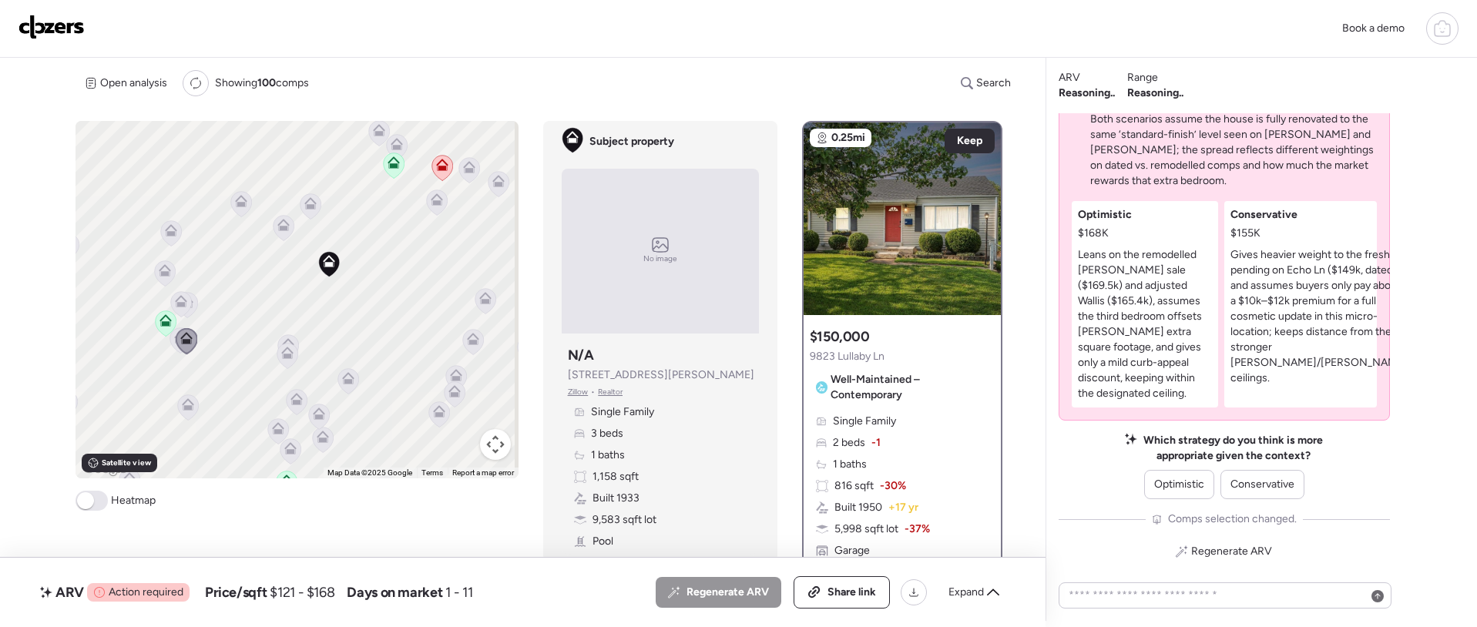
click at [186, 303] on icon at bounding box center [181, 304] width 21 height 25
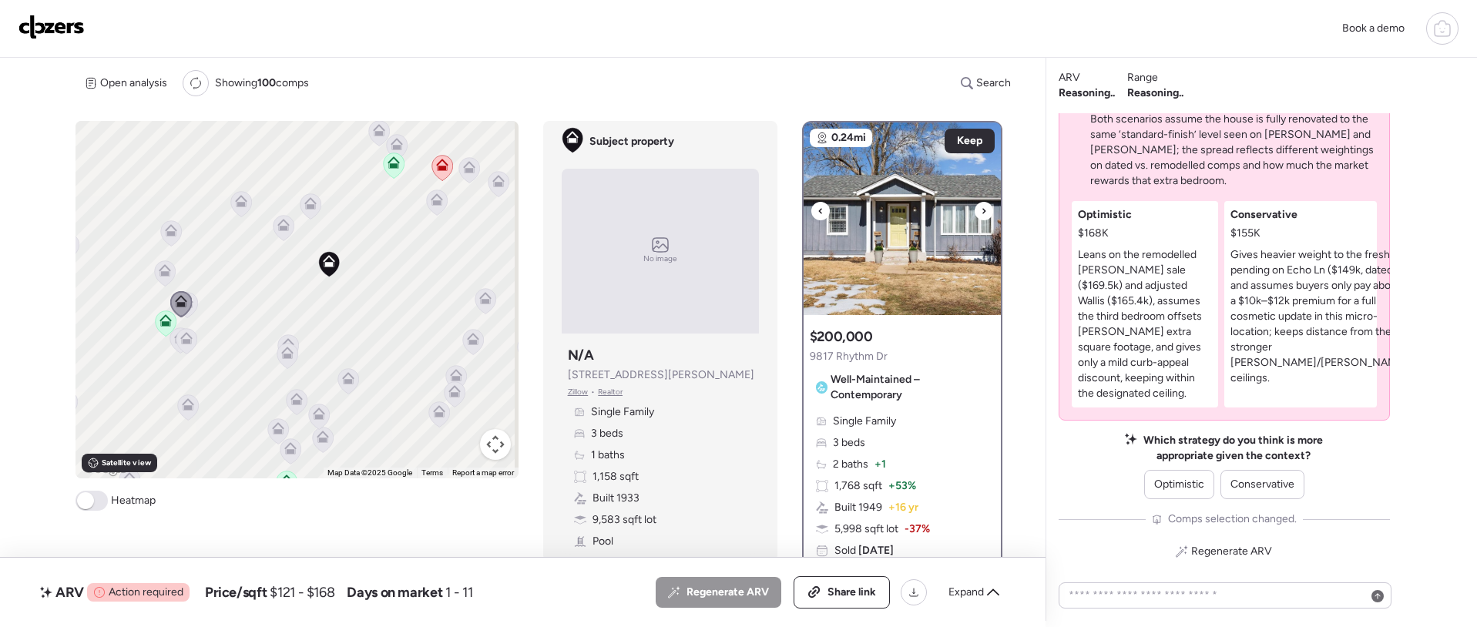
click at [981, 205] on icon at bounding box center [983, 211] width 6 height 18
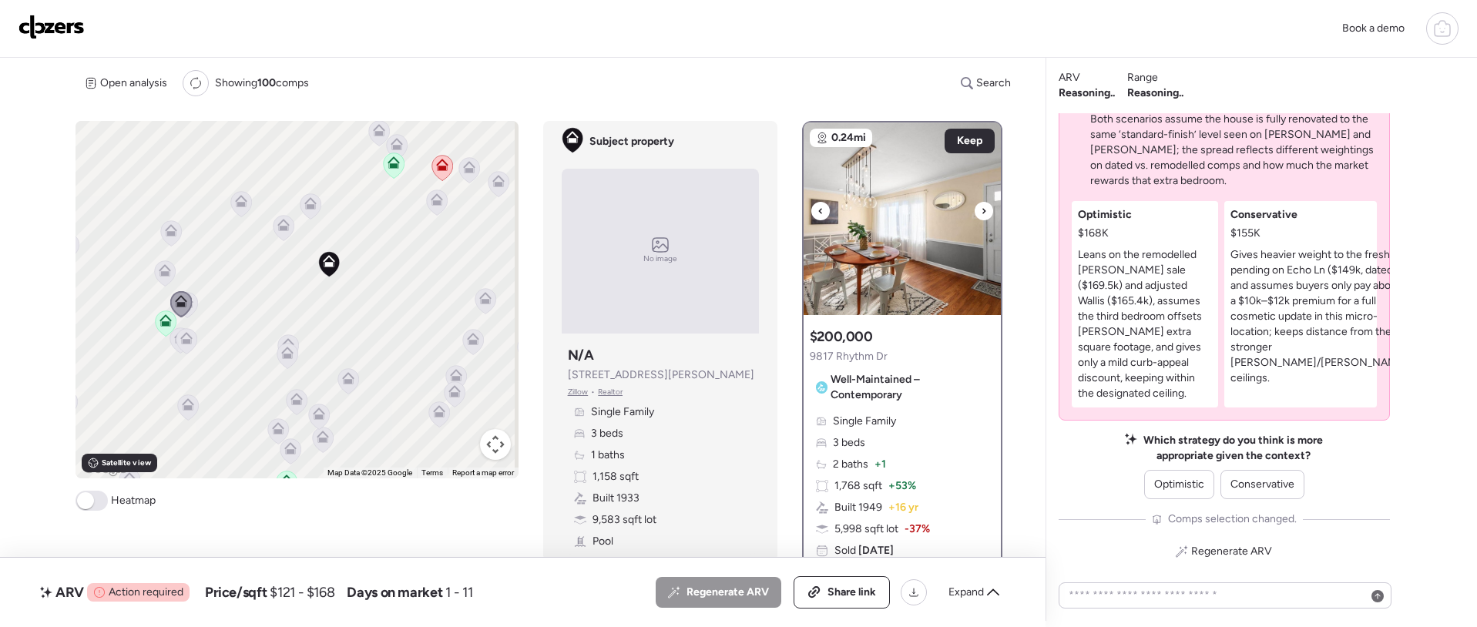
click at [819, 209] on div at bounding box center [820, 211] width 18 height 18
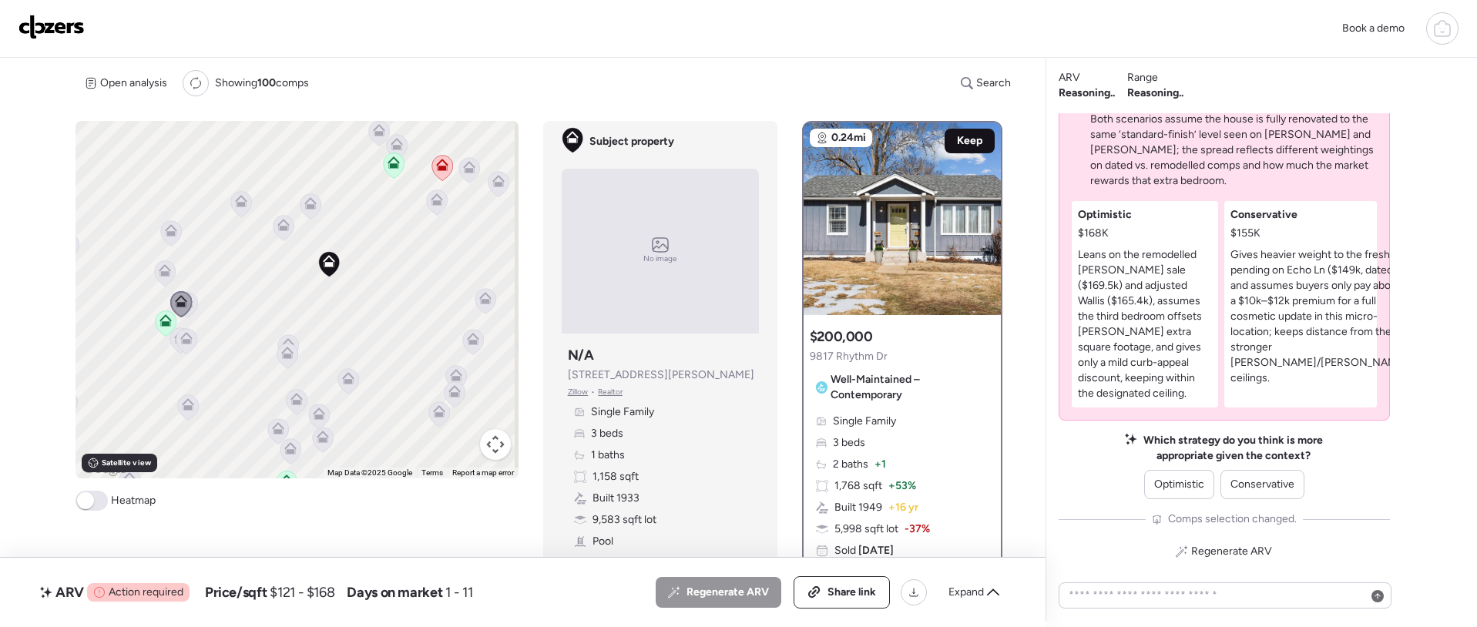
click at [970, 142] on span "Keep" at bounding box center [969, 140] width 25 height 15
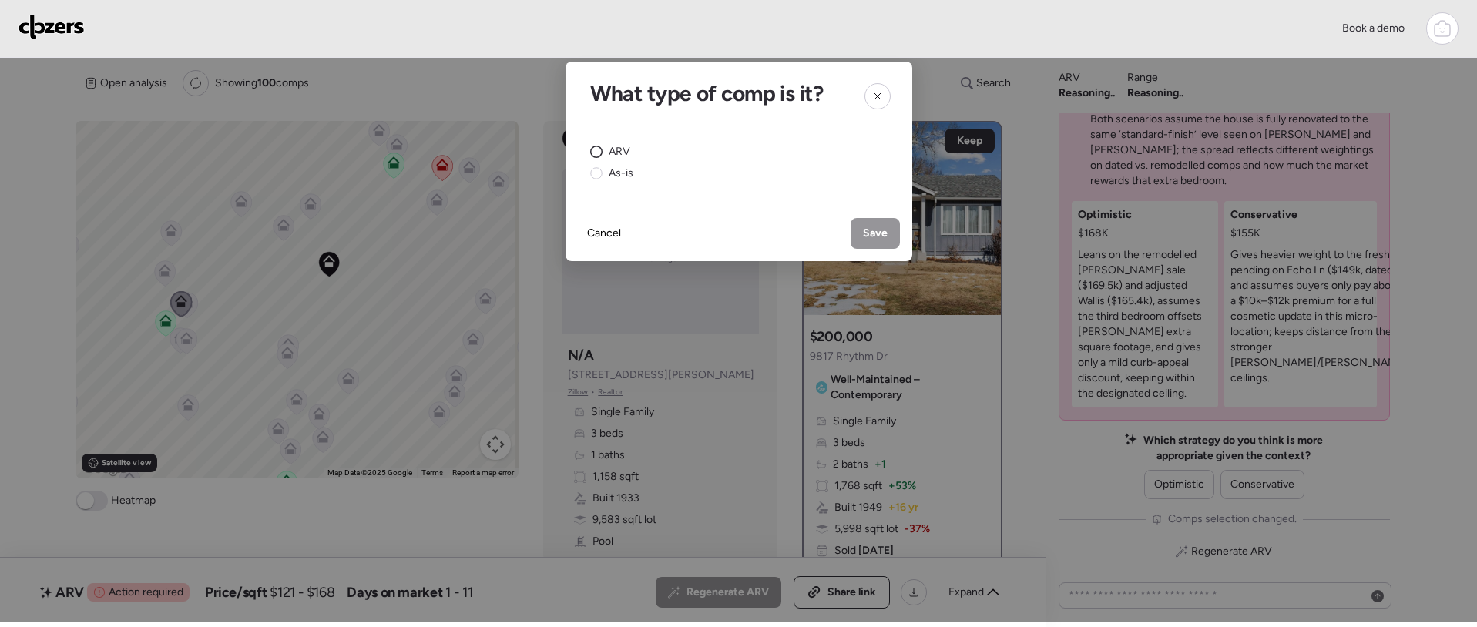
click at [610, 153] on span "ARV" at bounding box center [619, 151] width 22 height 15
click at [870, 232] on span "Save" at bounding box center [875, 233] width 25 height 15
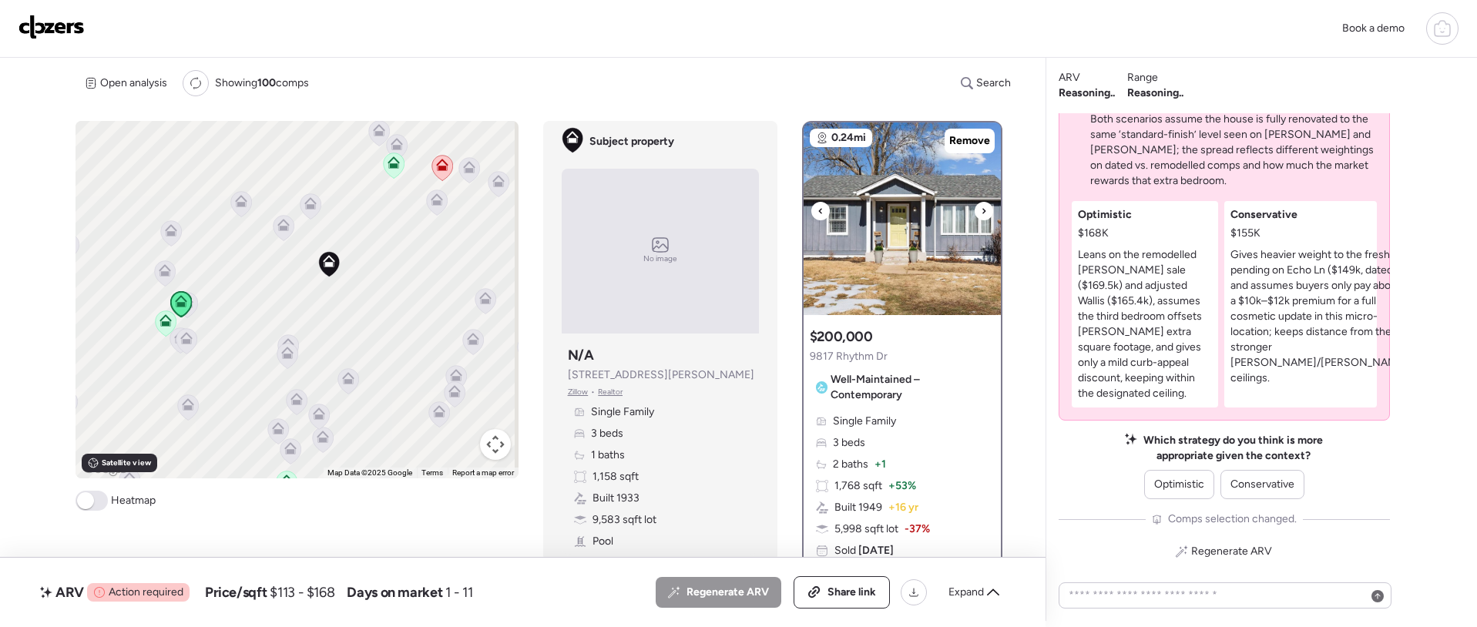
click at [980, 216] on icon at bounding box center [983, 211] width 6 height 18
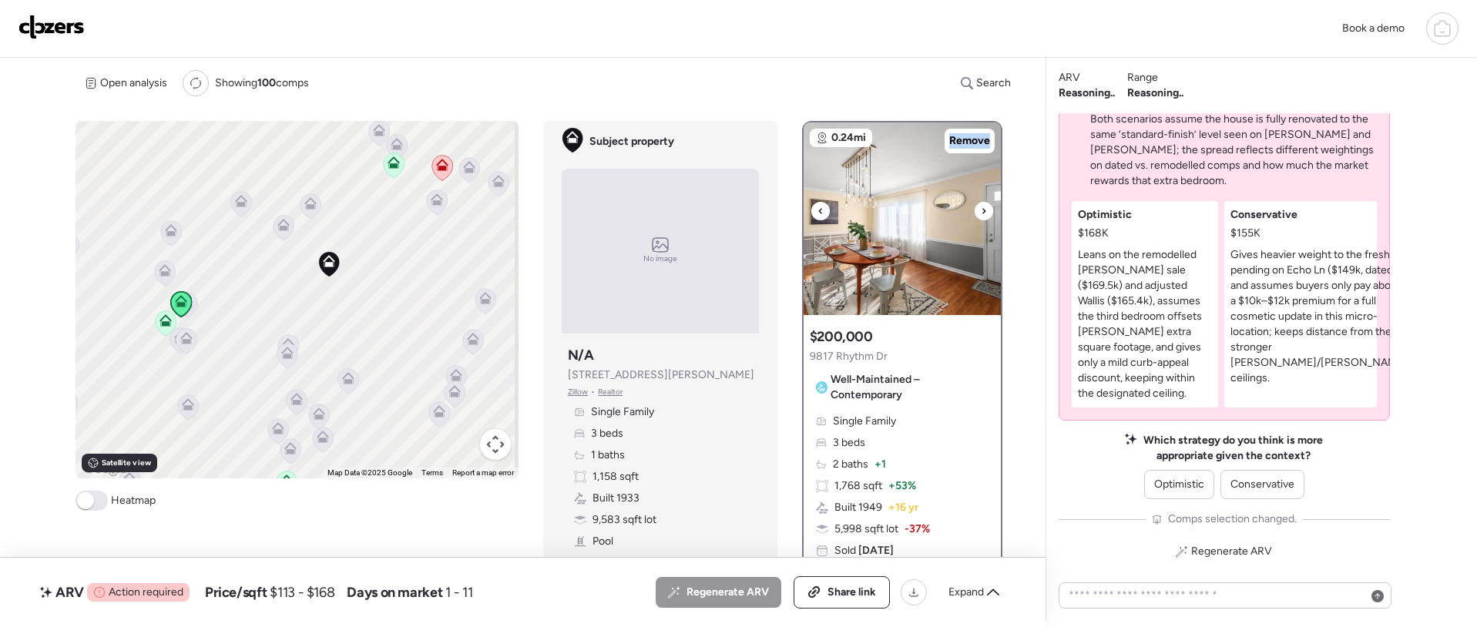
click at [980, 216] on icon at bounding box center [983, 211] width 6 height 18
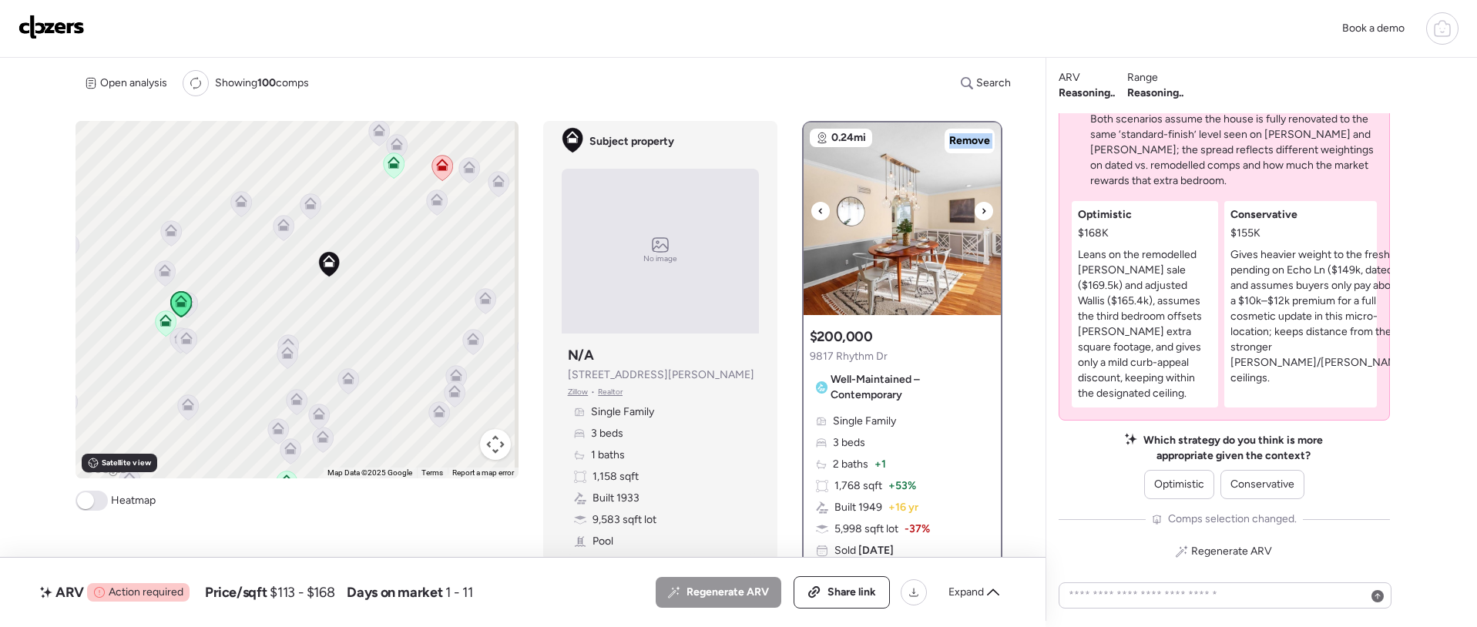
click at [980, 216] on icon at bounding box center [983, 211] width 6 height 18
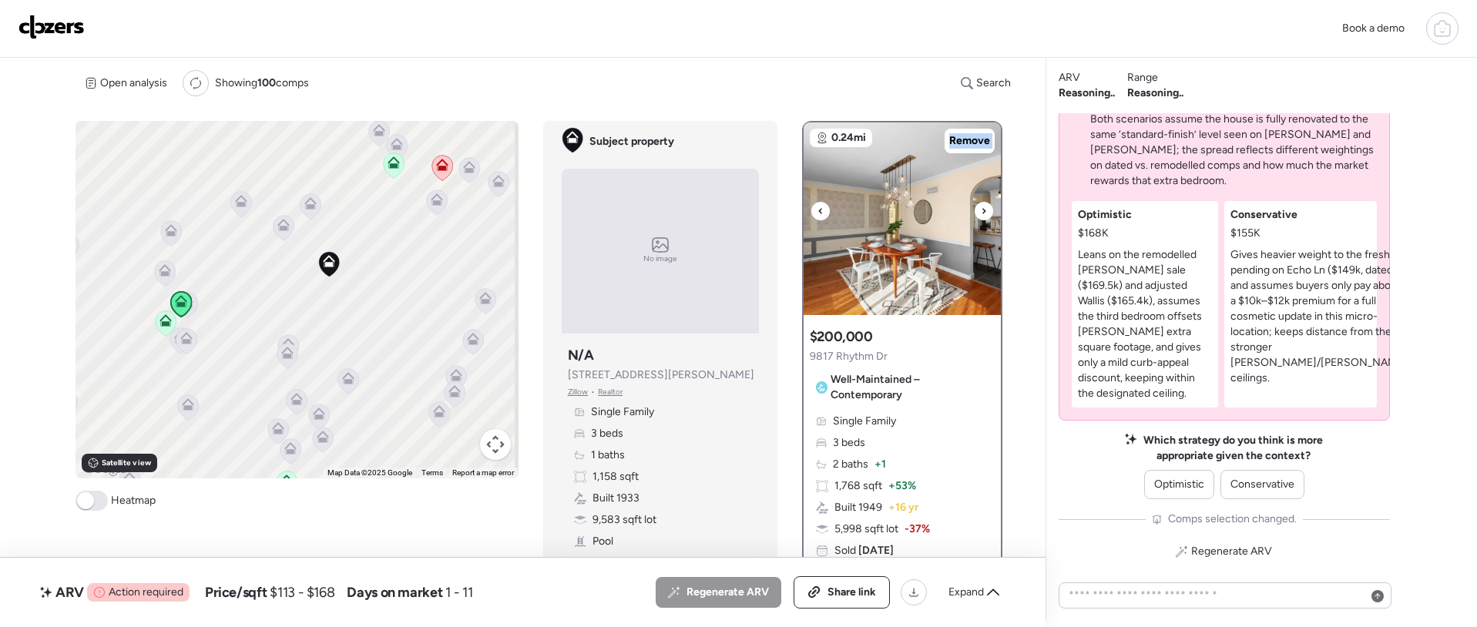
click at [980, 216] on icon at bounding box center [983, 211] width 6 height 18
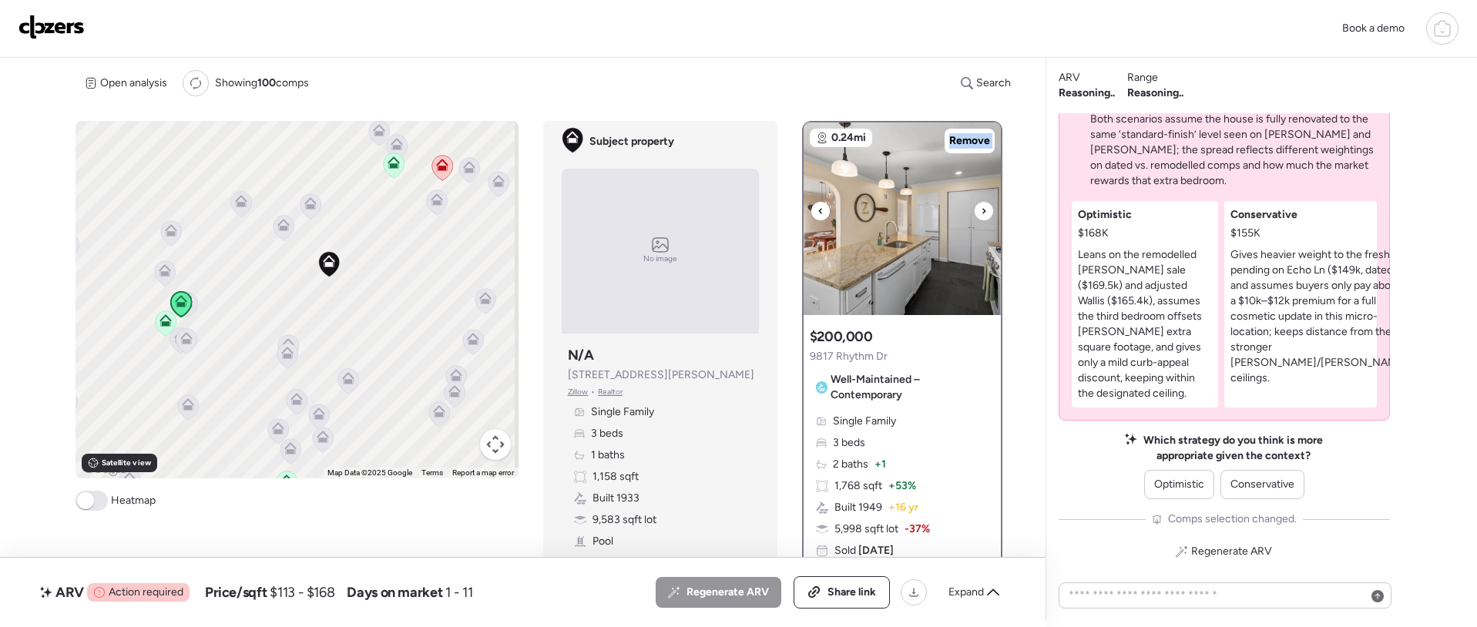
click at [980, 216] on icon at bounding box center [983, 211] width 6 height 18
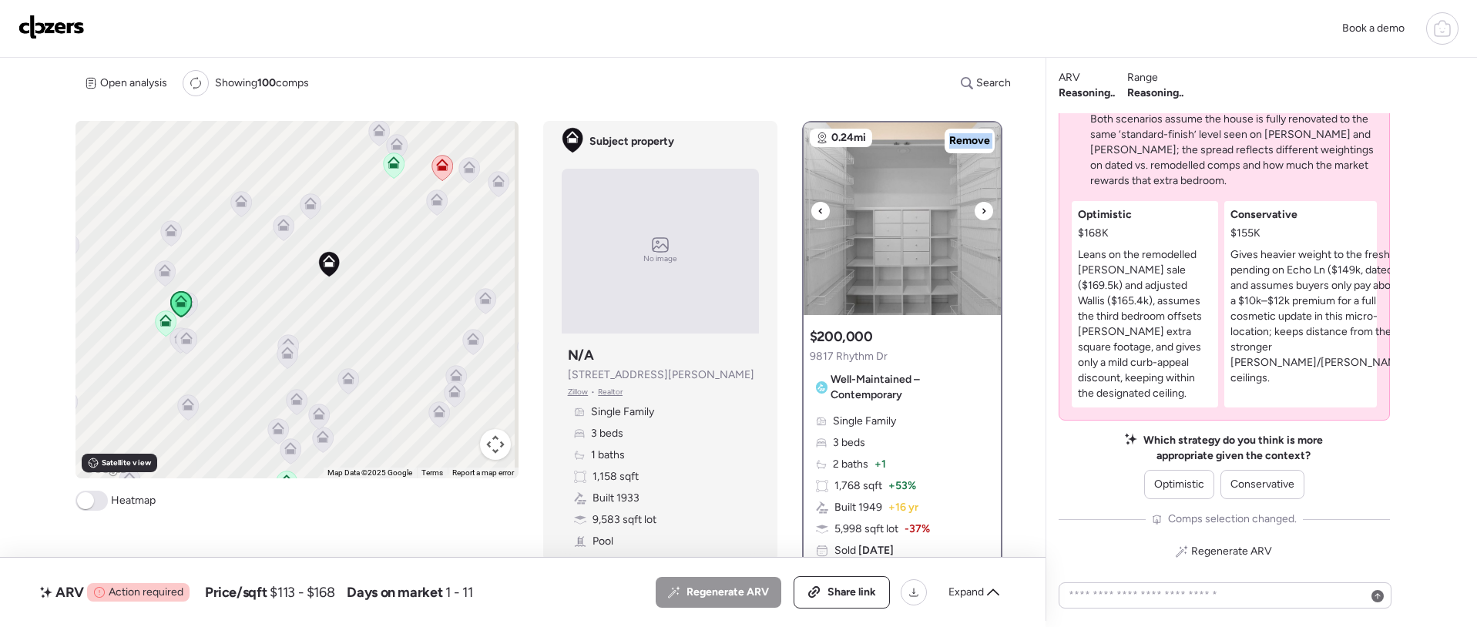
click at [980, 216] on icon at bounding box center [983, 211] width 6 height 18
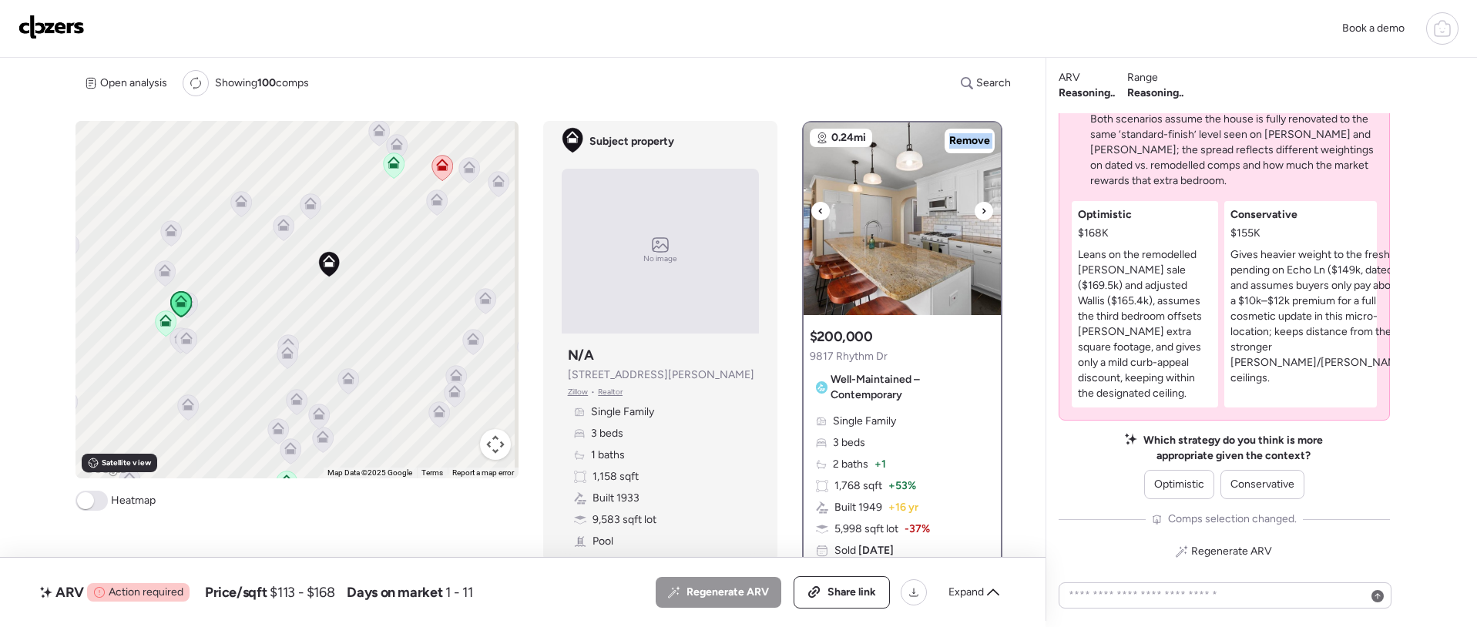
click at [980, 216] on icon at bounding box center [983, 211] width 6 height 18
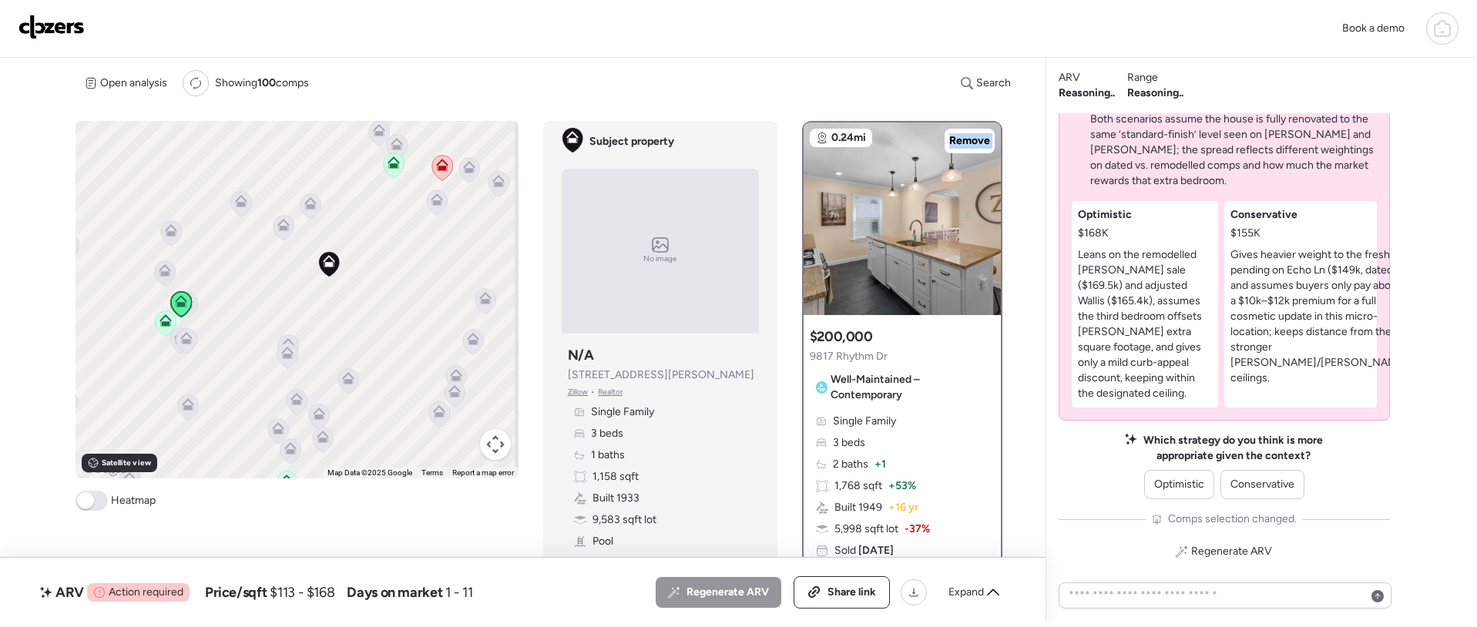
click at [161, 324] on icon at bounding box center [165, 323] width 10 height 5
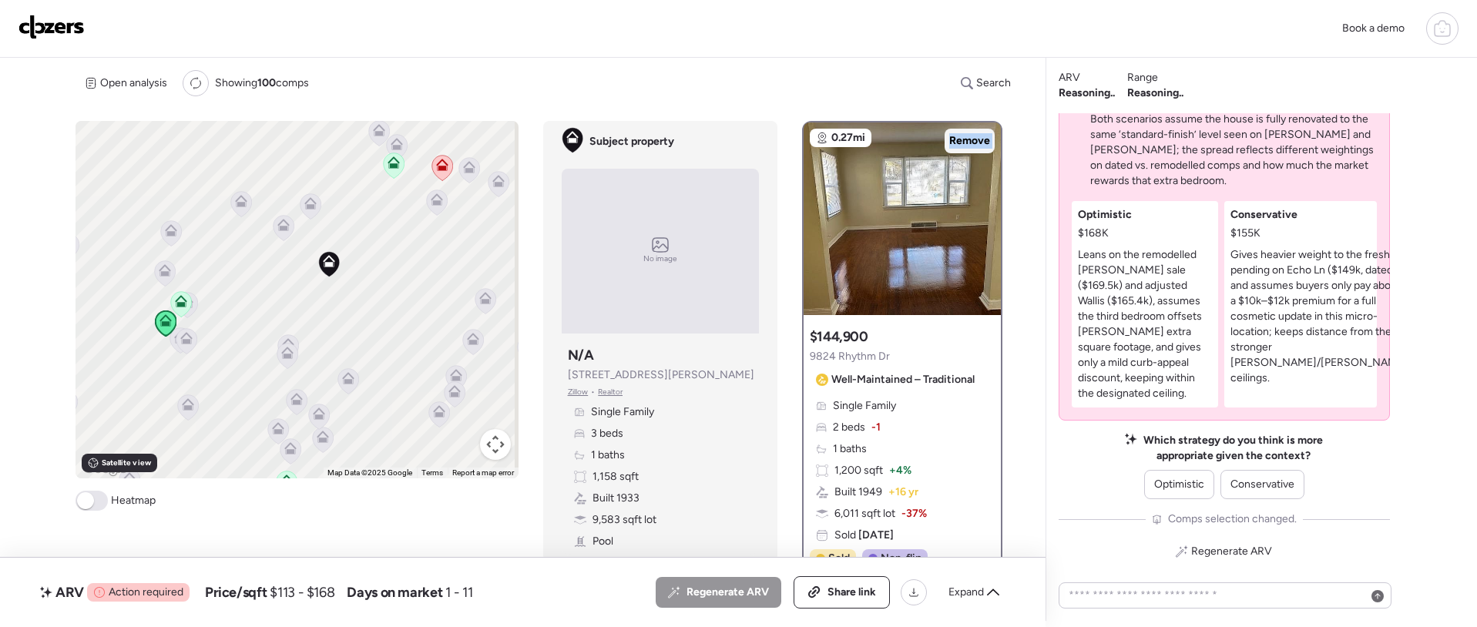
click at [968, 134] on span "Remove" at bounding box center [969, 140] width 41 height 15
click at [178, 309] on icon at bounding box center [181, 304] width 21 height 25
click at [179, 301] on icon at bounding box center [181, 301] width 12 height 12
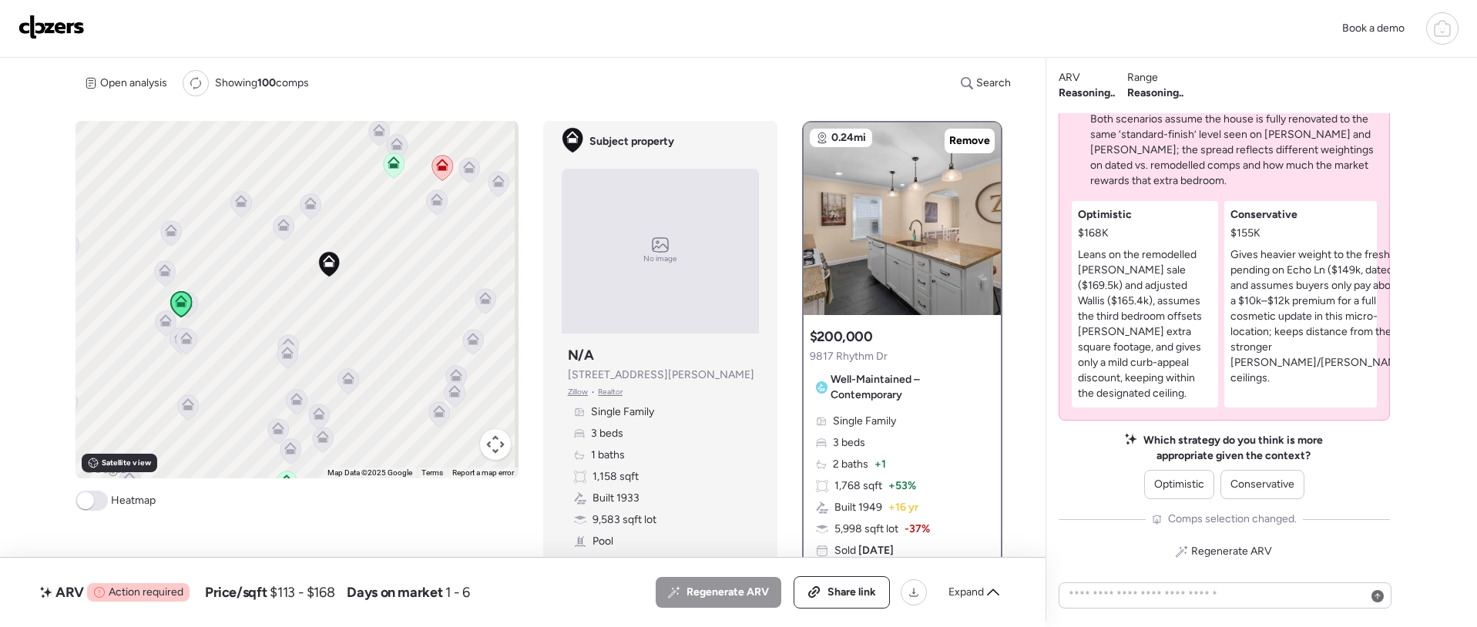
click at [161, 275] on icon at bounding box center [164, 273] width 10 height 5
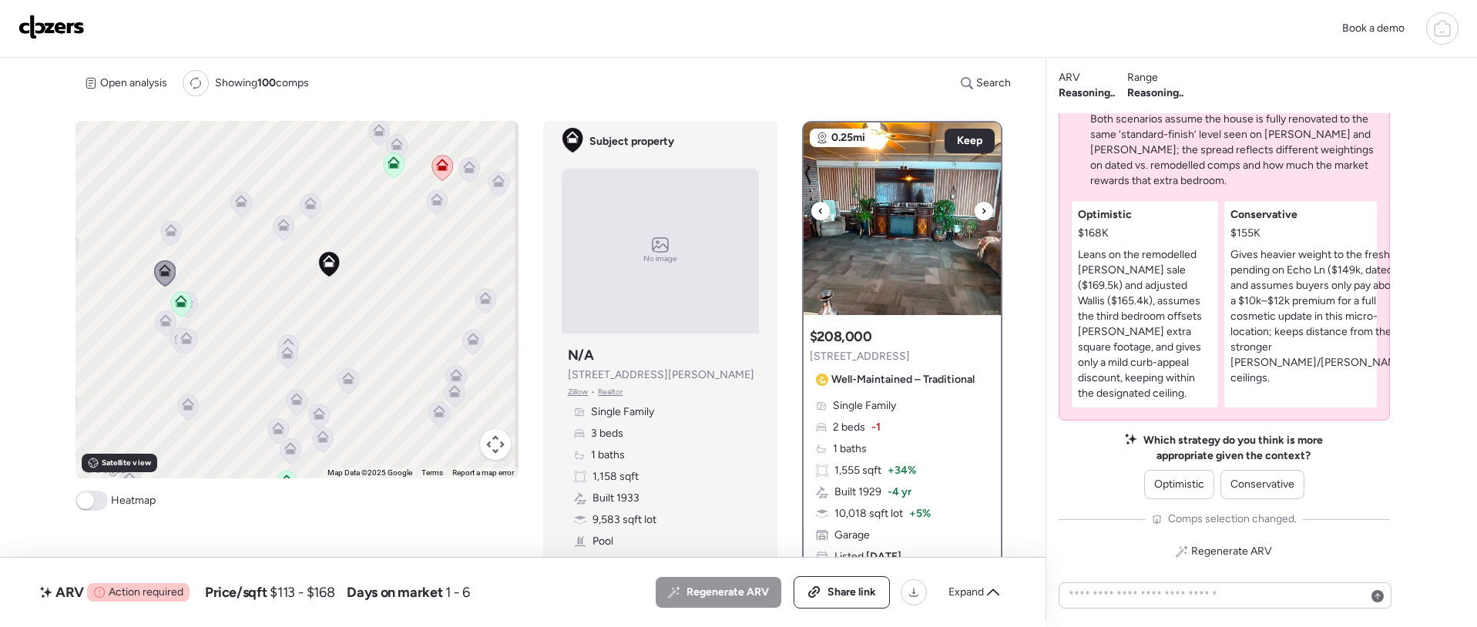
click at [817, 214] on icon at bounding box center [820, 211] width 6 height 18
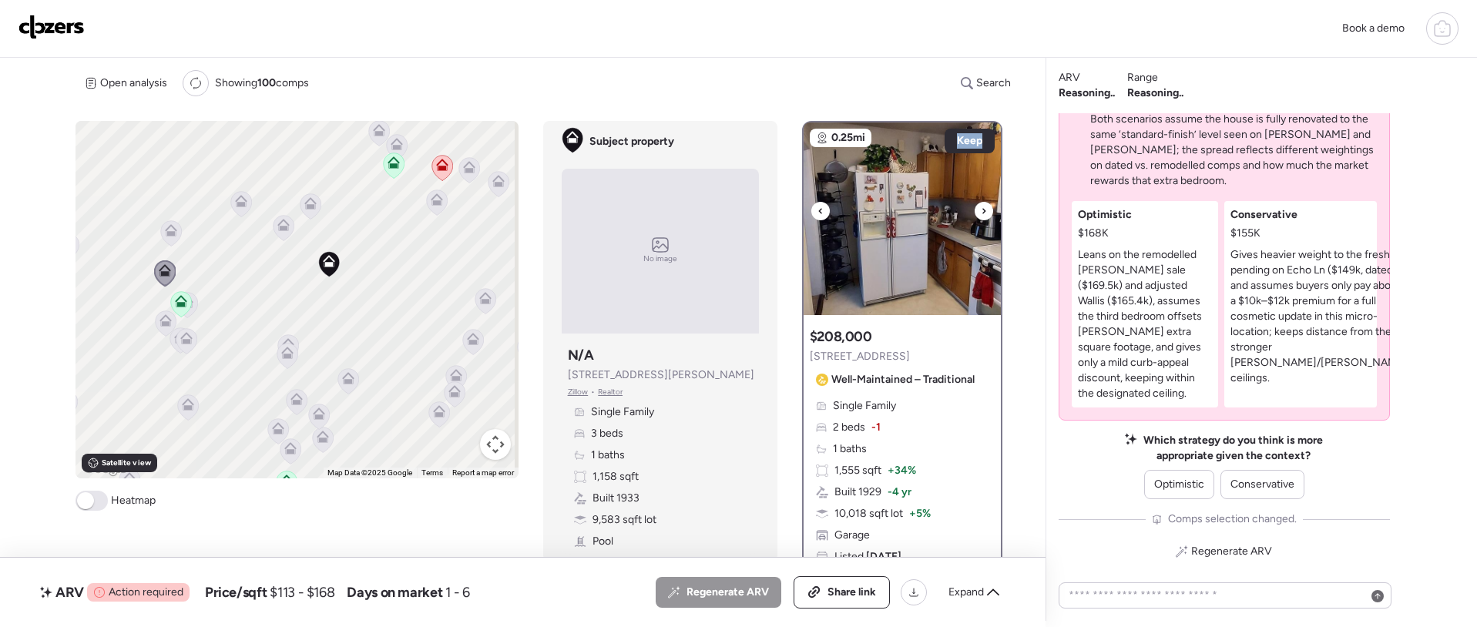
click at [817, 214] on icon at bounding box center [820, 211] width 6 height 18
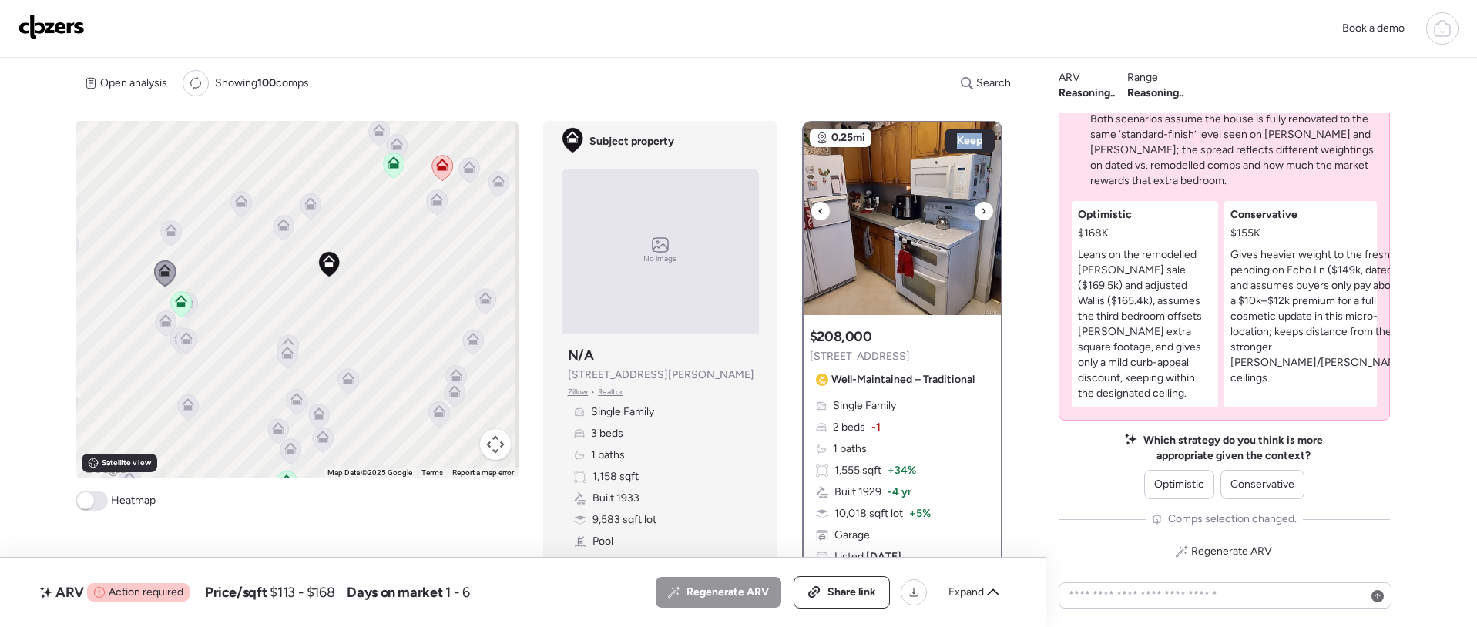
click at [927, 212] on img at bounding box center [901, 218] width 197 height 193
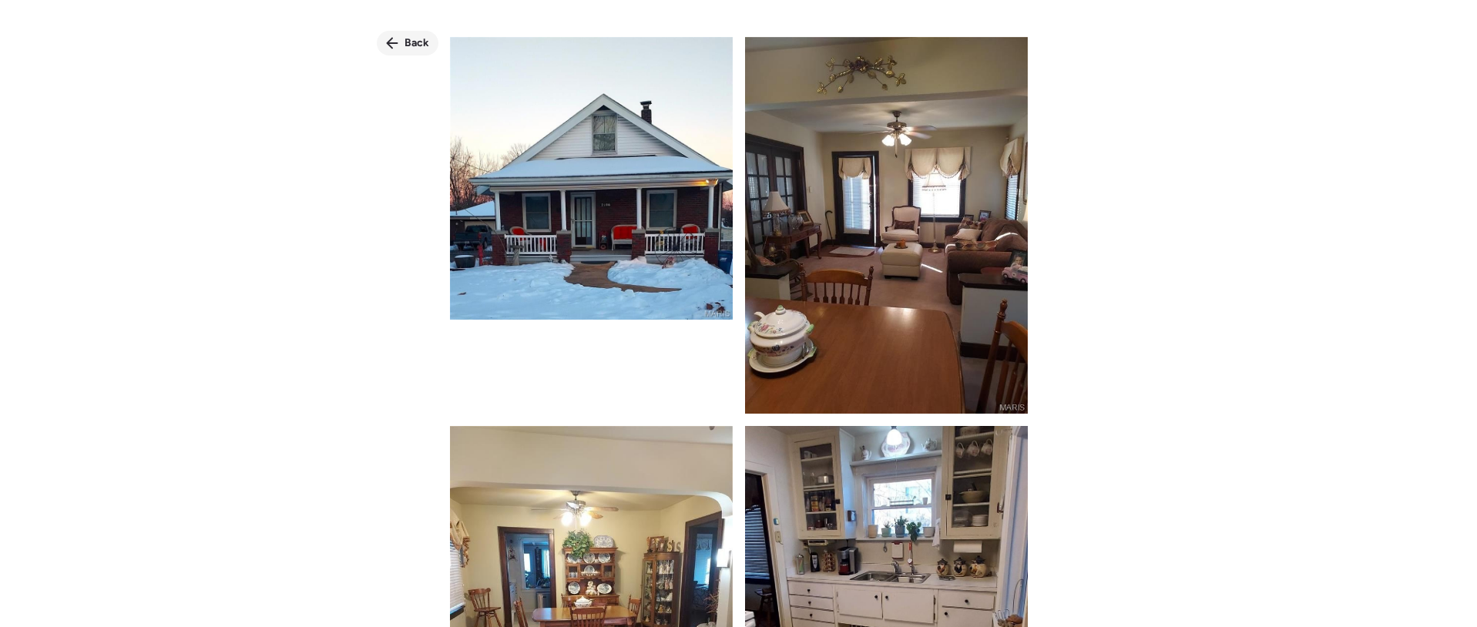
click at [417, 39] on span "Back" at bounding box center [416, 42] width 25 height 15
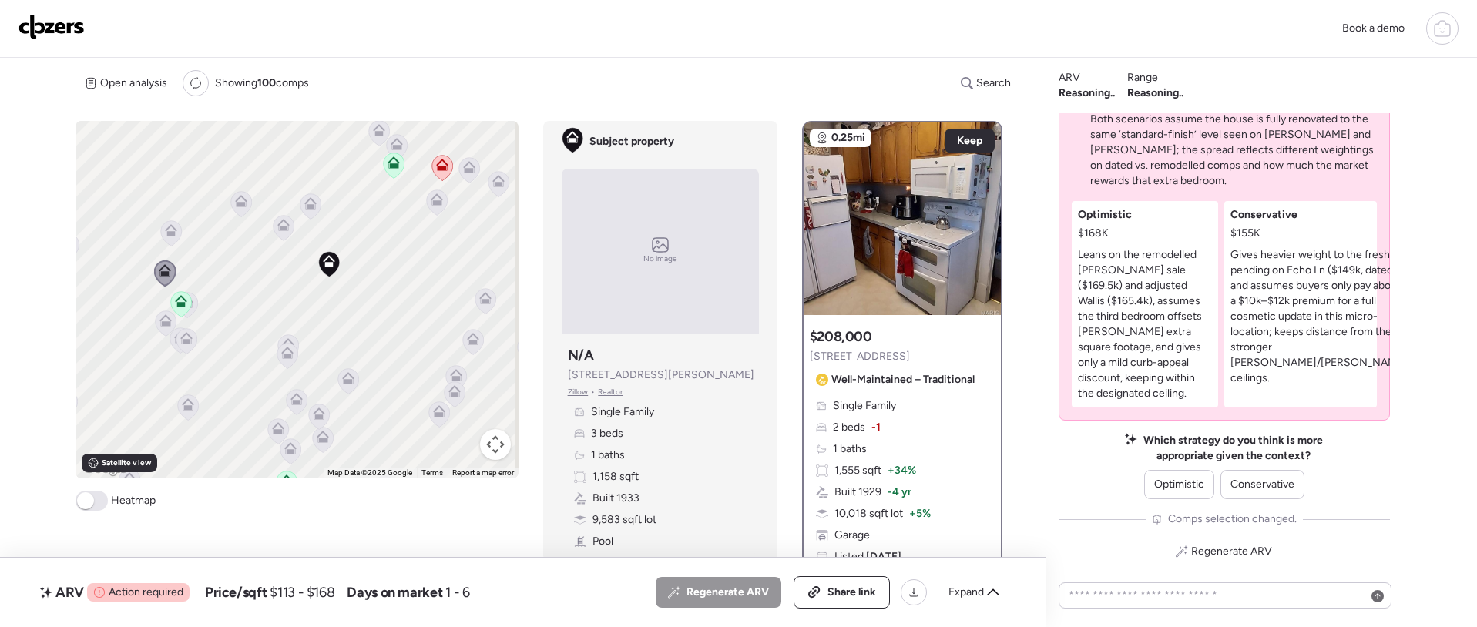
click at [169, 240] on icon at bounding box center [171, 233] width 21 height 25
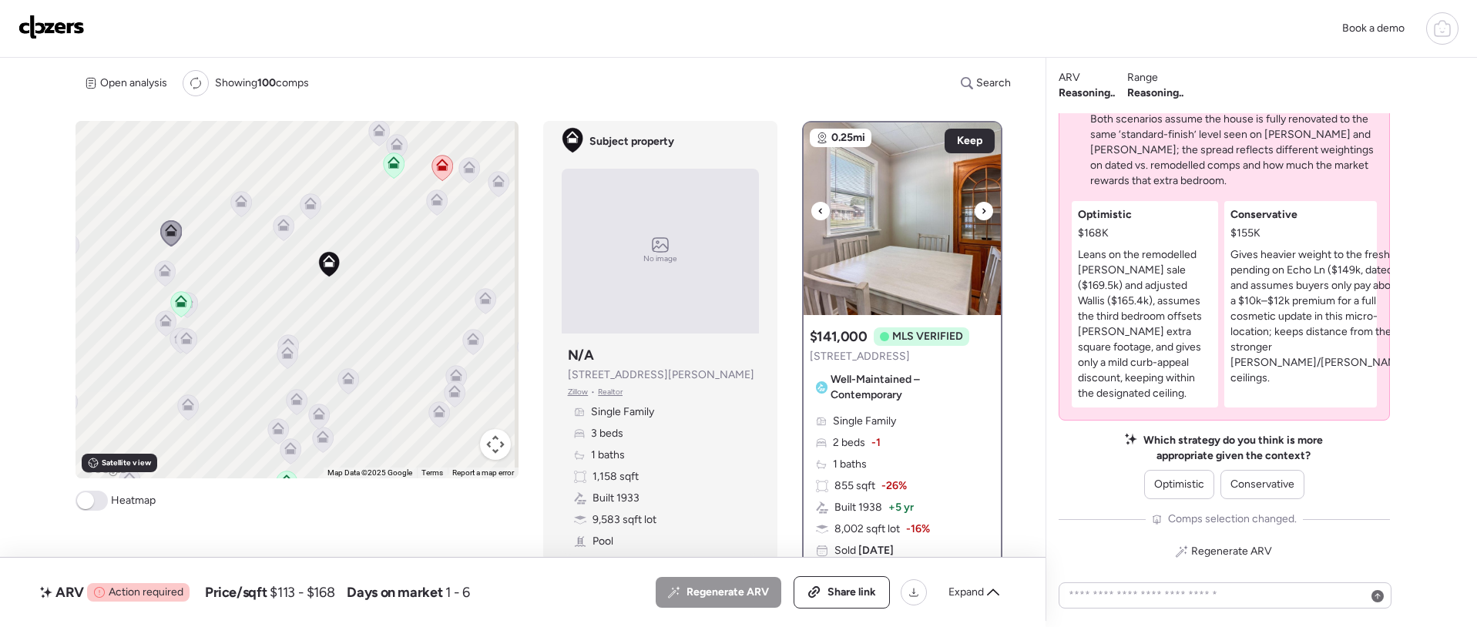
click at [980, 214] on icon at bounding box center [983, 211] width 6 height 18
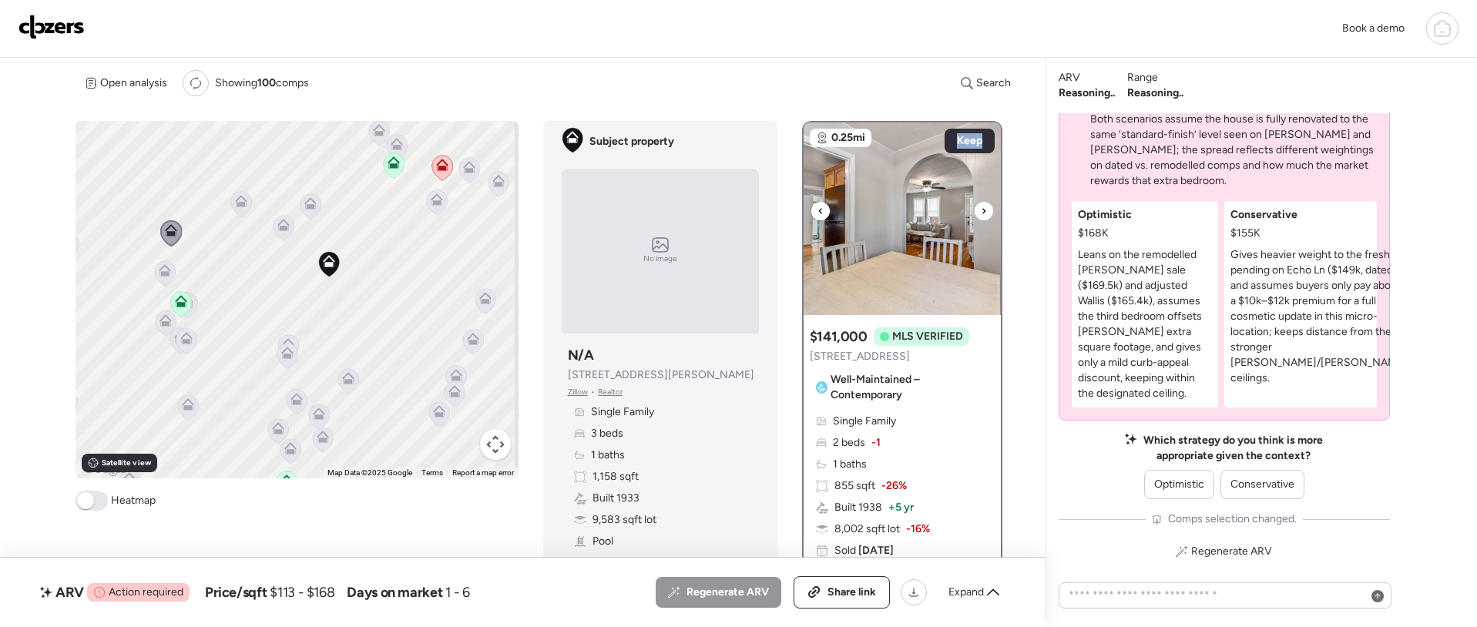
click at [980, 214] on icon at bounding box center [983, 211] width 6 height 18
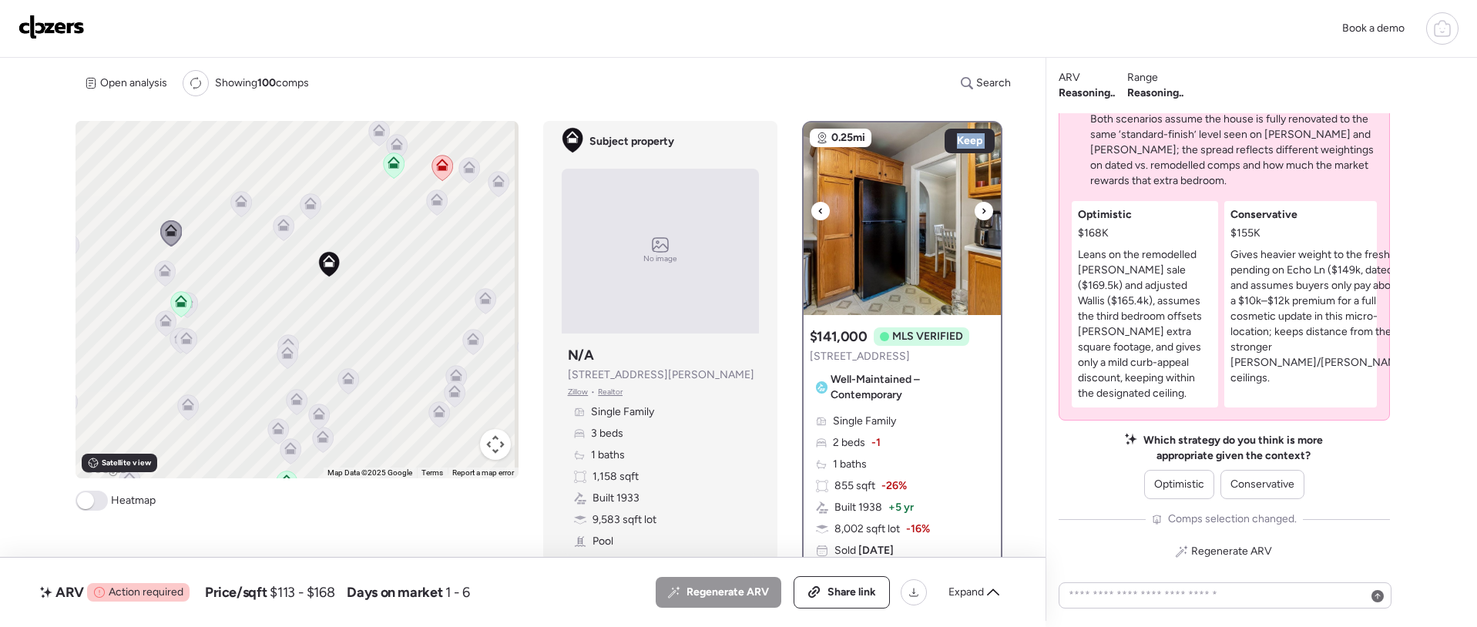
click at [980, 214] on icon at bounding box center [983, 211] width 6 height 18
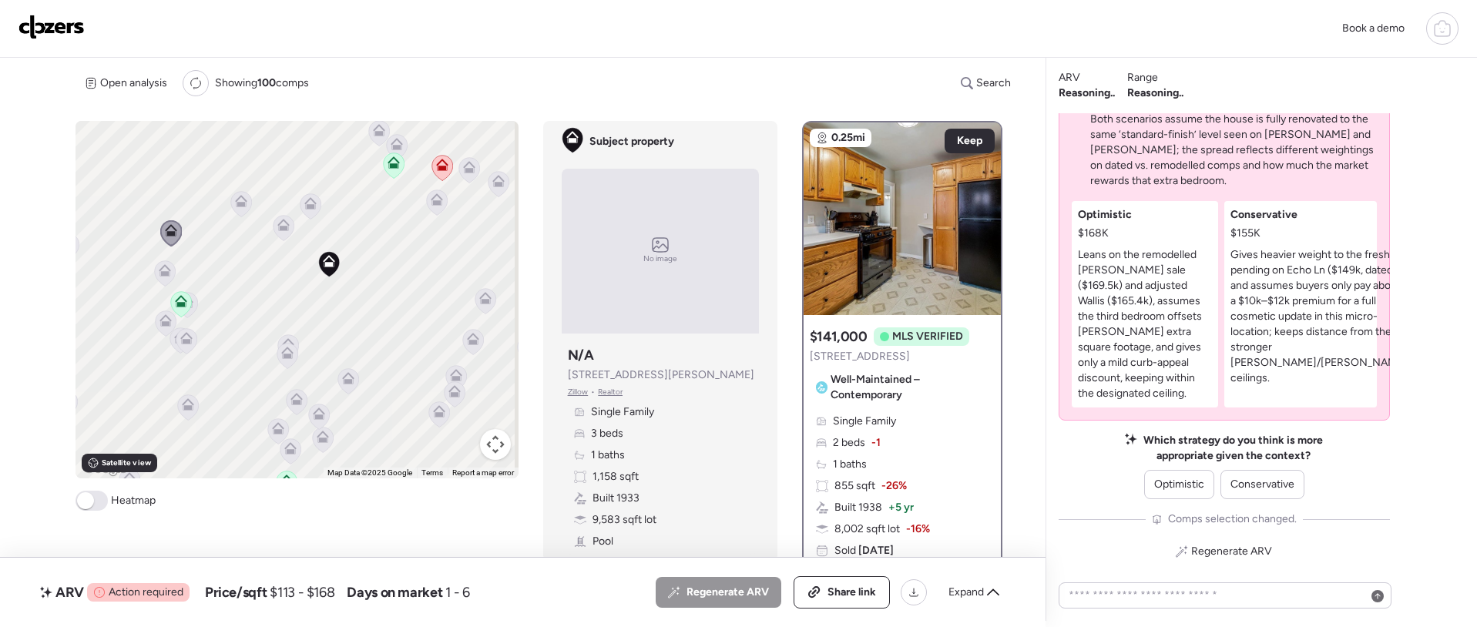
click at [236, 206] on icon at bounding box center [241, 204] width 10 height 5
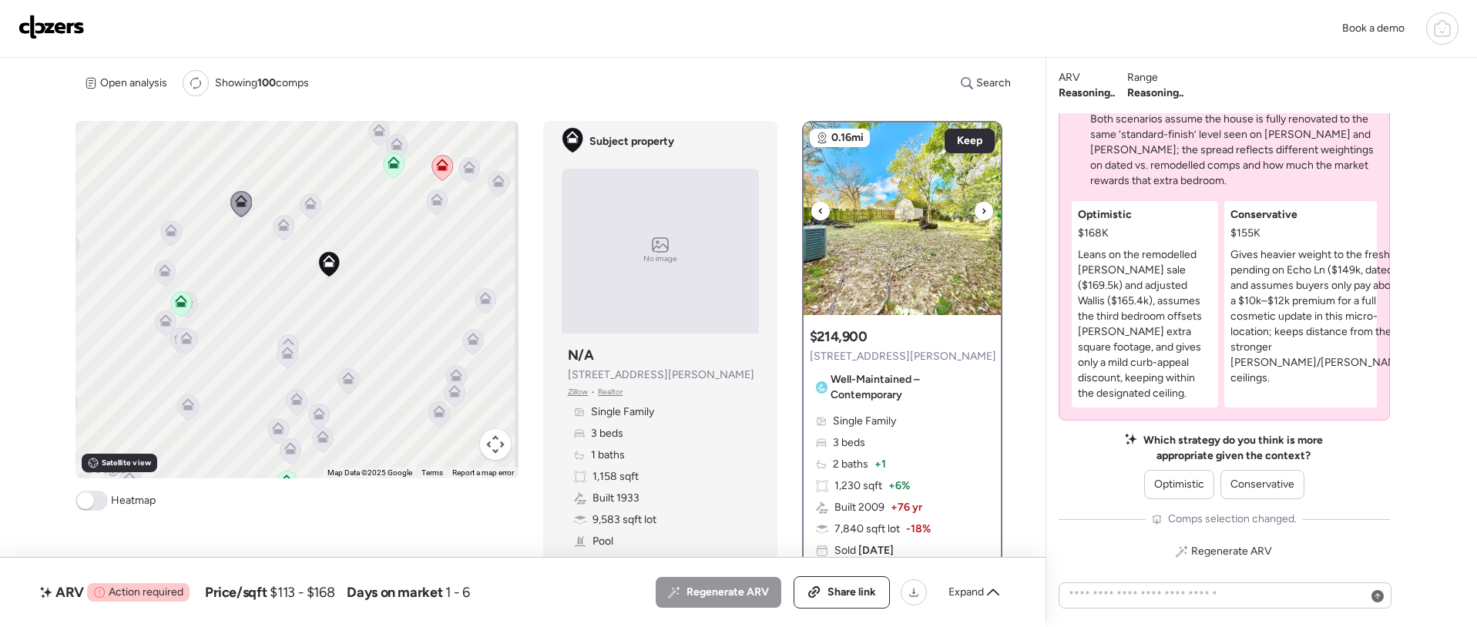
click at [817, 206] on icon at bounding box center [820, 211] width 6 height 18
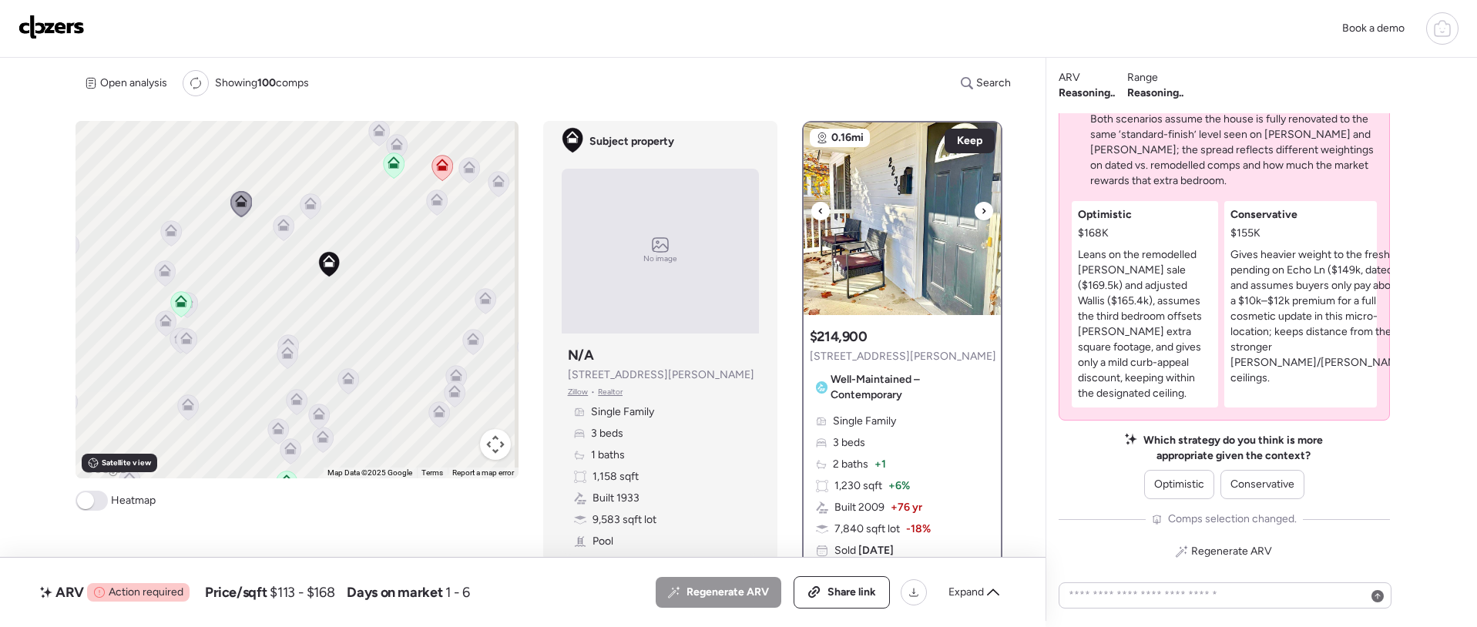
click at [817, 210] on icon at bounding box center [820, 211] width 6 height 18
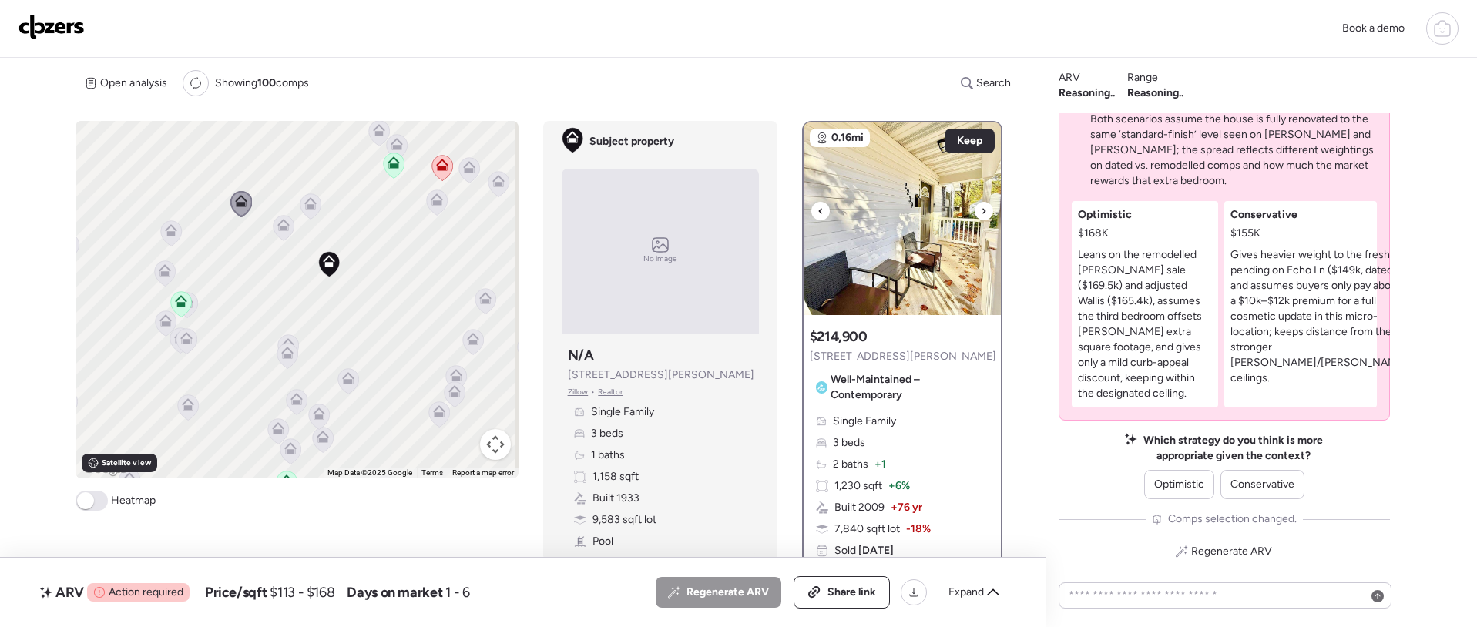
click at [817, 212] on icon at bounding box center [820, 211] width 6 height 18
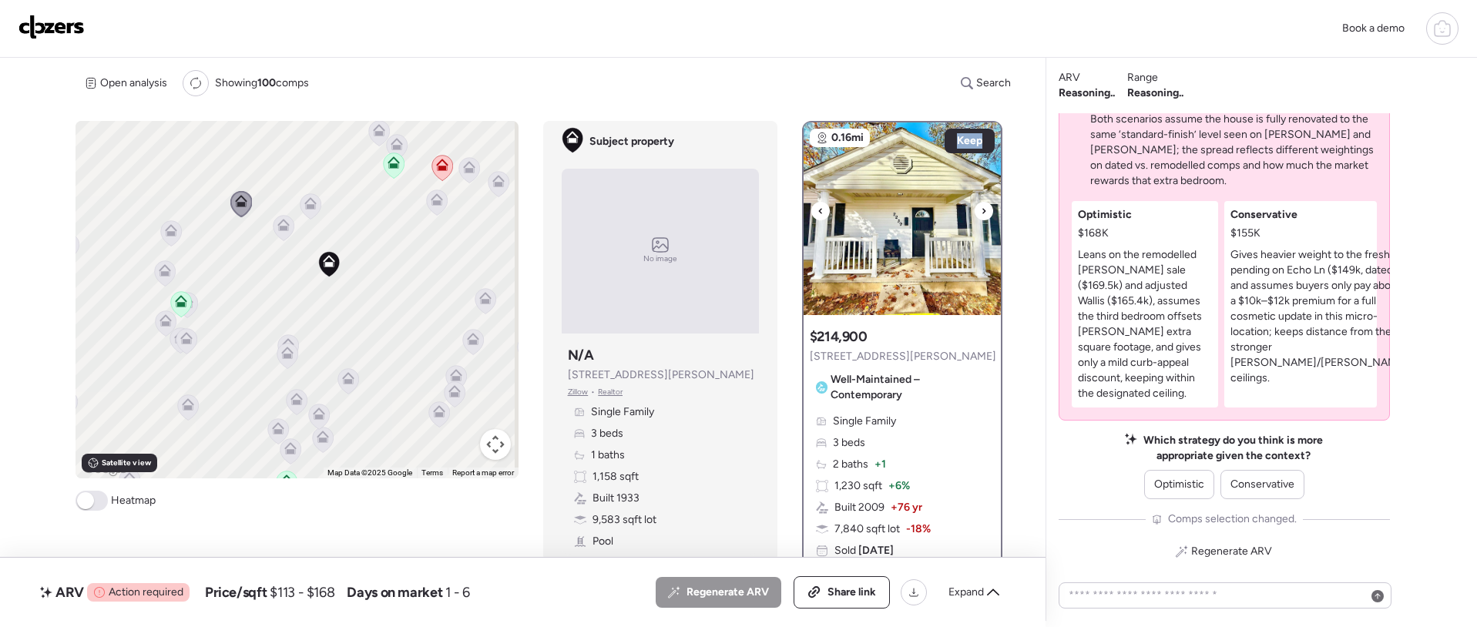
click at [817, 212] on icon at bounding box center [820, 211] width 6 height 18
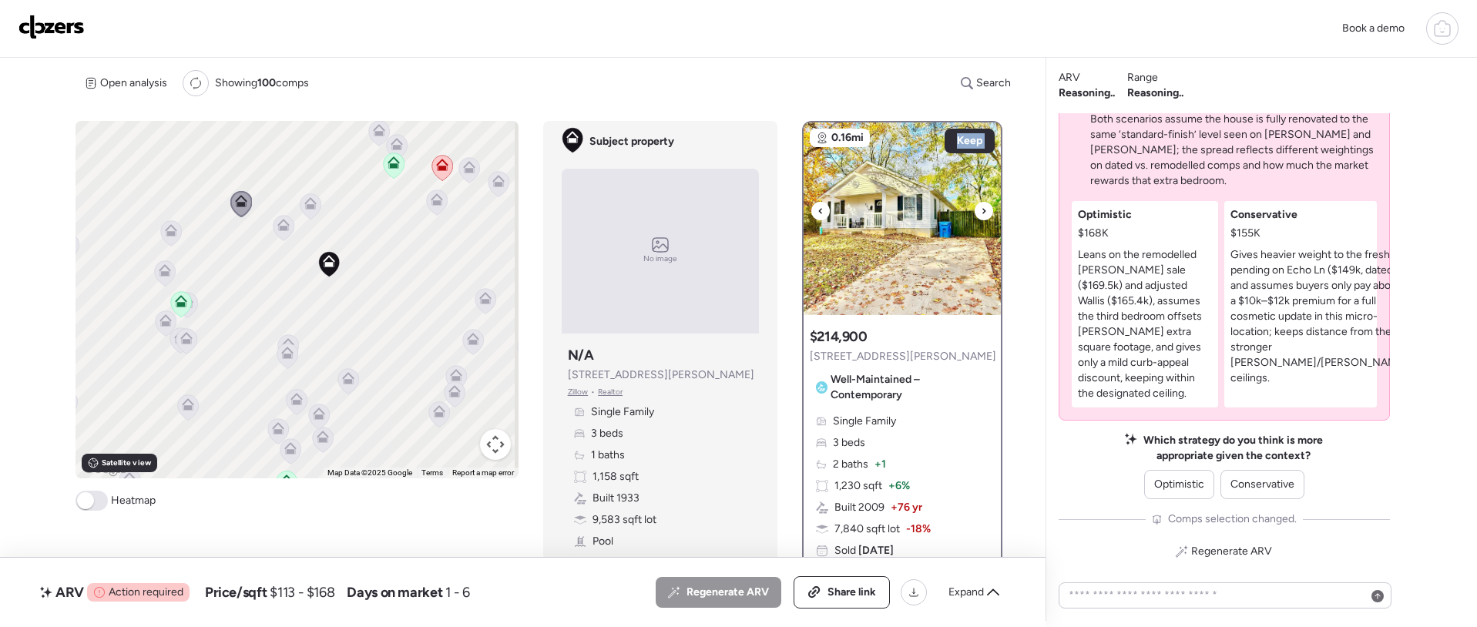
click at [817, 213] on icon at bounding box center [820, 211] width 6 height 18
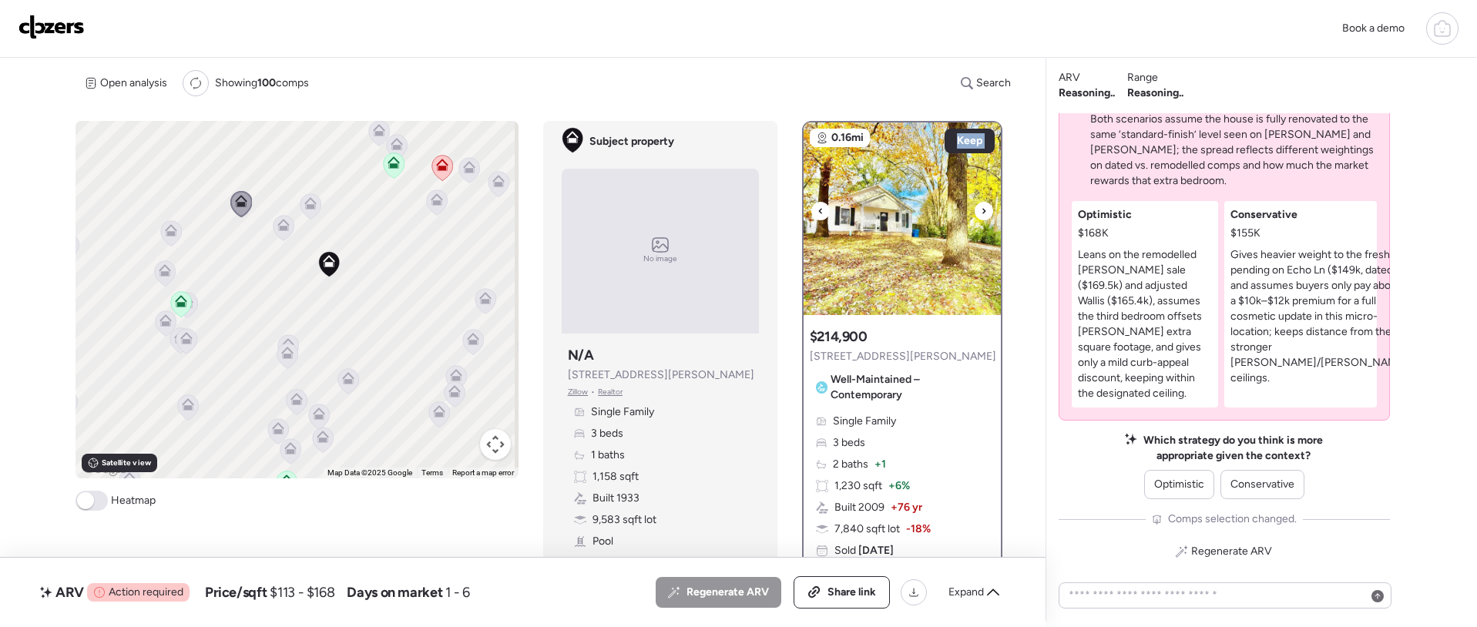
click at [817, 213] on icon at bounding box center [820, 211] width 6 height 18
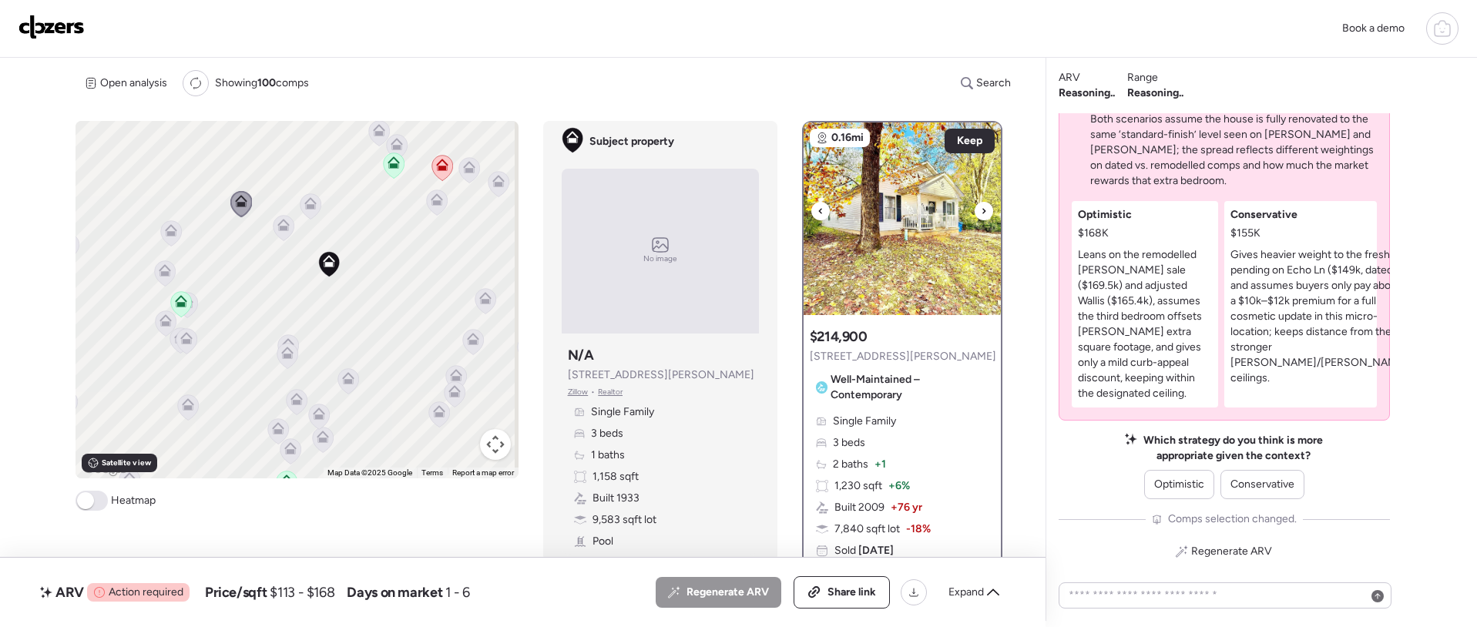
click at [817, 213] on icon at bounding box center [820, 211] width 6 height 18
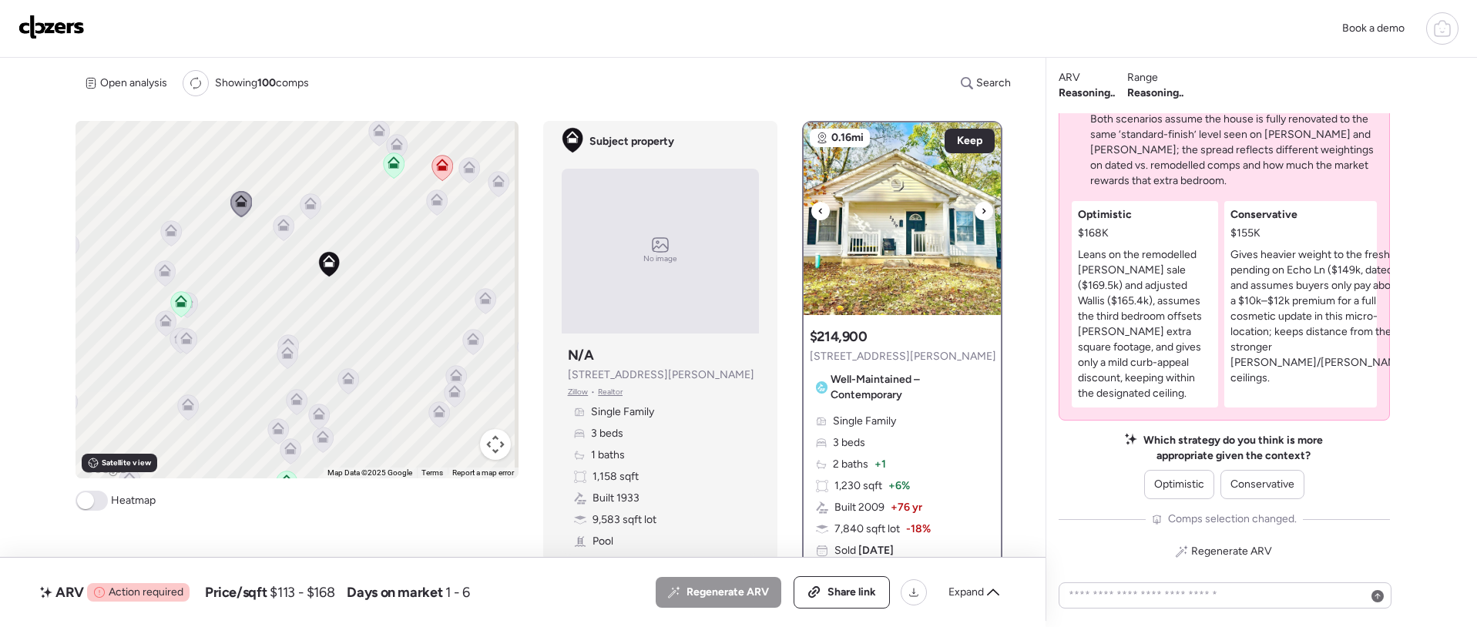
click at [817, 213] on icon at bounding box center [820, 211] width 6 height 18
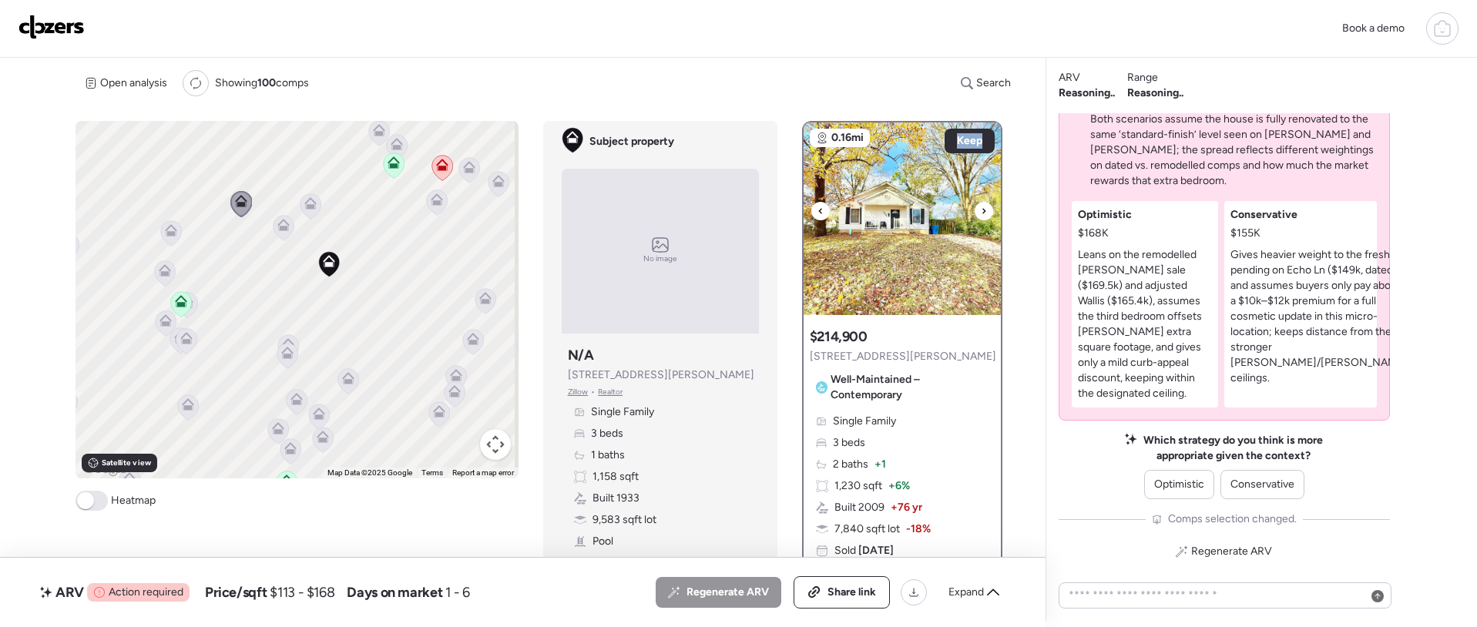
click at [816, 221] on img at bounding box center [901, 218] width 197 height 193
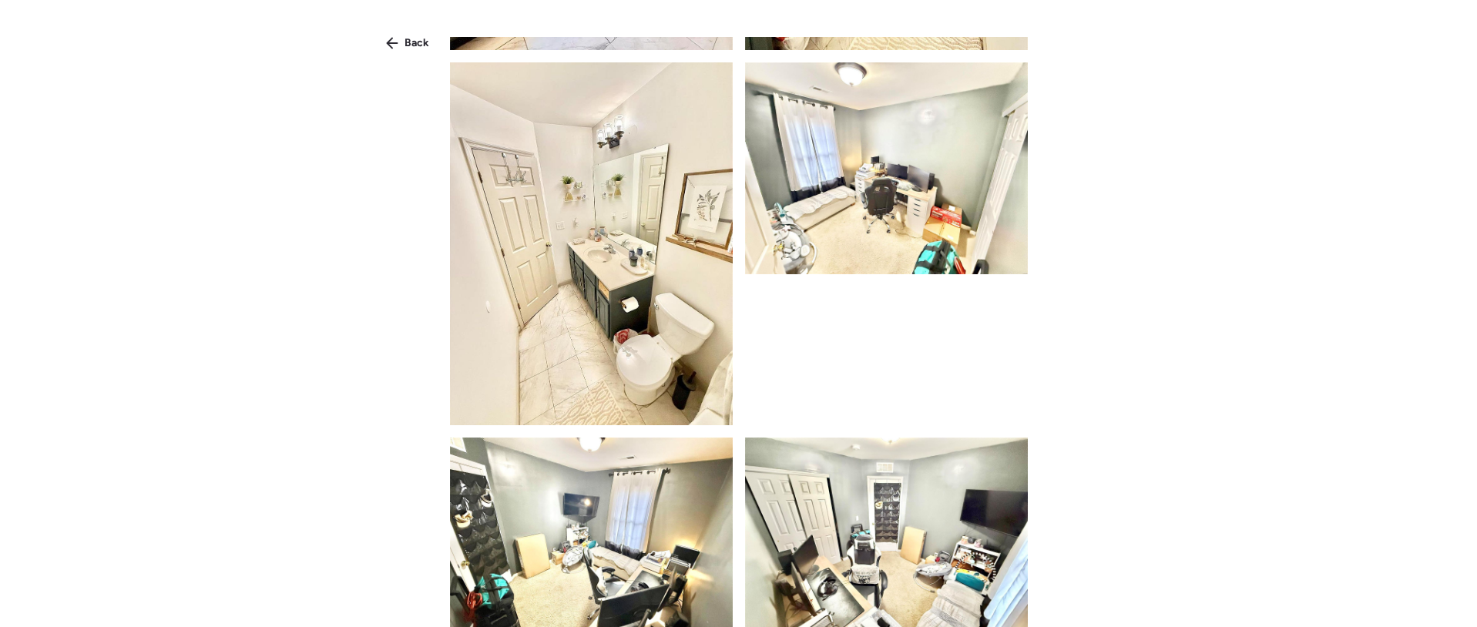
scroll to position [4755, 0]
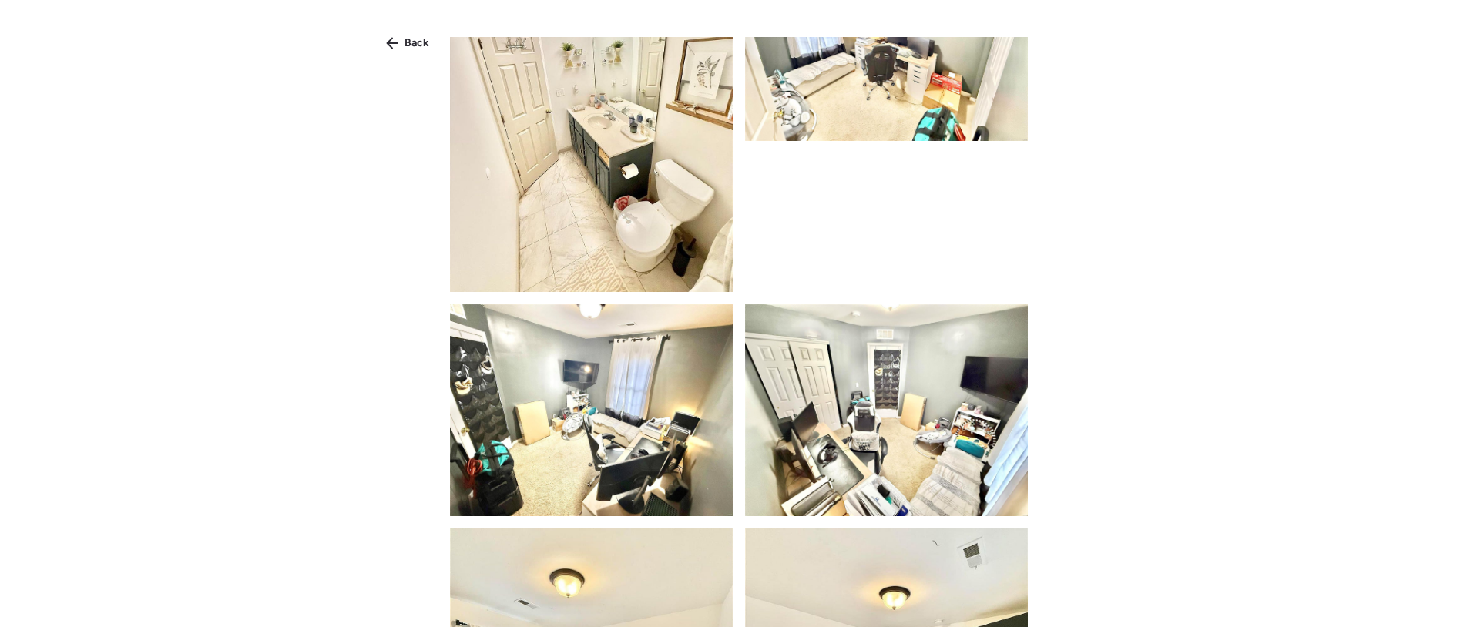
click at [414, 39] on span "Back" at bounding box center [416, 42] width 25 height 15
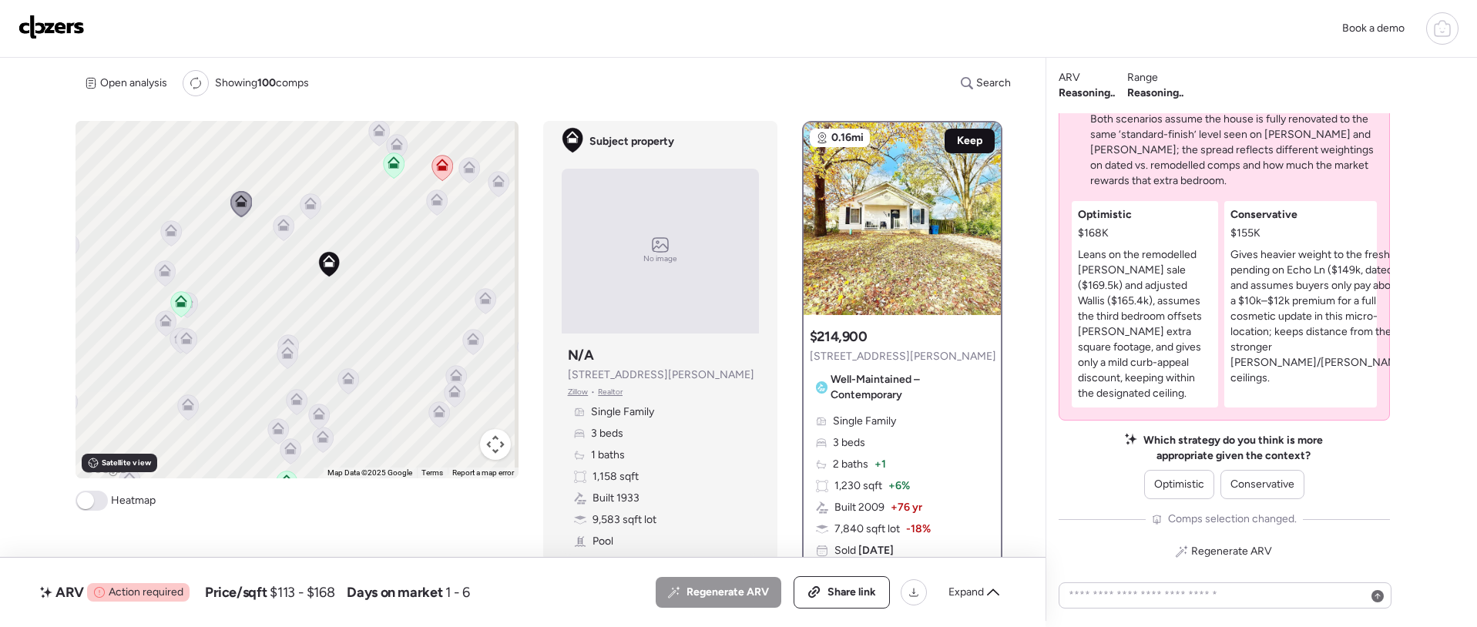
click at [961, 143] on span "Keep" at bounding box center [969, 140] width 25 height 15
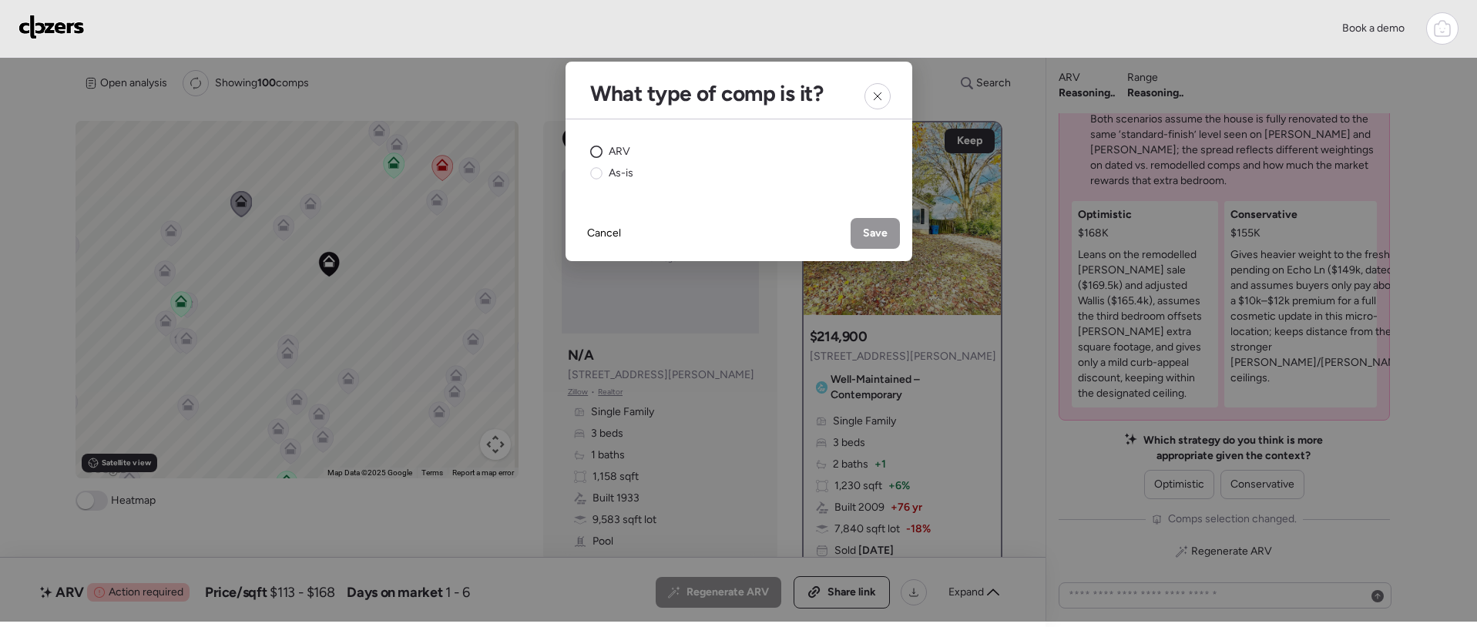
click at [609, 155] on span "ARV" at bounding box center [619, 151] width 22 height 15
drag, startPoint x: 874, startPoint y: 236, endPoint x: 608, endPoint y: 230, distance: 266.6
click at [874, 236] on span "Save" at bounding box center [875, 233] width 25 height 15
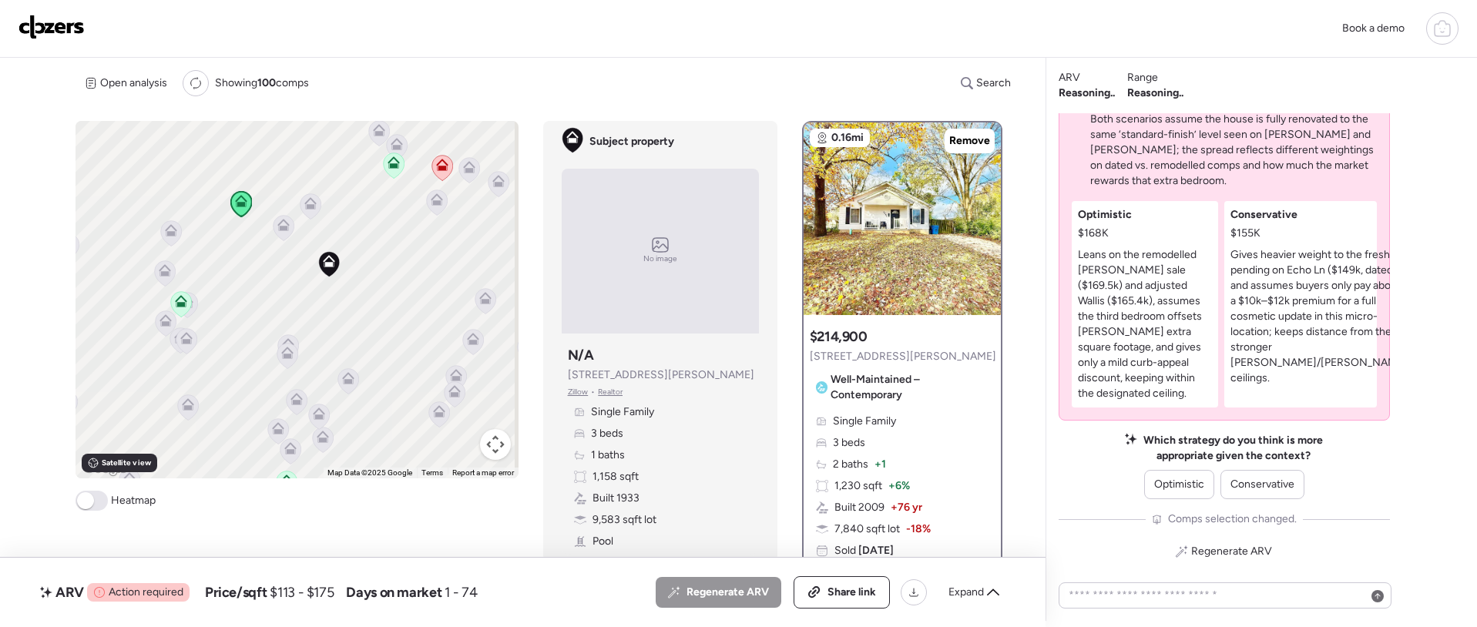
click at [281, 231] on icon at bounding box center [283, 228] width 21 height 25
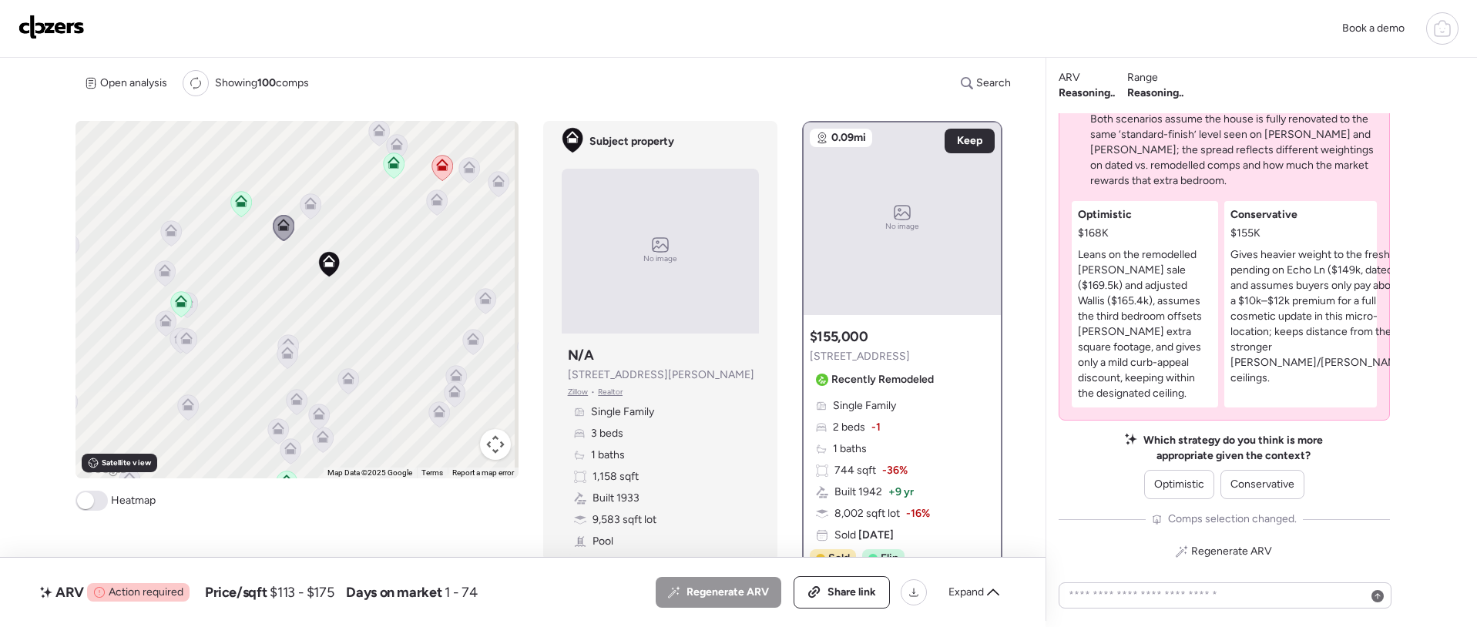
click at [313, 200] on icon at bounding box center [310, 203] width 12 height 12
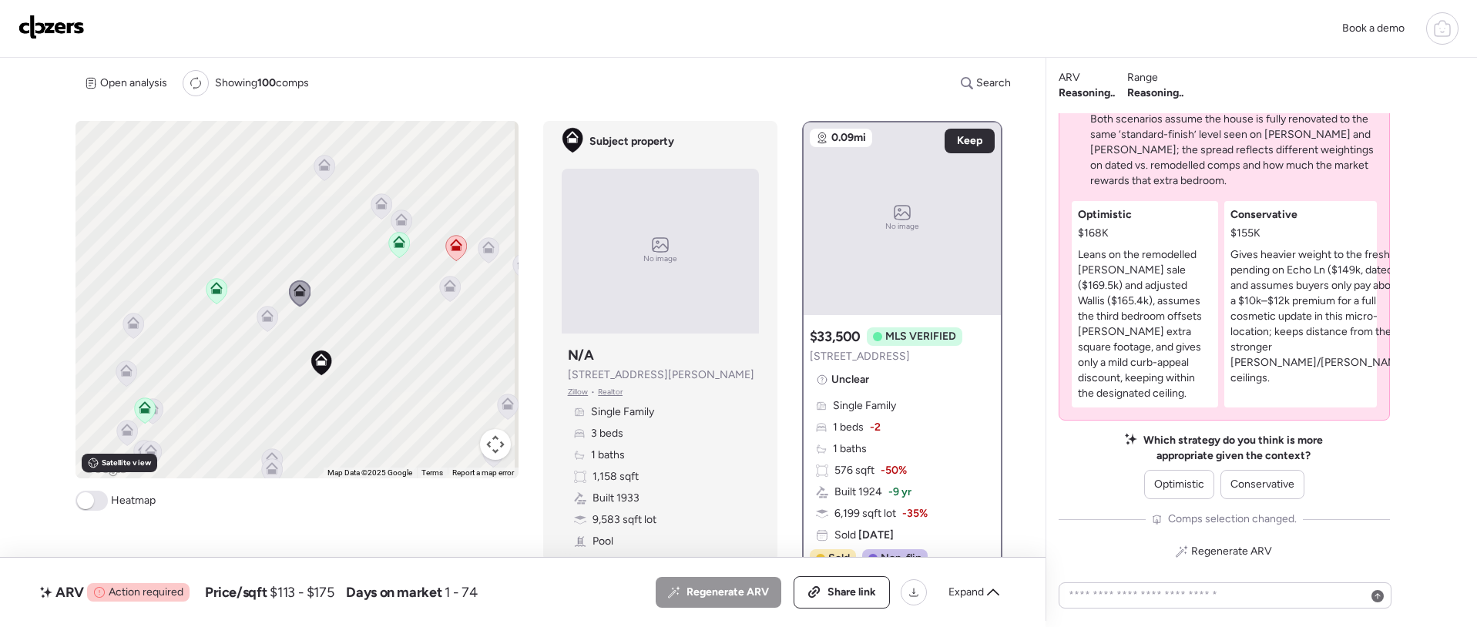
drag, startPoint x: 380, startPoint y: 230, endPoint x: 377, endPoint y: 322, distance: 92.5
click at [377, 322] on div "To activate drag with keyboard, press Alt + Enter. Once in keyboard drag state,…" at bounding box center [296, 299] width 443 height 357
click at [329, 173] on icon at bounding box center [323, 175] width 21 height 25
click at [377, 215] on icon at bounding box center [379, 213] width 10 height 5
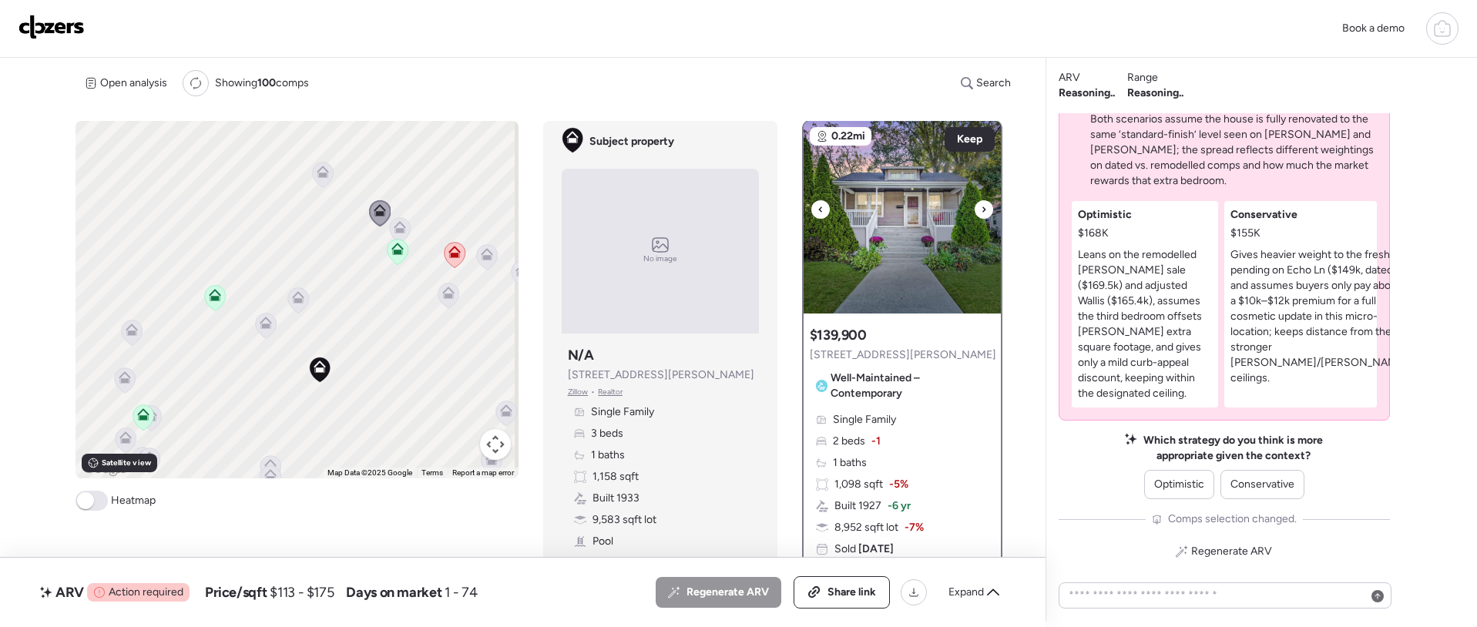
scroll to position [0, 0]
click at [974, 216] on div at bounding box center [983, 211] width 18 height 18
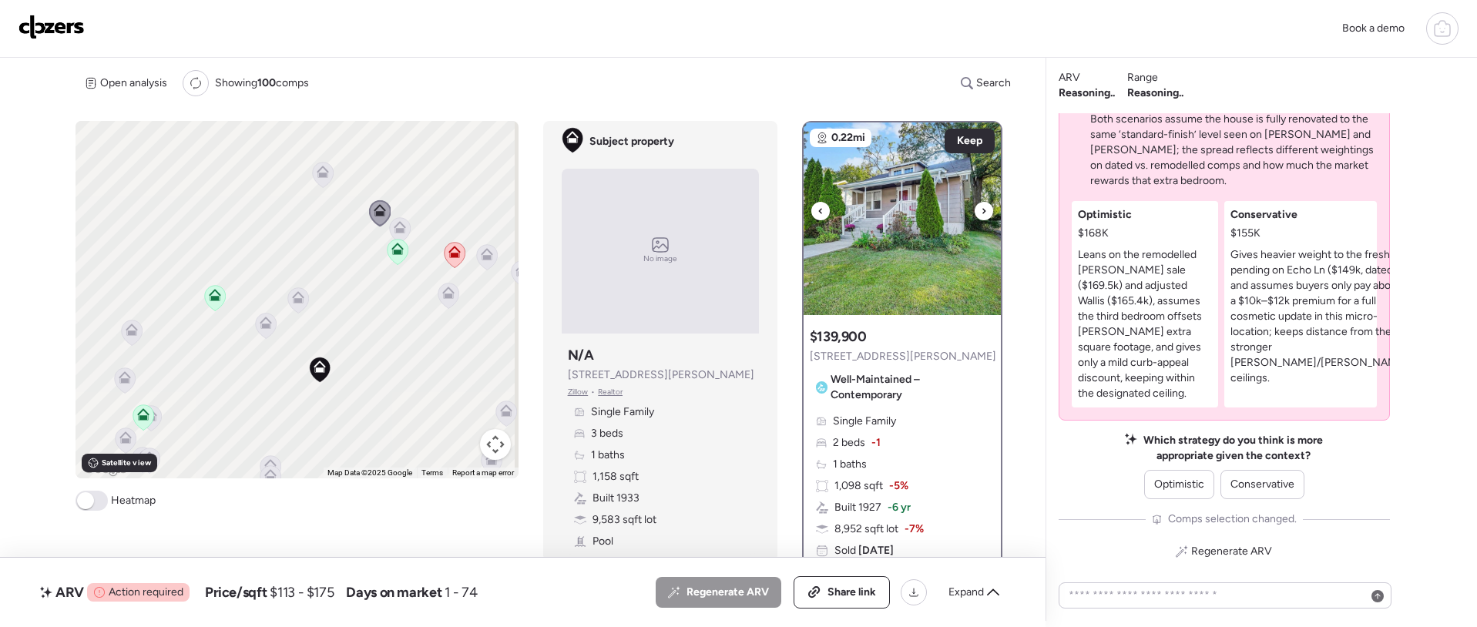
click at [980, 214] on icon at bounding box center [983, 211] width 6 height 18
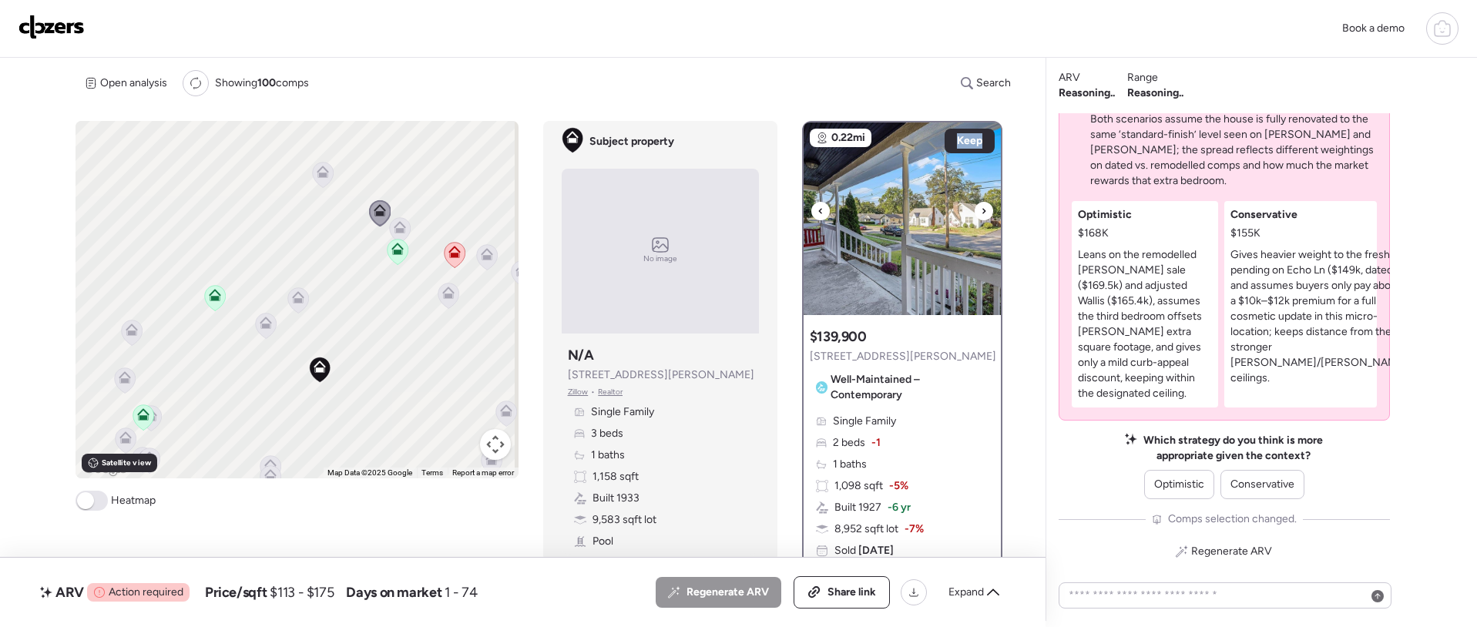
click at [980, 214] on icon at bounding box center [983, 211] width 6 height 18
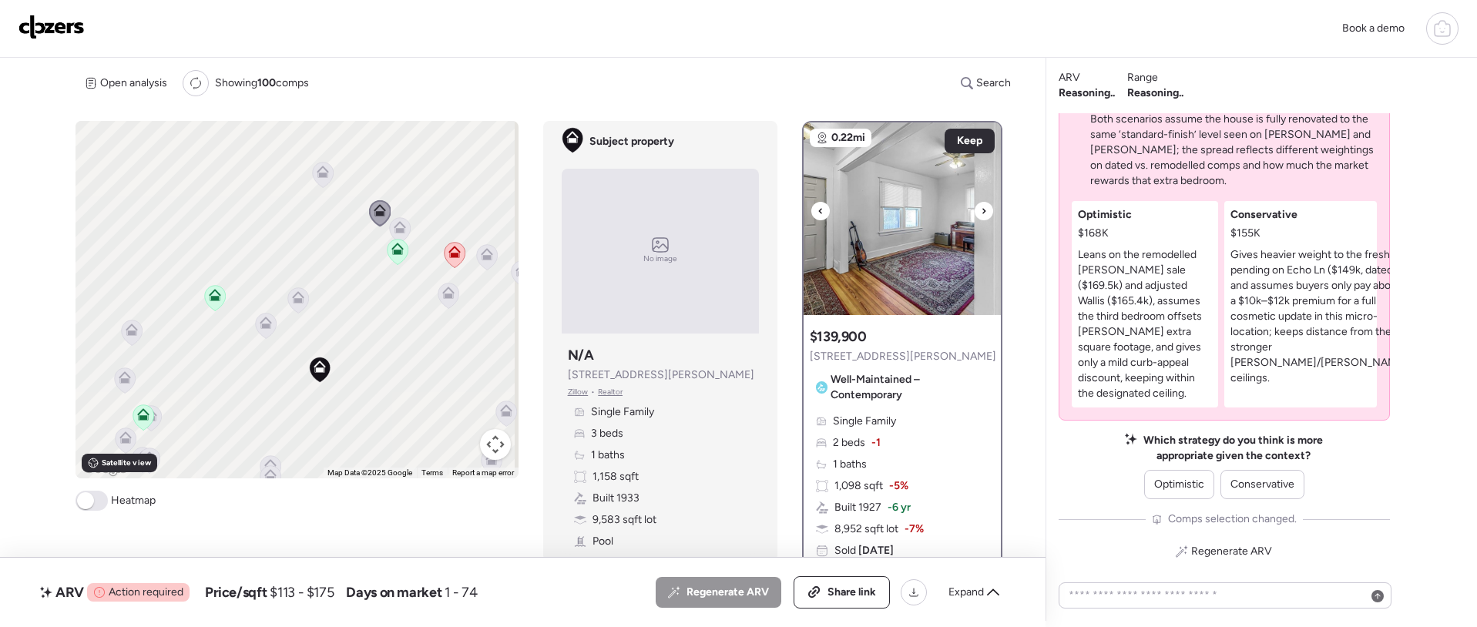
click at [980, 212] on icon at bounding box center [983, 211] width 6 height 18
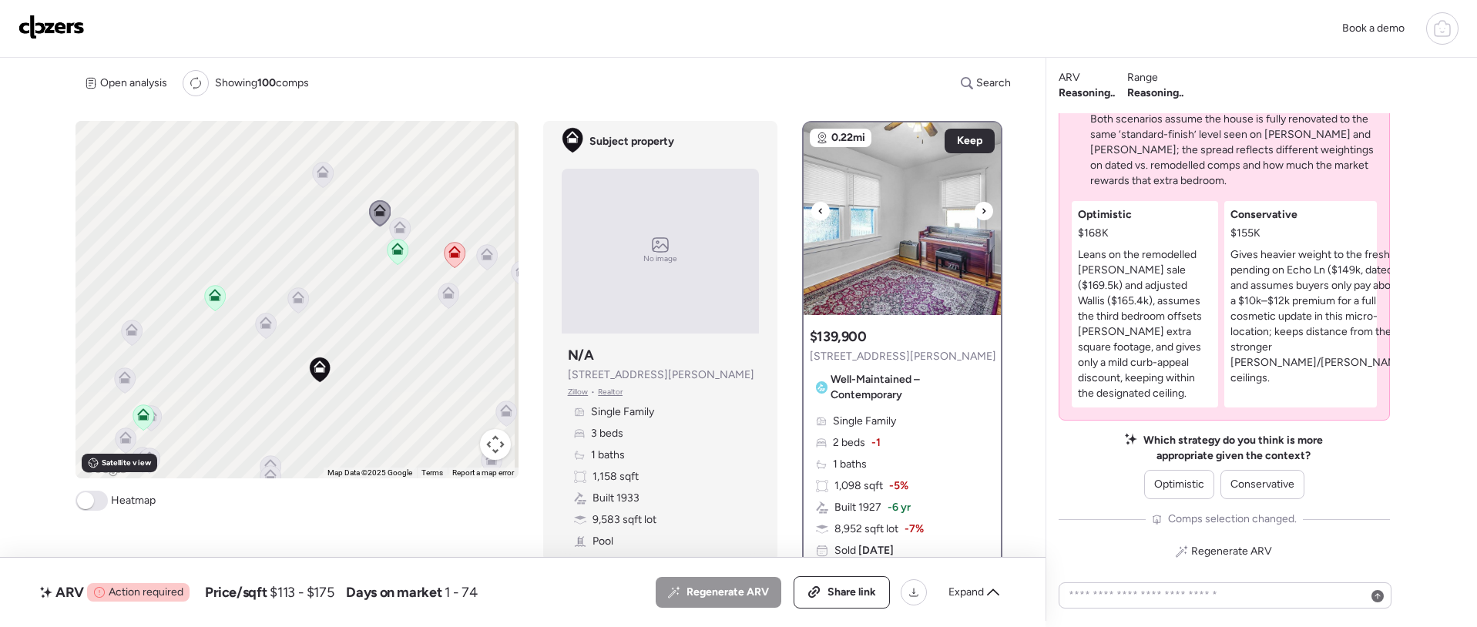
click at [980, 210] on icon at bounding box center [983, 211] width 6 height 18
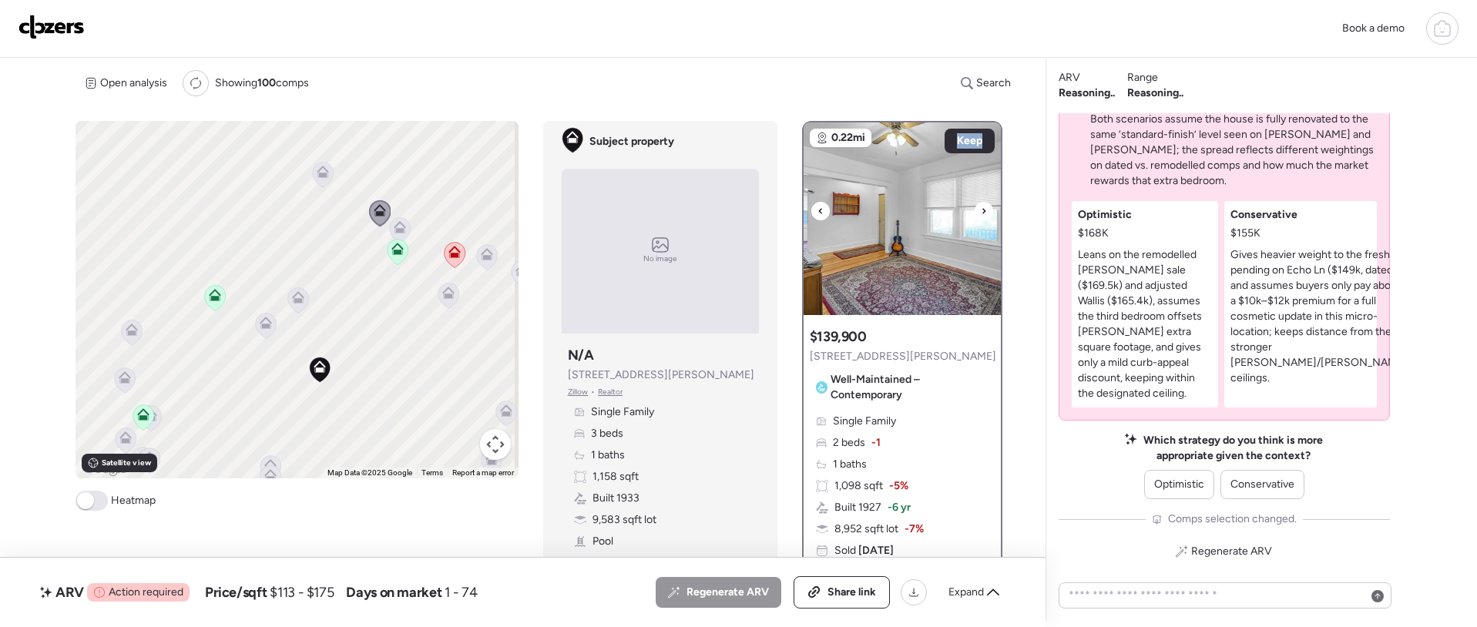
click at [980, 210] on icon at bounding box center [983, 211] width 6 height 18
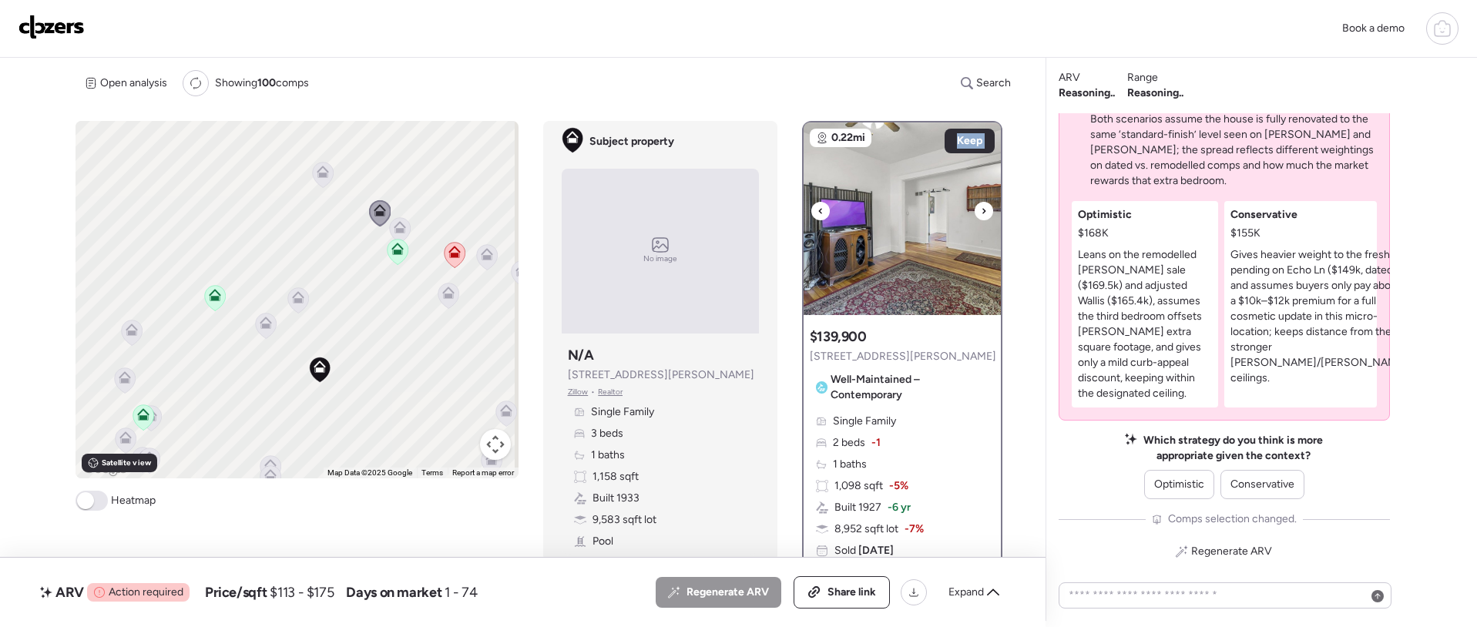
click at [980, 210] on icon at bounding box center [983, 211] width 6 height 18
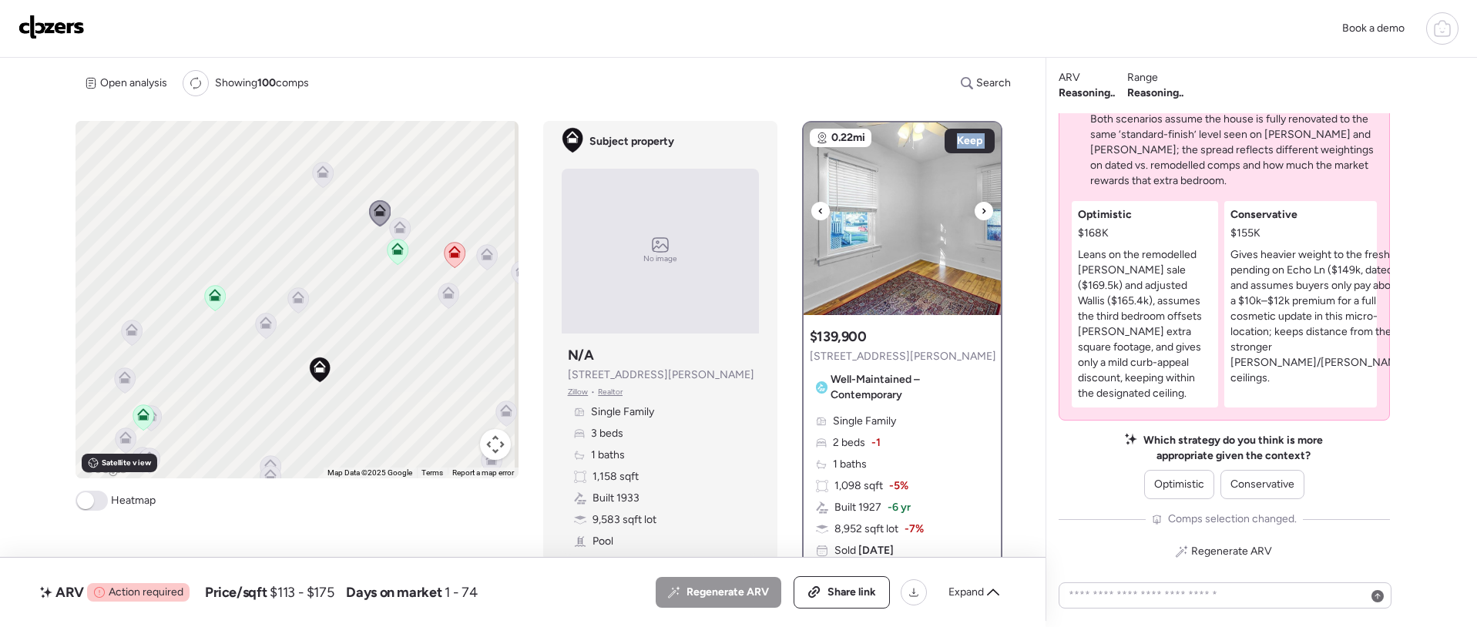
click at [980, 210] on icon at bounding box center [983, 211] width 6 height 18
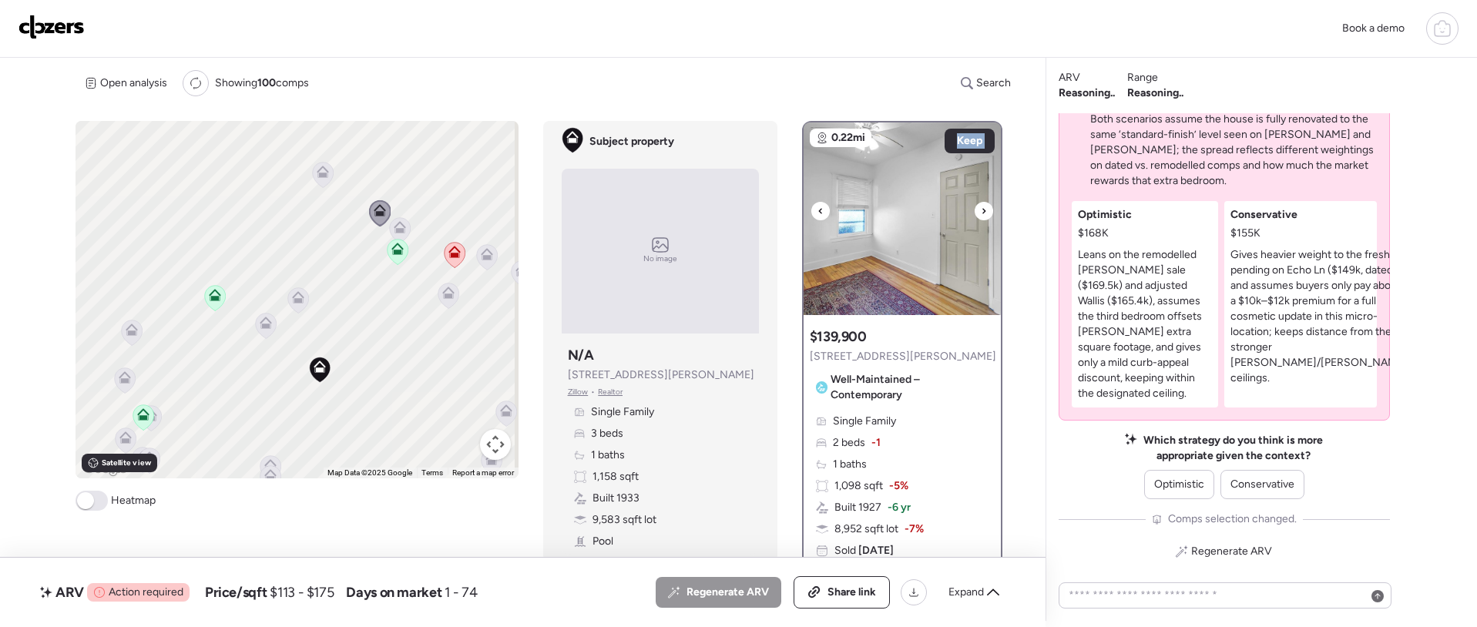
click at [980, 210] on icon at bounding box center [983, 211] width 6 height 18
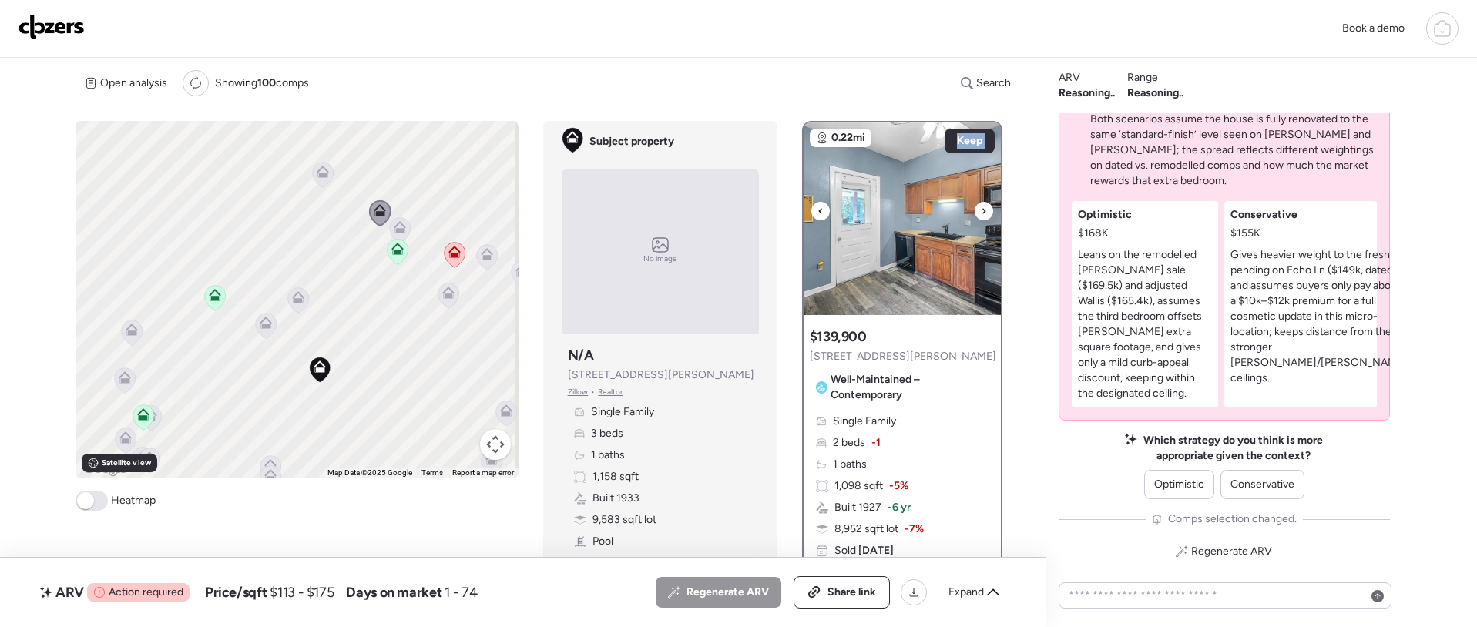
click at [980, 210] on icon at bounding box center [983, 211] width 6 height 18
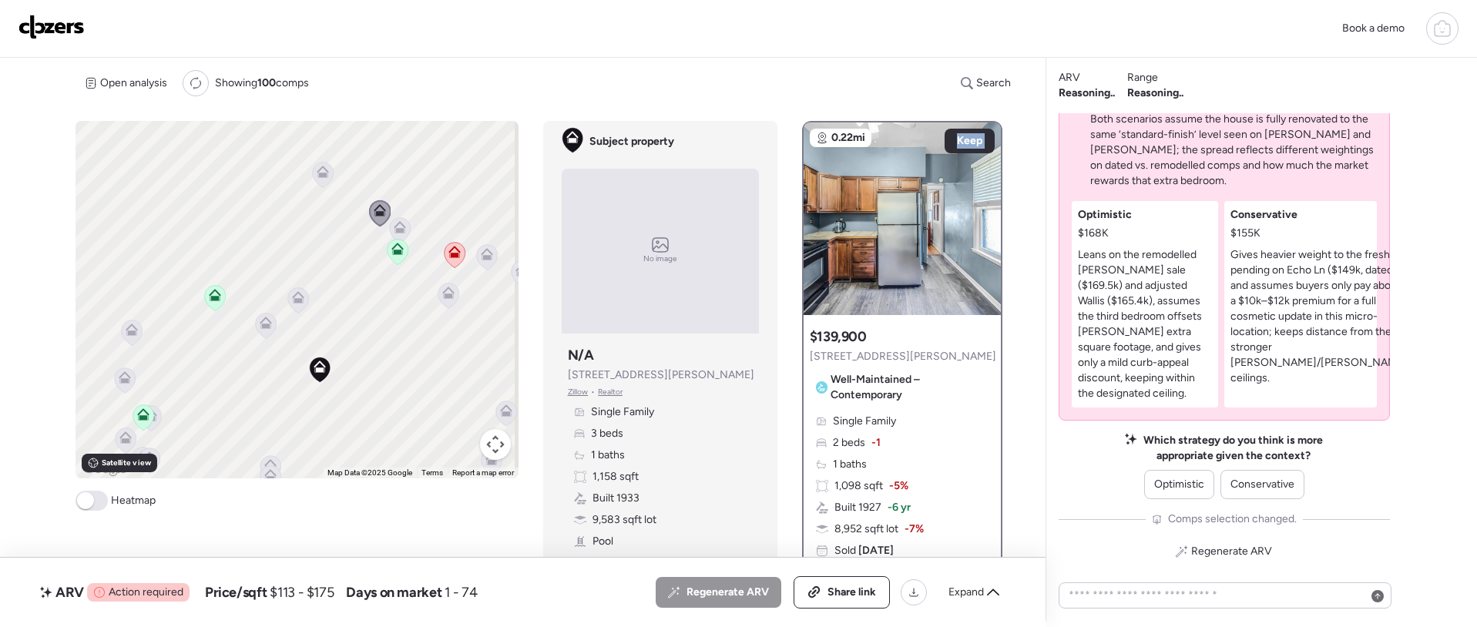
click at [382, 232] on div "To activate drag with keyboard, press Alt + Enter. Once in keyboard drag state,…" at bounding box center [296, 299] width 443 height 357
click at [395, 231] on icon at bounding box center [399, 230] width 10 height 5
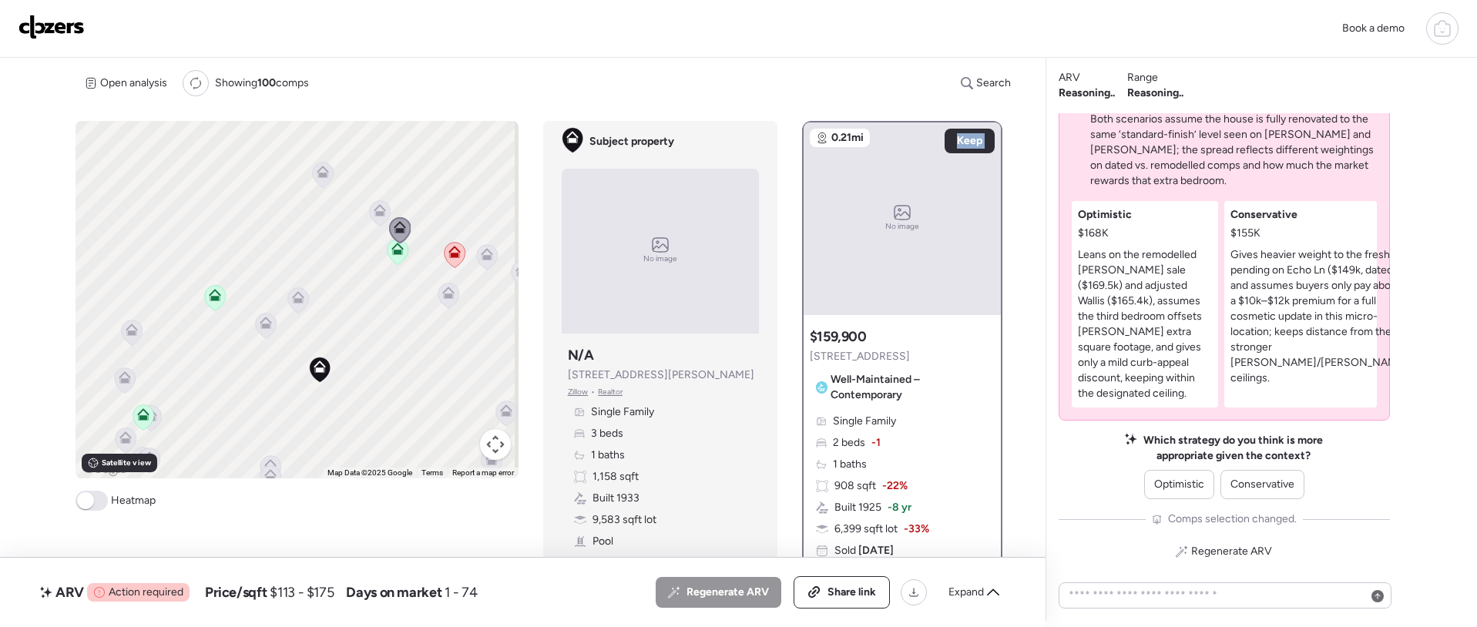
click at [457, 253] on icon at bounding box center [454, 252] width 12 height 12
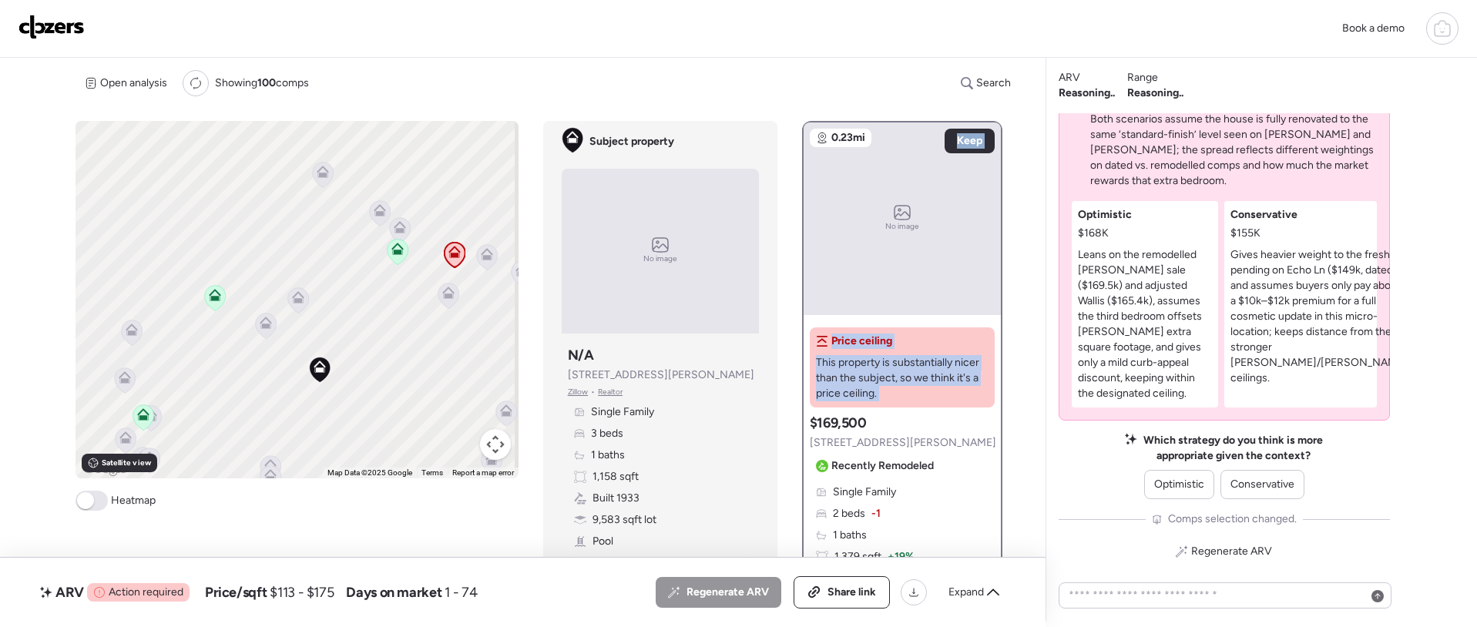
click at [452, 283] on icon at bounding box center [448, 296] width 22 height 26
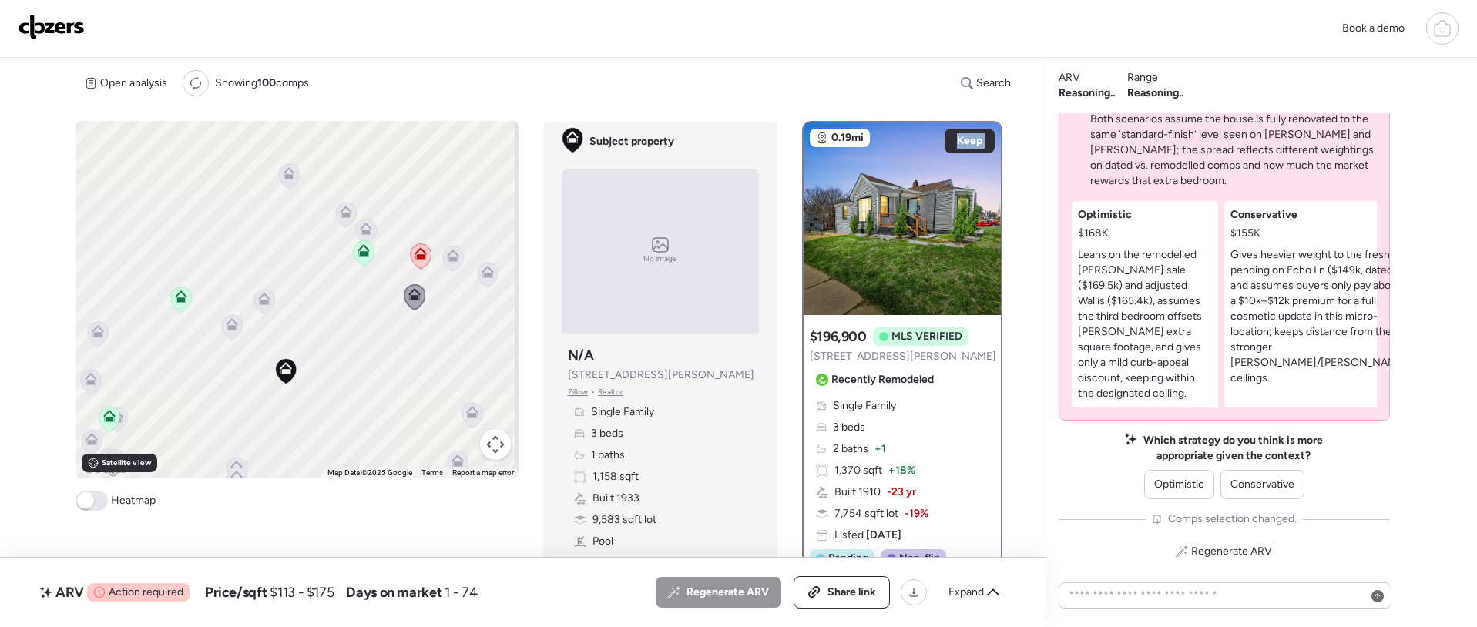
drag, startPoint x: 458, startPoint y: 279, endPoint x: 490, endPoint y: 278, distance: 31.6
click at [448, 279] on div "To activate drag with keyboard, press Alt + Enter. Once in keyboard drag state,…" at bounding box center [296, 299] width 443 height 357
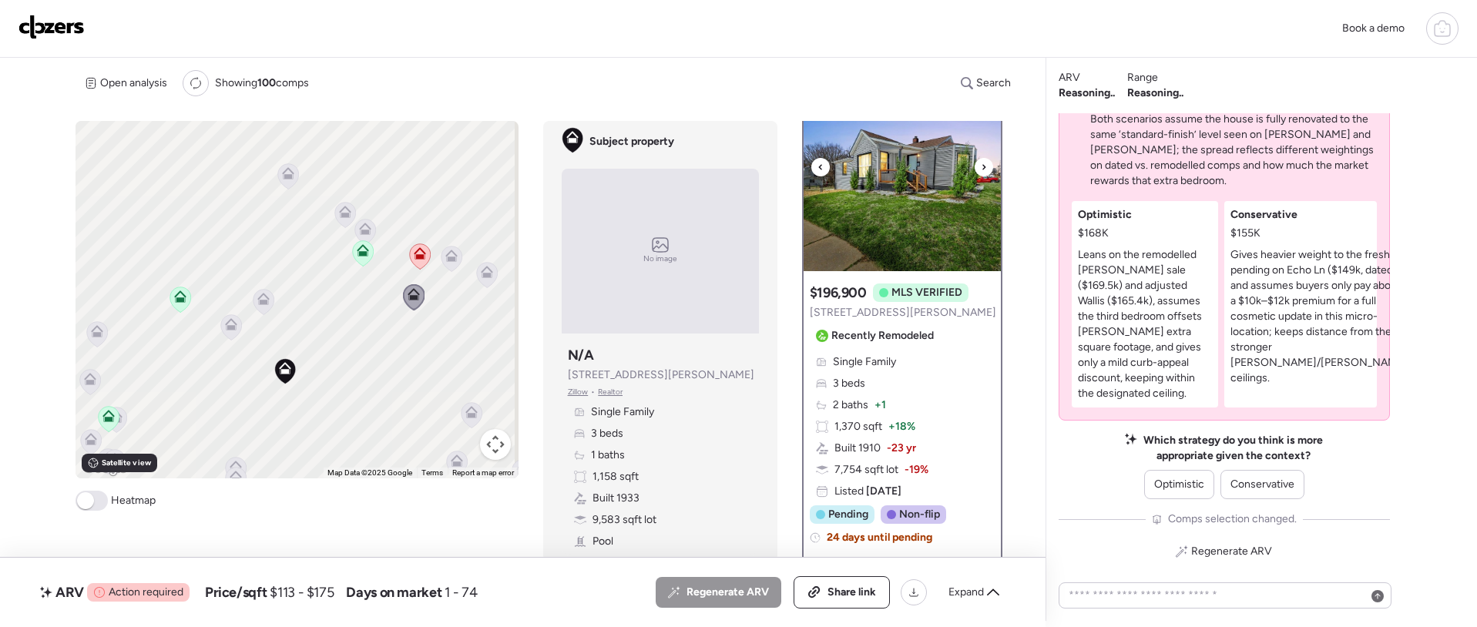
scroll to position [47, 0]
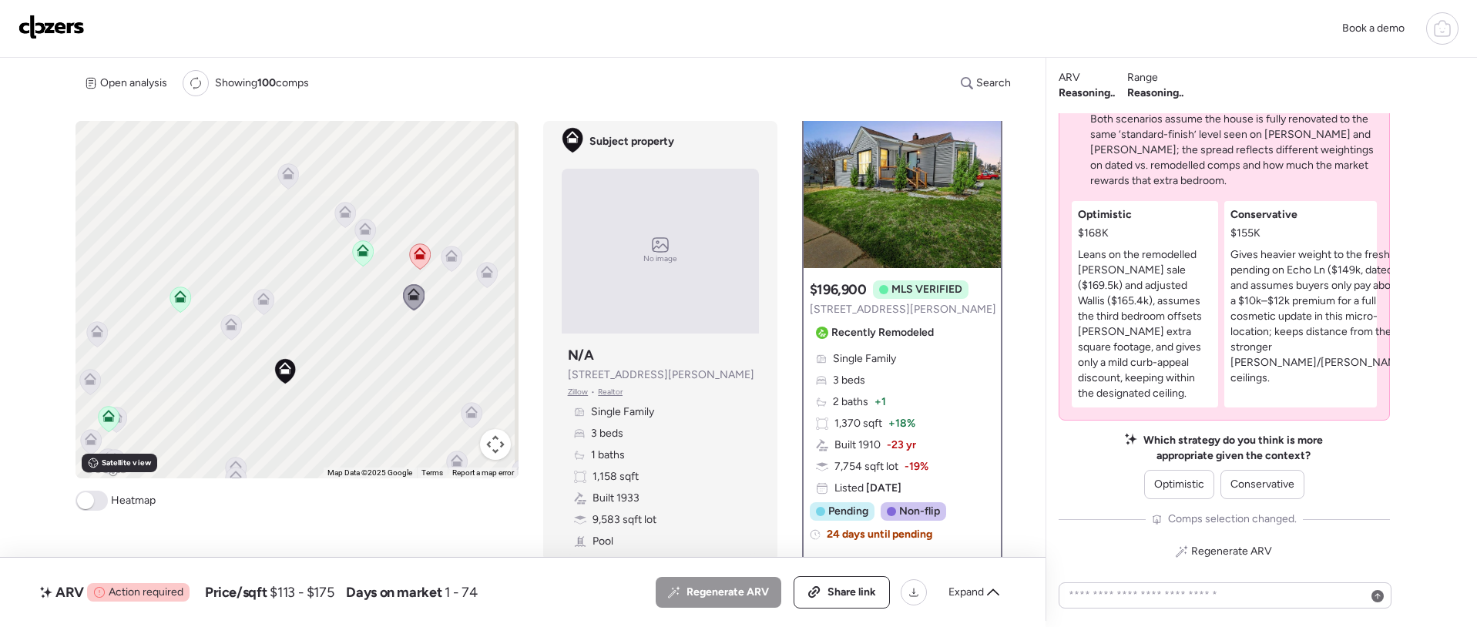
click at [481, 279] on icon at bounding box center [487, 275] width 21 height 25
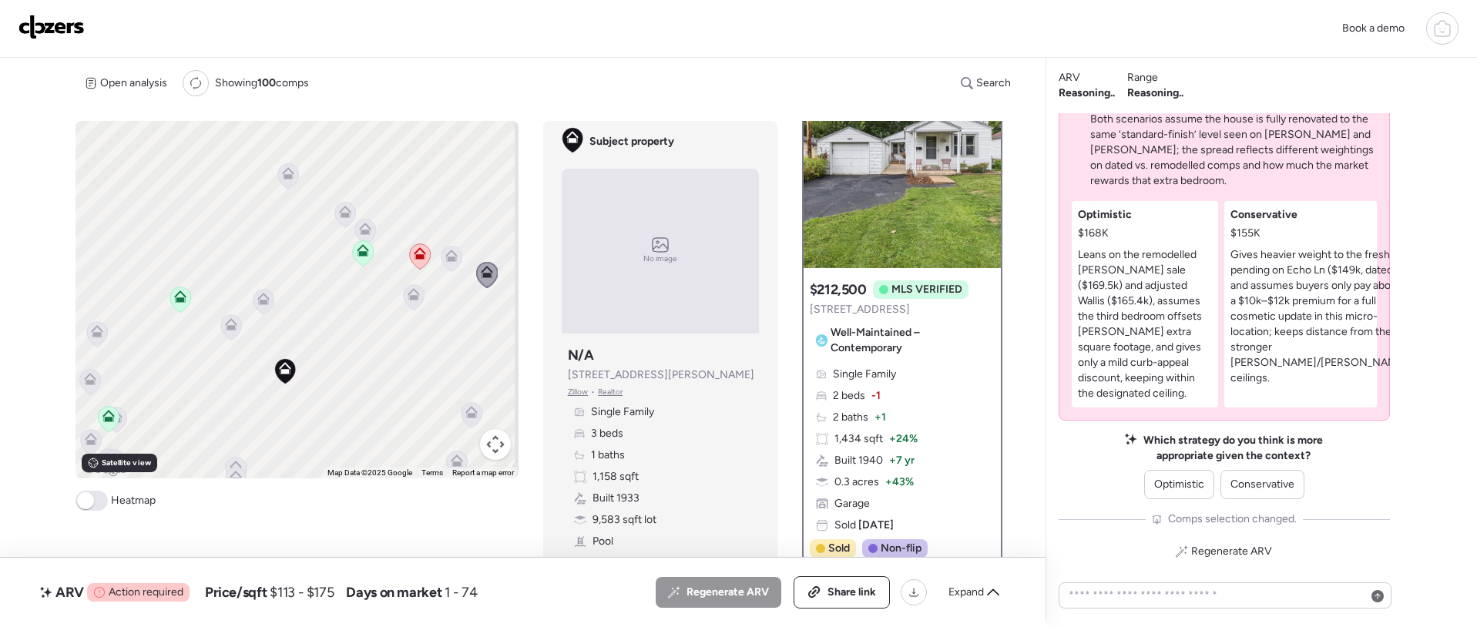
scroll to position [0, 0]
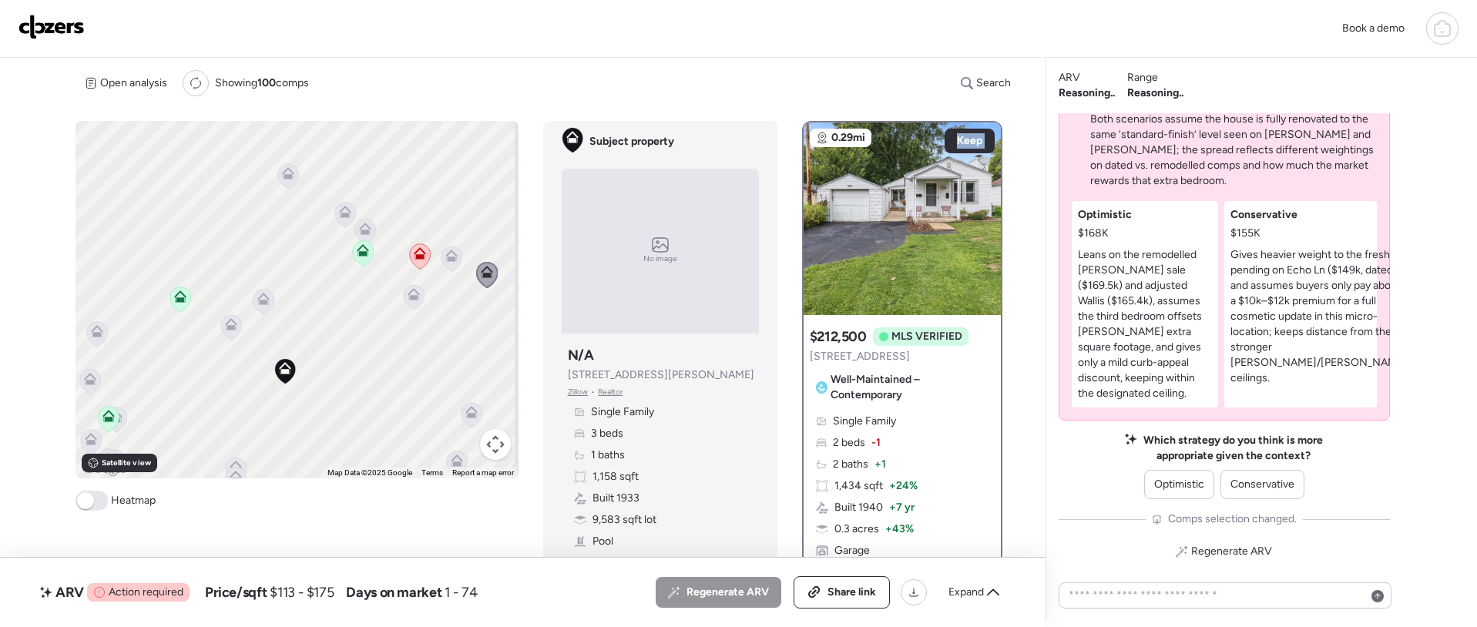
click at [444, 264] on icon at bounding box center [451, 258] width 21 height 25
click at [447, 265] on icon at bounding box center [451, 258] width 21 height 25
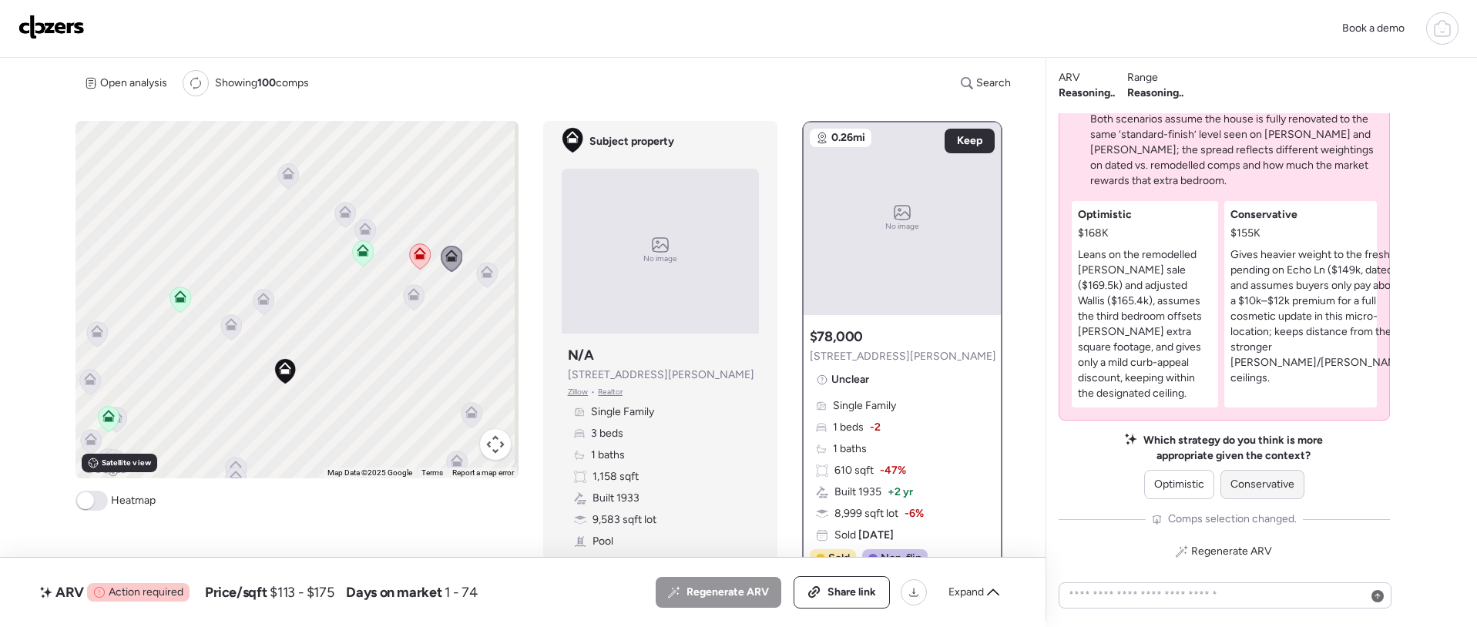
click at [1240, 490] on span "Conservative" at bounding box center [1262, 484] width 64 height 15
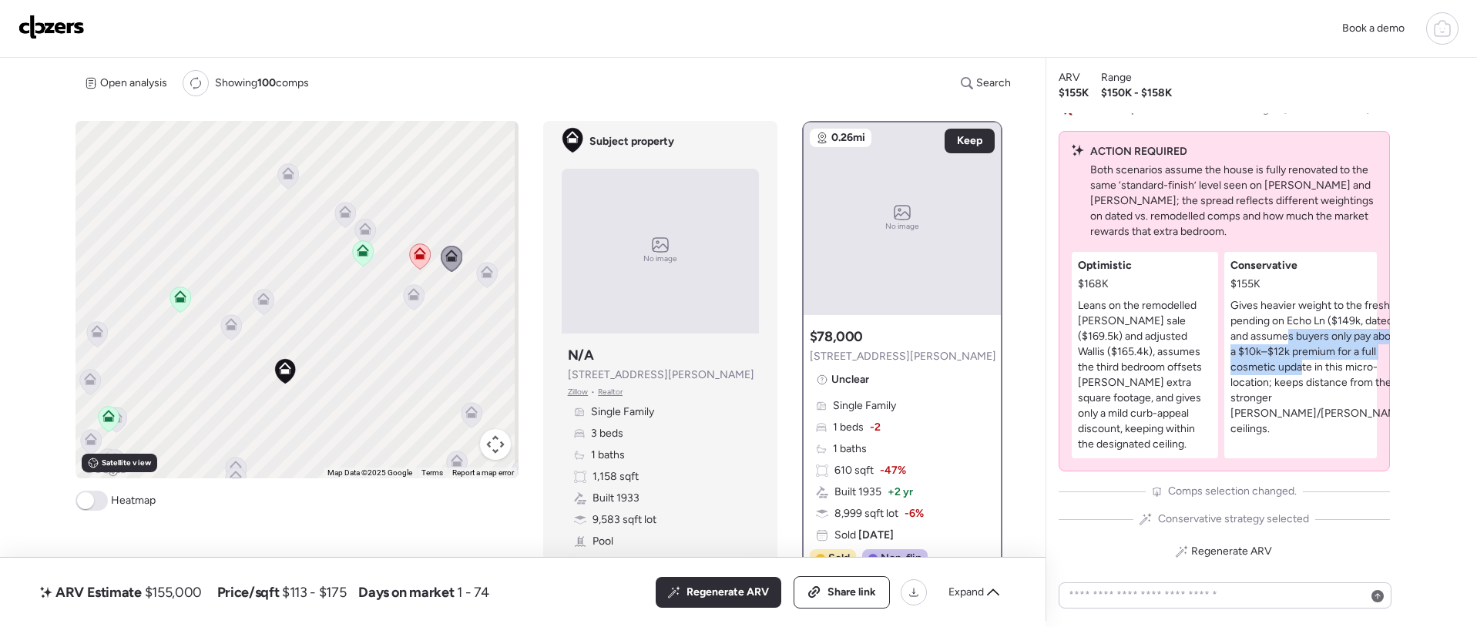
drag, startPoint x: 1265, startPoint y: 351, endPoint x: 1298, endPoint y: 395, distance: 54.5
click at [1298, 395] on p "Gives heavier weight to the fresh pending on Echo Ln ($149k, dated) and assumes…" at bounding box center [1318, 367] width 176 height 139
drag, startPoint x: 1317, startPoint y: 373, endPoint x: 1346, endPoint y: 397, distance: 38.3
click at [1346, 397] on p "Gives heavier weight to the fresh pending on Echo Ln ($149k, dated) and assumes…" at bounding box center [1318, 367] width 176 height 139
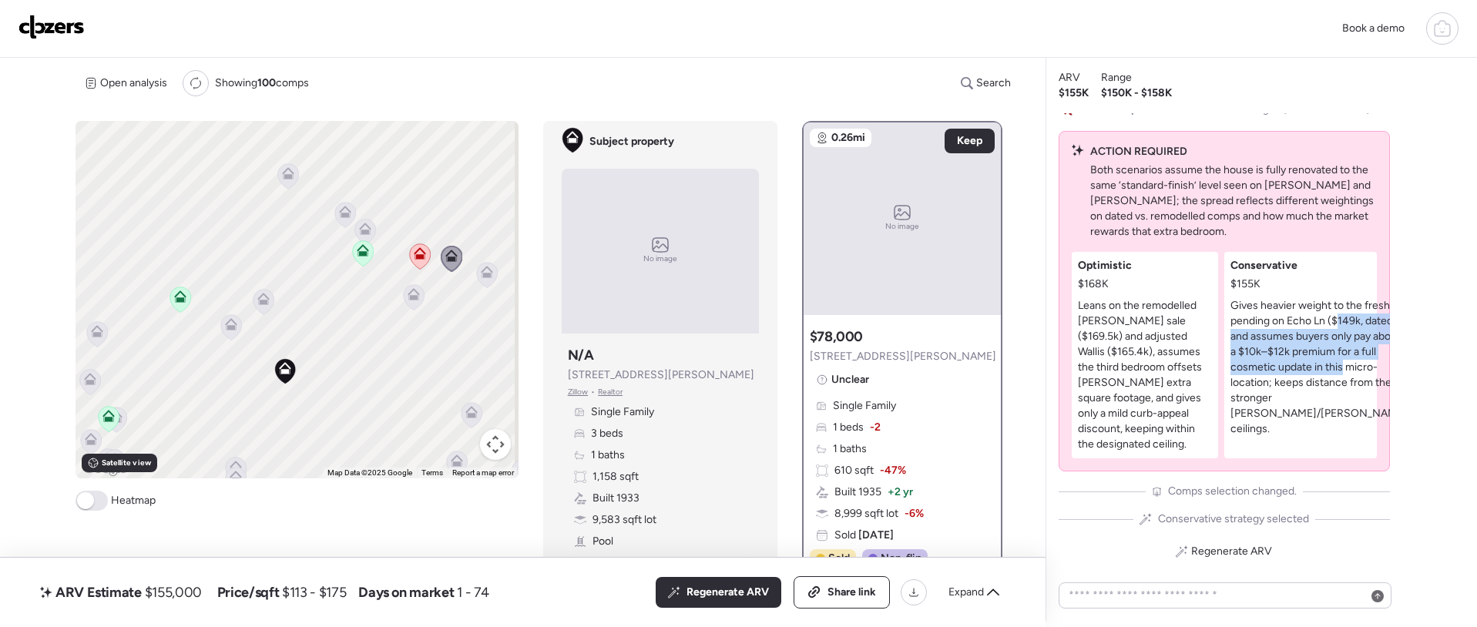
click at [1347, 405] on p "Gives heavier weight to the fresh pending on Echo Ln ($149k, dated) and assumes…" at bounding box center [1318, 367] width 176 height 139
drag, startPoint x: 1258, startPoint y: 371, endPoint x: 1334, endPoint y: 411, distance: 85.8
click at [1333, 411] on p "Gives heavier weight to the fresh pending on Echo Ln ($149k, dated) and assumes…" at bounding box center [1318, 367] width 176 height 139
click at [1334, 411] on p "Gives heavier weight to the fresh pending on Echo Ln ($149k, dated) and assumes…" at bounding box center [1318, 367] width 176 height 139
click at [981, 595] on span "Expand" at bounding box center [965, 592] width 35 height 15
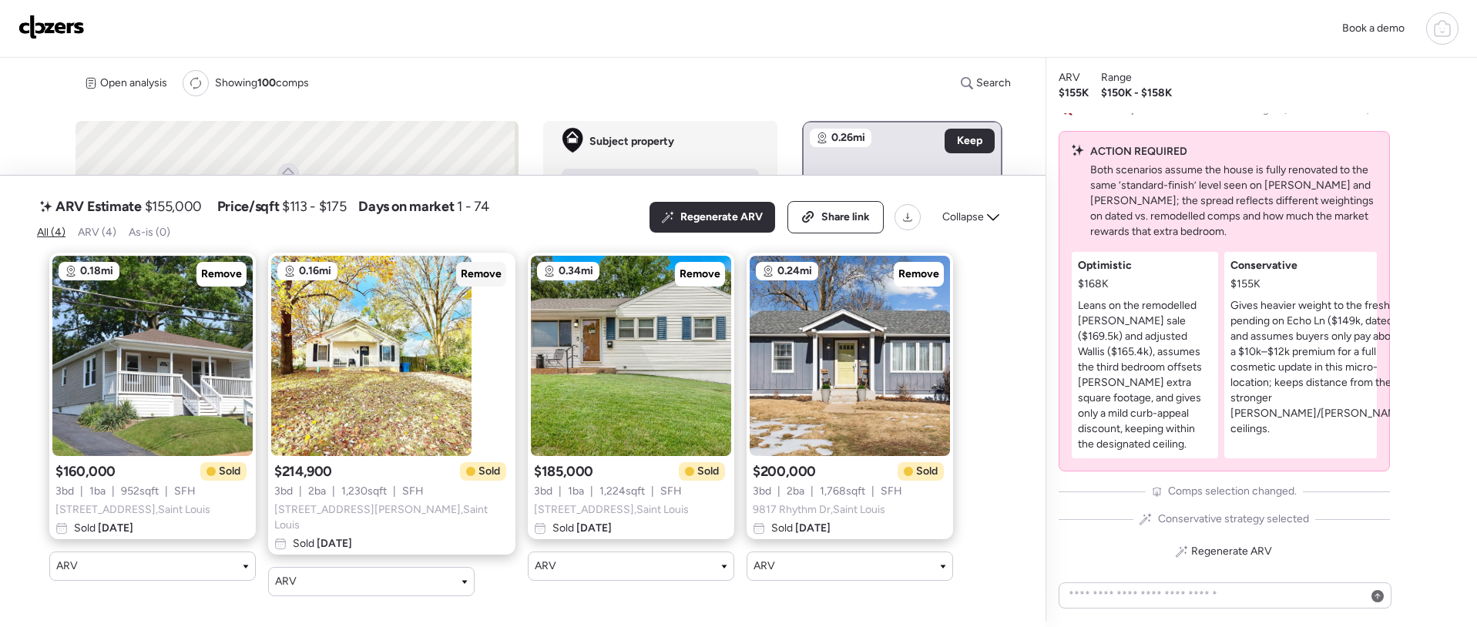
click at [461, 276] on span "Remove" at bounding box center [481, 273] width 41 height 15
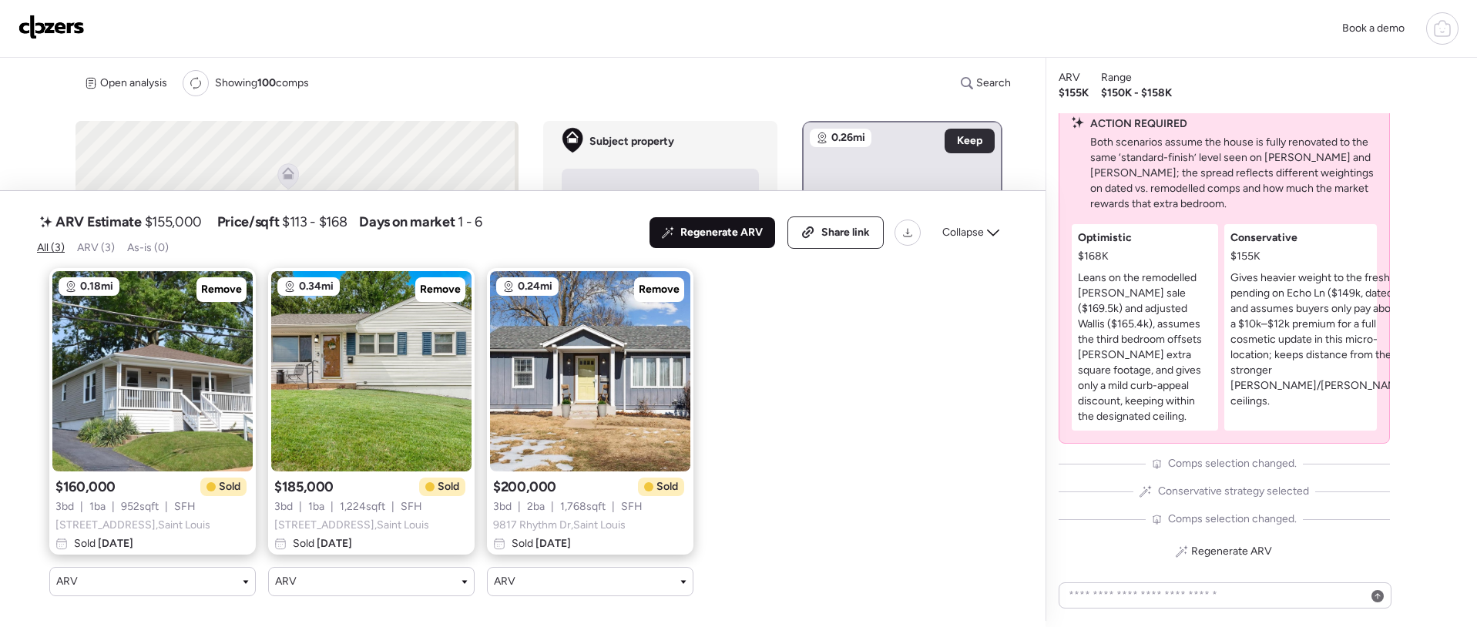
click at [716, 225] on span "Regenerate ARV" at bounding box center [721, 232] width 82 height 15
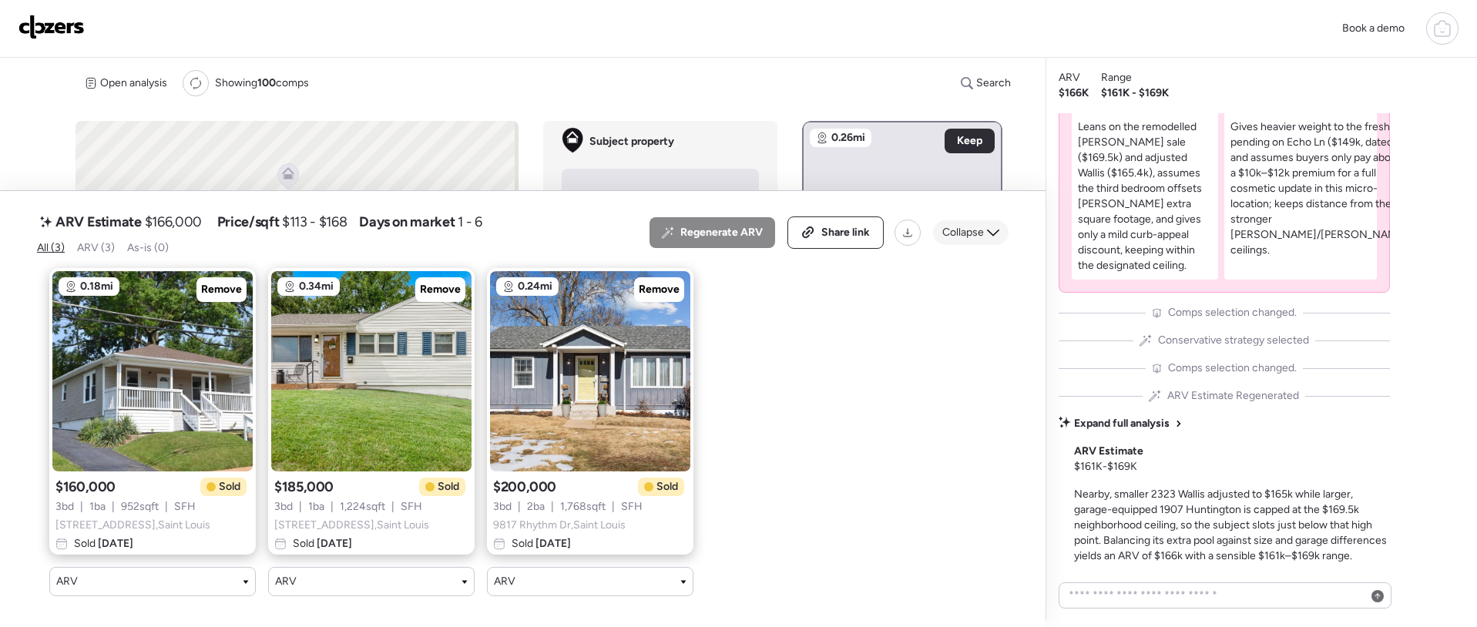
click at [996, 230] on icon at bounding box center [993, 233] width 12 height 7
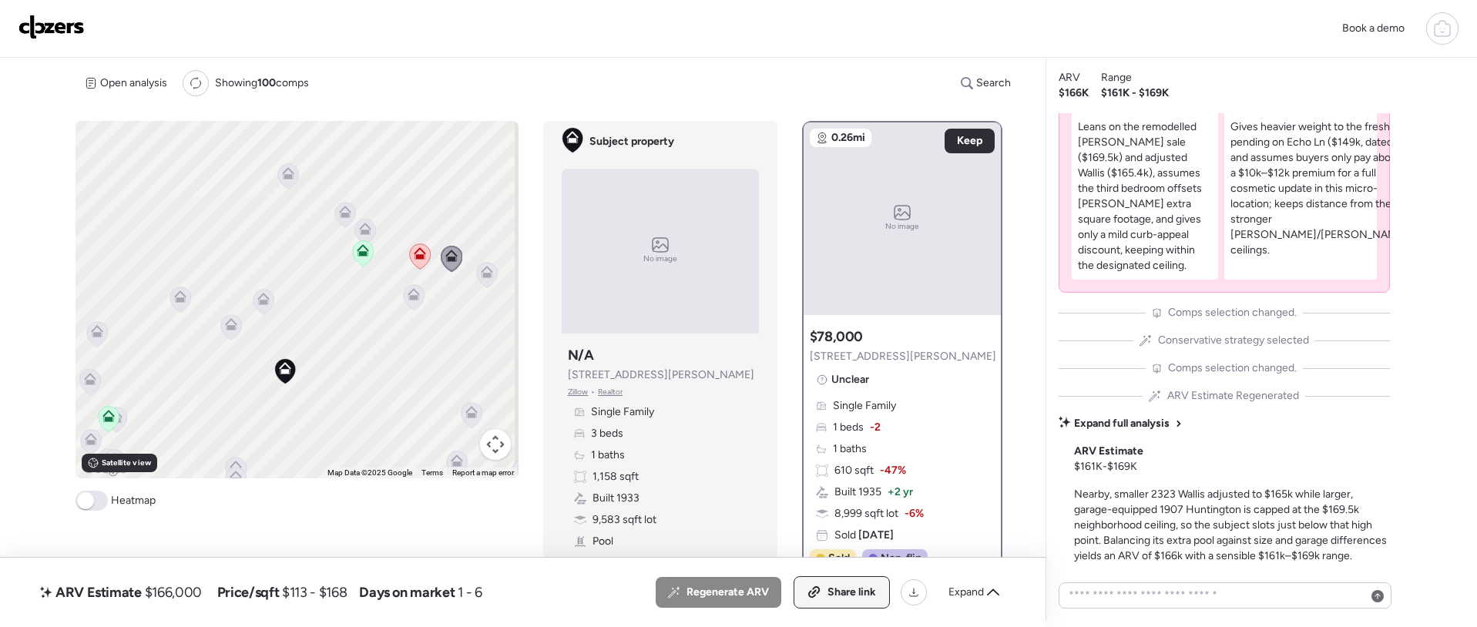
click at [854, 592] on span "Share link" at bounding box center [851, 592] width 49 height 15
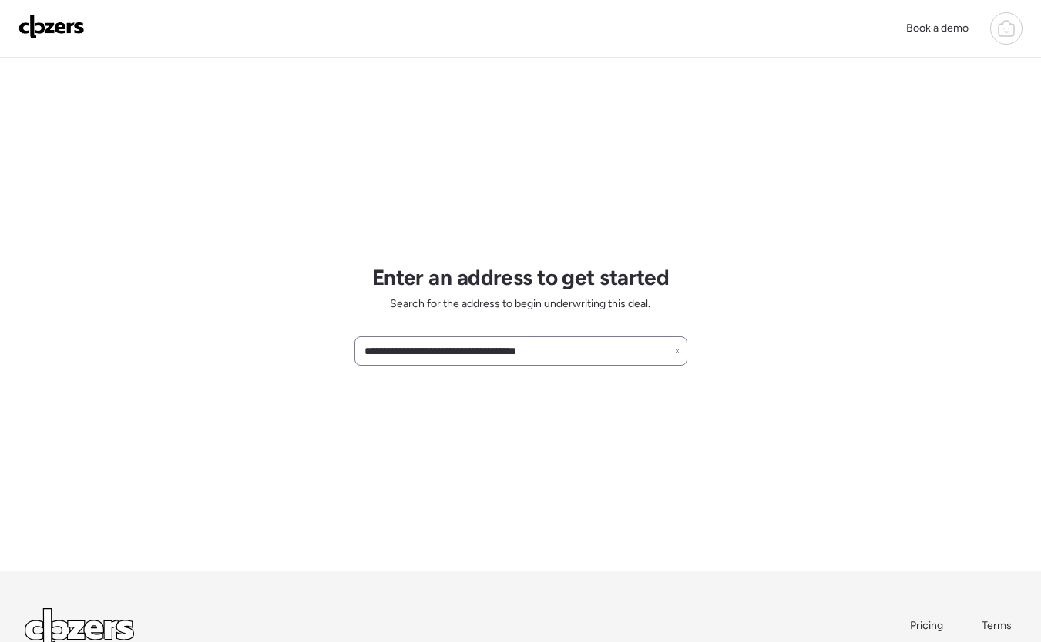
click at [574, 357] on input "**********" at bounding box center [520, 351] width 319 height 22
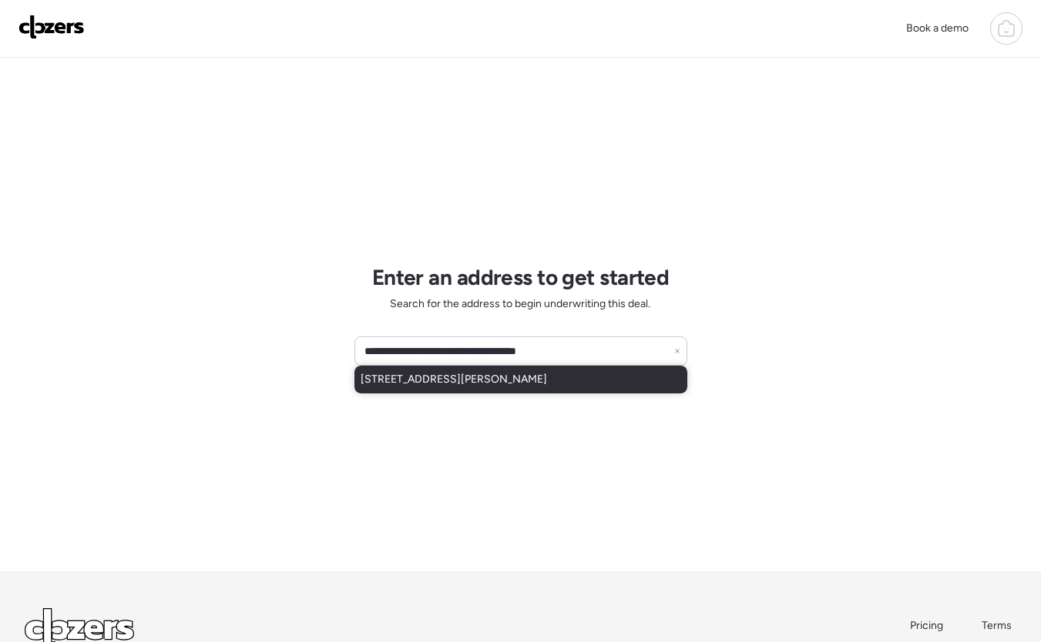
click at [523, 374] on span "[STREET_ADDRESS][PERSON_NAME]" at bounding box center [453, 379] width 186 height 15
type input "**********"
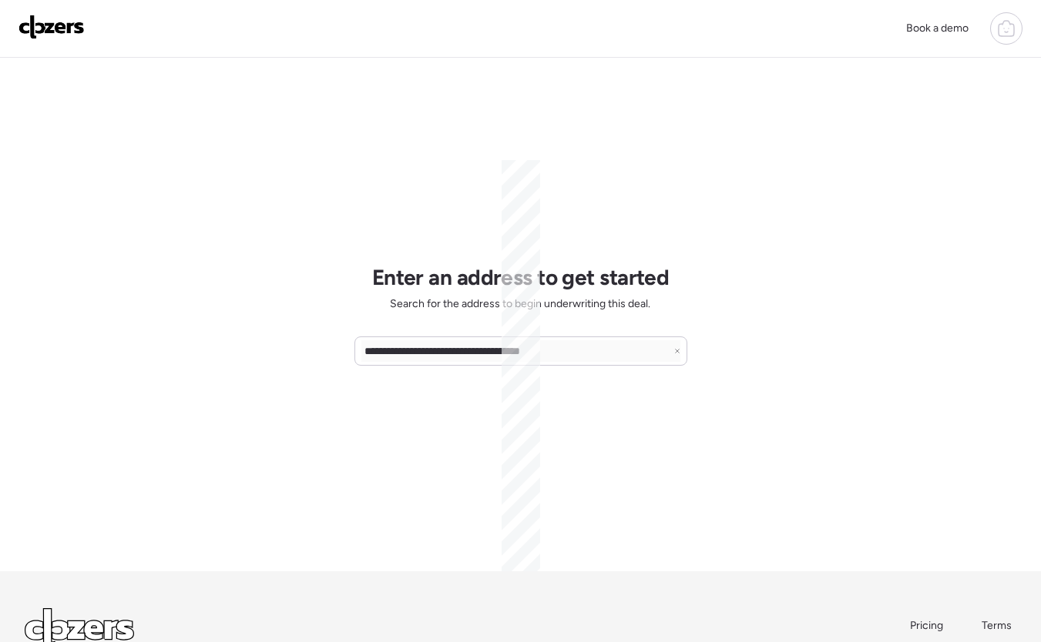
click at [1010, 38] on div at bounding box center [1006, 28] width 32 height 32
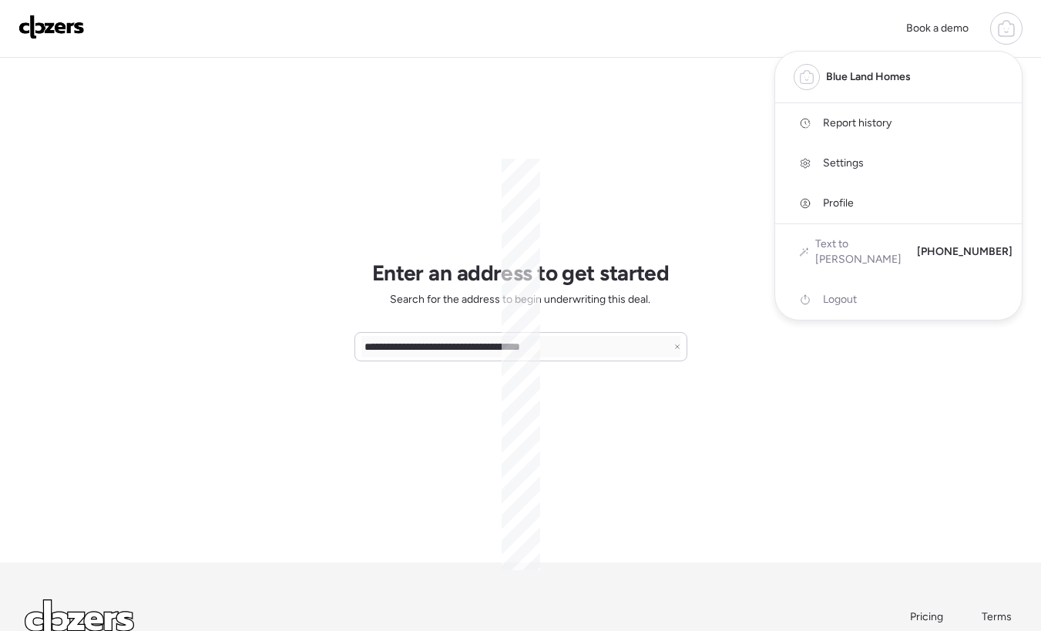
click at [877, 121] on span "Report history" at bounding box center [857, 123] width 69 height 15
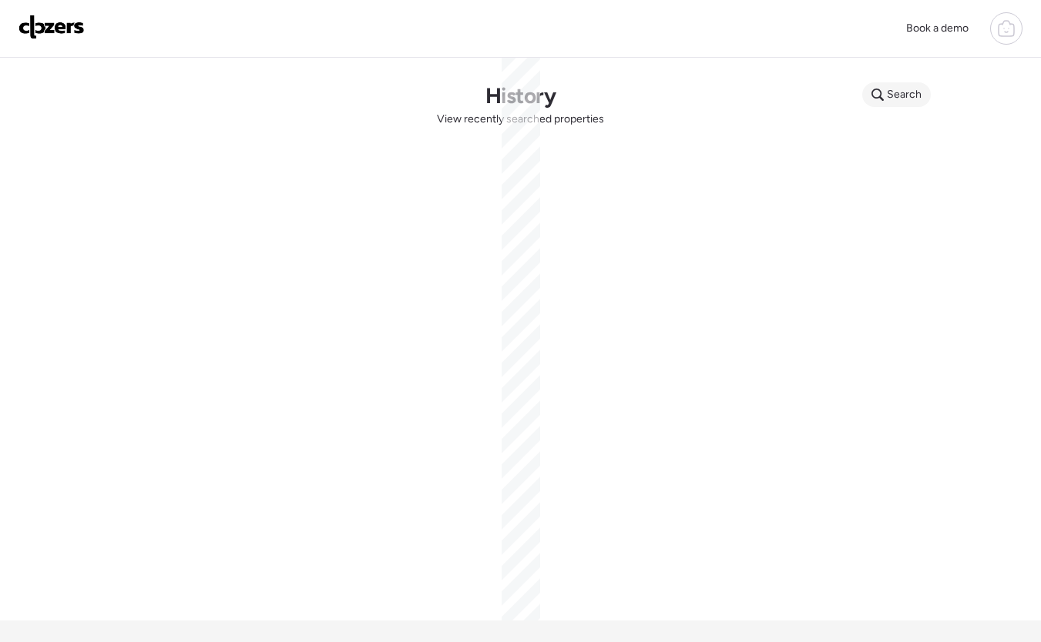
click at [908, 96] on span "Search" at bounding box center [904, 94] width 35 height 15
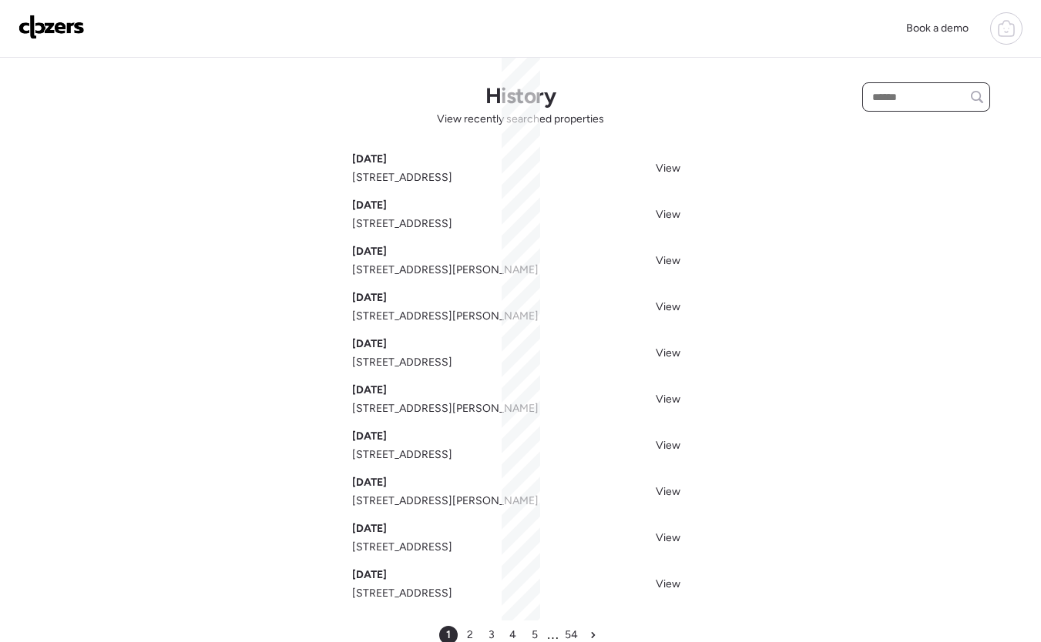
click at [905, 95] on input "text" at bounding box center [926, 97] width 114 height 22
paste input "**********"
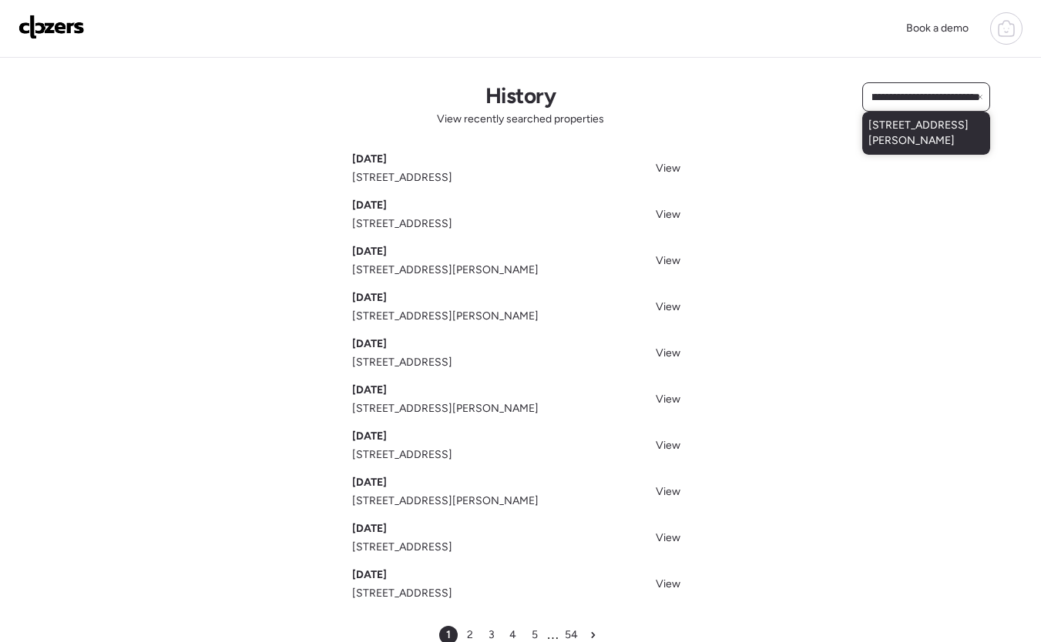
type input "**********"
click at [884, 143] on span "[STREET_ADDRESS][PERSON_NAME]" at bounding box center [926, 133] width 116 height 31
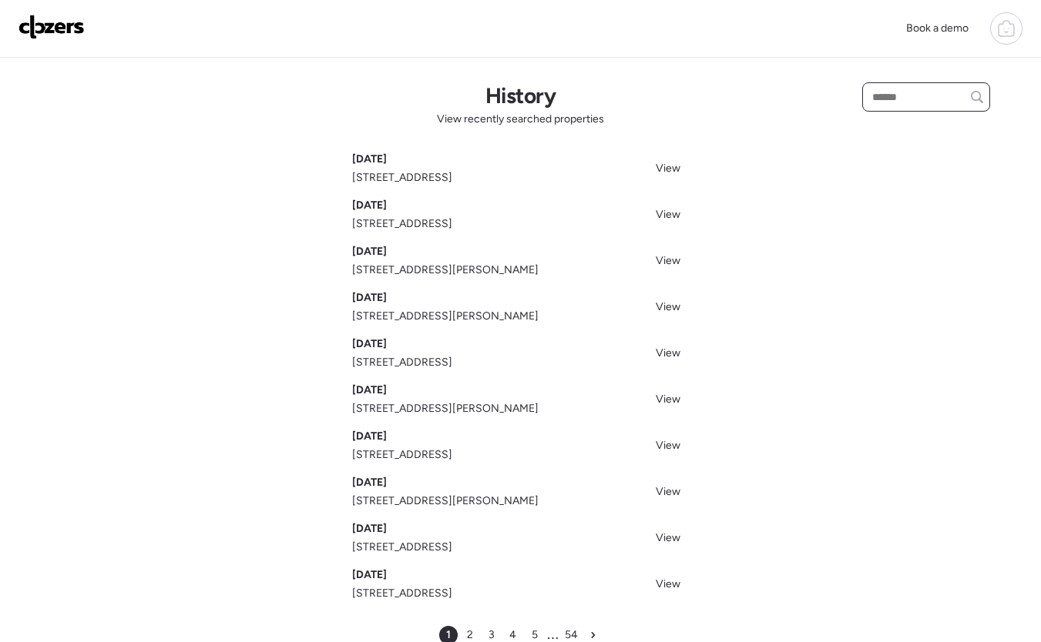
click at [915, 103] on input "text" at bounding box center [926, 97] width 114 height 22
paste input "**********"
type input "**********"
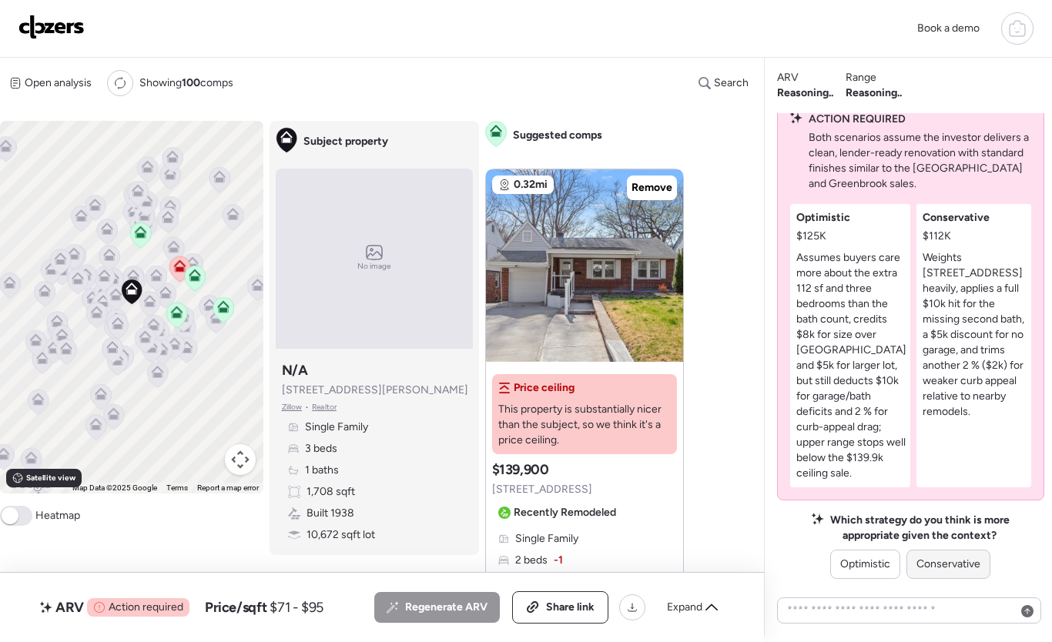
click at [960, 559] on span "Conservative" at bounding box center [949, 564] width 64 height 15
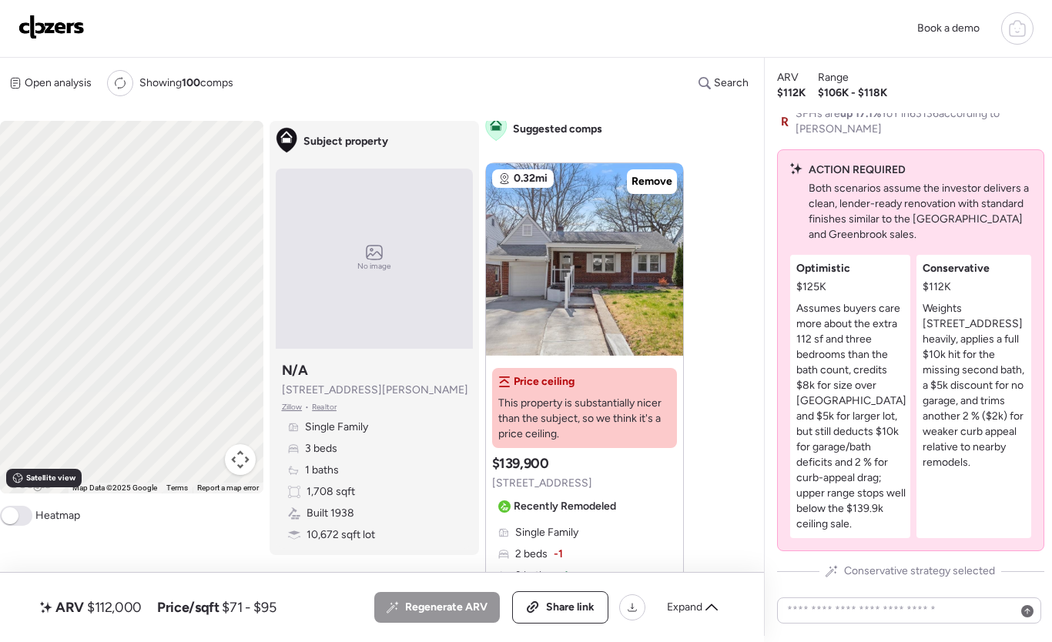
scroll to position [9, 0]
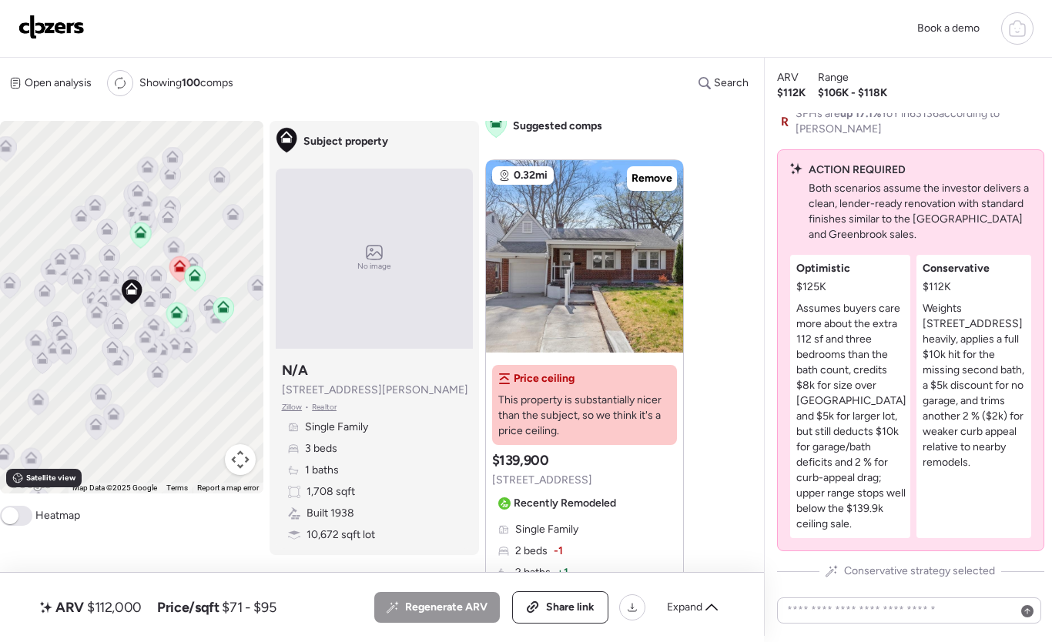
click at [987, 427] on p "Weights [STREET_ADDRESS] heavily, applies a full $10k hit for the missing secon…" at bounding box center [974, 385] width 102 height 169
click at [677, 605] on span "Expand" at bounding box center [684, 607] width 35 height 15
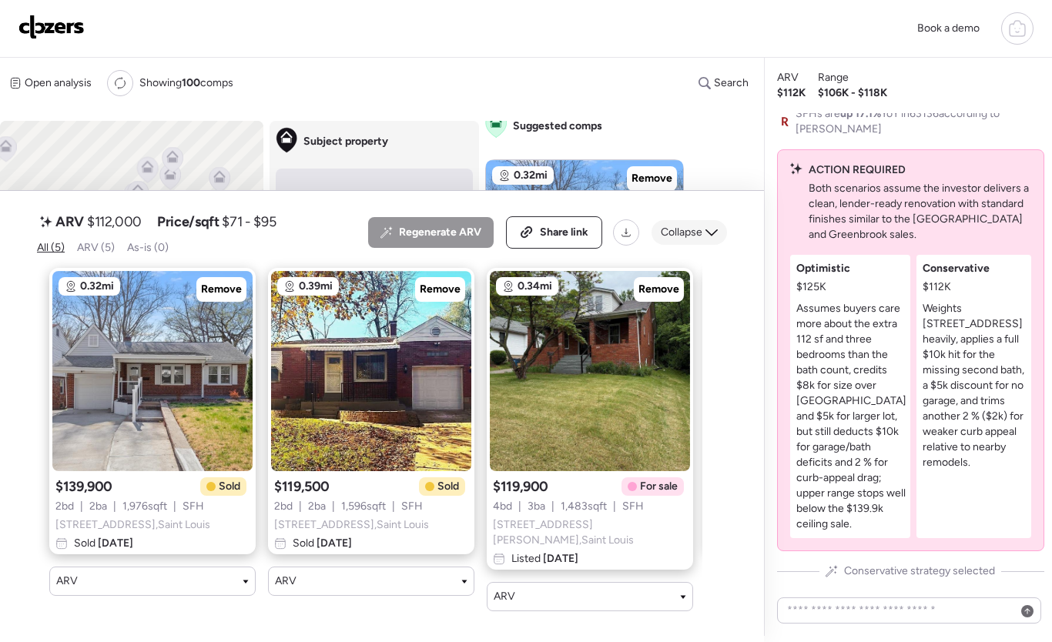
click at [716, 229] on div "Collapse" at bounding box center [689, 232] width 75 height 25
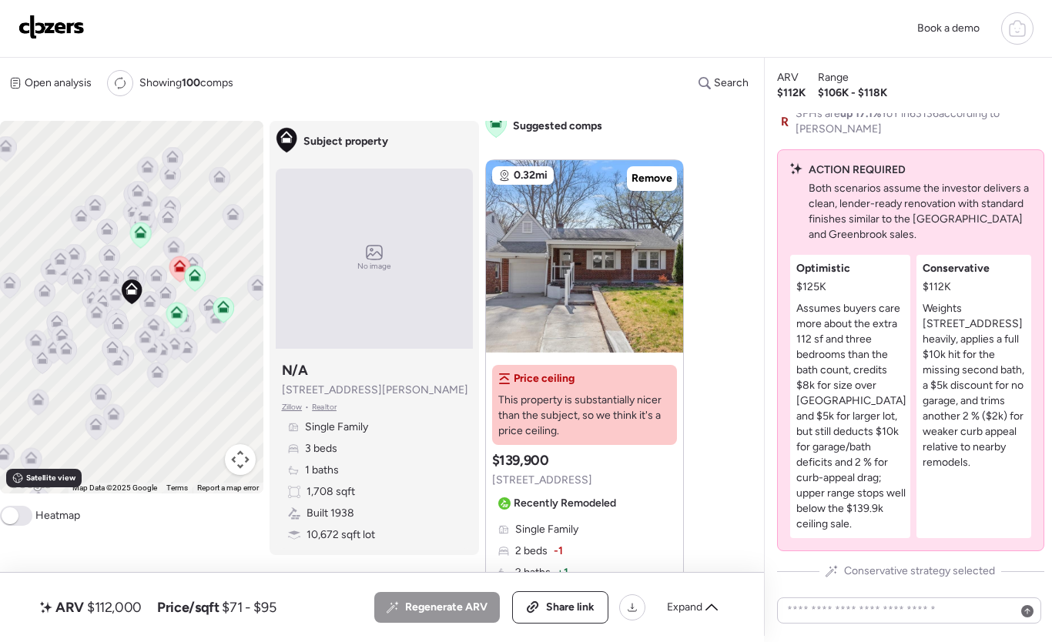
click at [55, 22] on img at bounding box center [51, 27] width 66 height 25
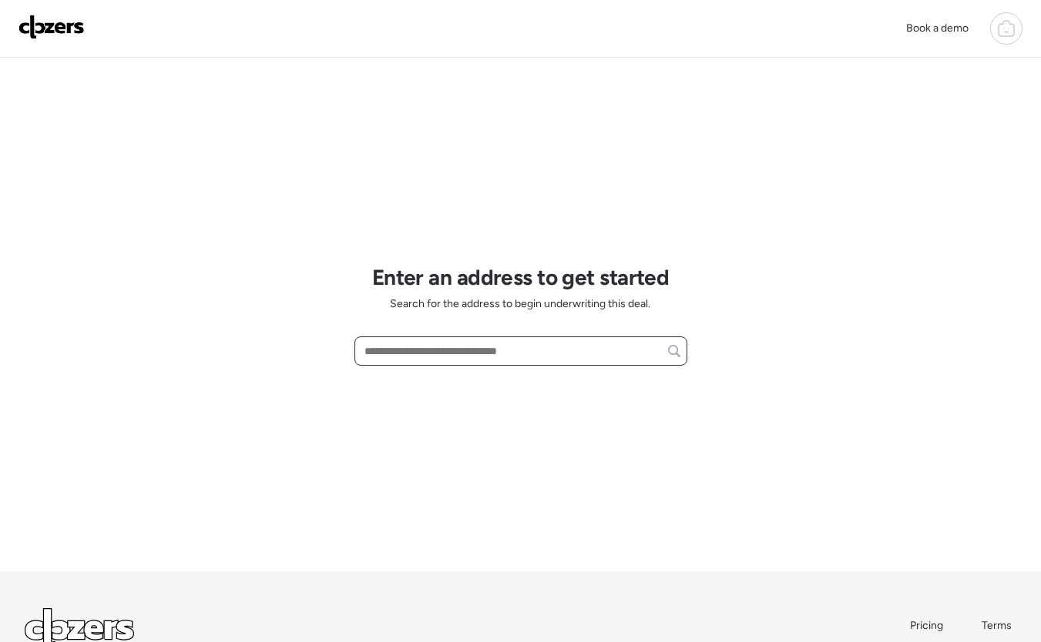
click at [480, 355] on input "text" at bounding box center [520, 351] width 319 height 22
paste input "**********"
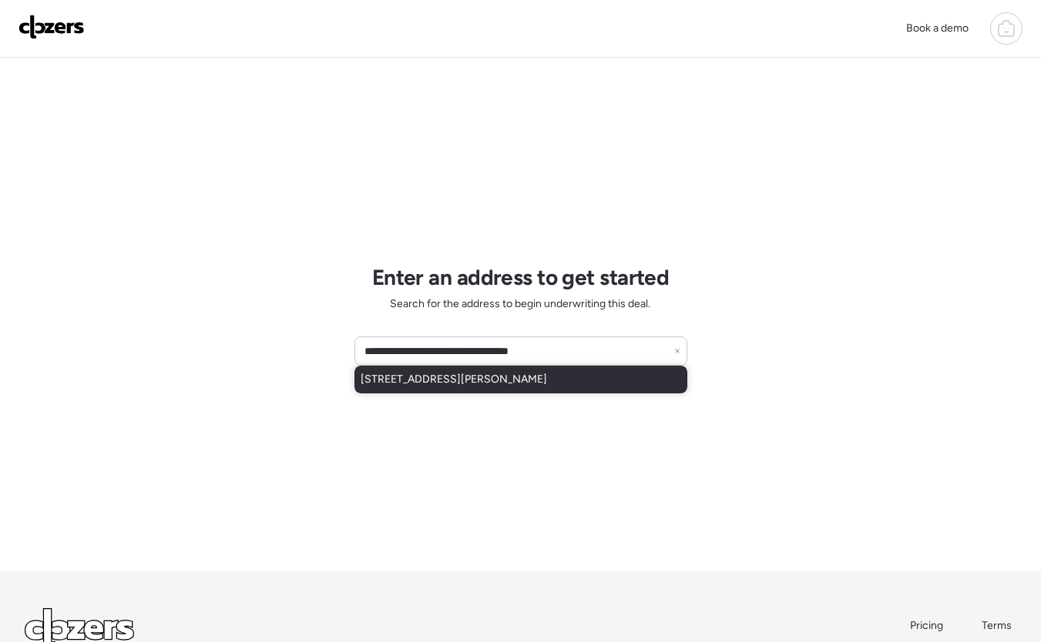
click at [521, 379] on span "[STREET_ADDRESS][PERSON_NAME]" at bounding box center [453, 379] width 186 height 15
type input "**********"
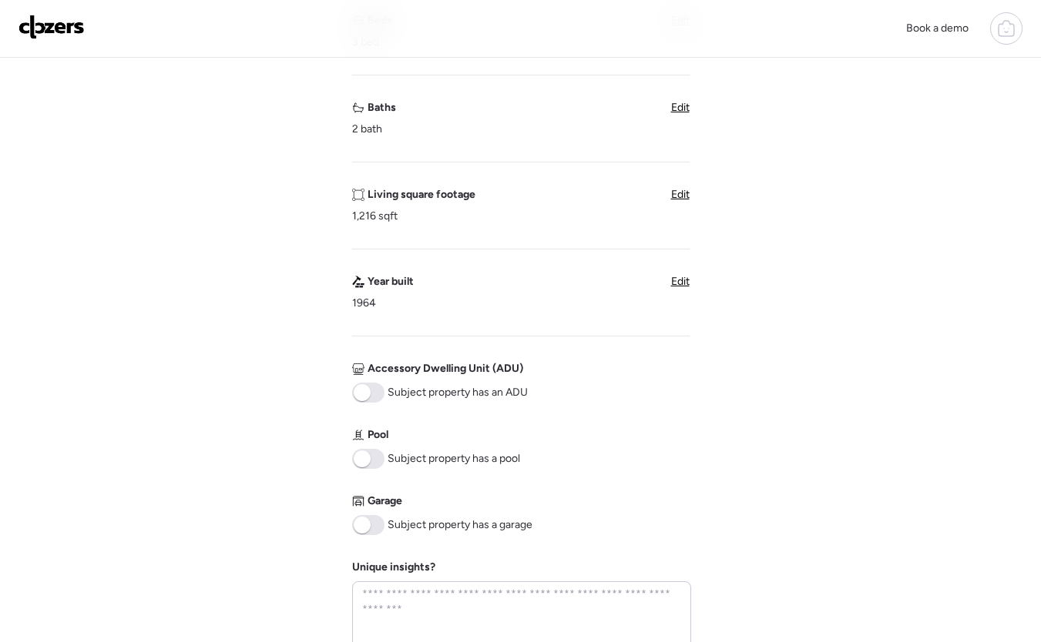
scroll to position [389, 0]
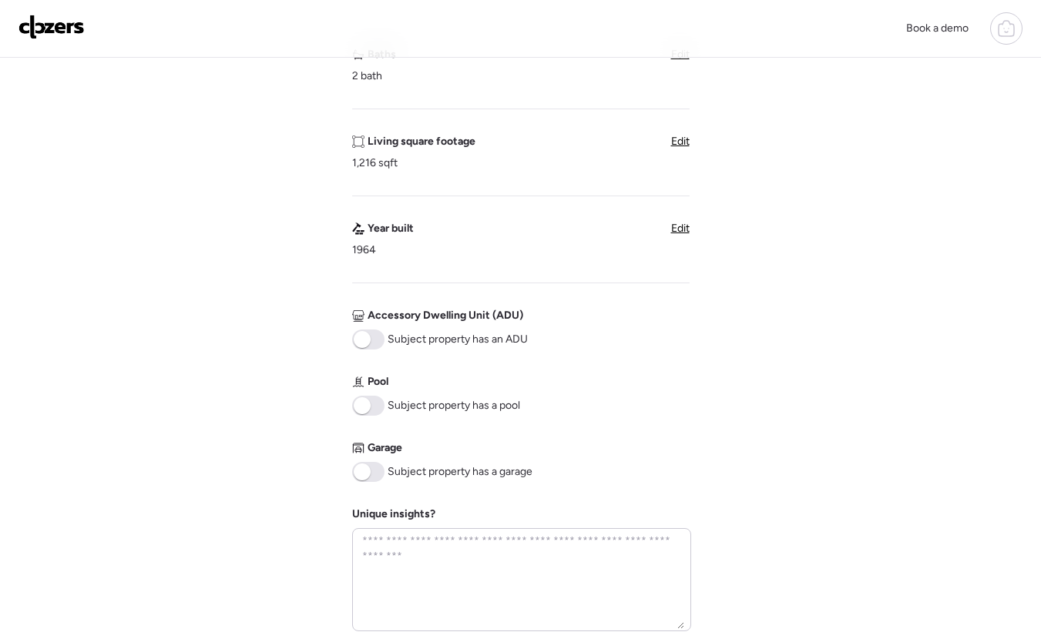
click at [381, 408] on span at bounding box center [368, 406] width 32 height 20
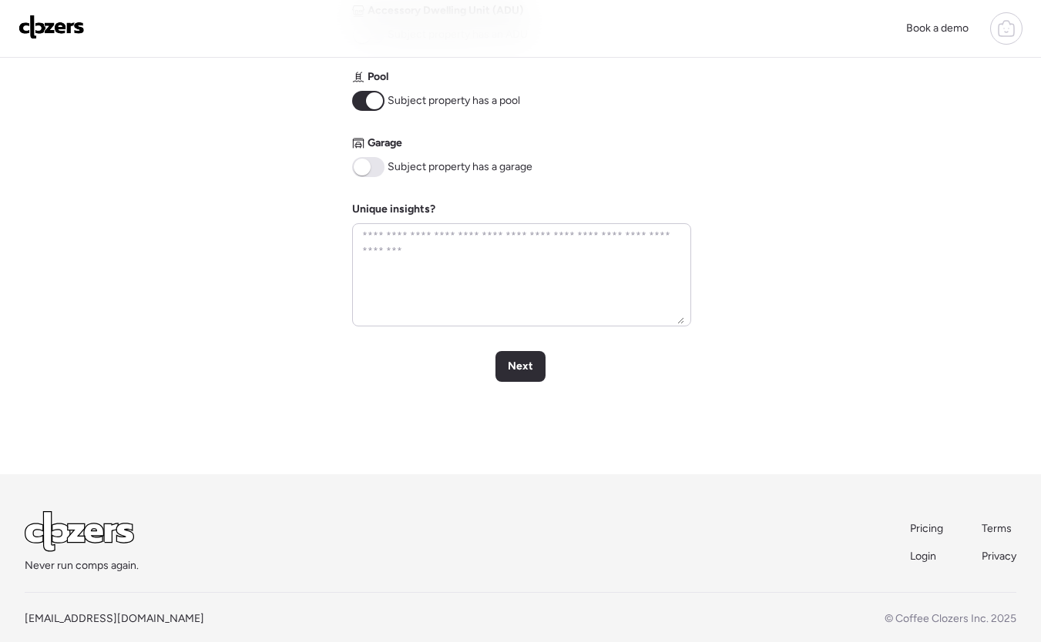
scroll to position [716, 0]
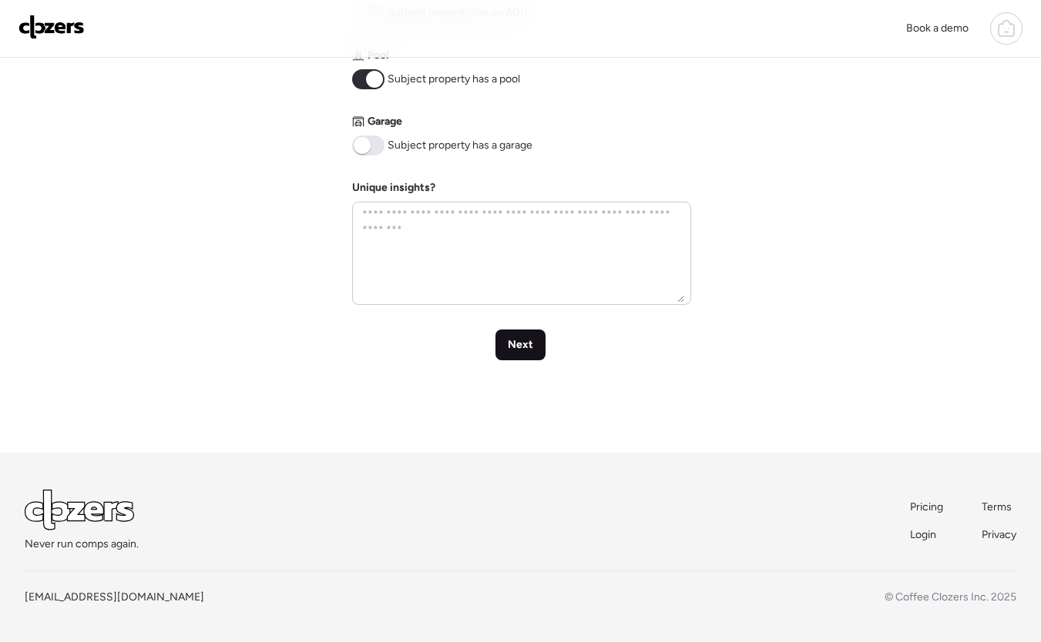
click at [500, 347] on div "Next" at bounding box center [520, 345] width 50 height 31
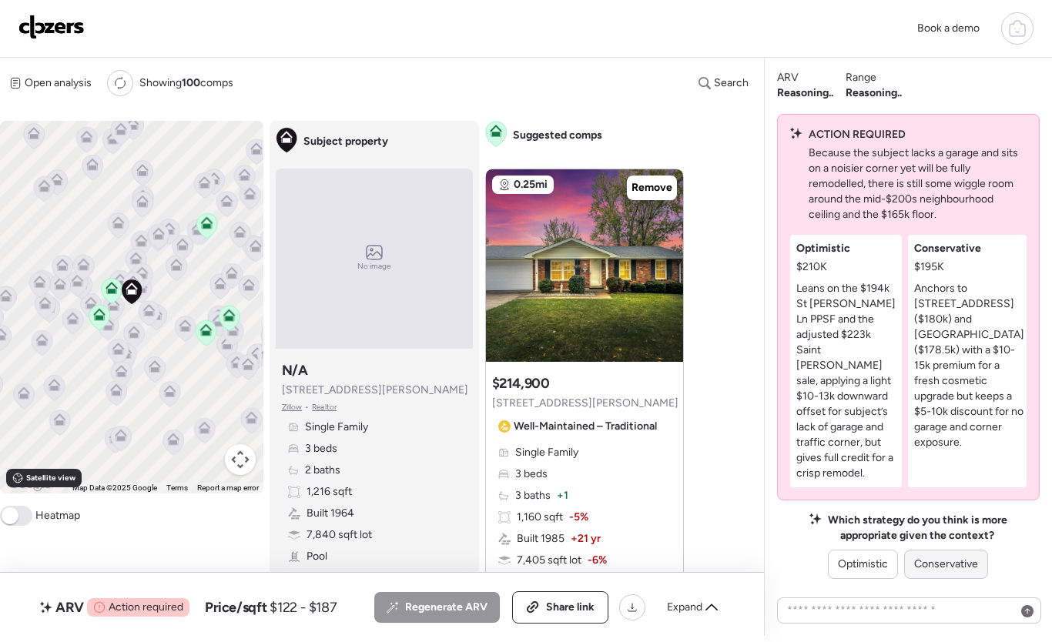
click at [934, 565] on span "Conservative" at bounding box center [946, 564] width 64 height 15
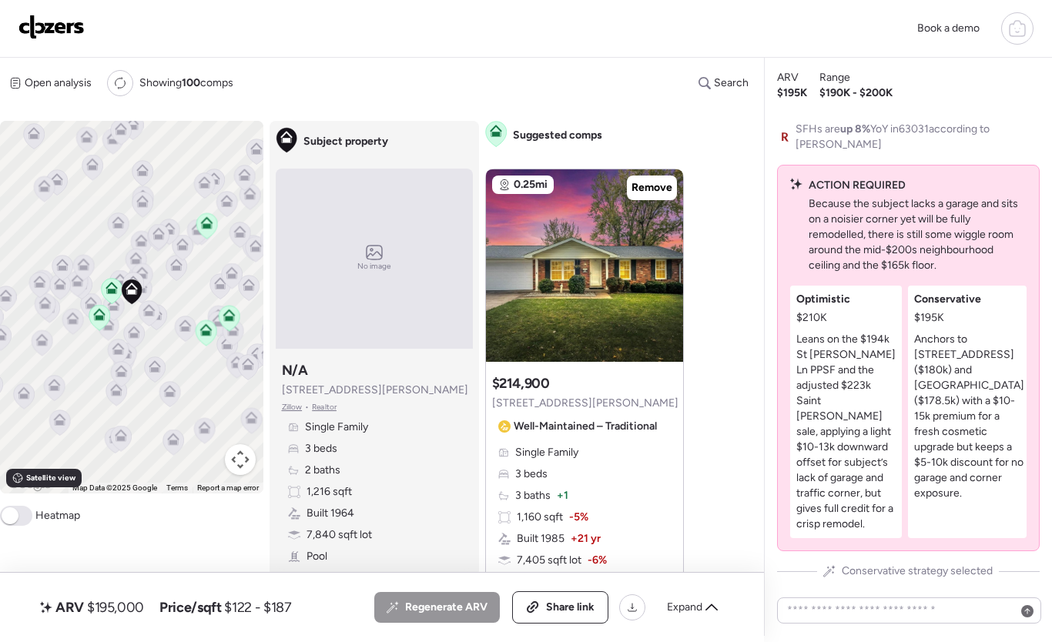
click at [948, 400] on p "Anchors to [STREET_ADDRESS] ($180k) and [GEOGRAPHIC_DATA] ($178.5k) with a $10-…" at bounding box center [969, 416] width 110 height 169
click at [712, 611] on icon at bounding box center [712, 608] width 12 height 12
